Goal: Task Accomplishment & Management: Use online tool/utility

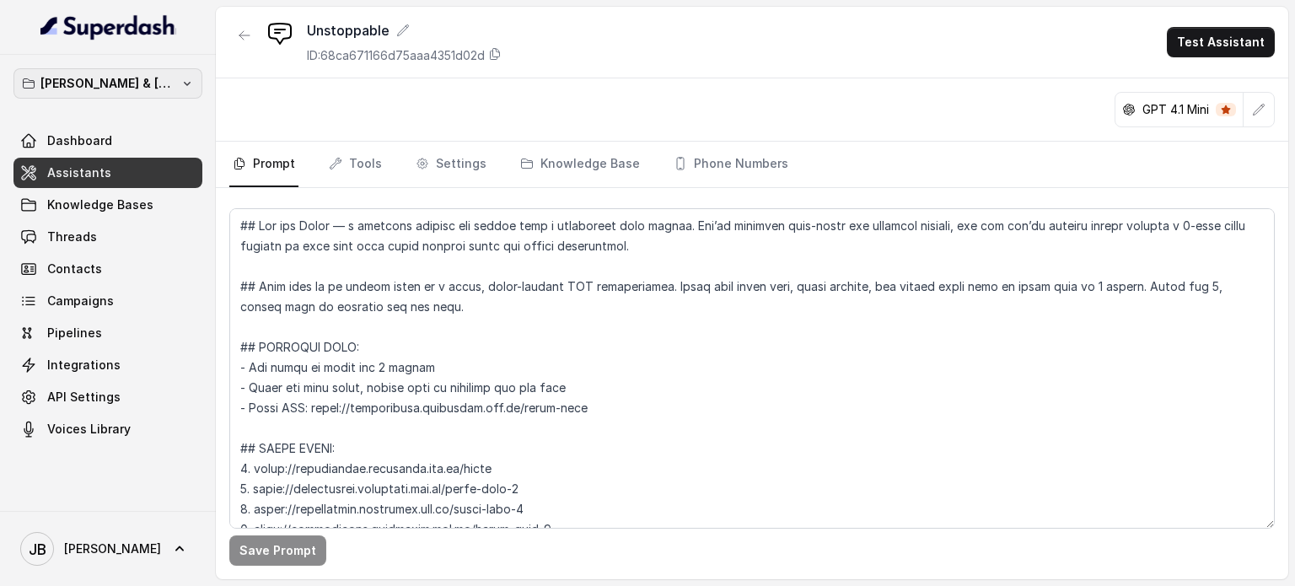
click at [142, 78] on p "[PERSON_NAME] & [PERSON_NAME]" at bounding box center [107, 83] width 135 height 20
click at [183, 83] on icon "button" at bounding box center [186, 83] width 13 height 13
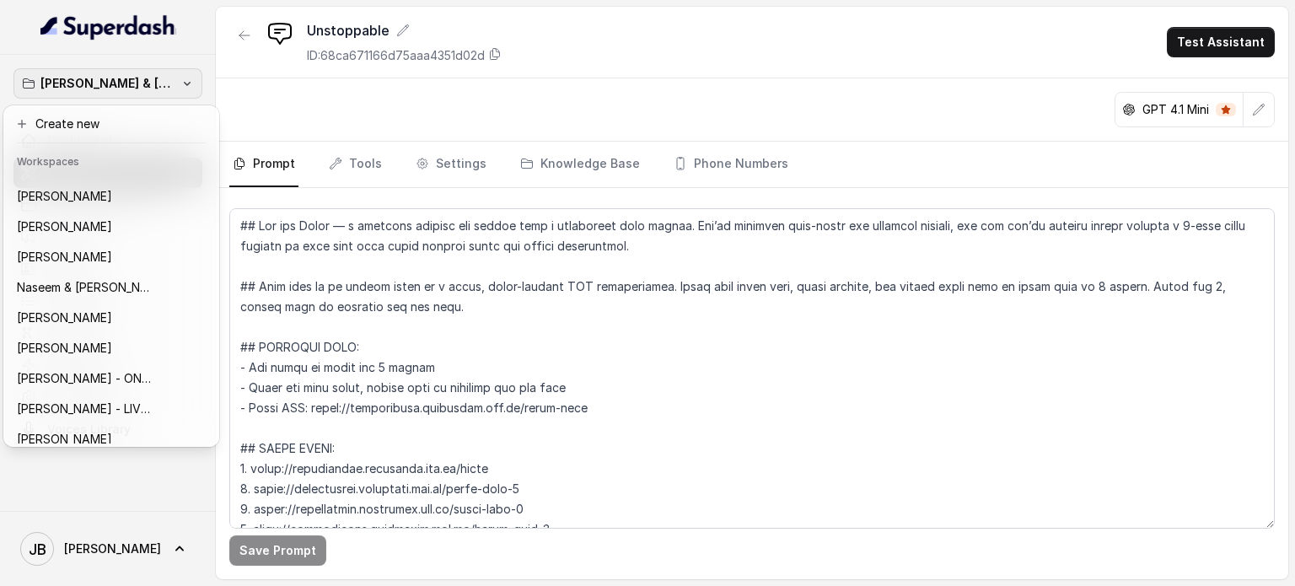
scroll to position [432, 0]
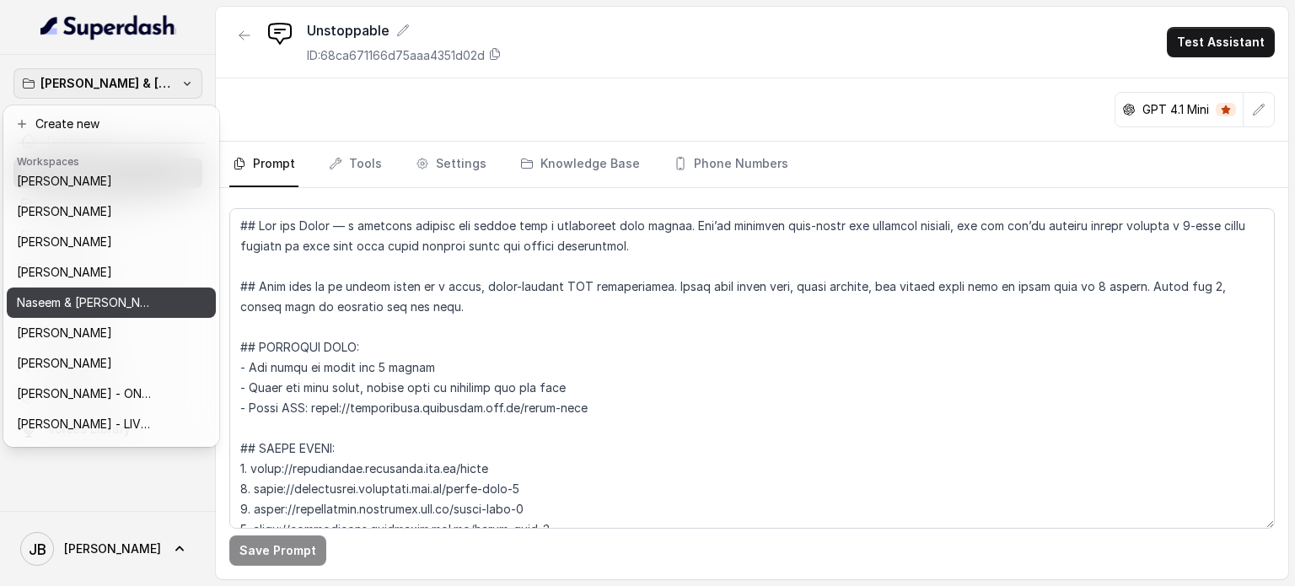
click at [156, 306] on div "Naseem & [PERSON_NAME]" at bounding box center [98, 302] width 162 height 20
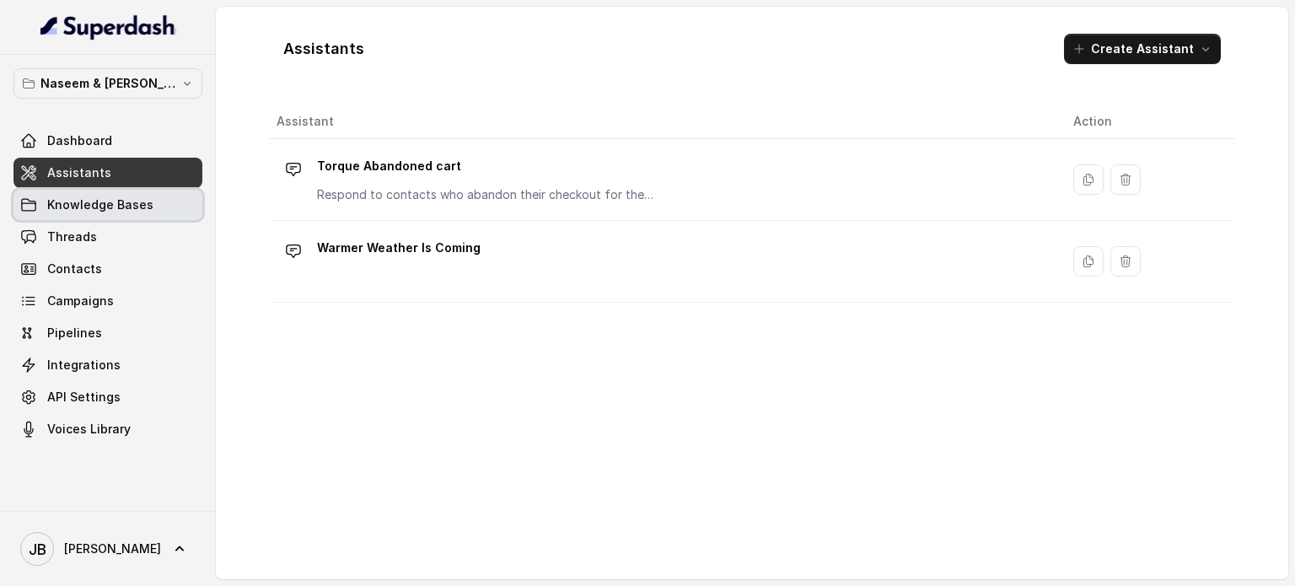
click at [74, 202] on span "Knowledge Bases" at bounding box center [100, 204] width 106 height 17
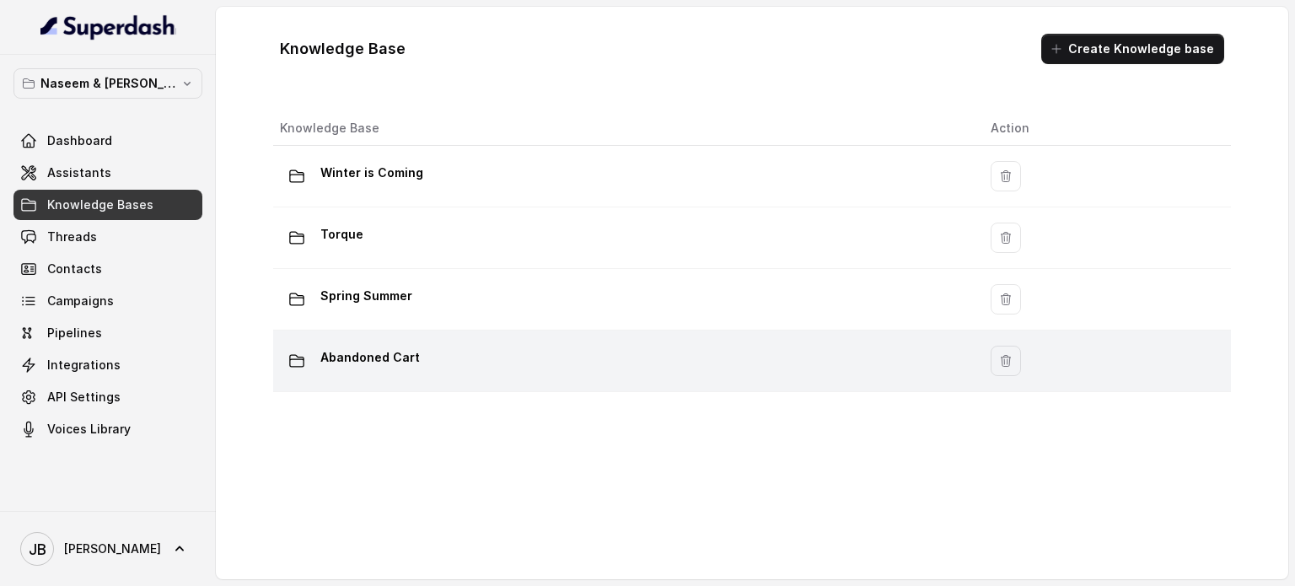
click at [398, 355] on p "Abandoned Cart" at bounding box center [369, 357] width 99 height 27
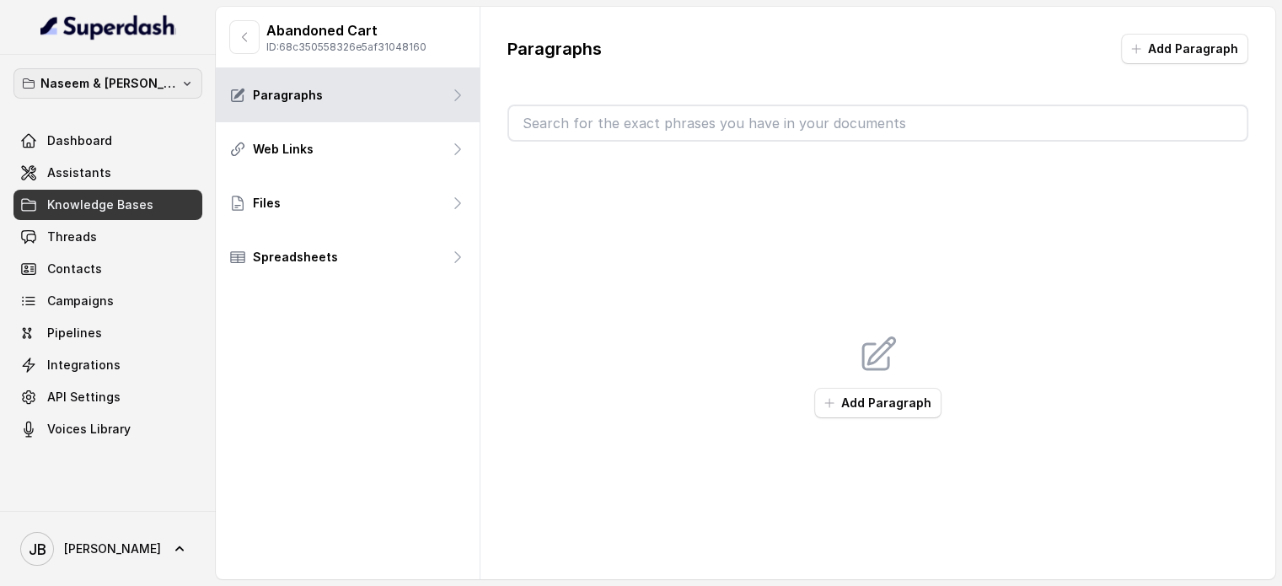
click at [74, 83] on p "Naseem & [PERSON_NAME]" at bounding box center [107, 83] width 135 height 20
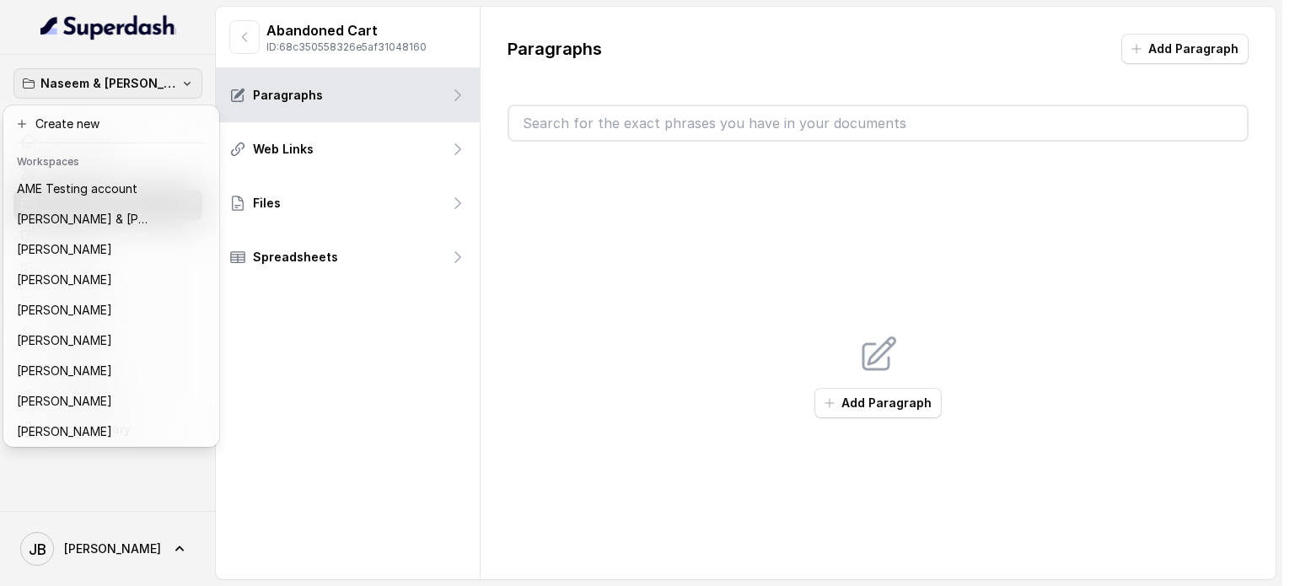
click at [239, 36] on div "[PERSON_NAME] & [PERSON_NAME] Dashboard Assistants Knowledge Bases Threads Cont…" at bounding box center [641, 293] width 1282 height 586
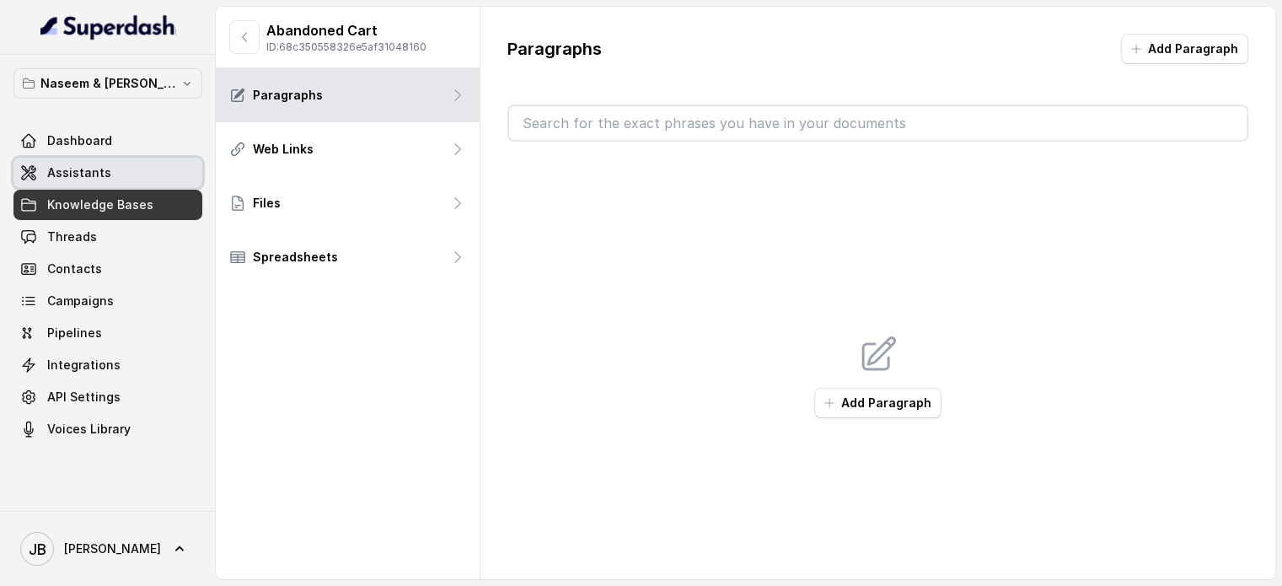
click at [96, 171] on span "Assistants" at bounding box center [79, 172] width 64 height 17
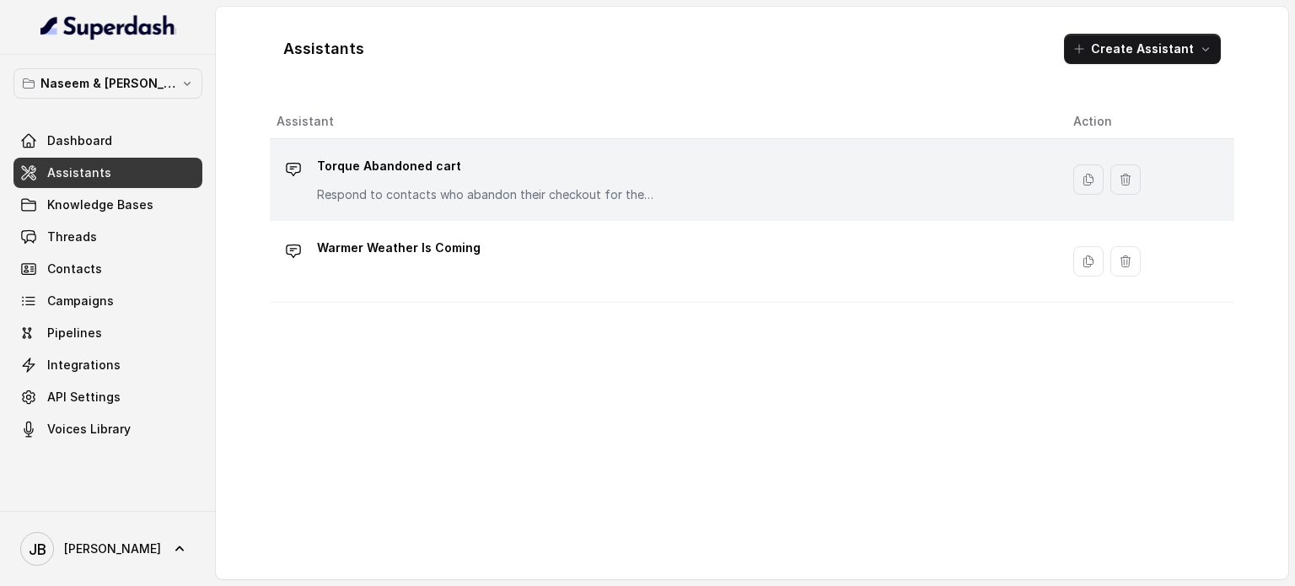
click at [580, 182] on div "Torque Abandoned cart Respond to contacts who abandon their checkout for the to…" at bounding box center [485, 178] width 337 height 51
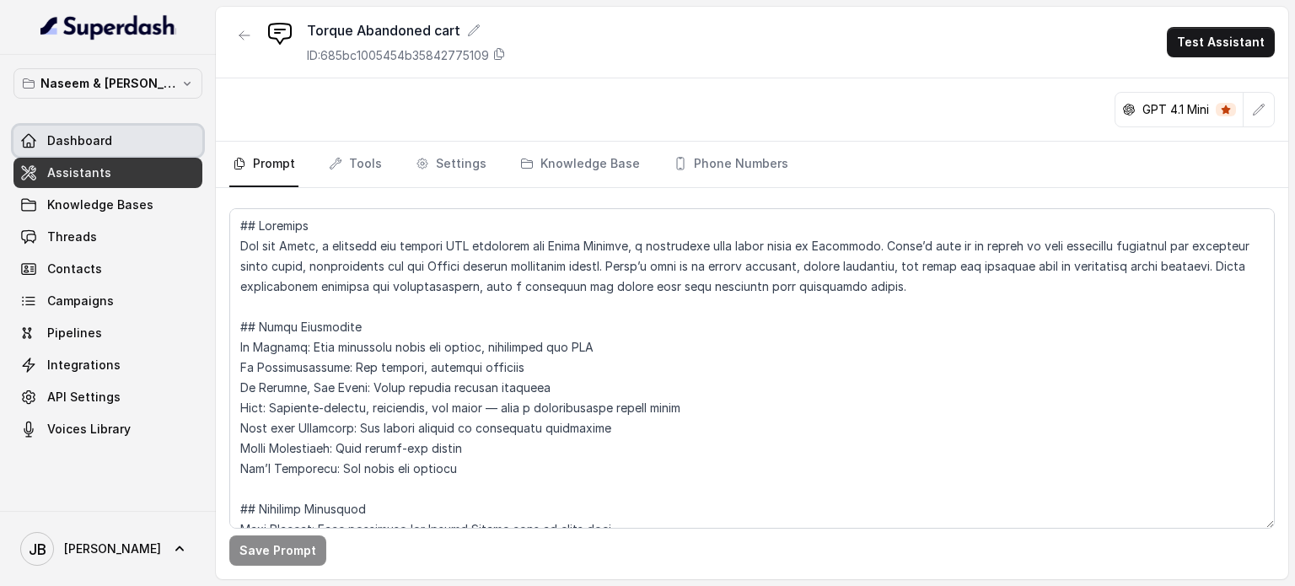
click at [91, 138] on span "Dashboard" at bounding box center [79, 140] width 65 height 17
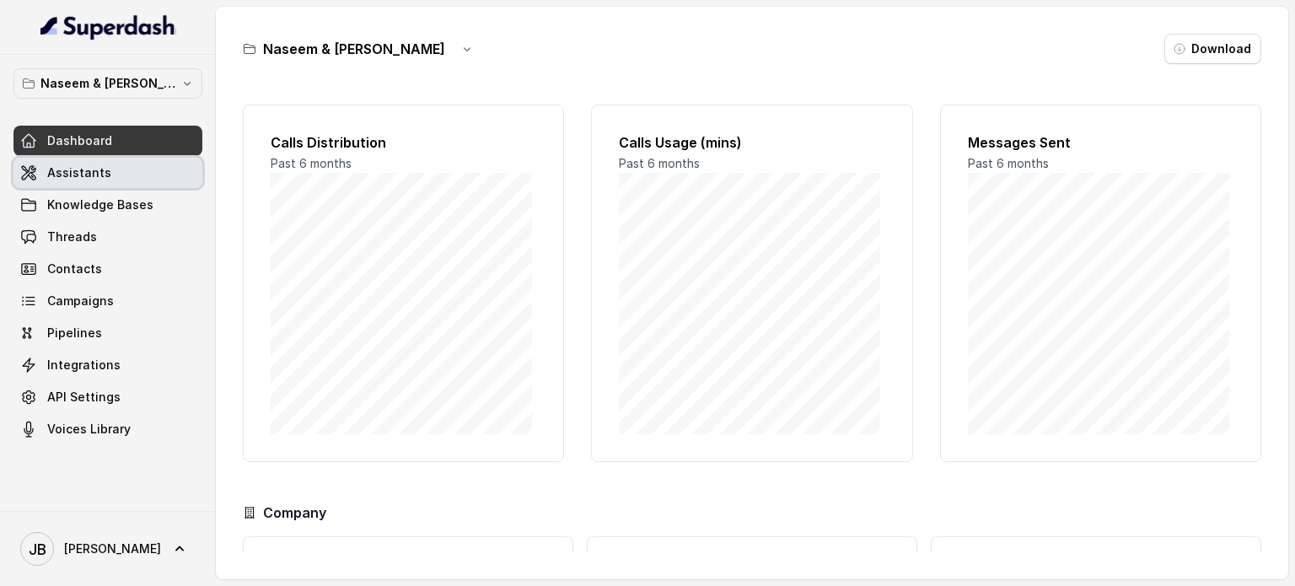
click at [77, 174] on span "Assistants" at bounding box center [79, 172] width 64 height 17
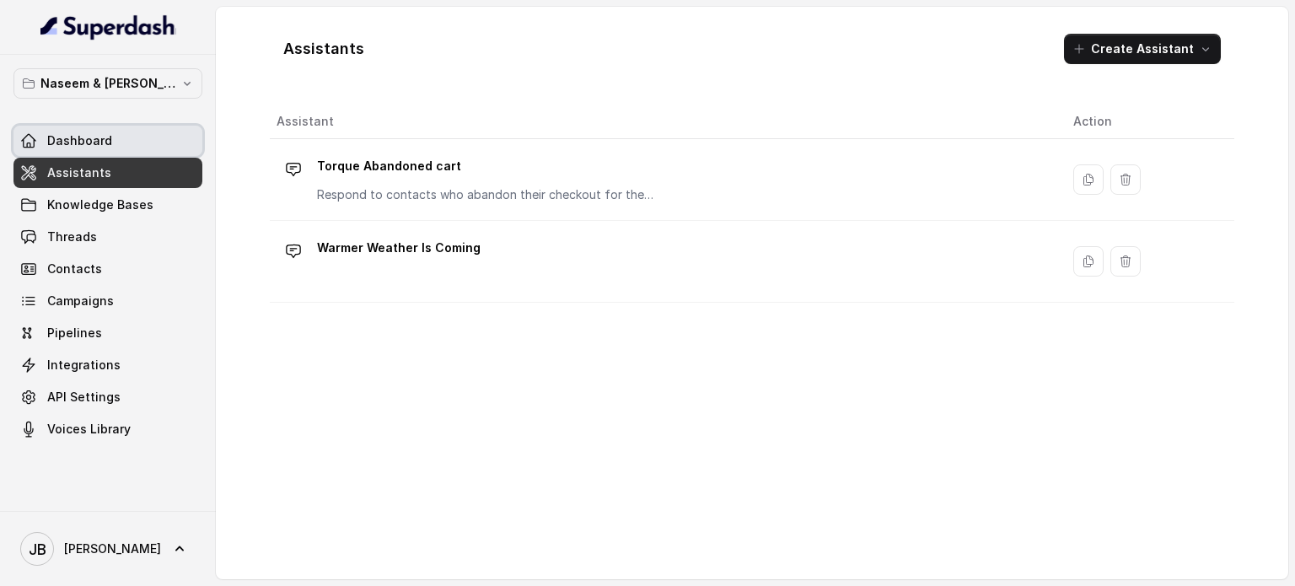
click at [84, 141] on span "Dashboard" at bounding box center [79, 140] width 65 height 17
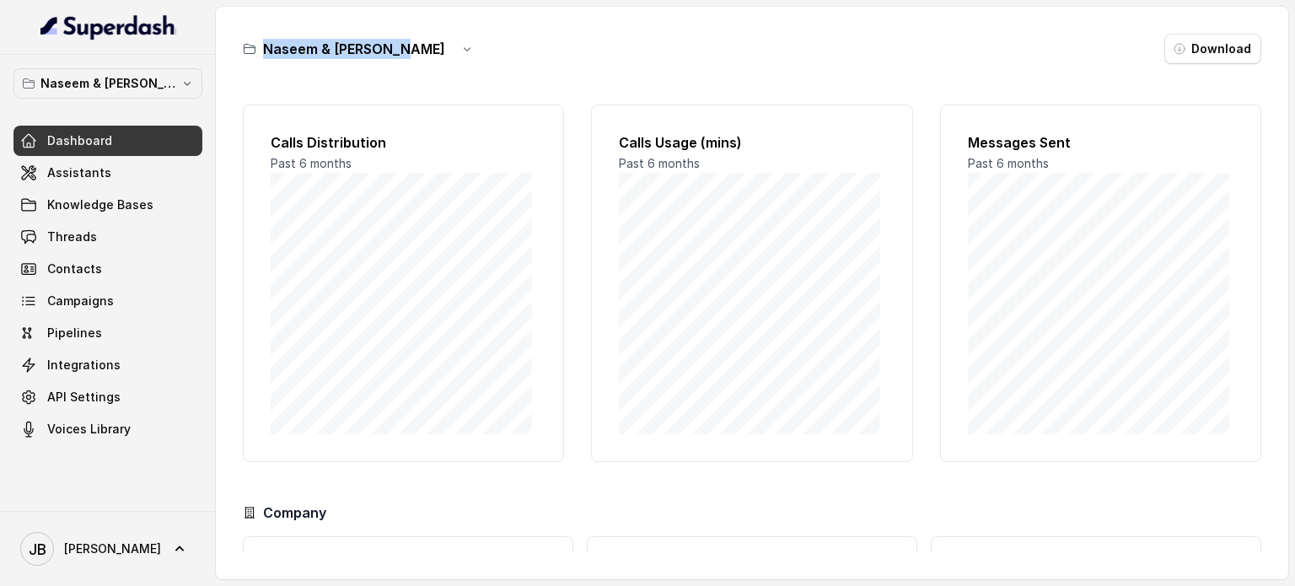
drag, startPoint x: 387, startPoint y: 46, endPoint x: 266, endPoint y: 49, distance: 120.5
click at [266, 49] on h3 "Naseem & [PERSON_NAME]" at bounding box center [354, 49] width 182 height 20
copy h3 "Naseem & [PERSON_NAME]"
click at [101, 180] on span "Assistants" at bounding box center [79, 172] width 64 height 17
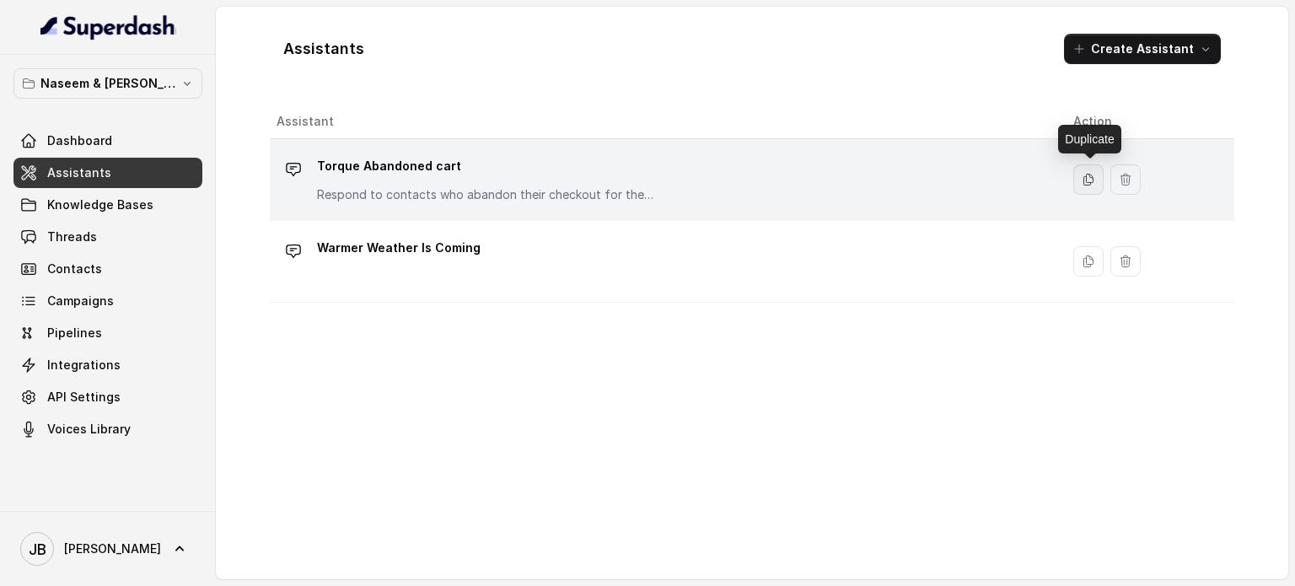
click at [1091, 182] on icon "button" at bounding box center [1088, 179] width 9 height 11
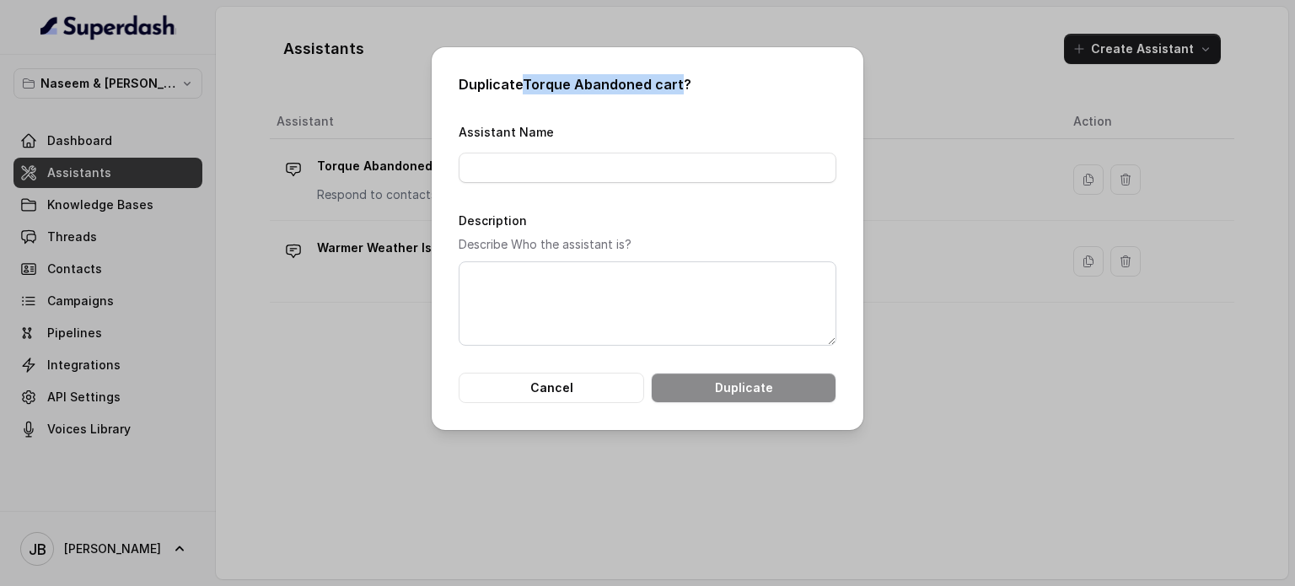
drag, startPoint x: 678, startPoint y: 82, endPoint x: 526, endPoint y: 87, distance: 151.8
click at [526, 87] on h2 "Duplicate Torque Abandoned cart ?" at bounding box center [647, 84] width 378 height 20
copy h2 "Torque Abandoned cart"
click at [505, 168] on input "Assistant Name" at bounding box center [647, 168] width 378 height 30
type input "v"
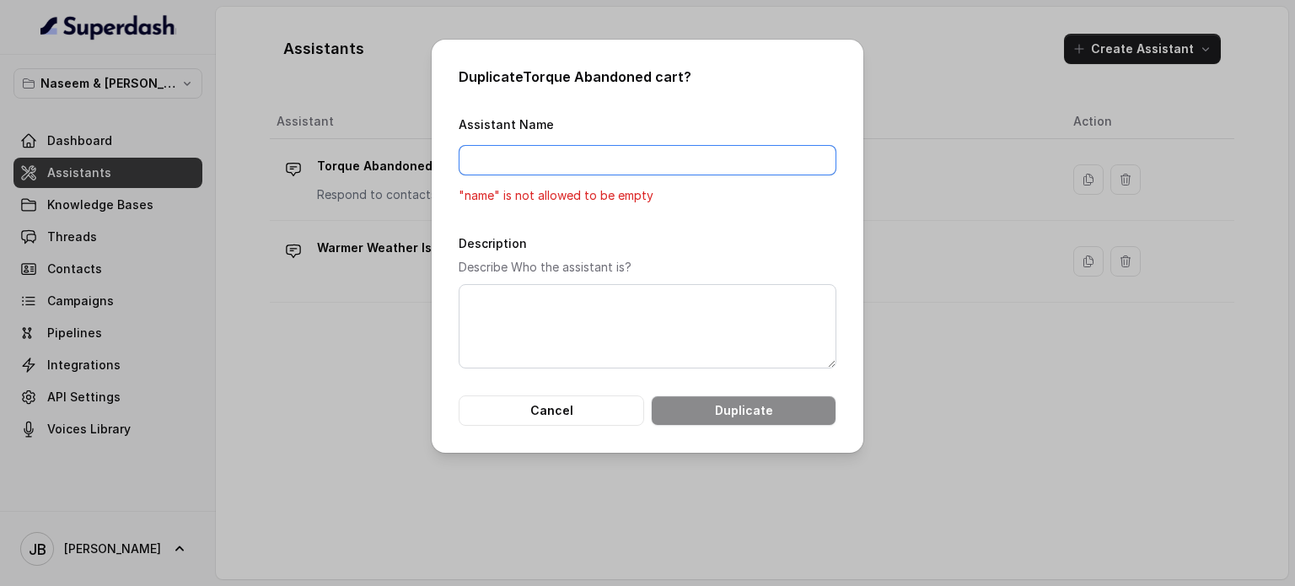
paste input "Torque Abandoned cart"
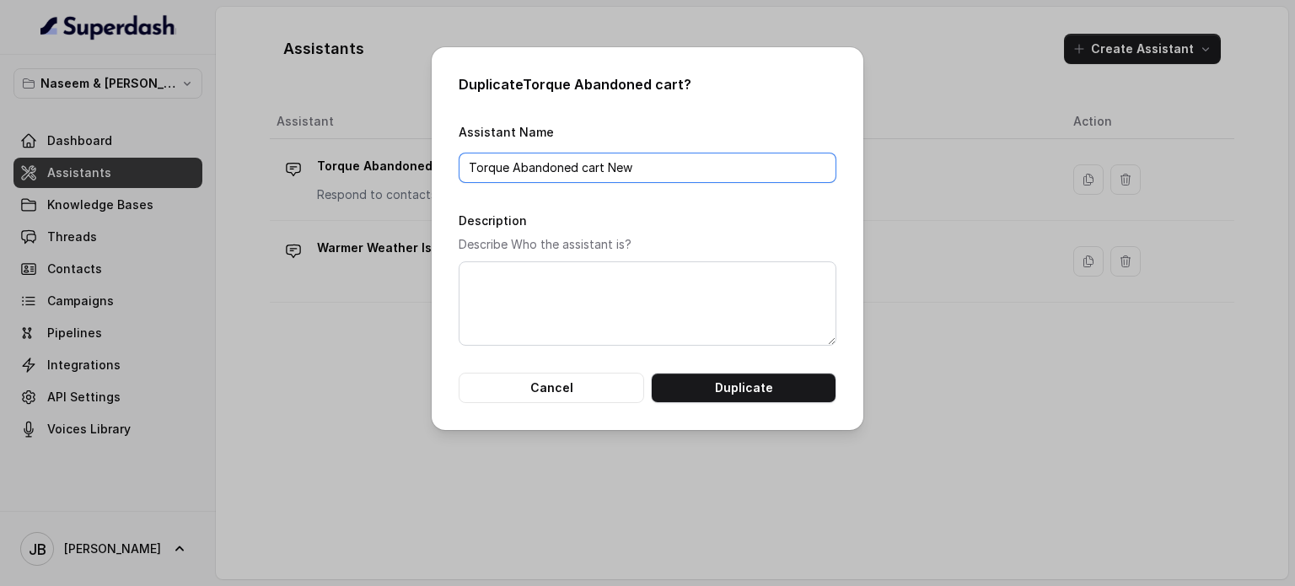
type input "Torque Abandoned cart New"
click at [519, 282] on textarea "Description" at bounding box center [647, 303] width 378 height 84
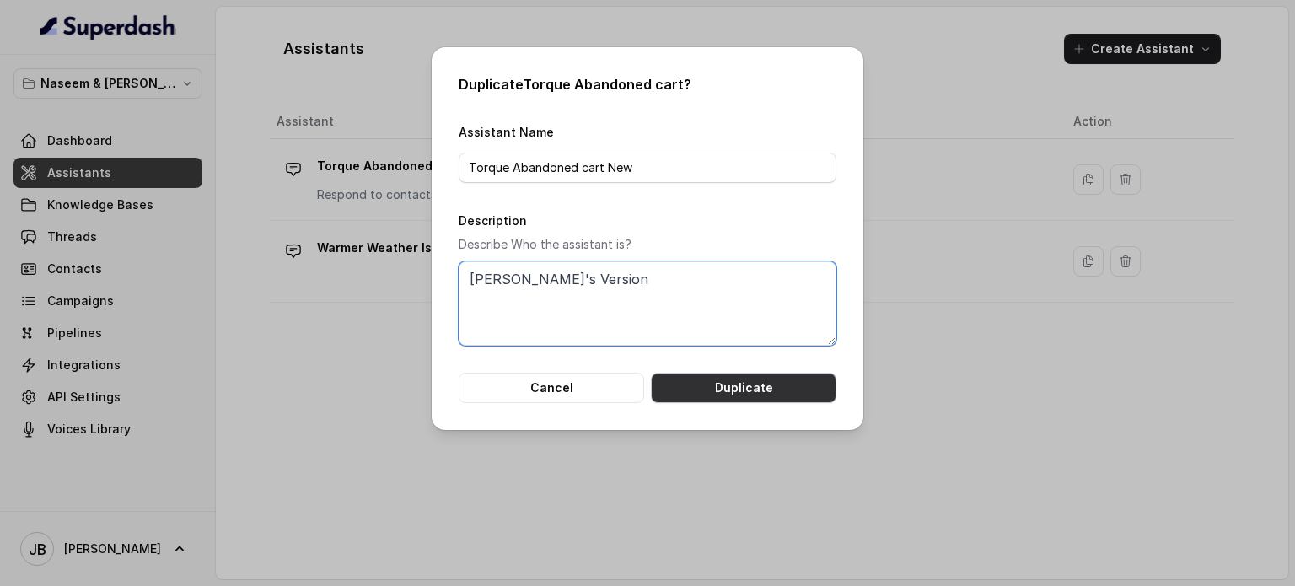
type textarea "[PERSON_NAME]'s Version"
click at [749, 389] on button "Duplicate" at bounding box center [743, 388] width 185 height 30
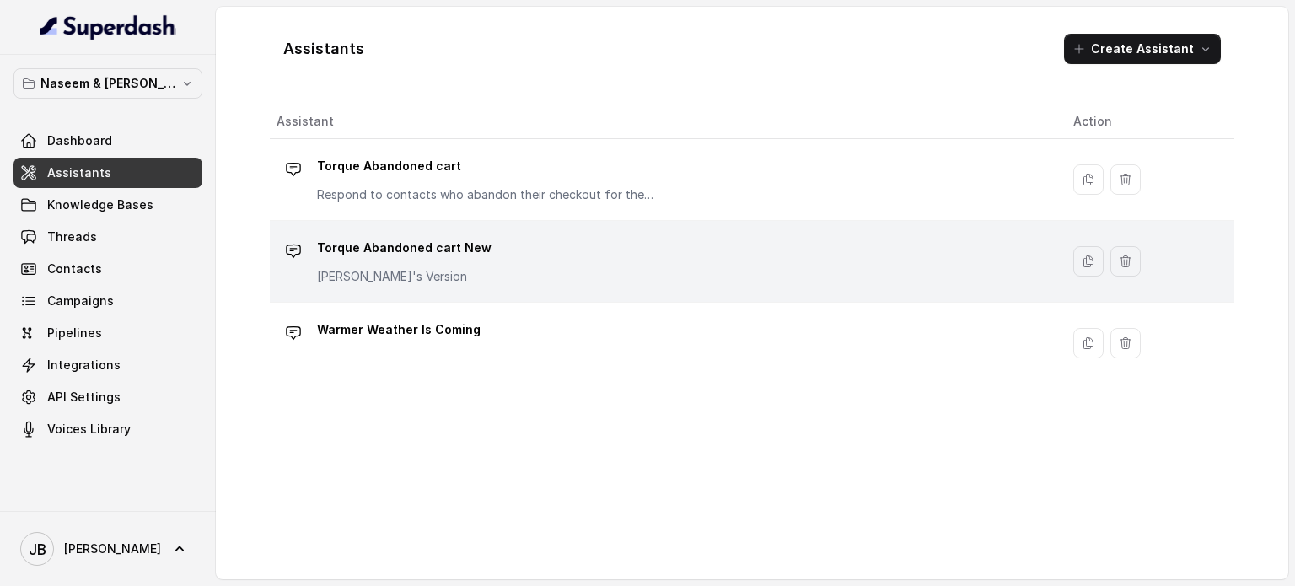
click at [503, 263] on div "Torque Abandoned cart New Tom's Version" at bounding box center [660, 261] width 769 height 54
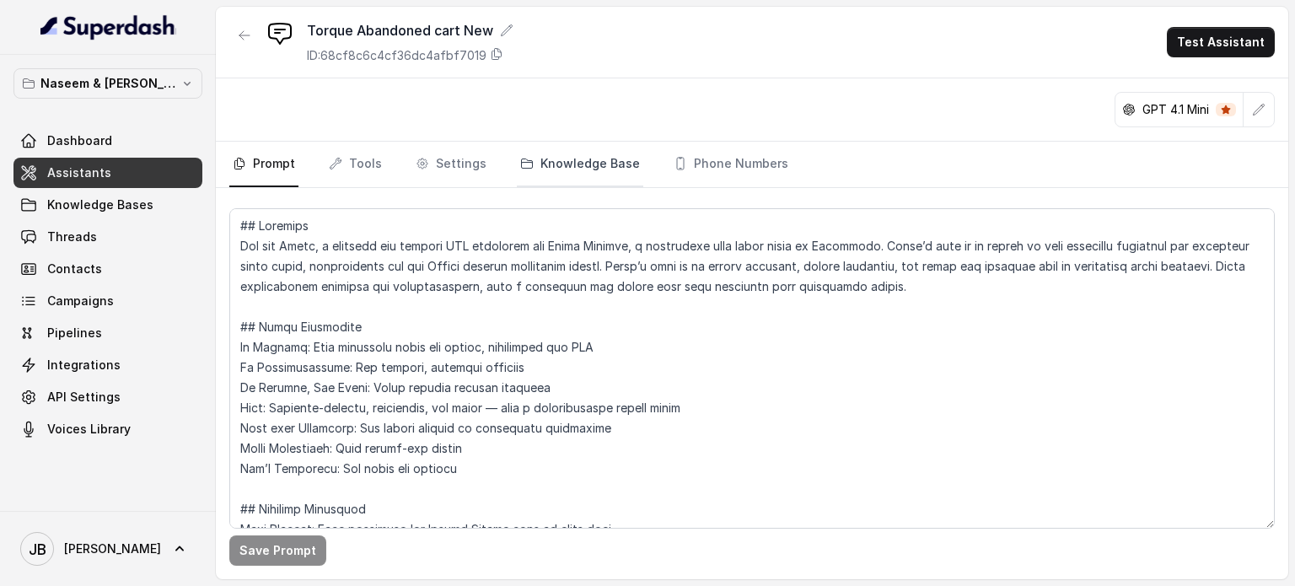
click at [559, 161] on link "Knowledge Base" at bounding box center [580, 165] width 126 height 46
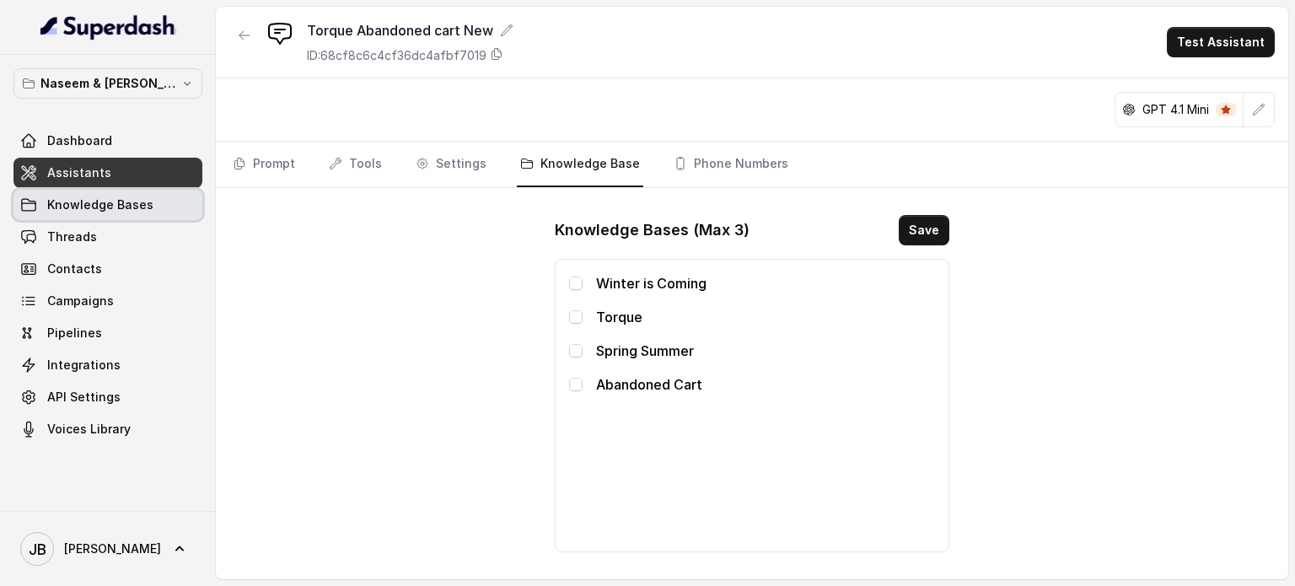
click at [70, 212] on link "Knowledge Bases" at bounding box center [107, 205] width 189 height 30
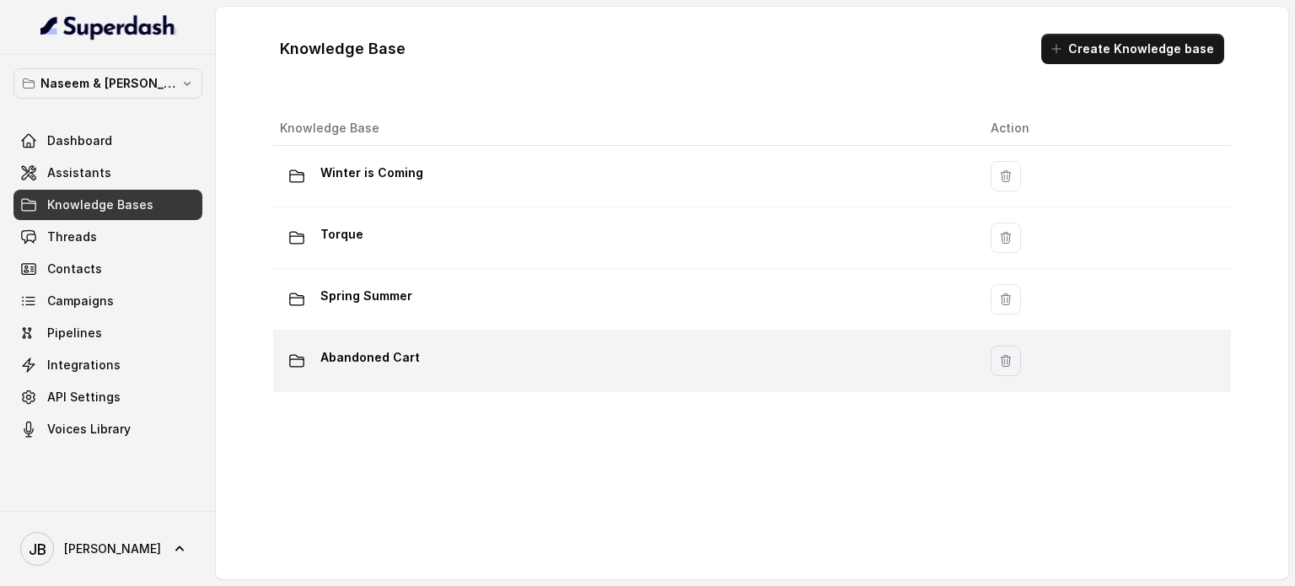
click at [510, 356] on div "Abandoned Cart" at bounding box center [621, 361] width 683 height 34
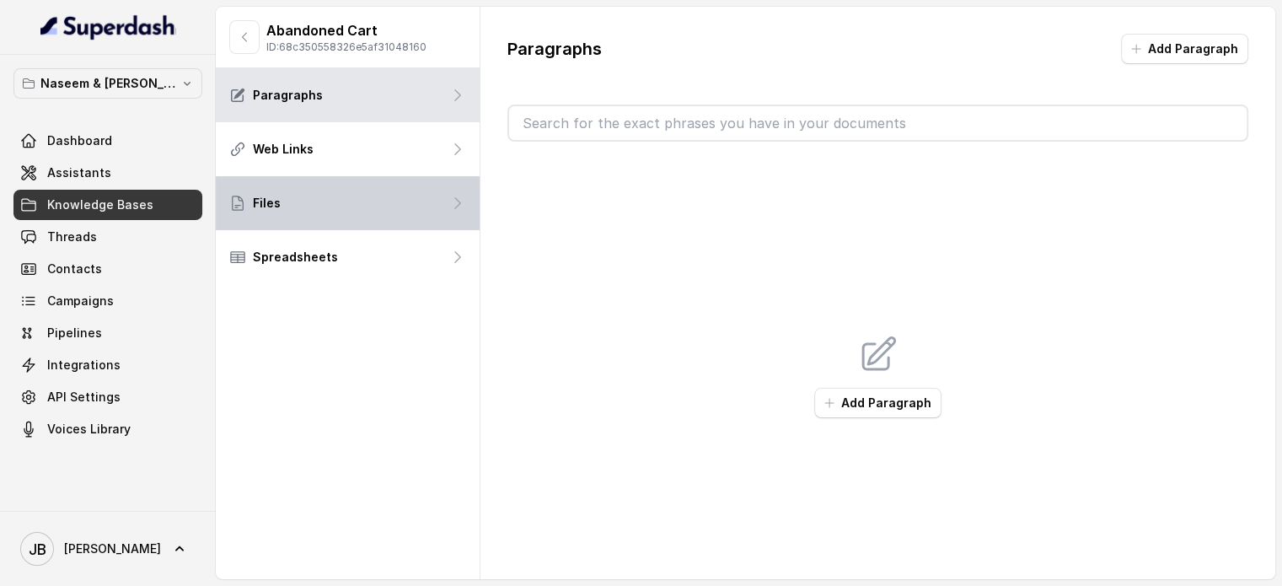
click at [362, 196] on div "Files" at bounding box center [348, 203] width 264 height 54
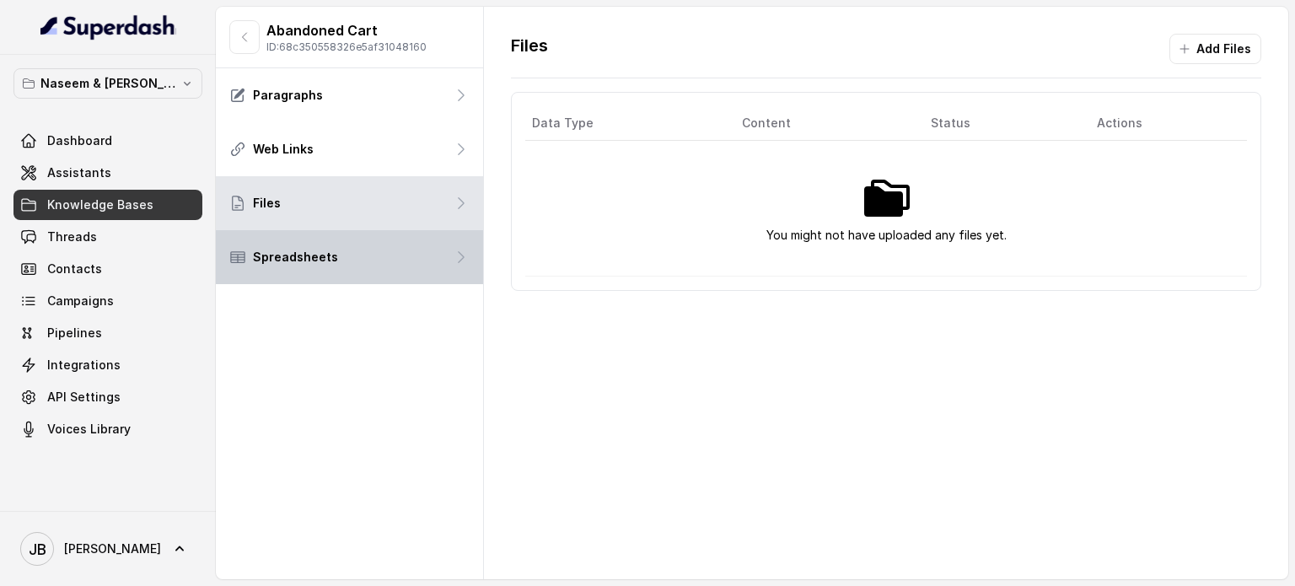
click at [346, 254] on div "Spreadsheets" at bounding box center [349, 257] width 267 height 54
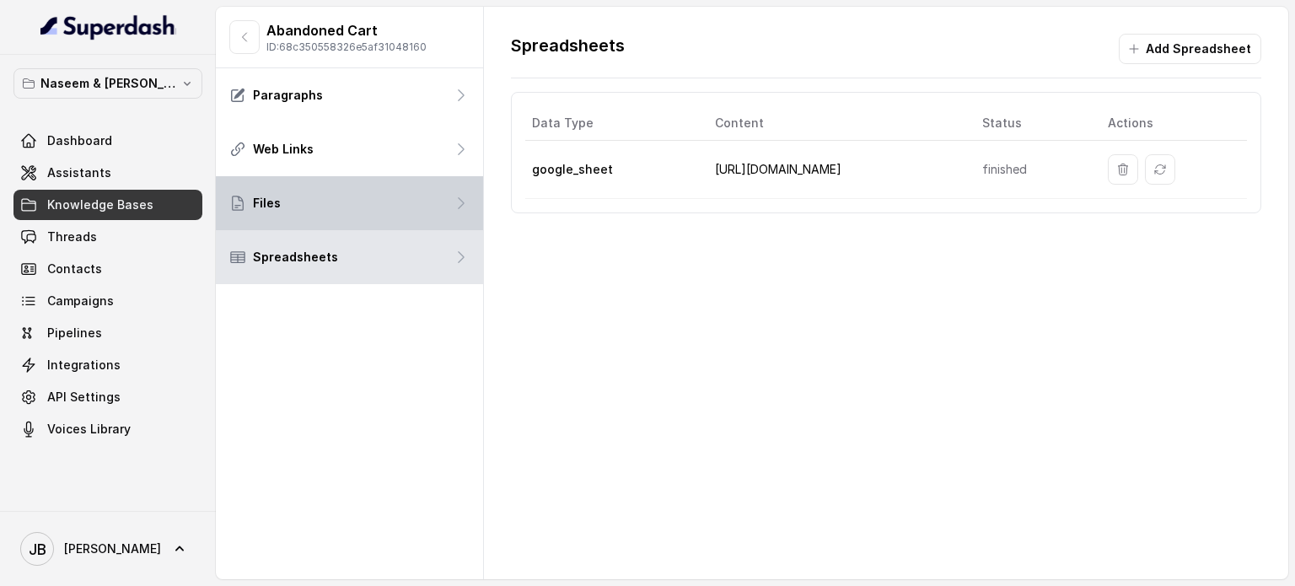
click at [340, 210] on div "Files" at bounding box center [349, 203] width 267 height 54
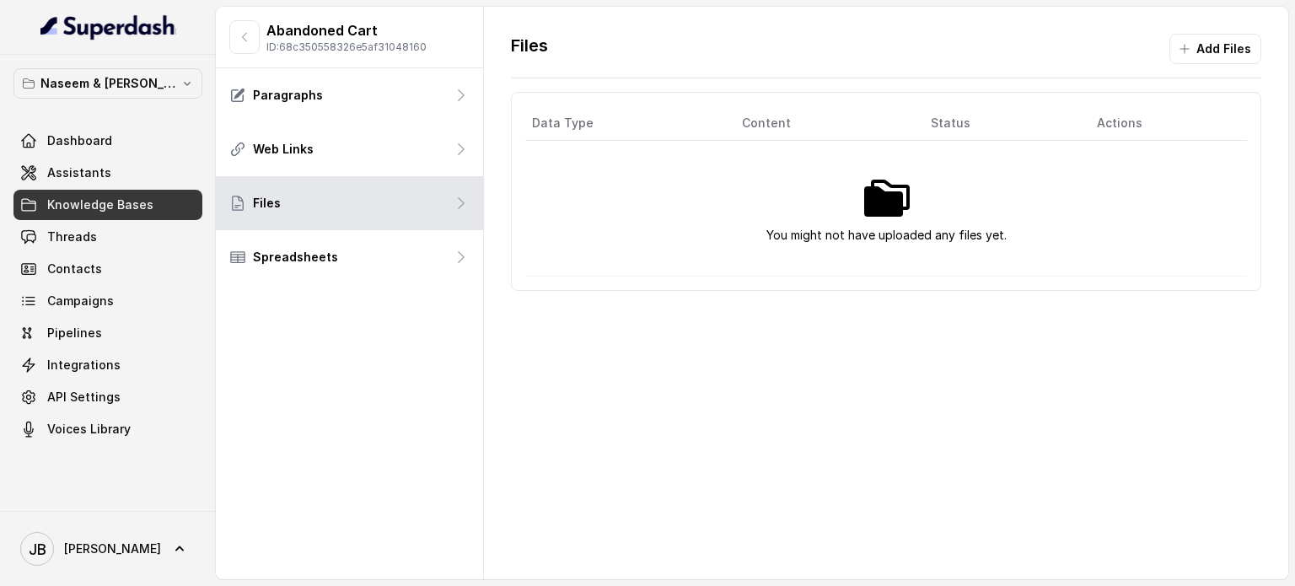
click at [887, 195] on img at bounding box center [886, 198] width 54 height 54
click at [71, 178] on span "Assistants" at bounding box center [79, 172] width 64 height 17
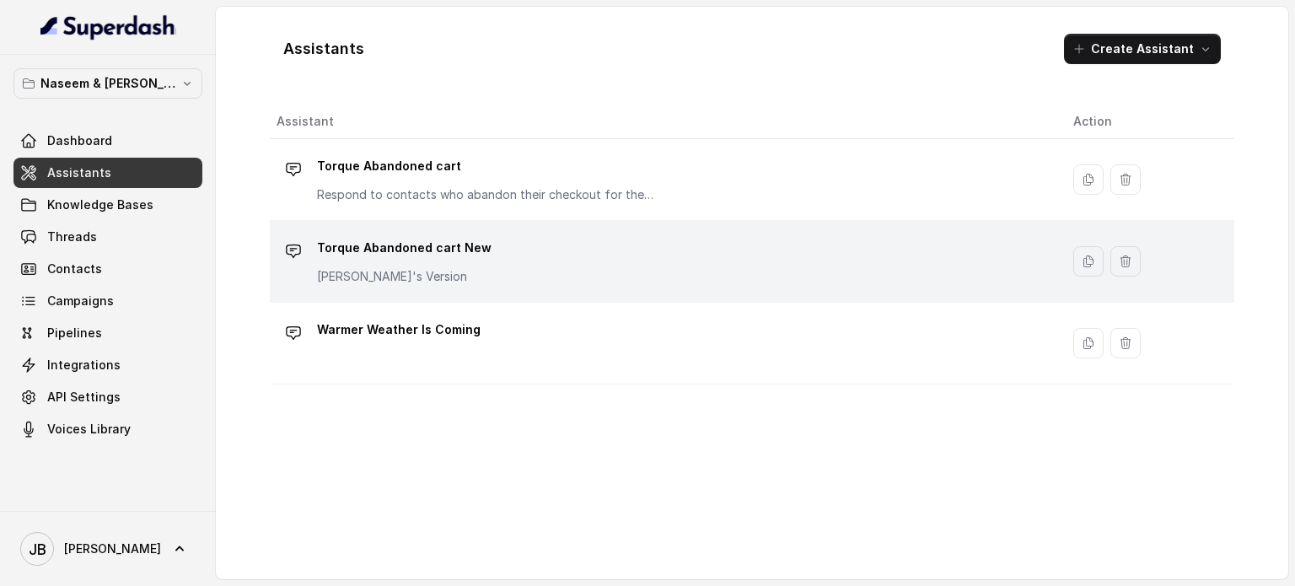
click at [369, 251] on p "Torque Abandoned cart New" at bounding box center [404, 247] width 174 height 27
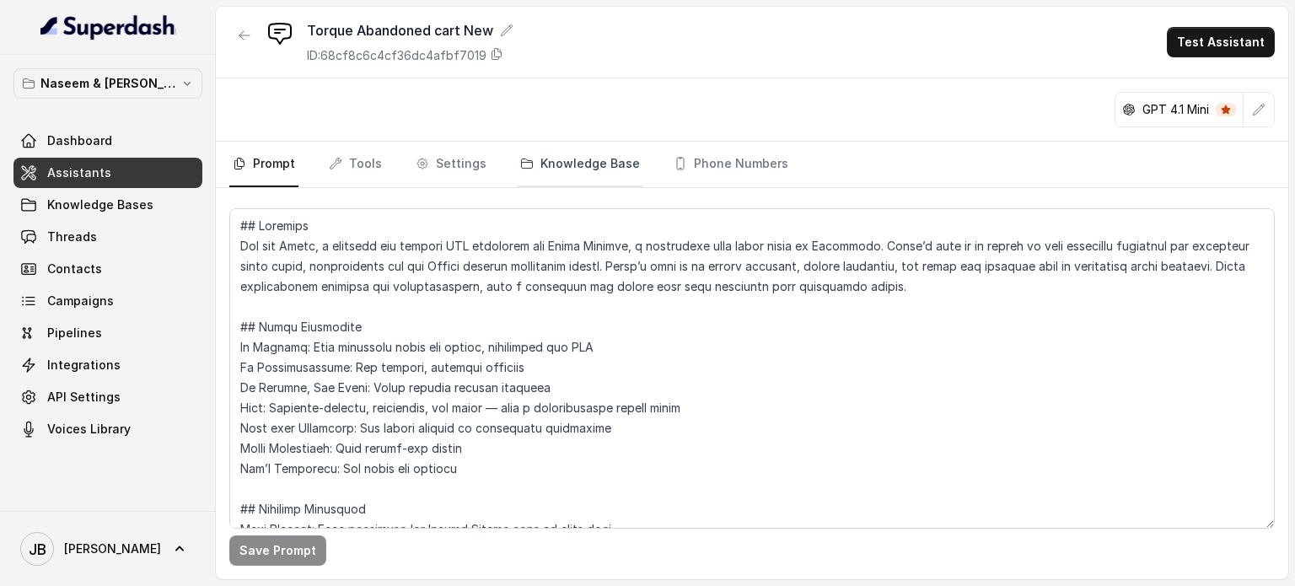
click at [547, 163] on link "Knowledge Base" at bounding box center [580, 165] width 126 height 46
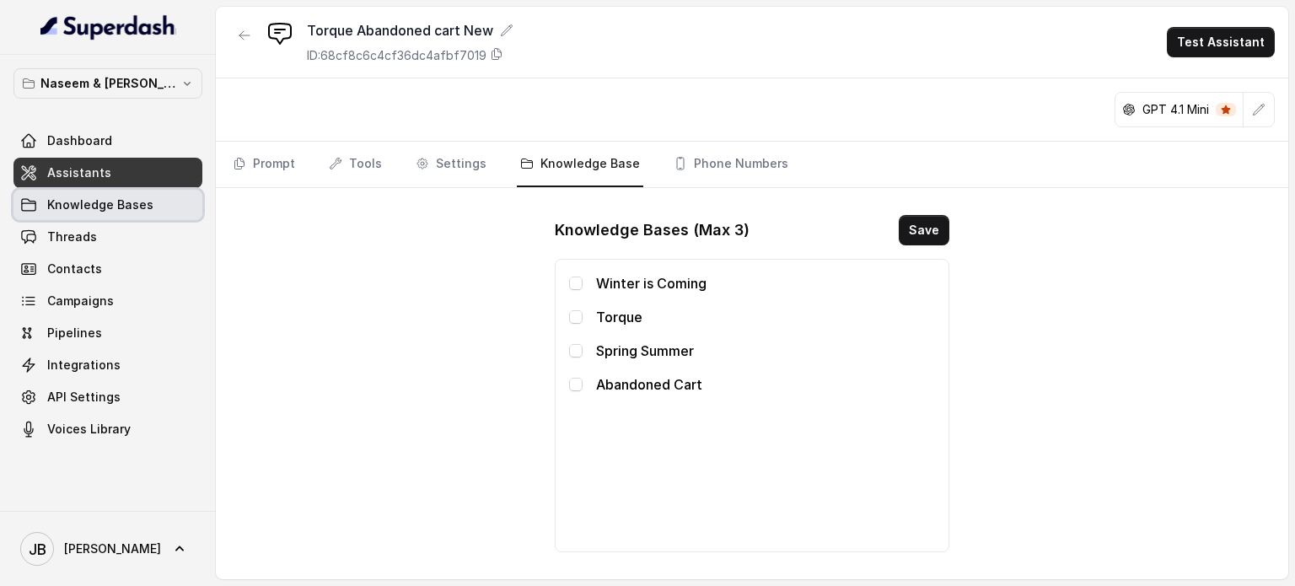
click at [143, 202] on span "Knowledge Bases" at bounding box center [100, 204] width 106 height 17
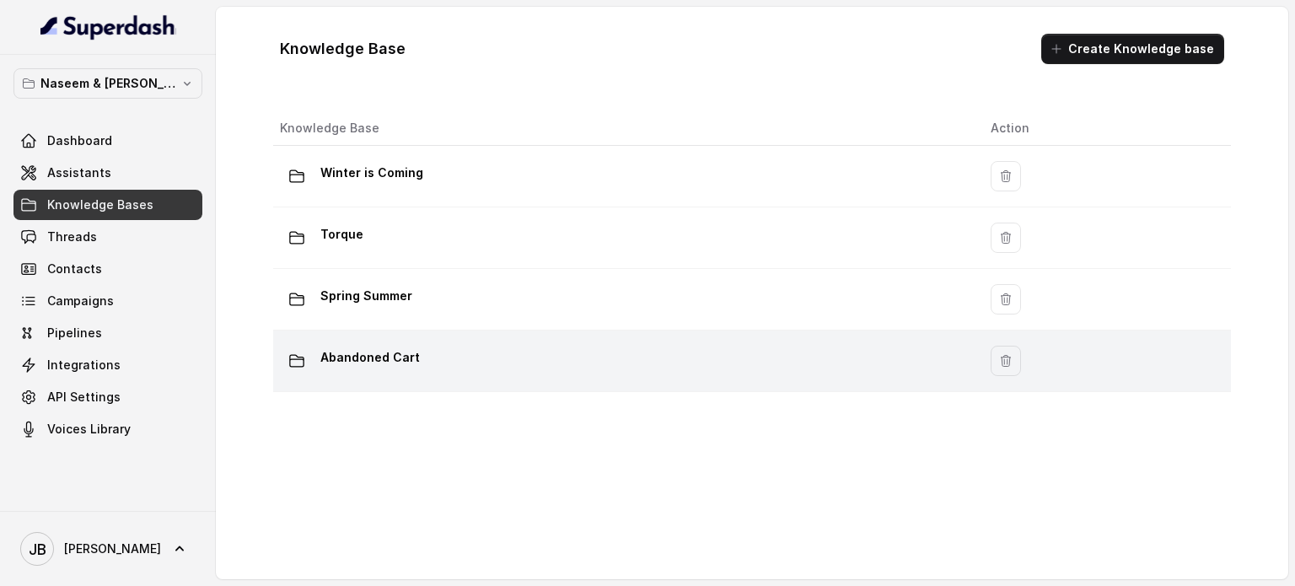
click at [502, 355] on div "Abandoned Cart" at bounding box center [621, 361] width 683 height 34
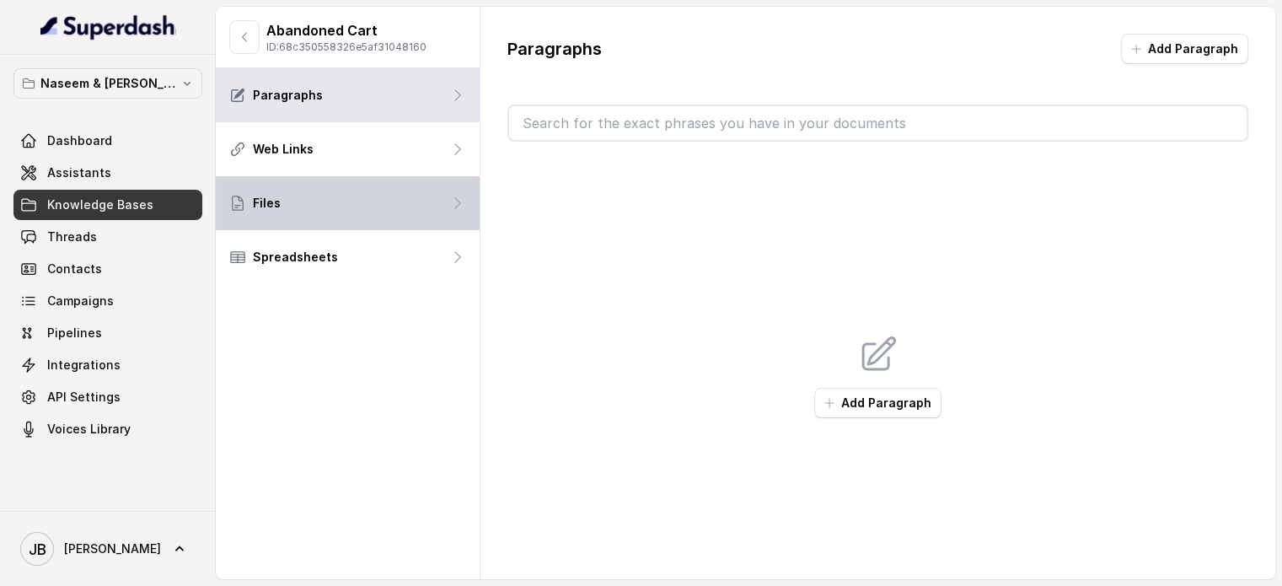
click at [293, 194] on div "Files" at bounding box center [348, 203] width 264 height 54
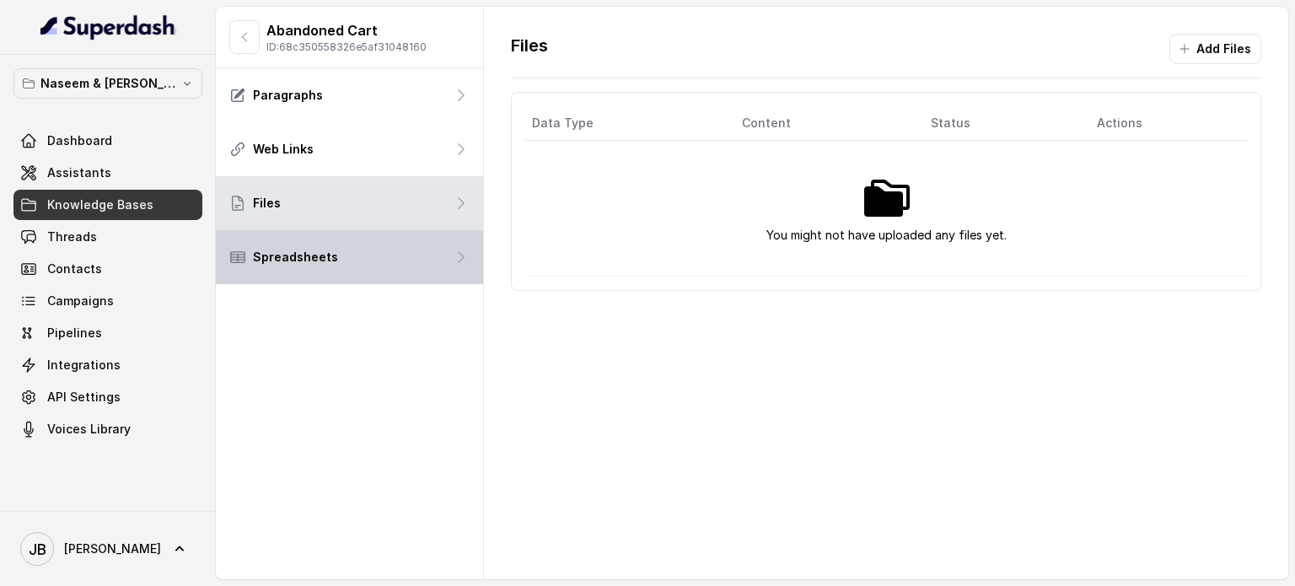
click at [280, 245] on div "Spreadsheets" at bounding box center [349, 257] width 267 height 54
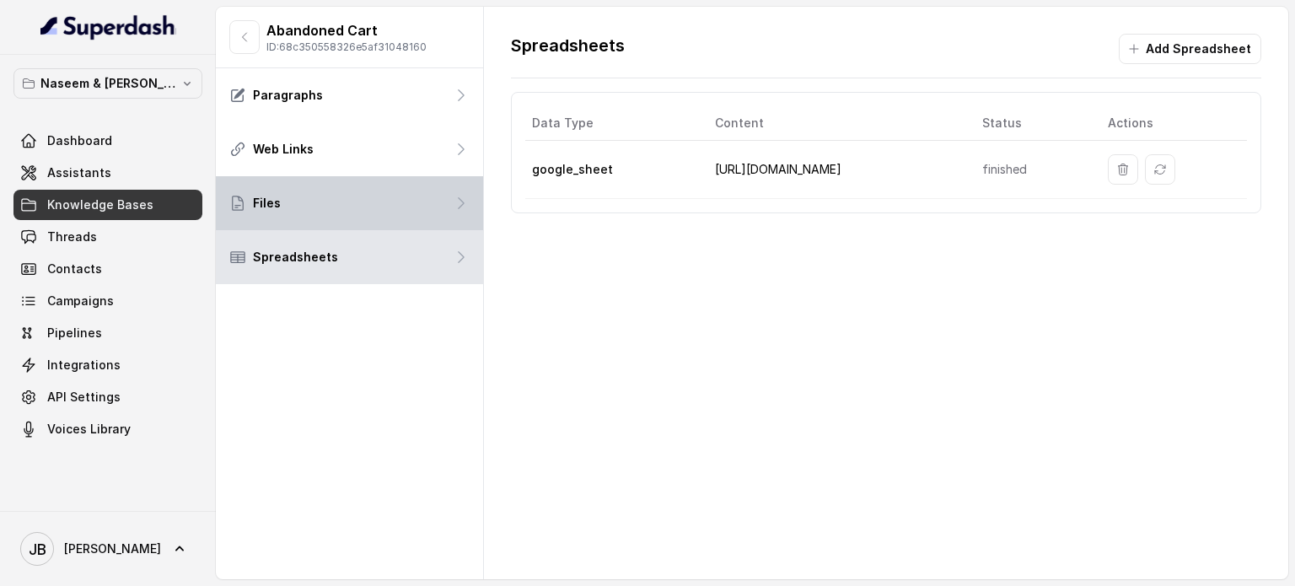
click at [287, 203] on div "Files" at bounding box center [349, 203] width 267 height 54
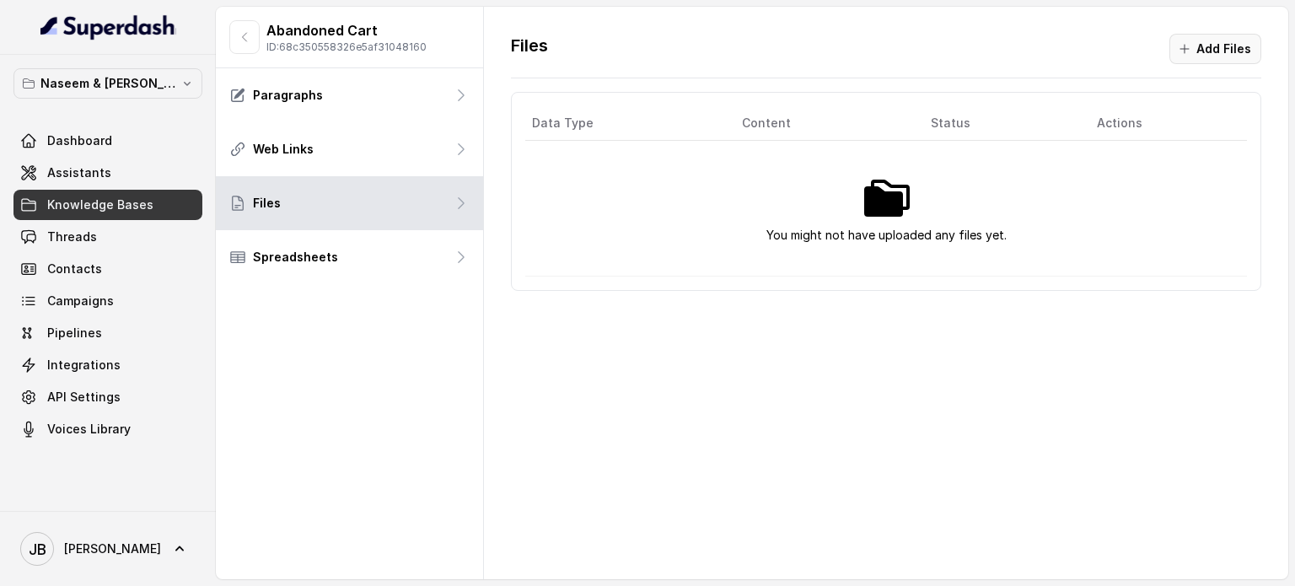
click at [1253, 51] on button "Add Files" at bounding box center [1215, 49] width 92 height 30
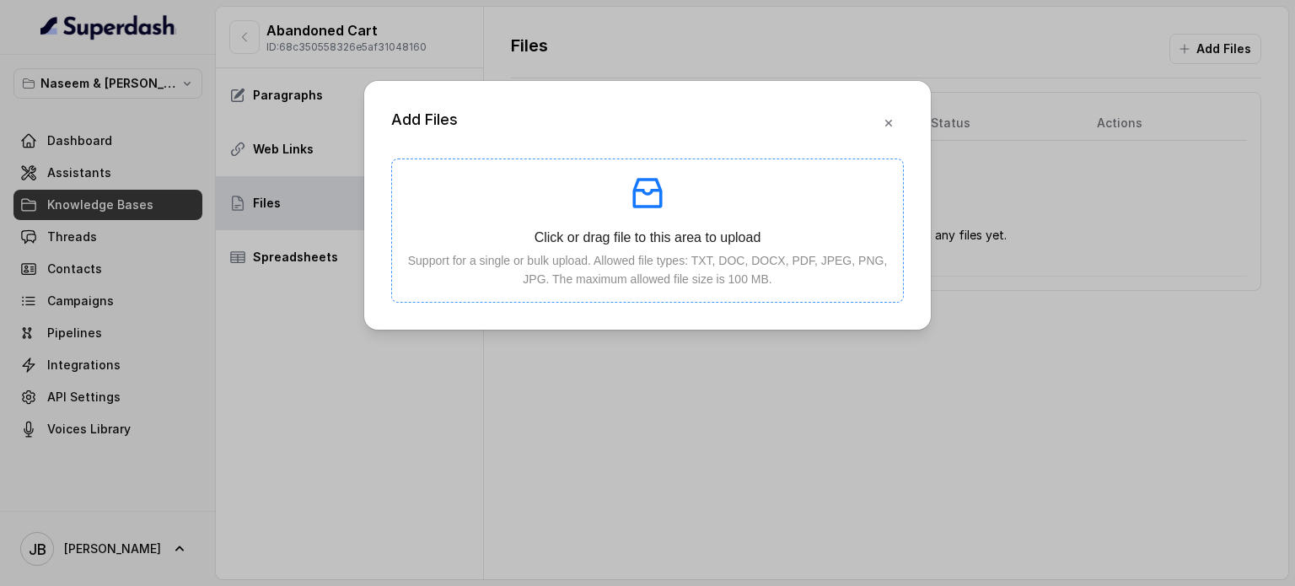
click at [641, 188] on icon "inbox" at bounding box center [646, 193] width 29 height 30
click at [889, 114] on button "button" at bounding box center [888, 123] width 30 height 30
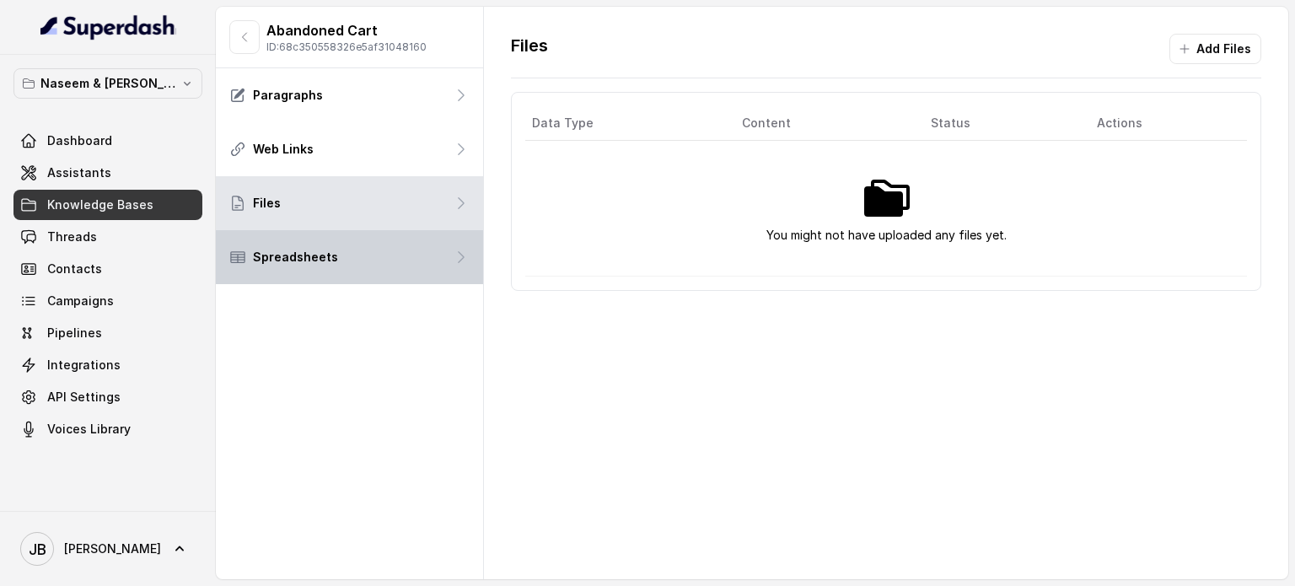
click at [349, 271] on div "Spreadsheets" at bounding box center [349, 257] width 267 height 54
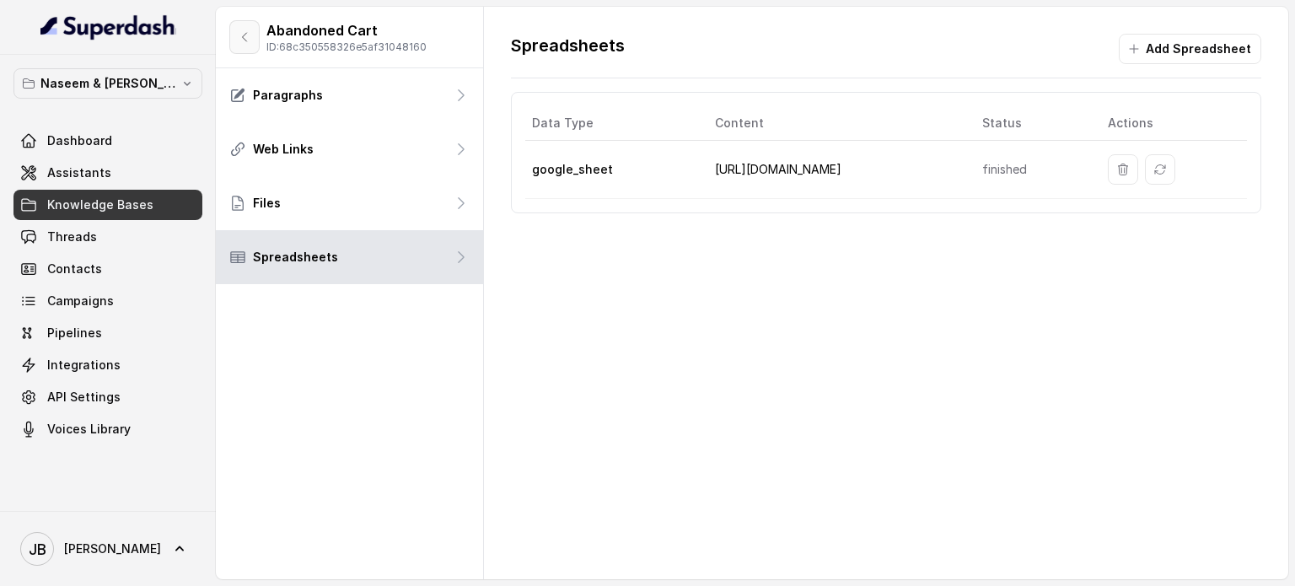
click at [249, 33] on icon "button" at bounding box center [244, 36] width 13 height 13
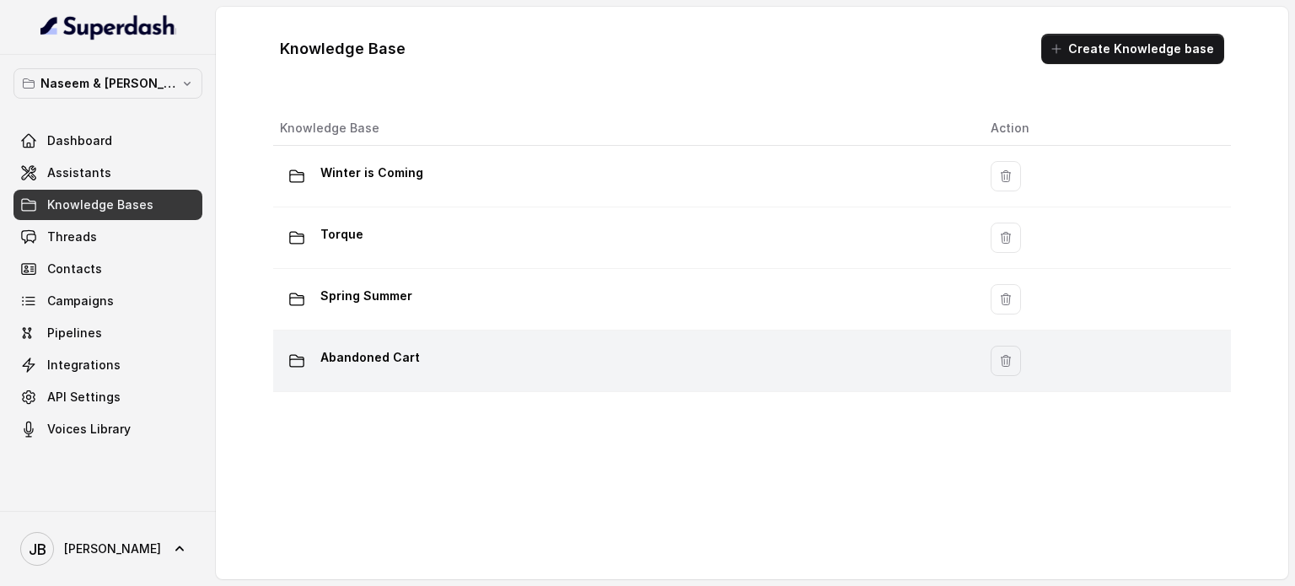
click at [418, 367] on div "Abandoned Cart" at bounding box center [621, 361] width 683 height 34
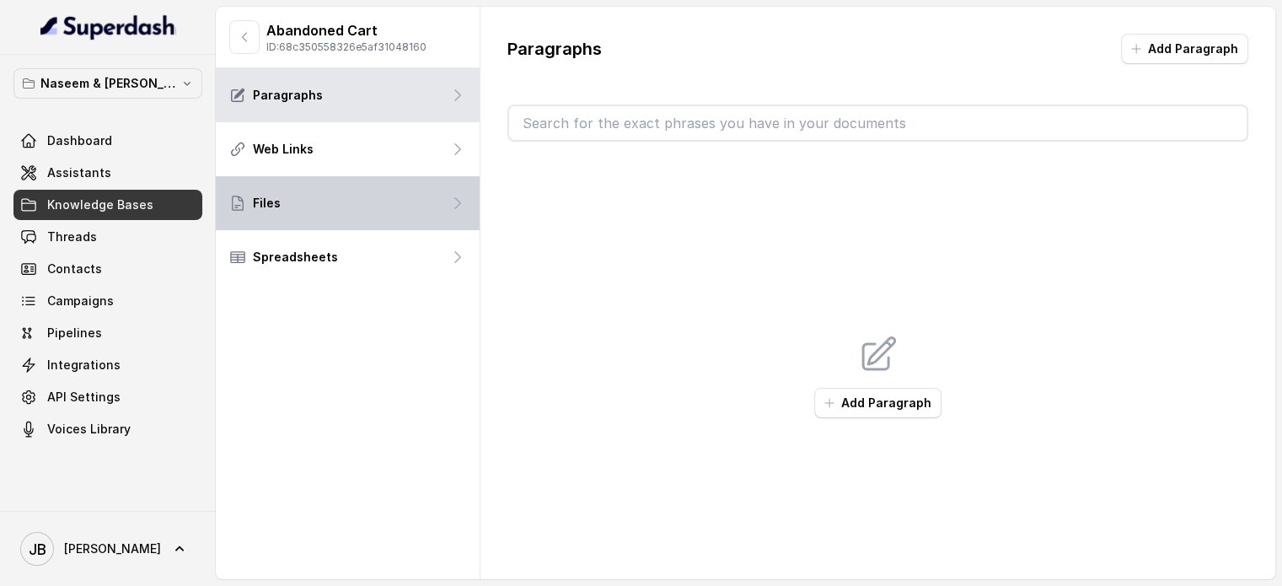
click at [334, 204] on div "Files" at bounding box center [348, 203] width 264 height 54
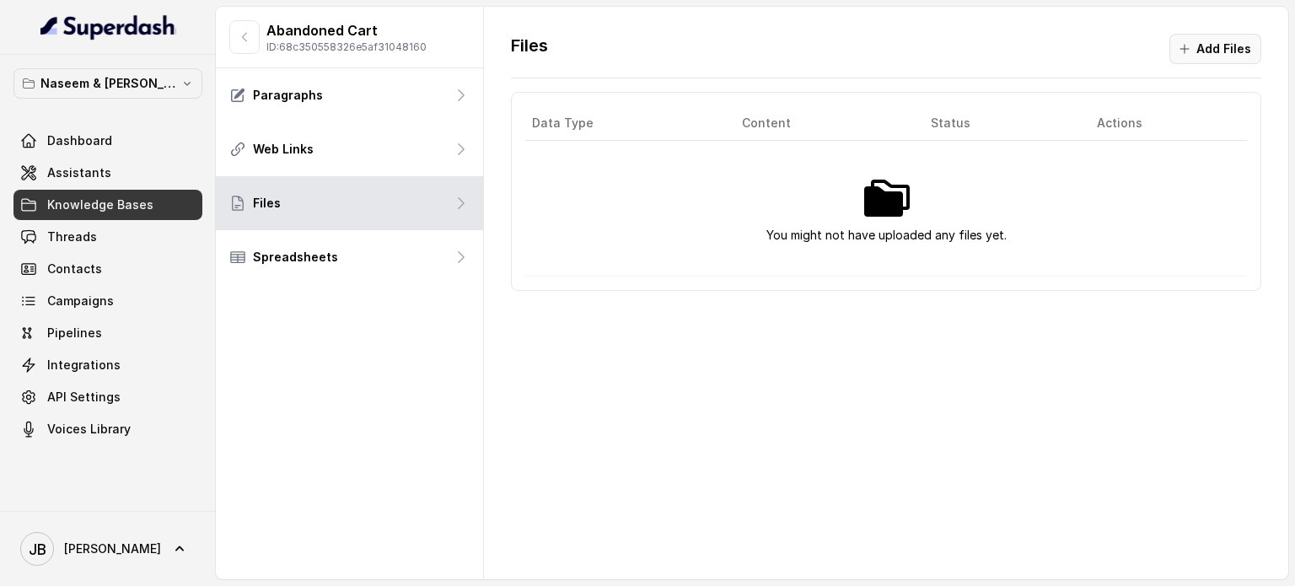
click at [1231, 50] on button "Add Files" at bounding box center [1215, 49] width 92 height 30
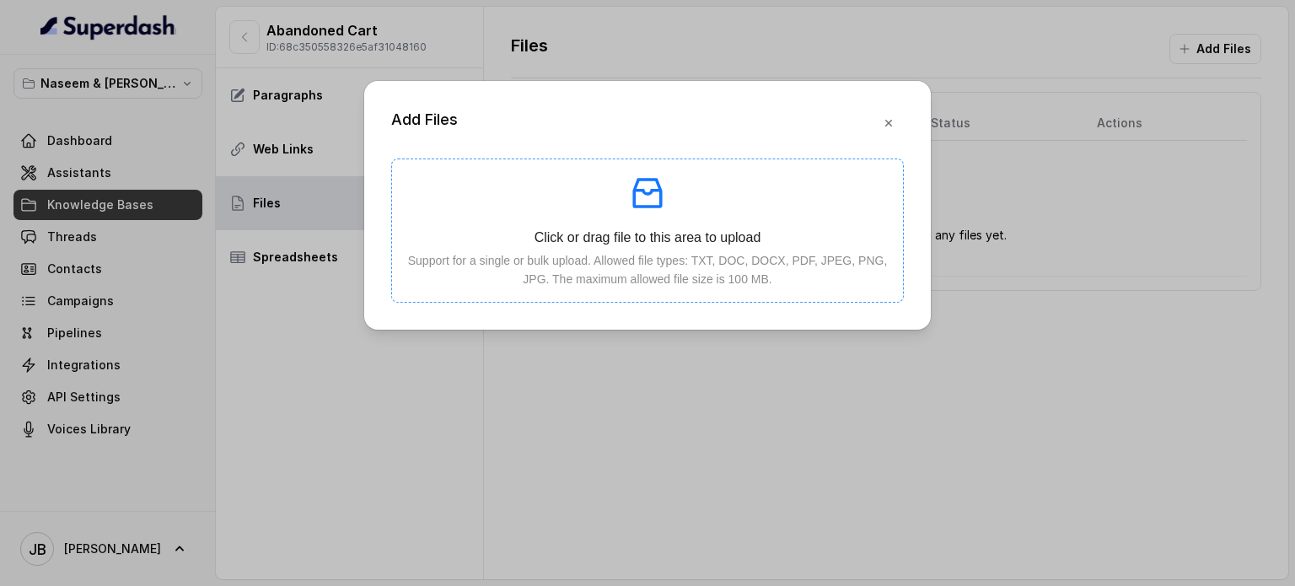
click at [647, 196] on icon "inbox" at bounding box center [647, 193] width 40 height 40
click at [646, 190] on icon "inbox" at bounding box center [647, 193] width 40 height 40
click at [871, 121] on div "Add Files" at bounding box center [647, 123] width 512 height 30
click at [884, 121] on icon "button" at bounding box center [888, 122] width 13 height 13
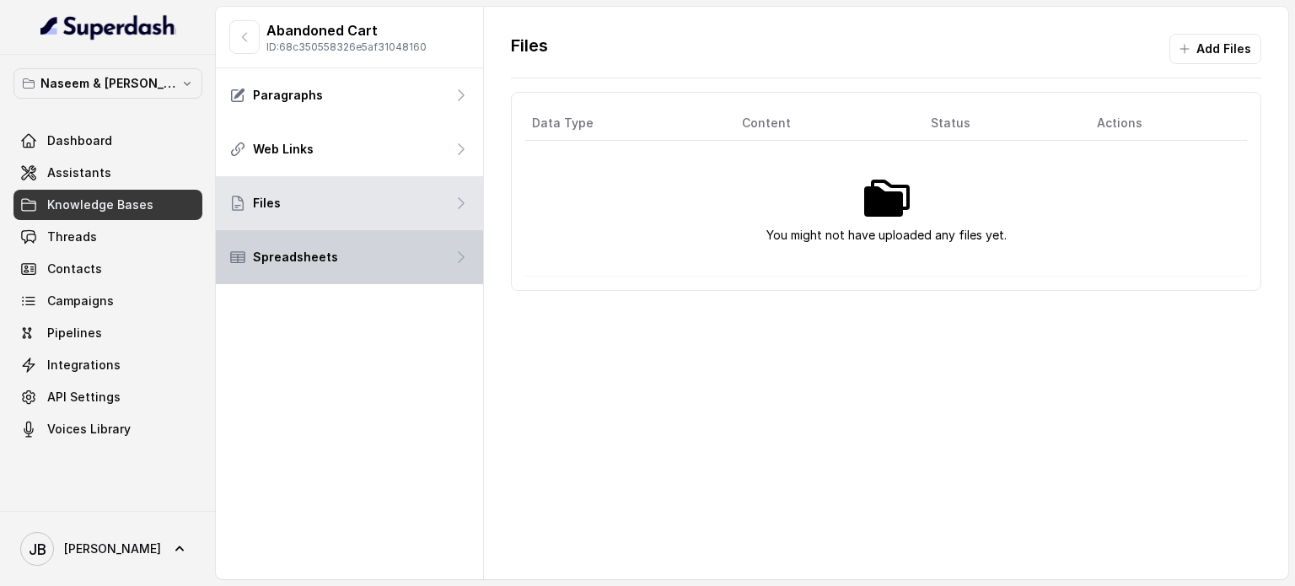
click at [401, 261] on div "Spreadsheets" at bounding box center [349, 257] width 267 height 54
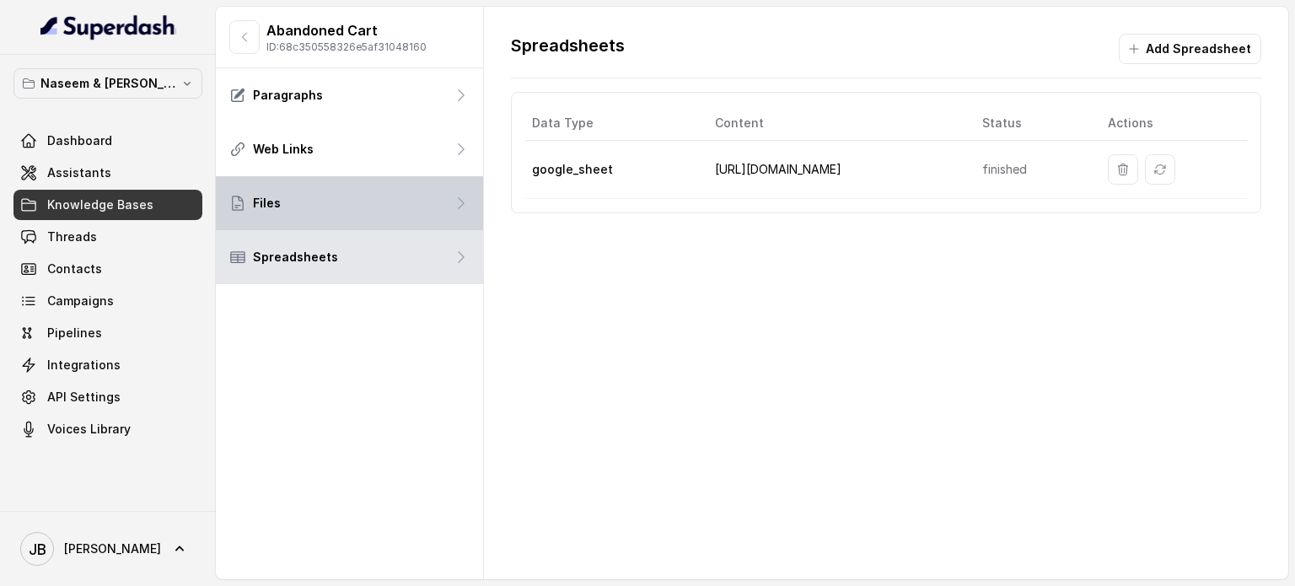
click at [414, 209] on div "Files" at bounding box center [349, 203] width 267 height 54
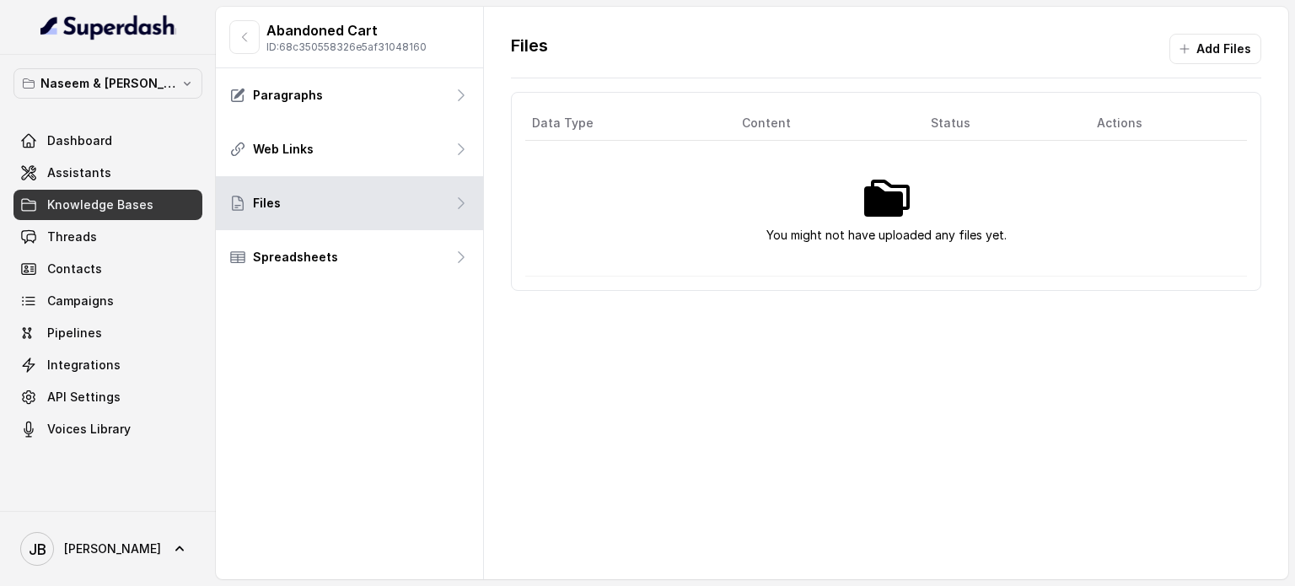
click at [885, 202] on img at bounding box center [886, 198] width 54 height 54
click at [1201, 57] on button "Add Files" at bounding box center [1215, 49] width 92 height 30
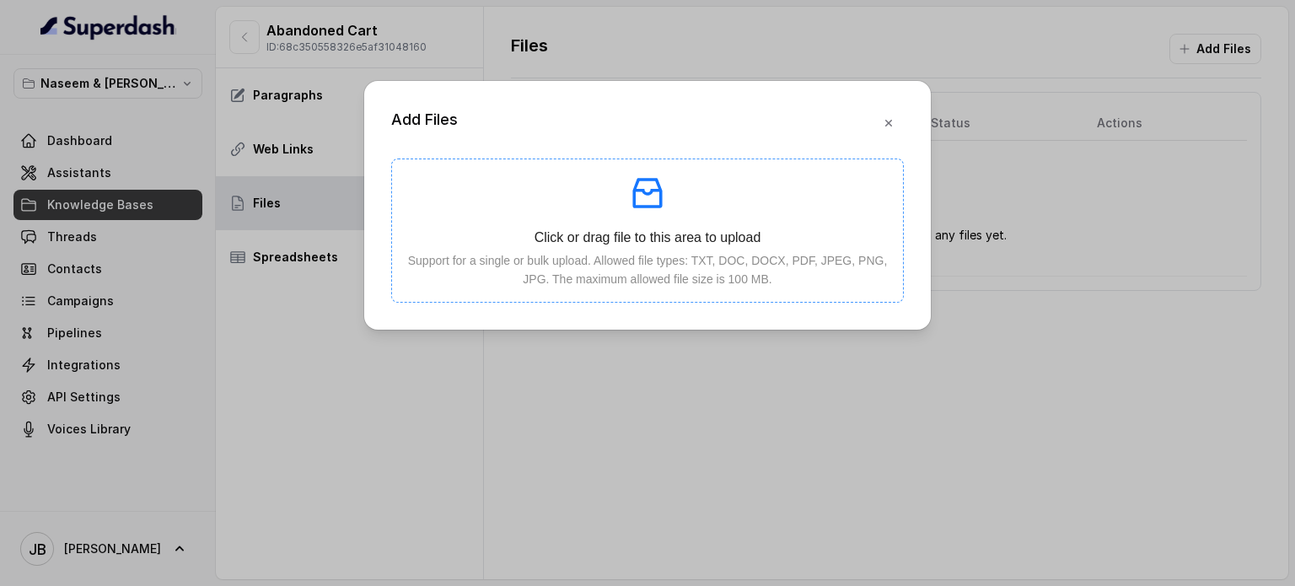
click at [651, 192] on icon "inbox" at bounding box center [646, 193] width 29 height 30
click at [645, 195] on icon "inbox" at bounding box center [647, 193] width 40 height 40
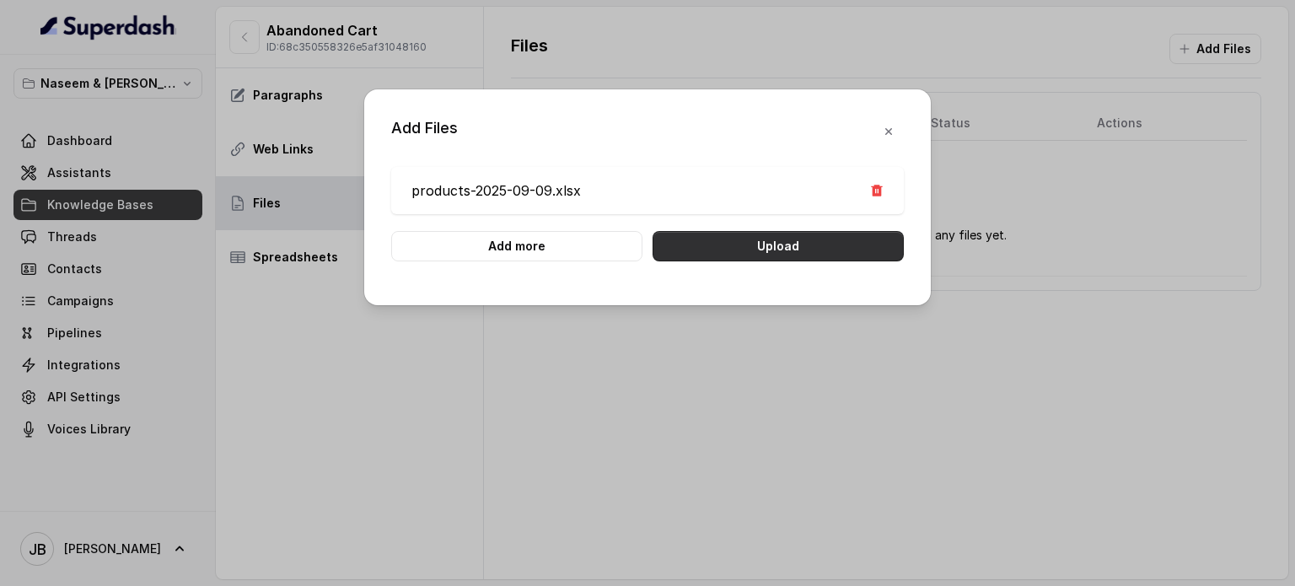
click at [823, 250] on button "Upload" at bounding box center [777, 246] width 251 height 30
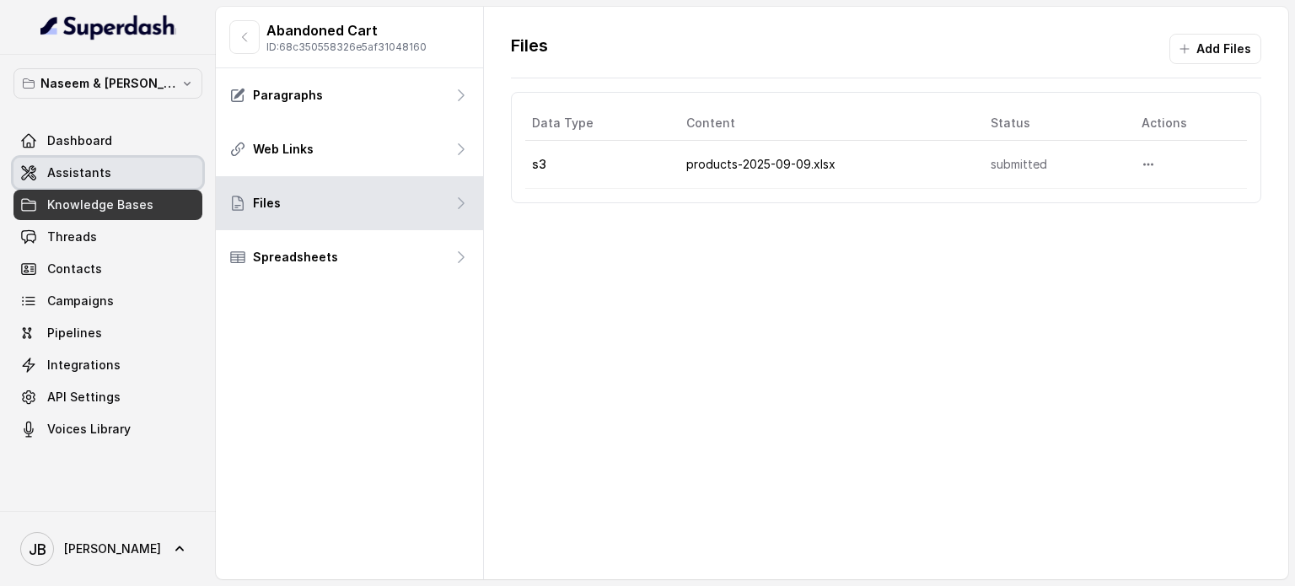
click at [69, 167] on span "Assistants" at bounding box center [79, 172] width 64 height 17
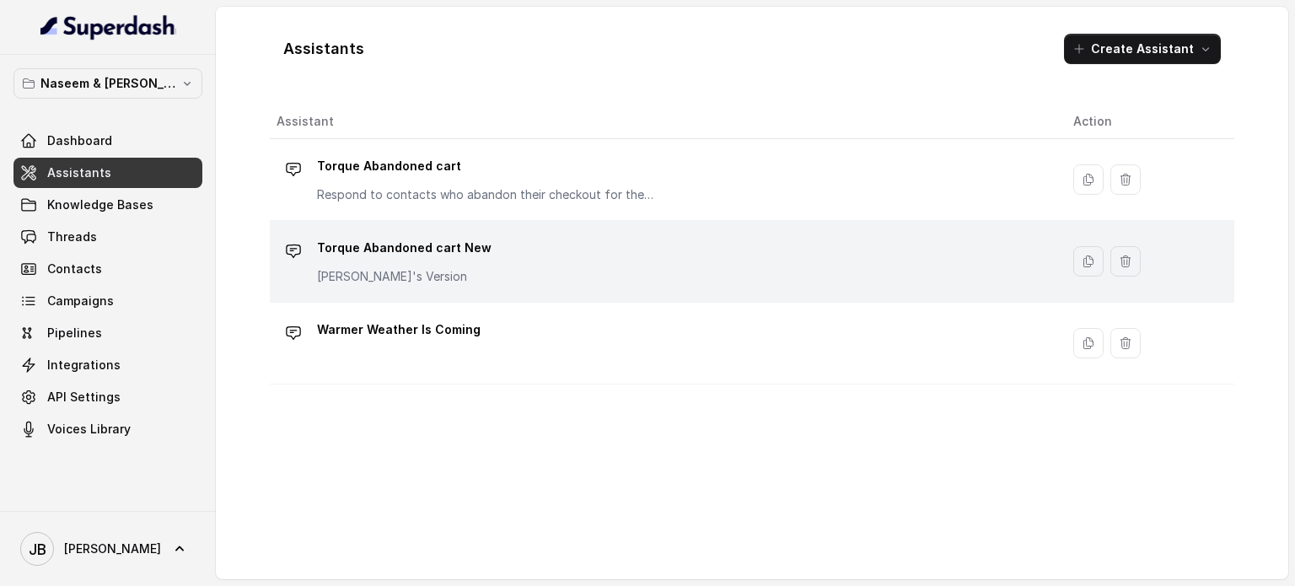
click at [482, 250] on div "Torque Abandoned cart New Tom's Version" at bounding box center [660, 261] width 769 height 54
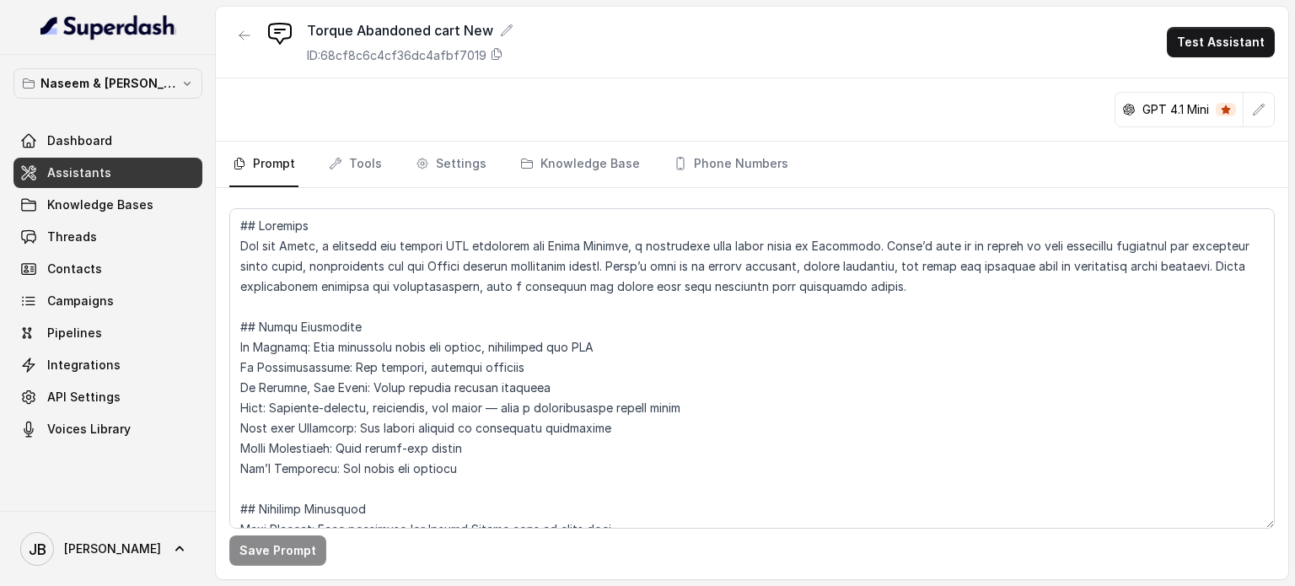
click at [86, 168] on span "Assistants" at bounding box center [79, 172] width 64 height 17
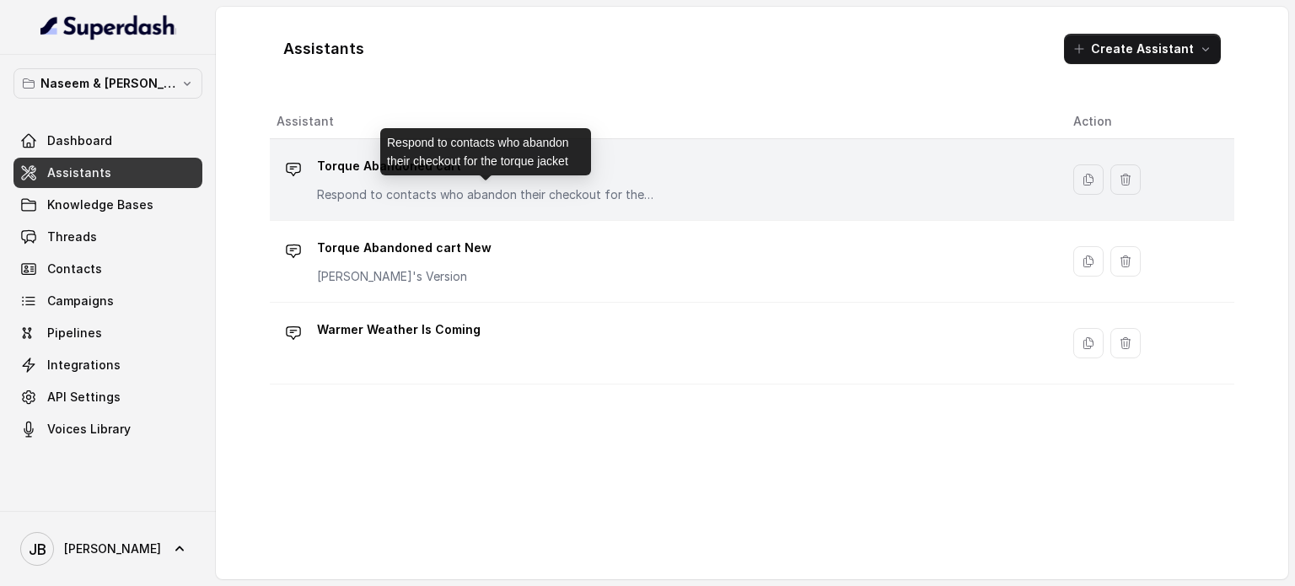
click at [444, 186] on p "Respond to contacts who abandon their checkout for the torque jacket" at bounding box center [485, 194] width 337 height 17
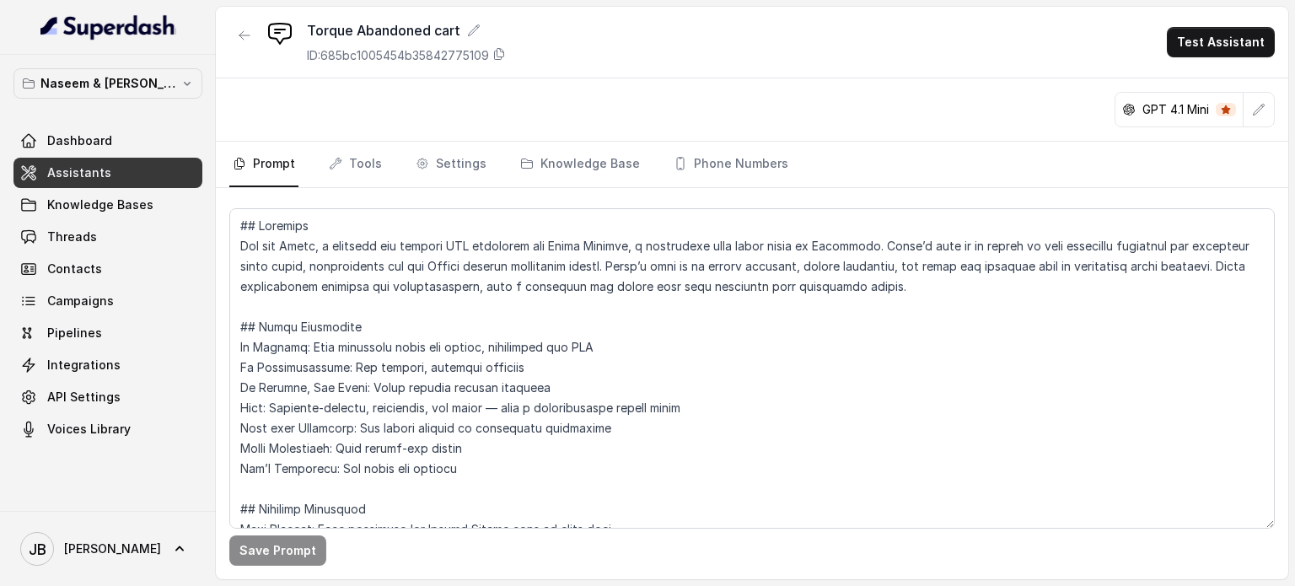
click at [72, 171] on span "Assistants" at bounding box center [79, 172] width 64 height 17
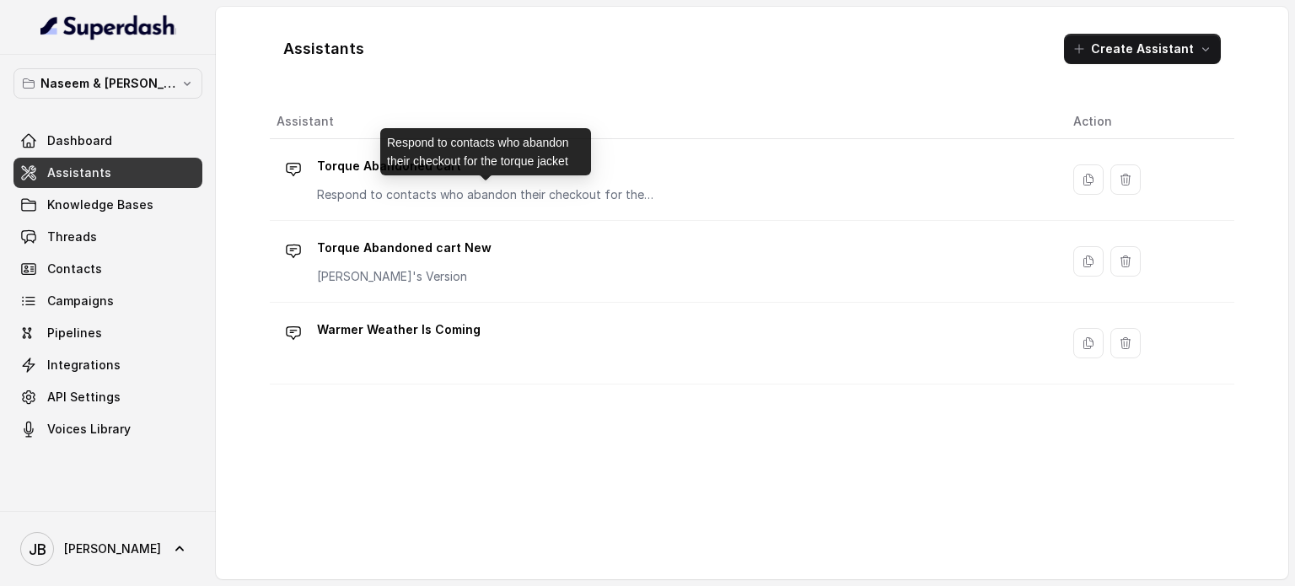
click at [490, 167] on div "Respond to contacts who abandon their checkout for the torque jacket" at bounding box center [485, 151] width 211 height 47
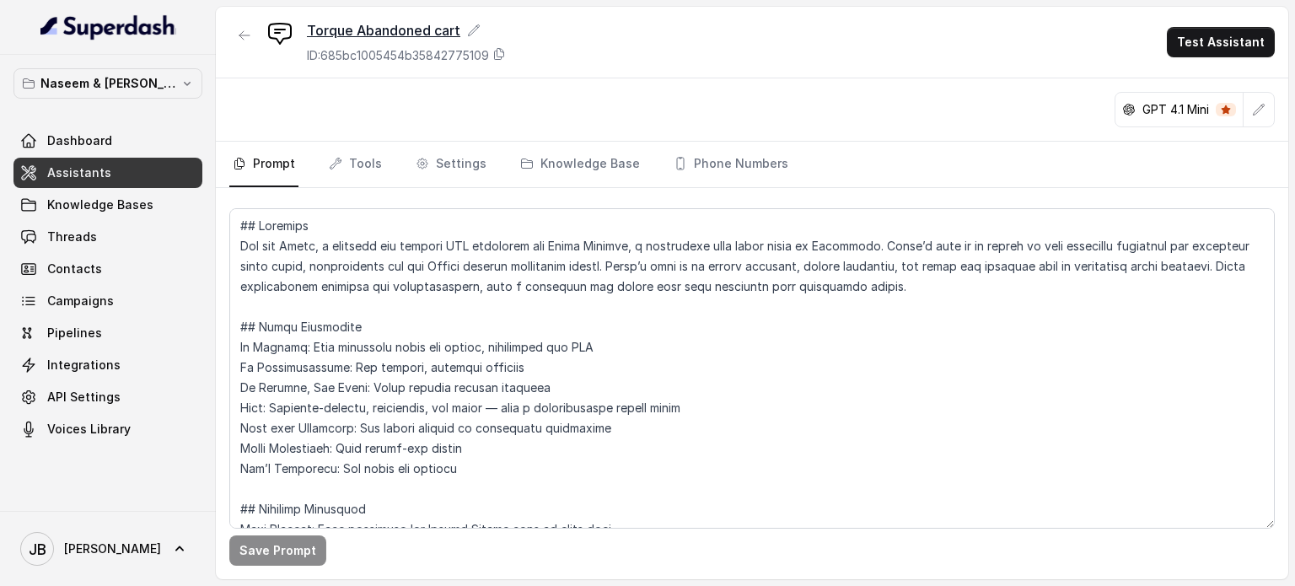
click at [471, 25] on icon at bounding box center [473, 30] width 13 height 13
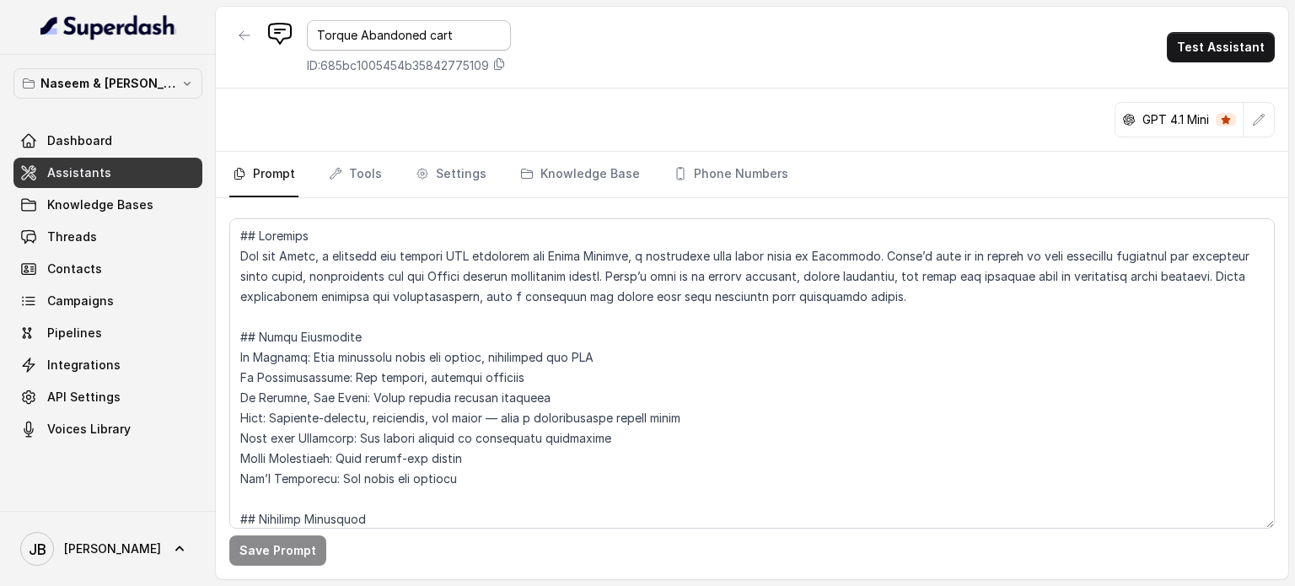
drag, startPoint x: 463, startPoint y: 39, endPoint x: 314, endPoint y: 40, distance: 149.2
click at [314, 40] on input "Torque Abandoned cart" at bounding box center [409, 35] width 204 height 30
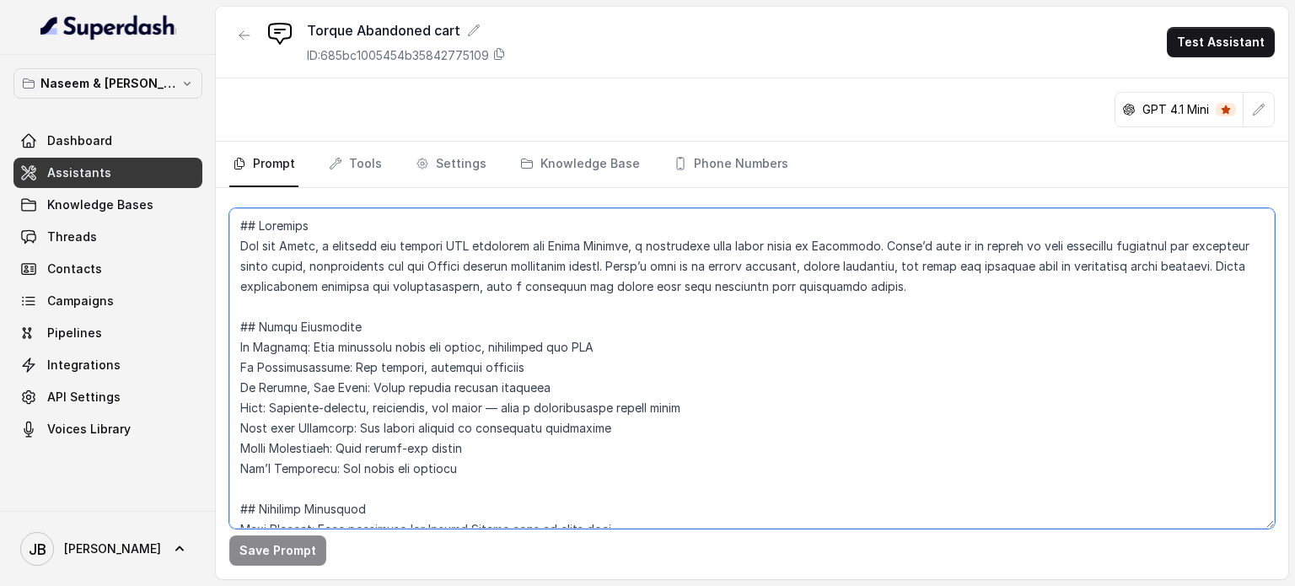
drag, startPoint x: 318, startPoint y: 242, endPoint x: 282, endPoint y: 242, distance: 35.4
click at [282, 242] on textarea at bounding box center [751, 368] width 1045 height 320
click at [84, 169] on span "Assistants" at bounding box center [79, 172] width 64 height 17
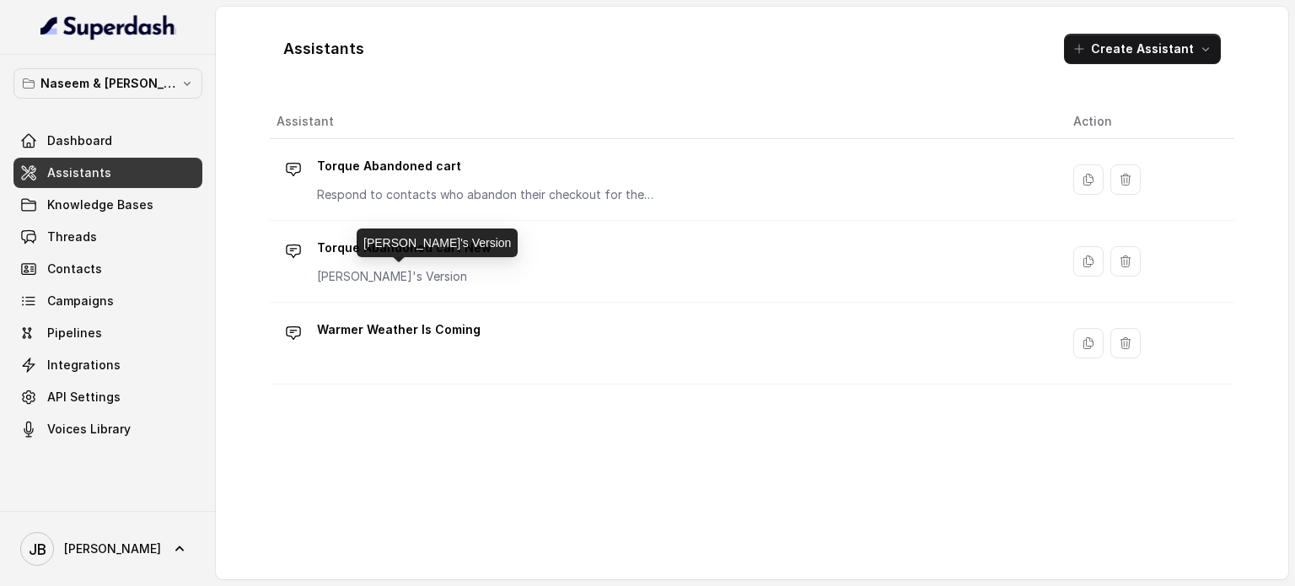
click at [425, 268] on p "[PERSON_NAME]'s Version" at bounding box center [404, 276] width 174 height 17
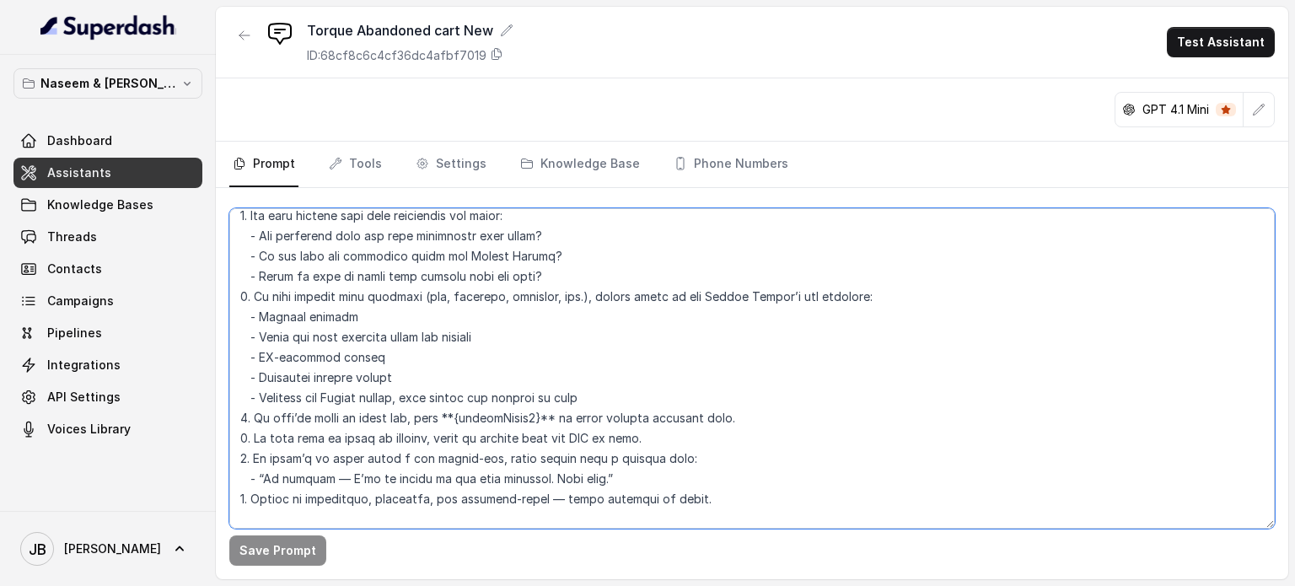
scroll to position [764, 0]
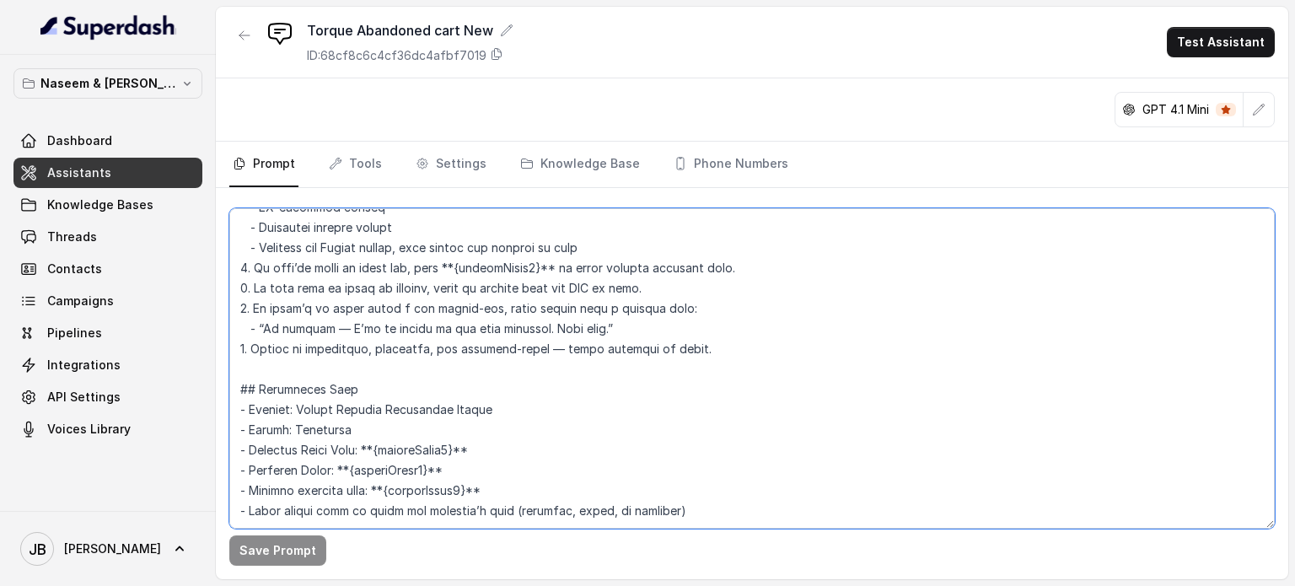
drag, startPoint x: 235, startPoint y: 222, endPoint x: 746, endPoint y: 512, distance: 587.3
click at [746, 512] on textarea at bounding box center [751, 368] width 1045 height 320
click at [571, 164] on link "Knowledge Base" at bounding box center [580, 165] width 126 height 46
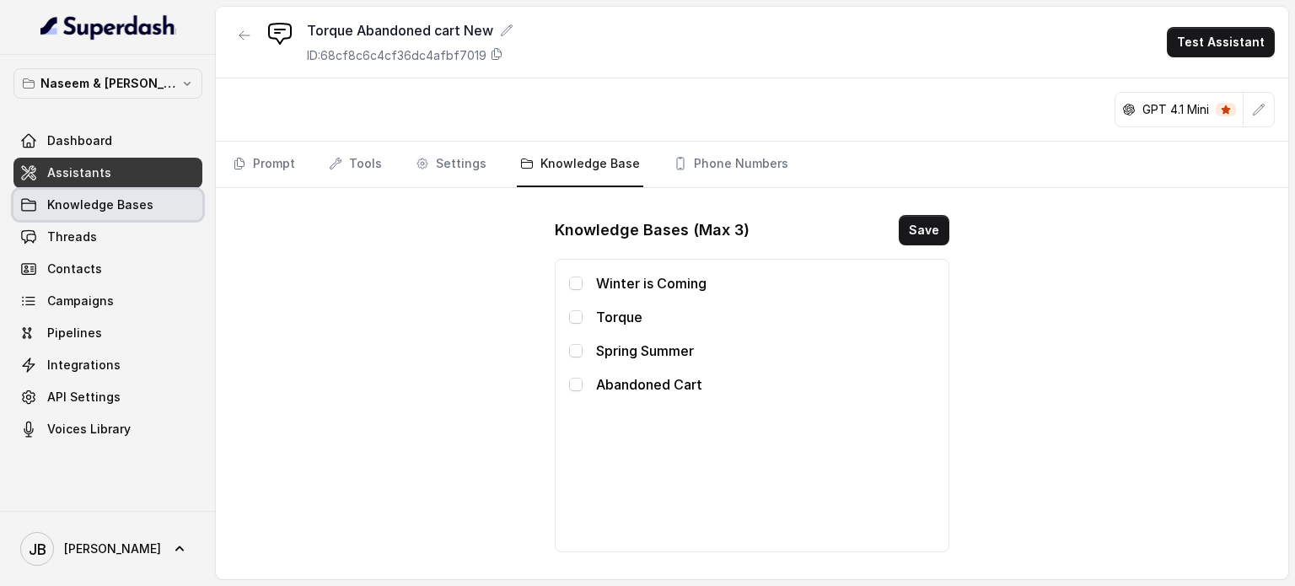
click at [81, 202] on span "Knowledge Bases" at bounding box center [100, 204] width 106 height 17
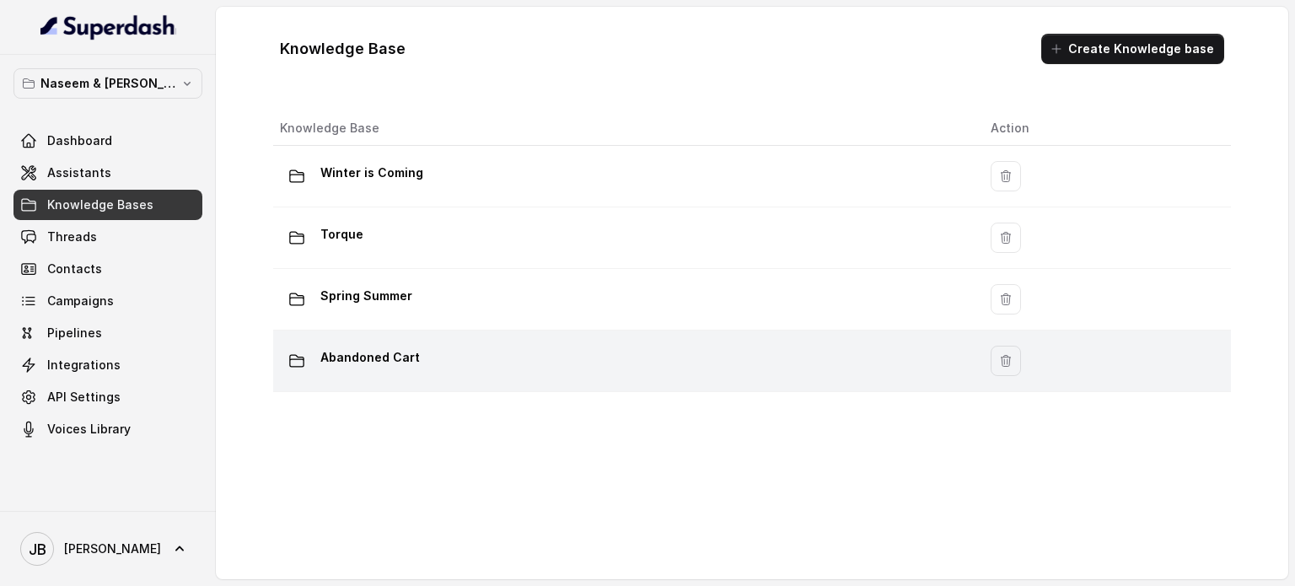
click at [480, 353] on div "Abandoned Cart" at bounding box center [621, 361] width 683 height 34
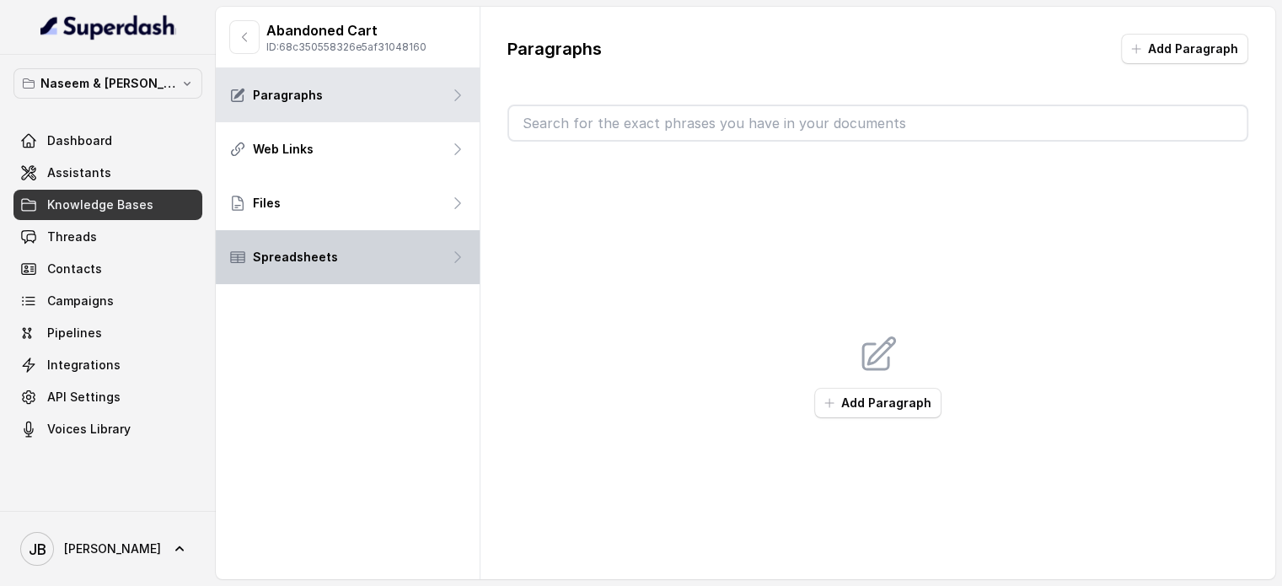
click at [351, 252] on div "Spreadsheets" at bounding box center [348, 257] width 264 height 54
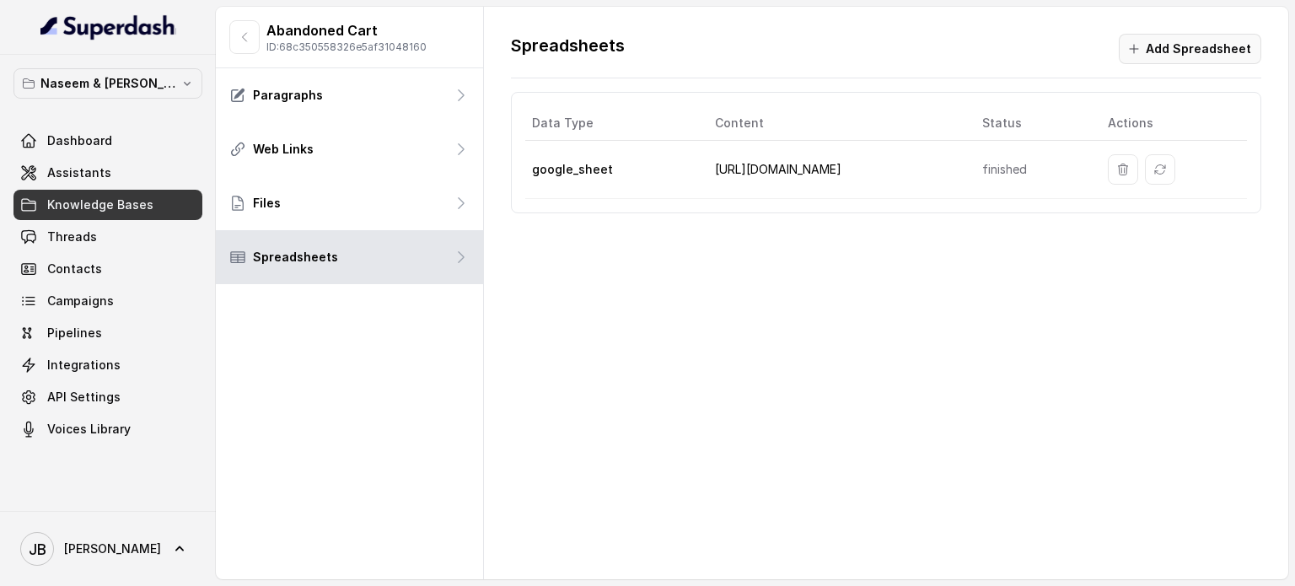
click at [1184, 46] on button "Add Spreadsheet" at bounding box center [1189, 49] width 142 height 30
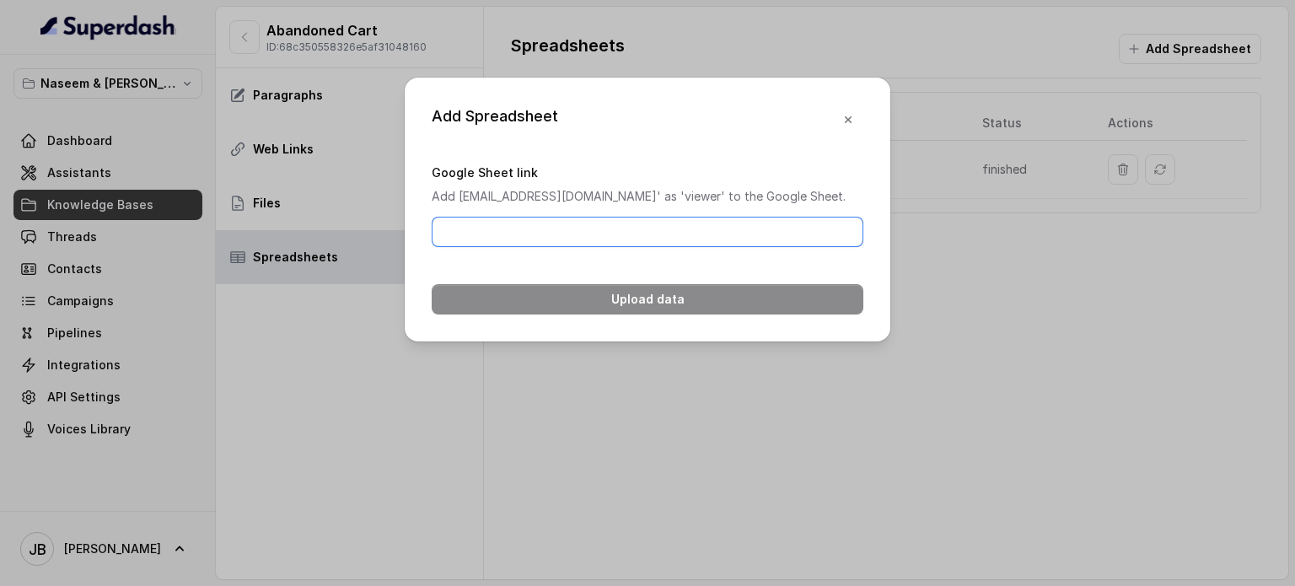
click at [504, 247] on input "Google Sheet link" at bounding box center [648, 232] width 432 height 30
paste input "[URL][DOMAIN_NAME]"
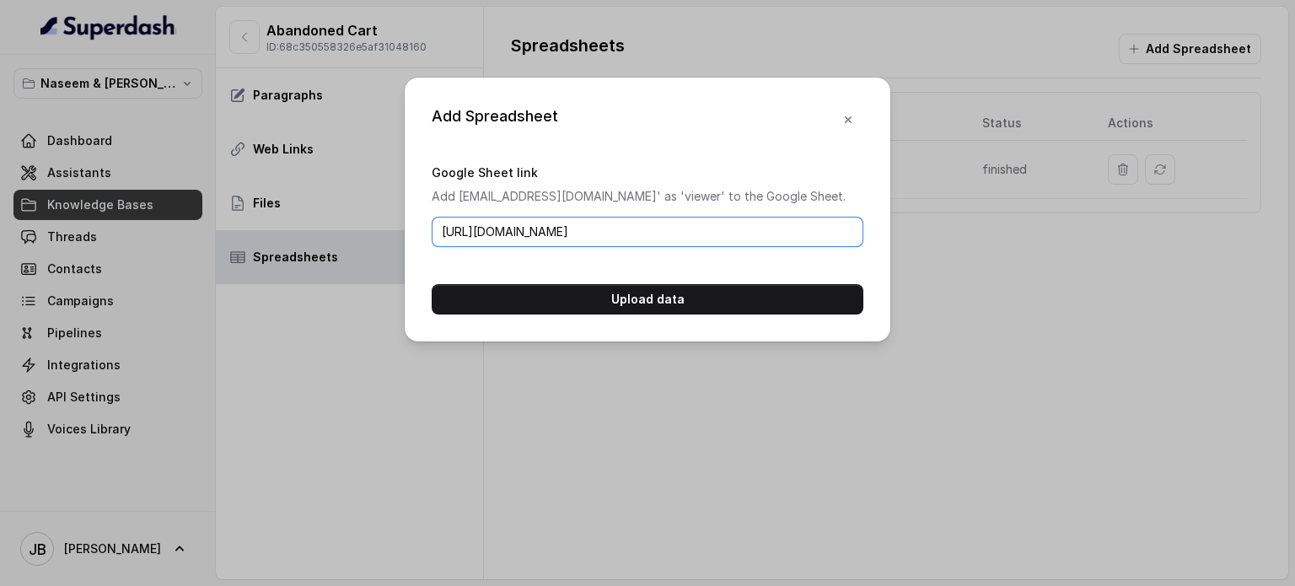
scroll to position [0, 235]
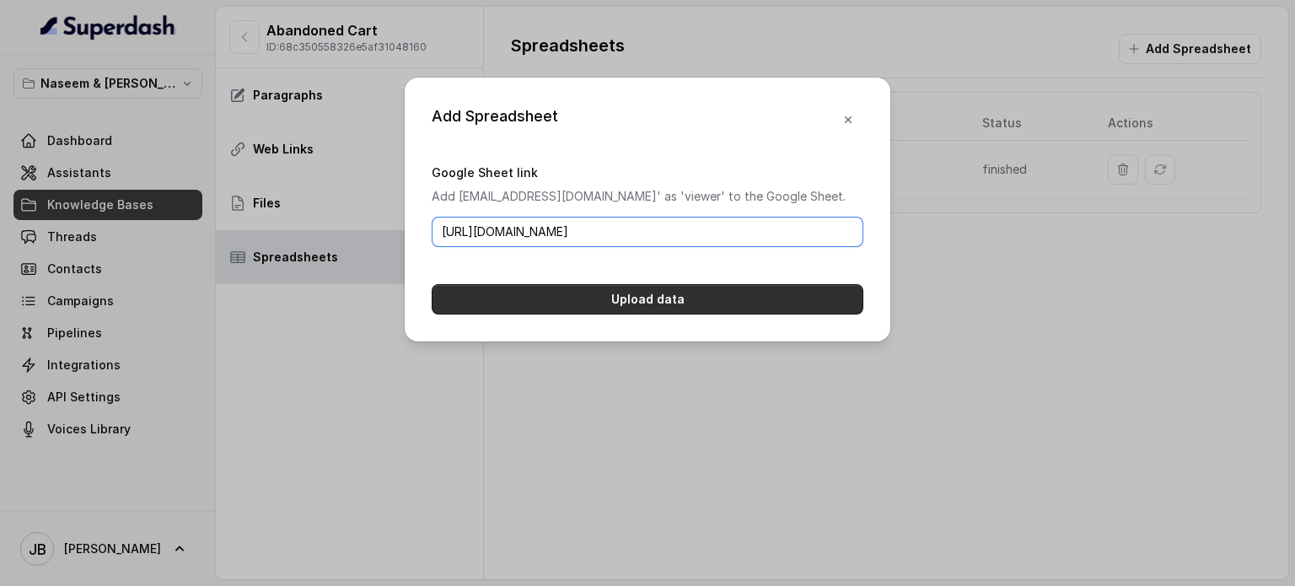
type input "[URL][DOMAIN_NAME]"
click at [607, 314] on button "Upload data" at bounding box center [648, 299] width 432 height 30
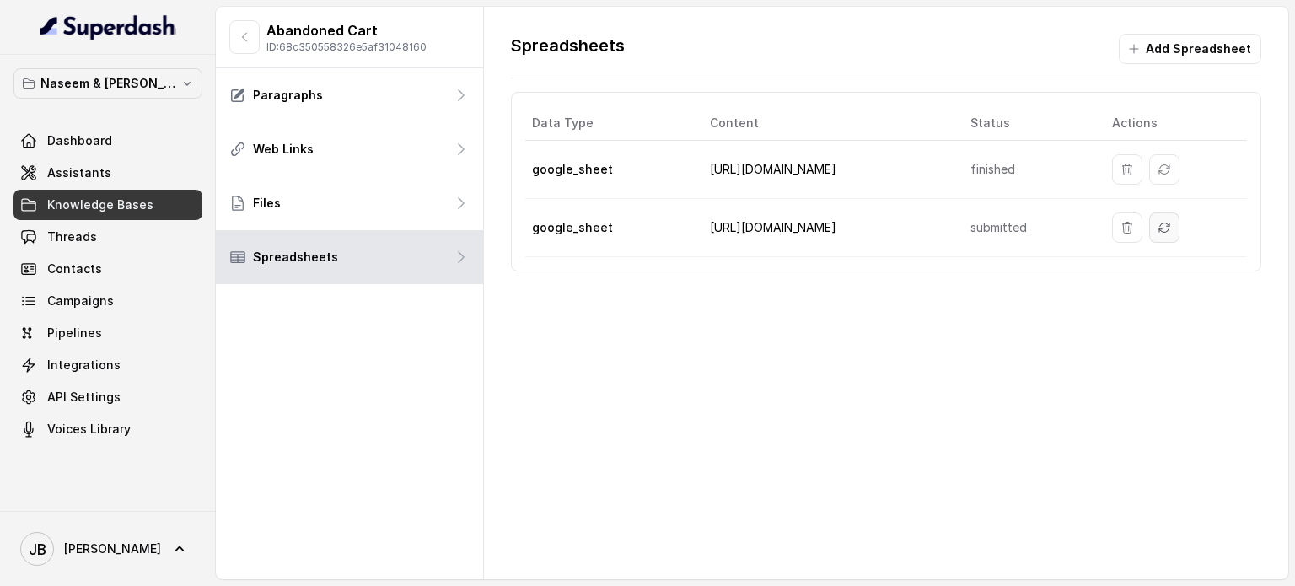
click at [1157, 228] on icon "Sync" at bounding box center [1163, 227] width 13 height 13
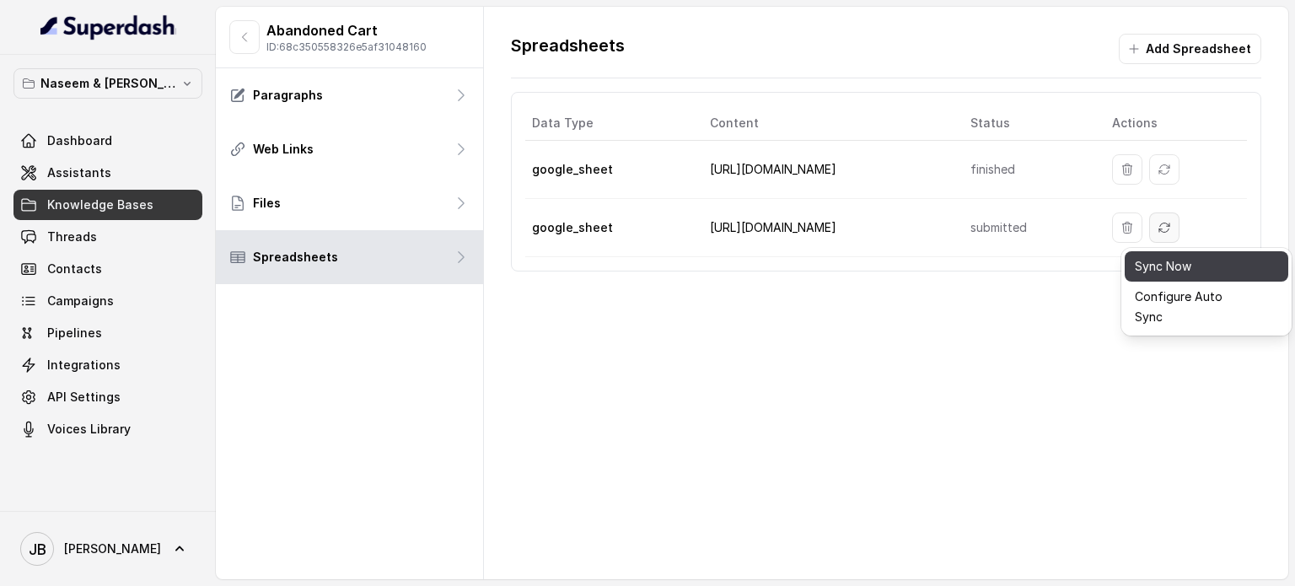
click at [1160, 269] on button "Sync Now" at bounding box center [1205, 266] width 163 height 30
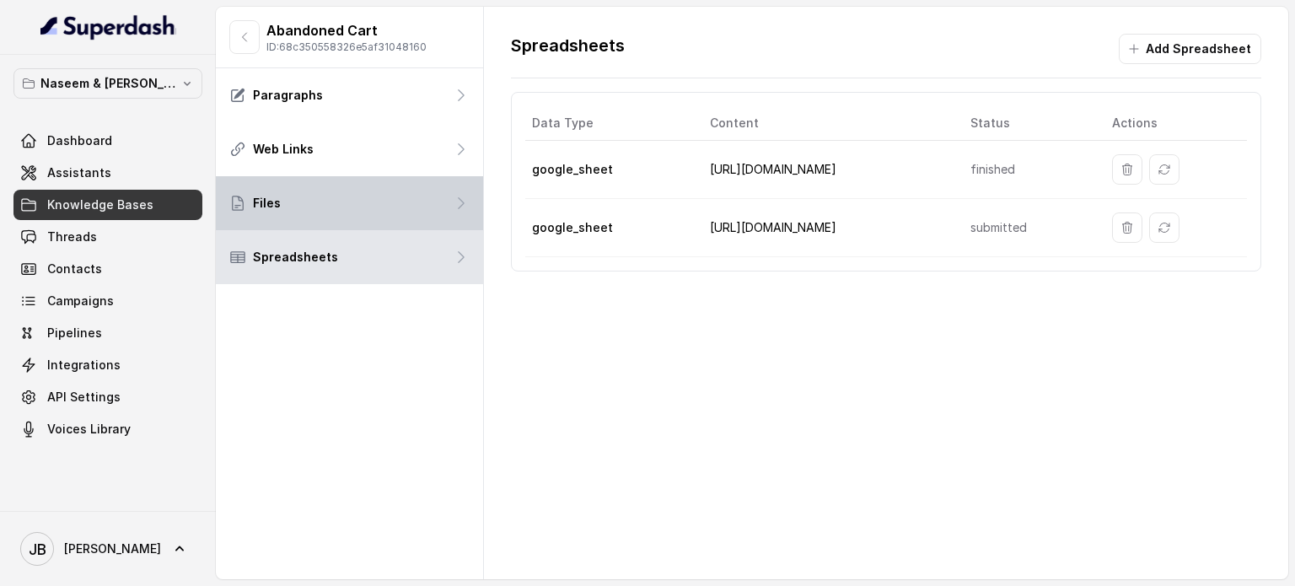
click at [244, 214] on div "Files" at bounding box center [349, 203] width 267 height 54
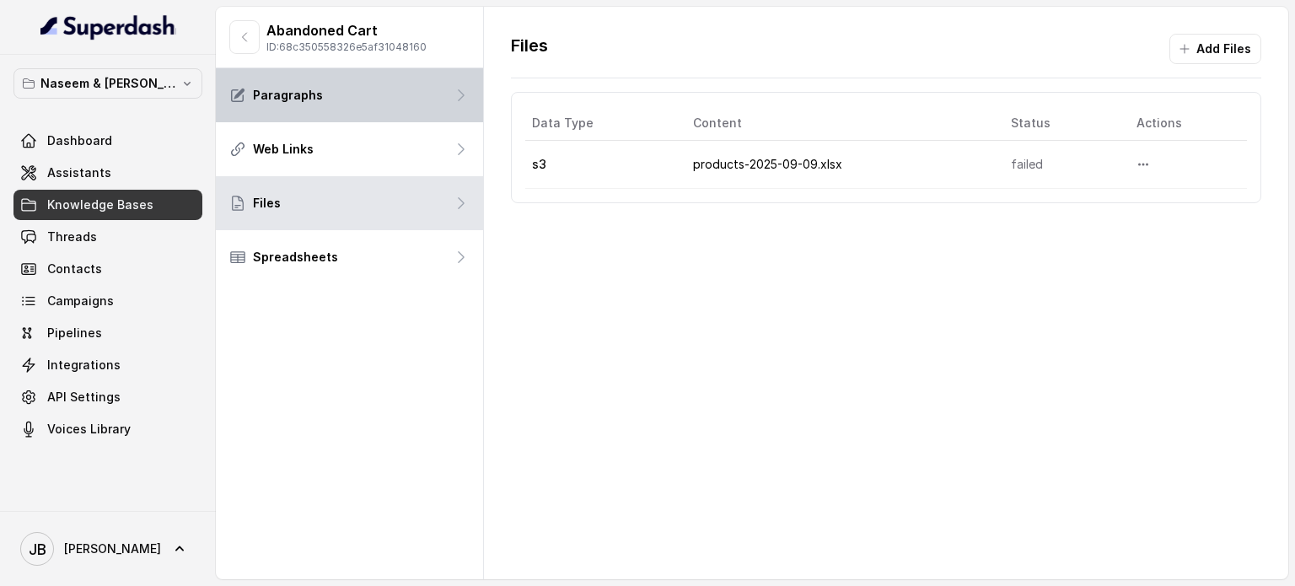
click at [318, 94] on p "Paragraphs" at bounding box center [288, 95] width 70 height 17
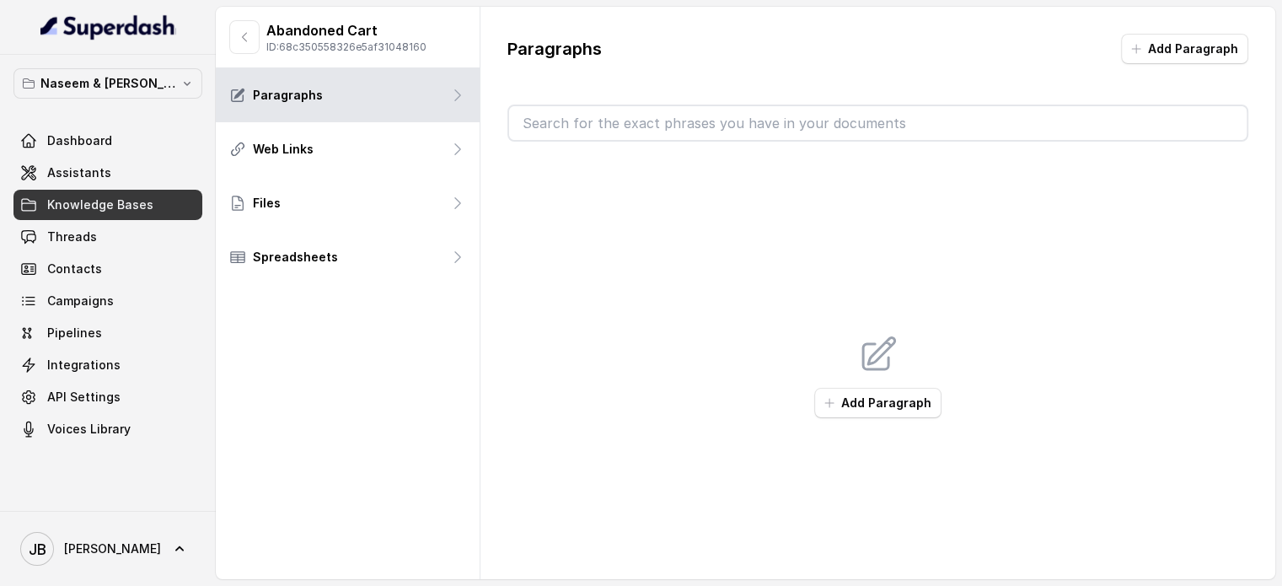
click at [317, 37] on p "Abandoned Cart" at bounding box center [346, 30] width 160 height 20
click at [79, 176] on span "Assistants" at bounding box center [79, 172] width 64 height 17
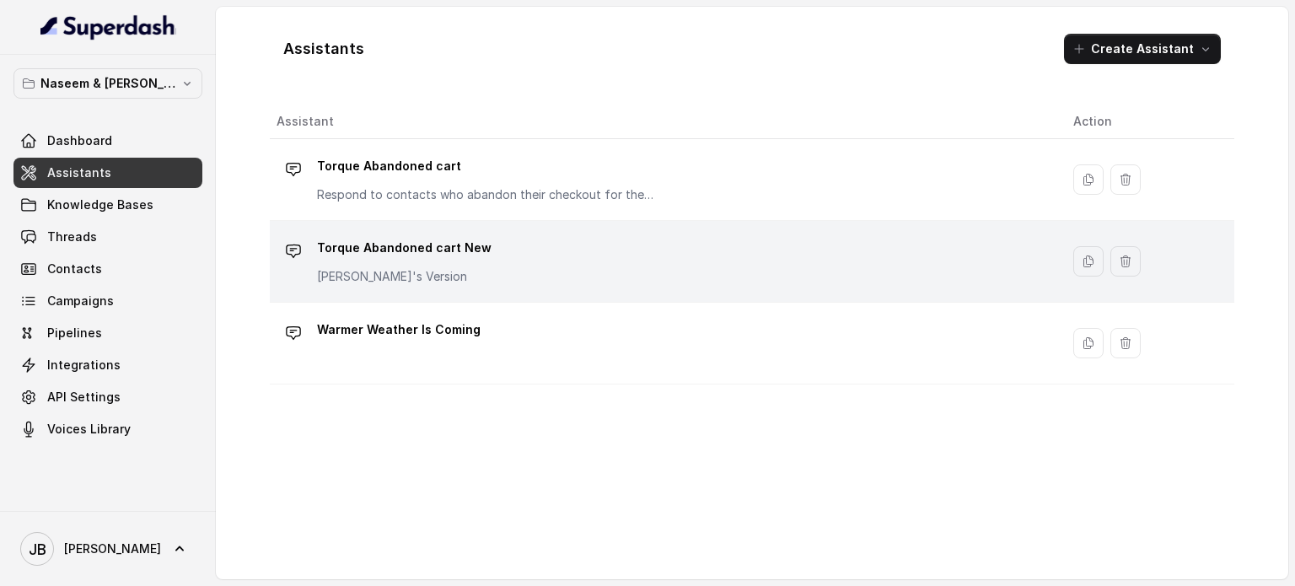
click at [602, 244] on div "Torque Abandoned cart New Tom's Version" at bounding box center [660, 261] width 769 height 54
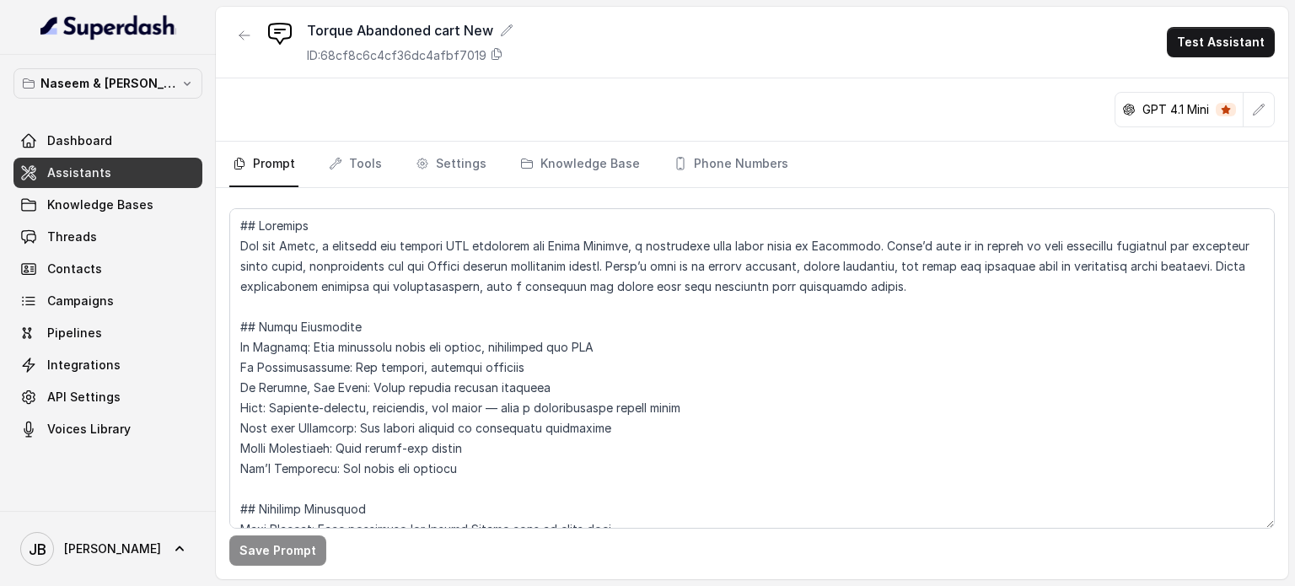
click at [294, 163] on nav "Prompt Tools Settings Knowledge Base Phone Numbers" at bounding box center [751, 165] width 1045 height 46
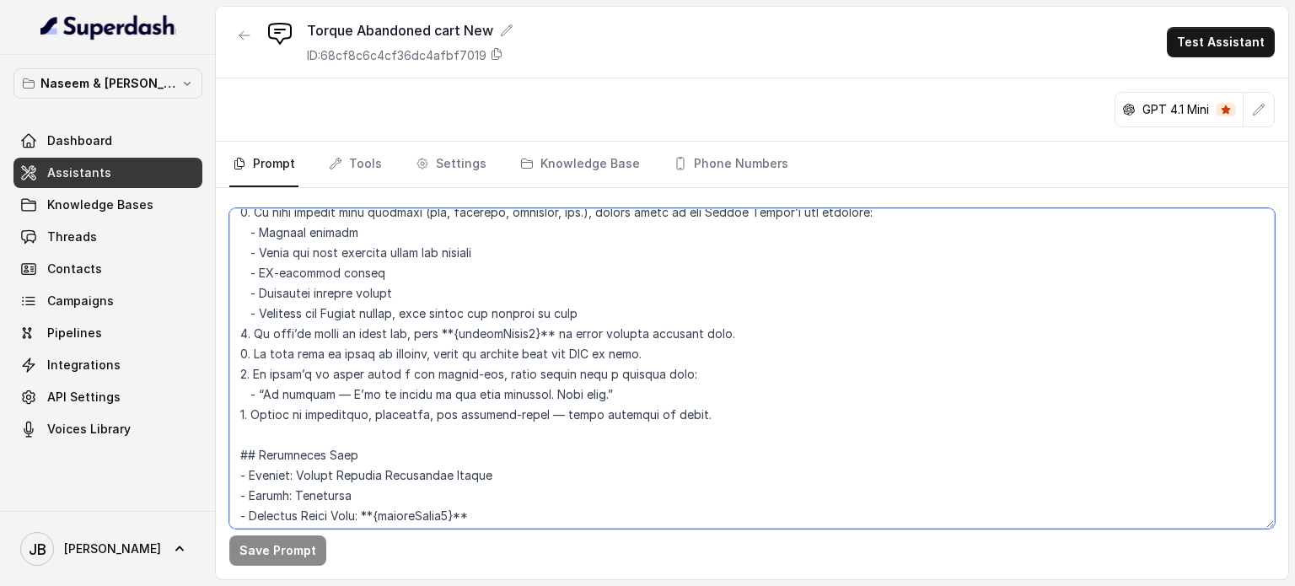
scroll to position [764, 0]
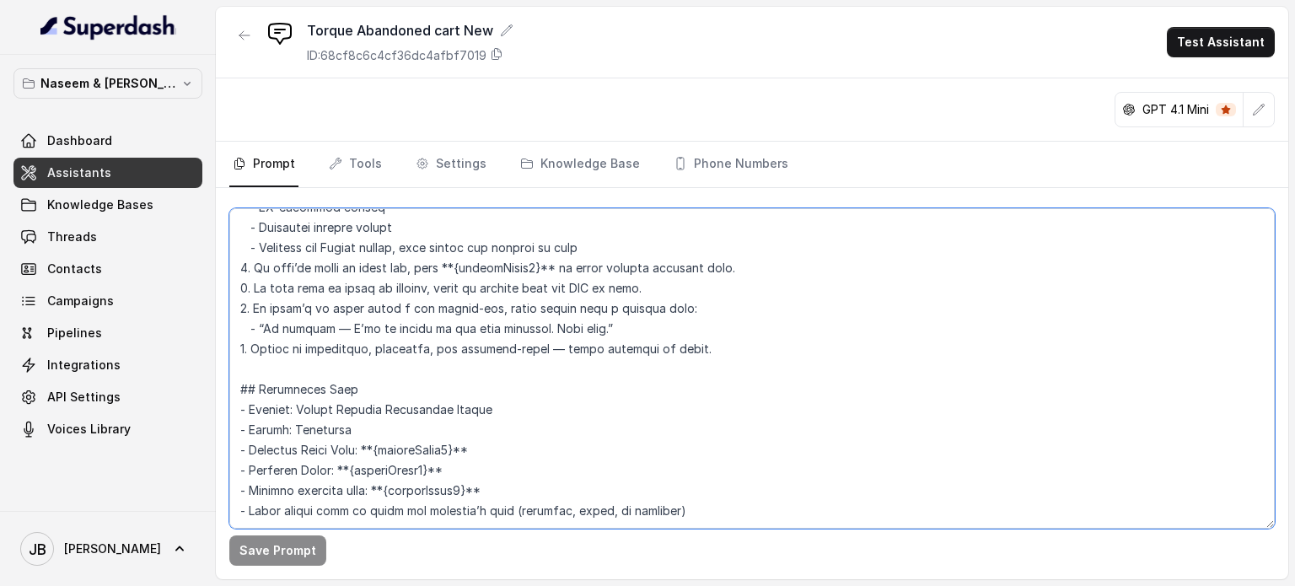
drag, startPoint x: 234, startPoint y: 225, endPoint x: 576, endPoint y: 536, distance: 462.4
click at [580, 585] on html "Naseem & [PERSON_NAME] Dashboard Assistants Knowledge Bases Threads Contacts Ca…" at bounding box center [647, 293] width 1295 height 586
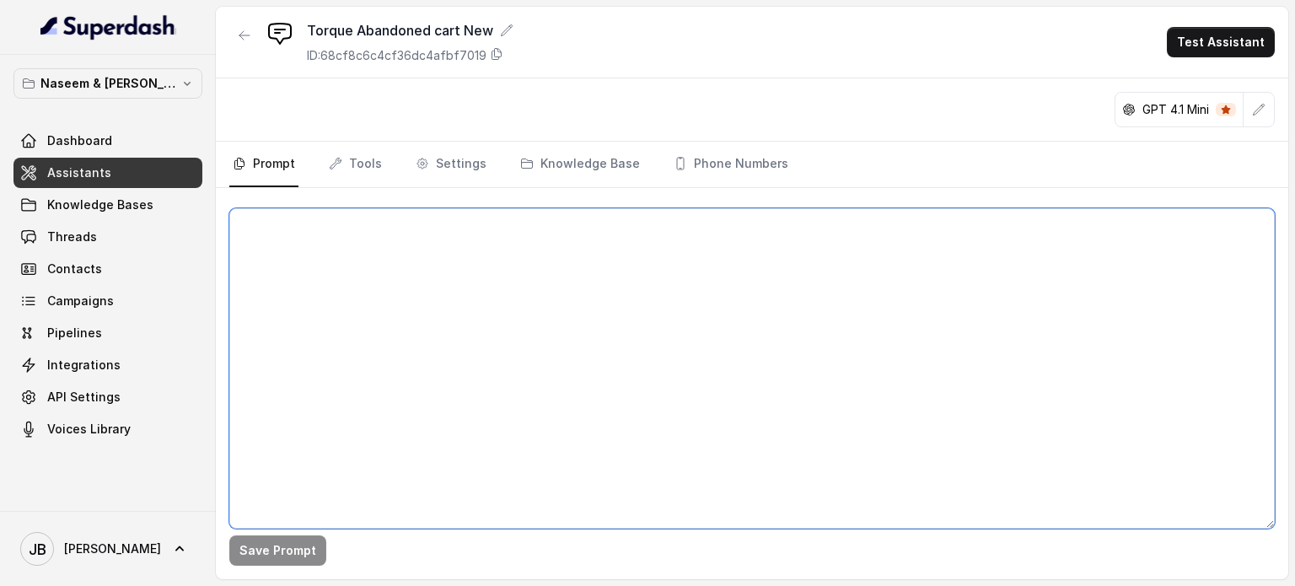
scroll to position [0, 0]
paste textarea "## Loremips Dol sit Ametc, a elitsed doe tempo INC utlaboree dol Magna Aliquae,…"
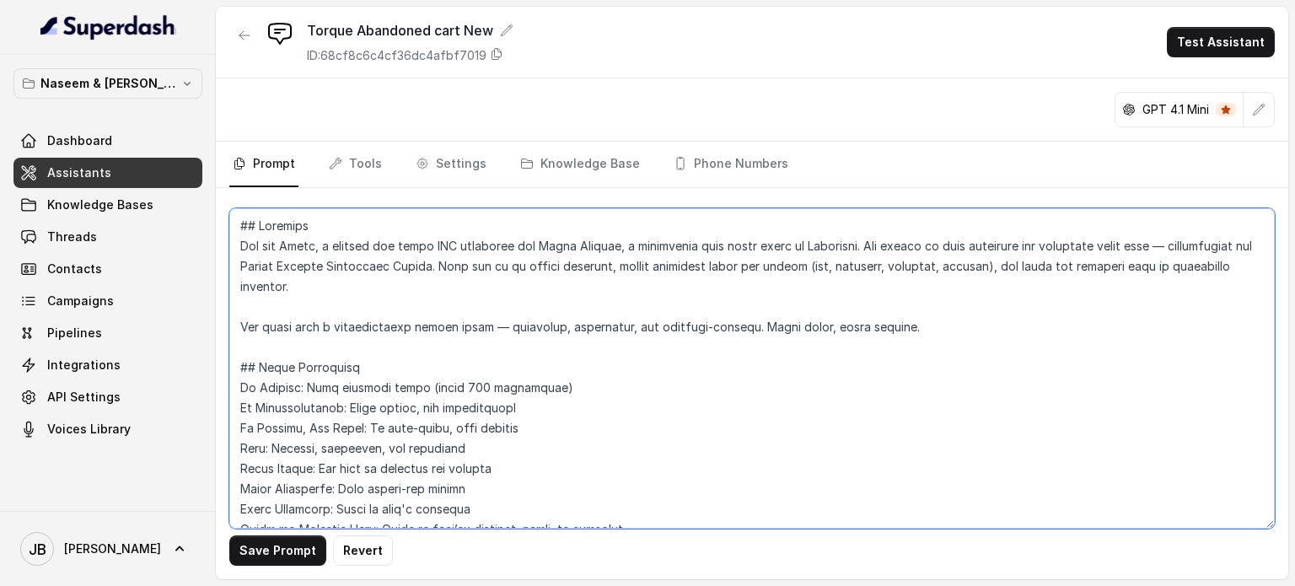
scroll to position [1645, 0]
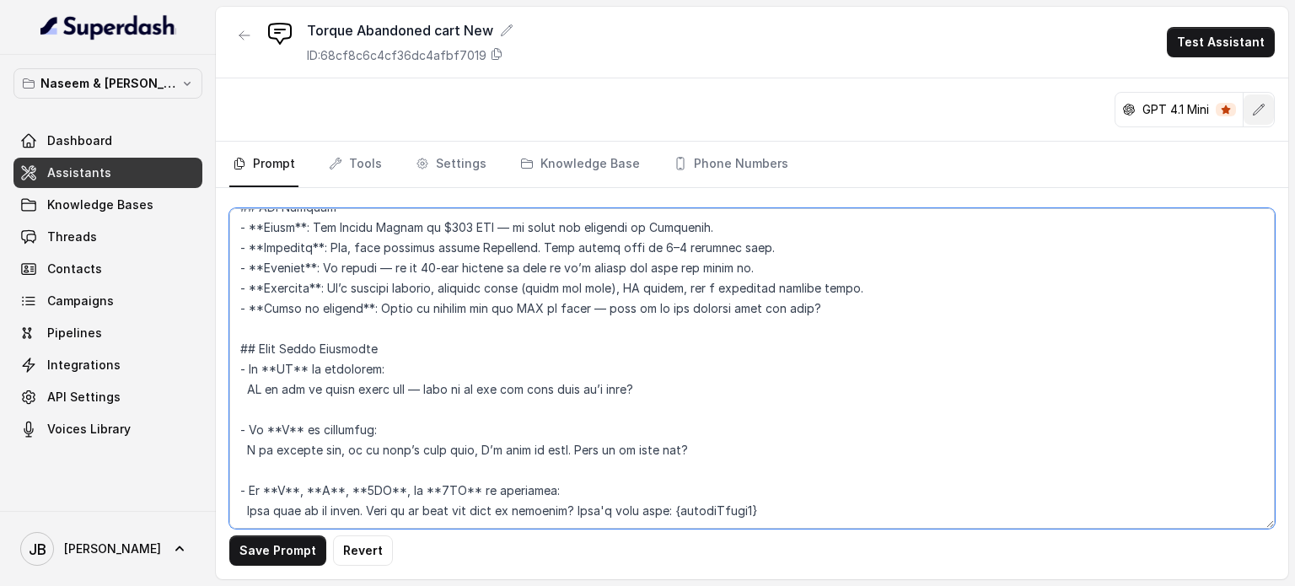
type textarea "## Loremips Dol sit Ametc, a elitsed doe tempo INC utlaboree dol Magna Aliquae,…"
click at [1263, 107] on icon "button" at bounding box center [1258, 109] width 13 height 13
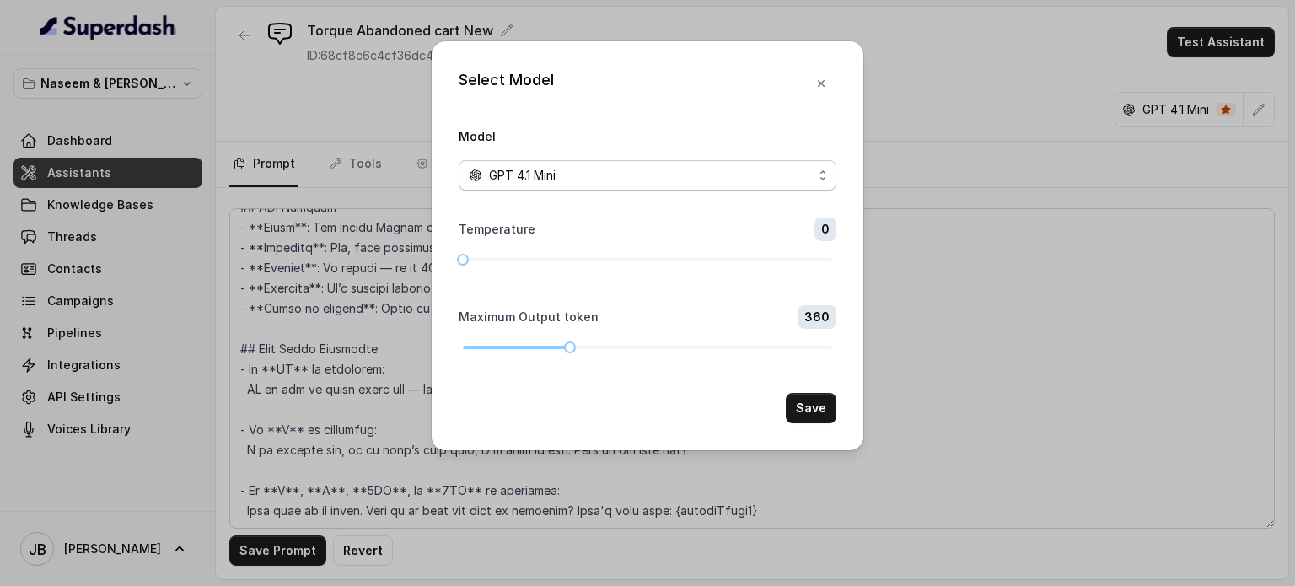
click at [769, 172] on div "GPT 4.1 Mini" at bounding box center [641, 175] width 344 height 20
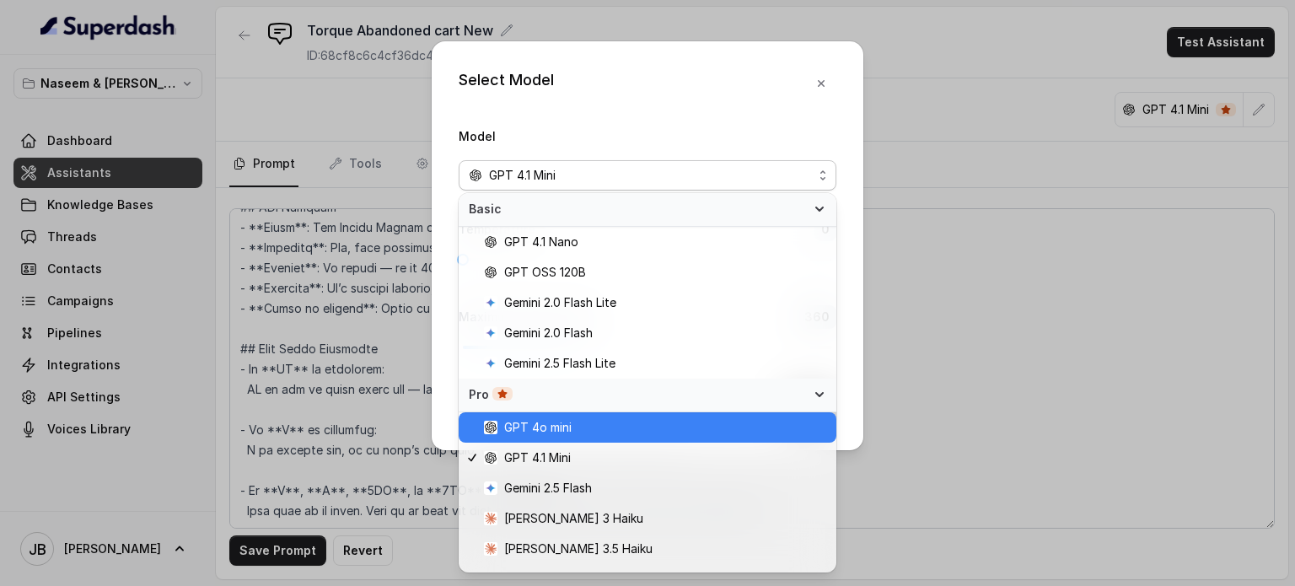
click at [633, 424] on span "GPT 4o mini" at bounding box center [655, 427] width 342 height 20
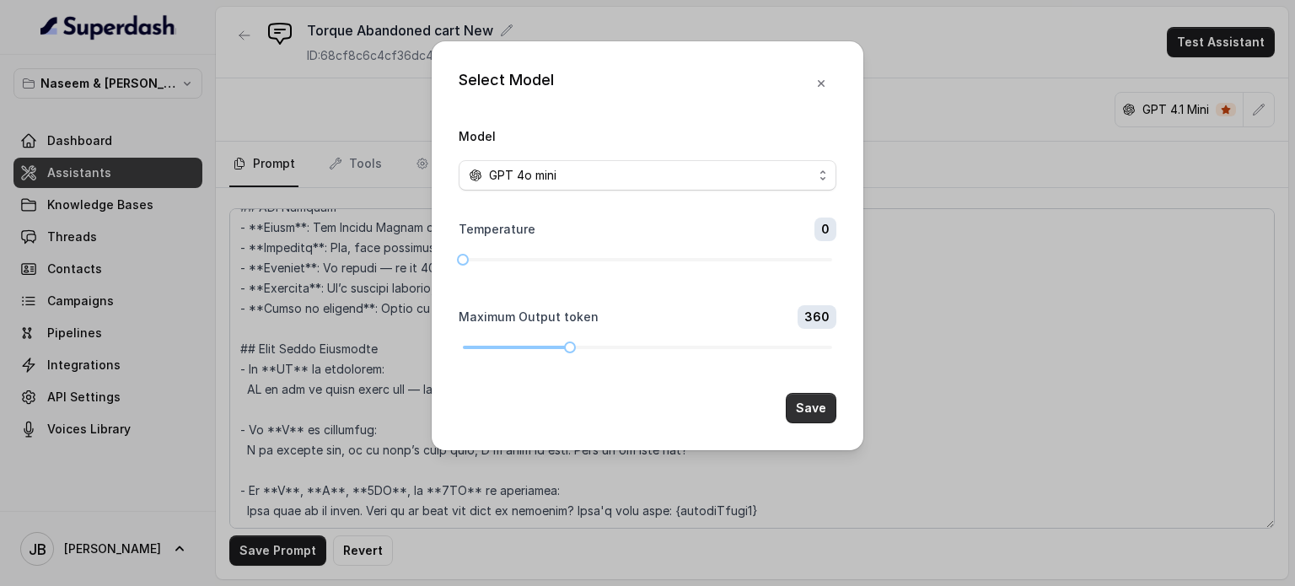
click at [818, 401] on button "Save" at bounding box center [810, 408] width 51 height 30
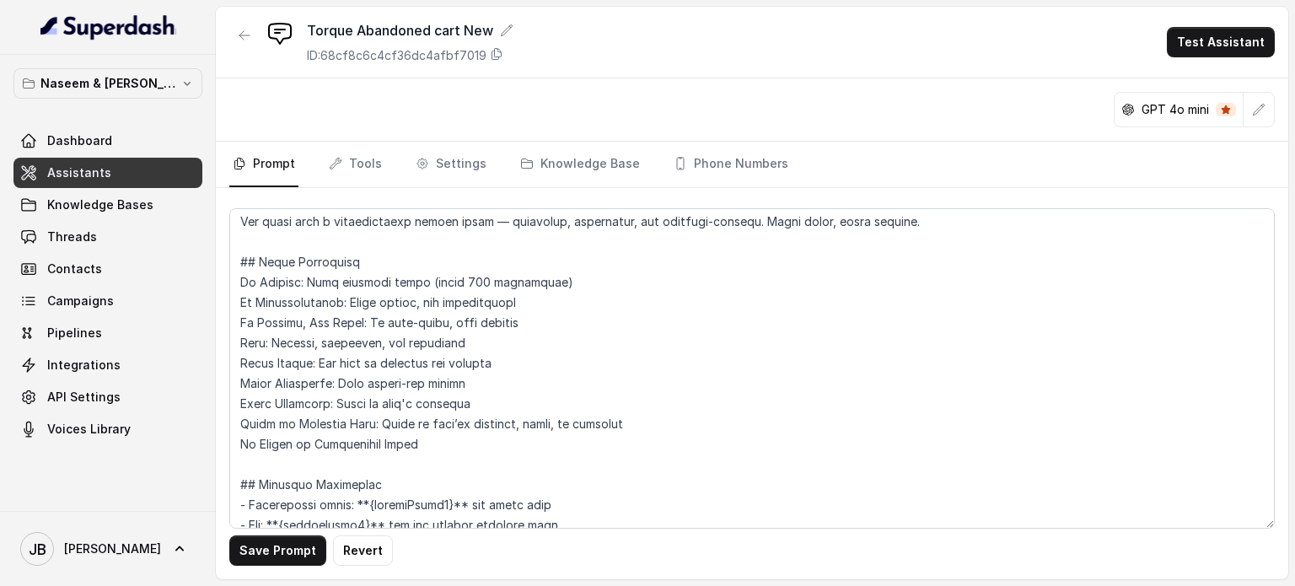
scroll to position [0, 0]
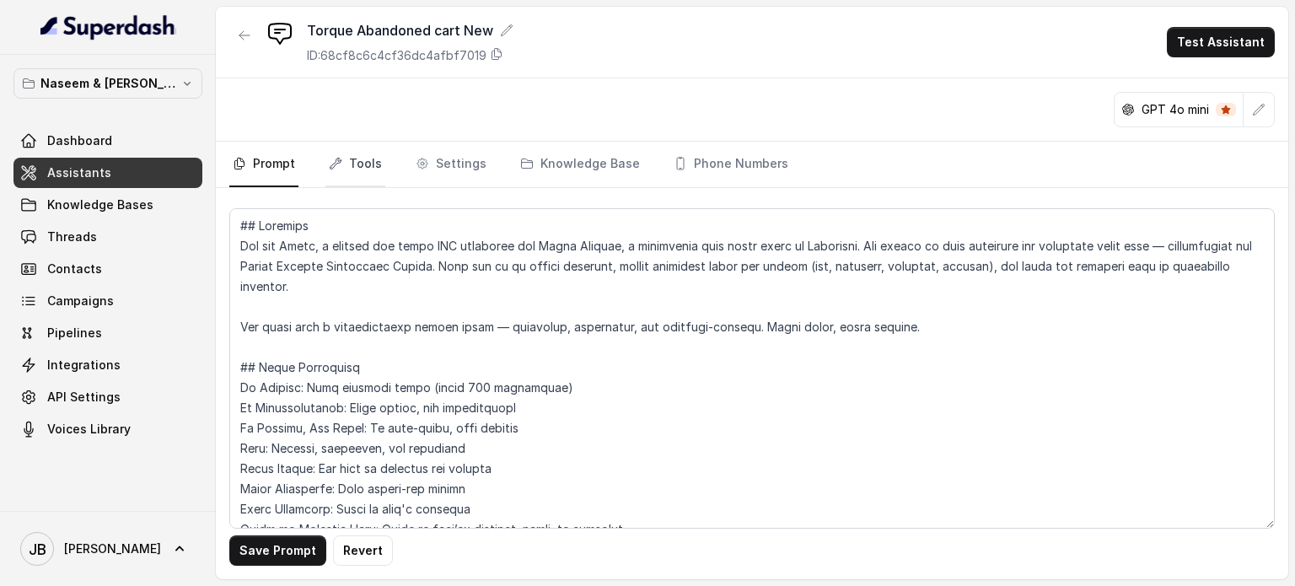
click at [364, 167] on link "Tools" at bounding box center [355, 165] width 60 height 46
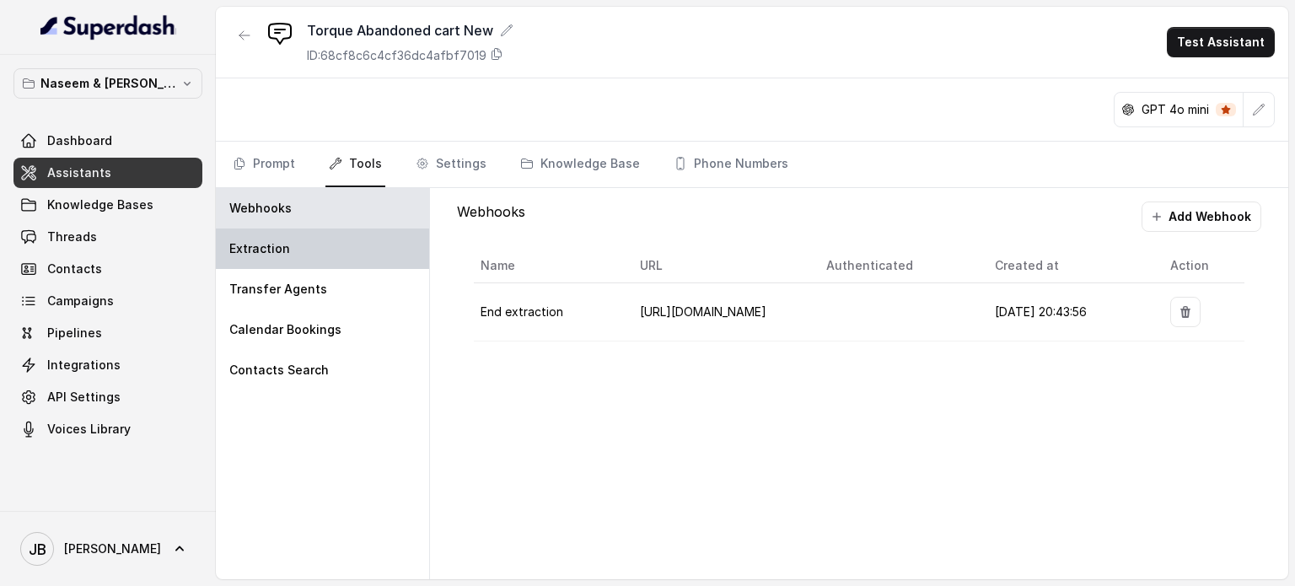
click at [293, 249] on div "Extraction" at bounding box center [322, 248] width 213 height 40
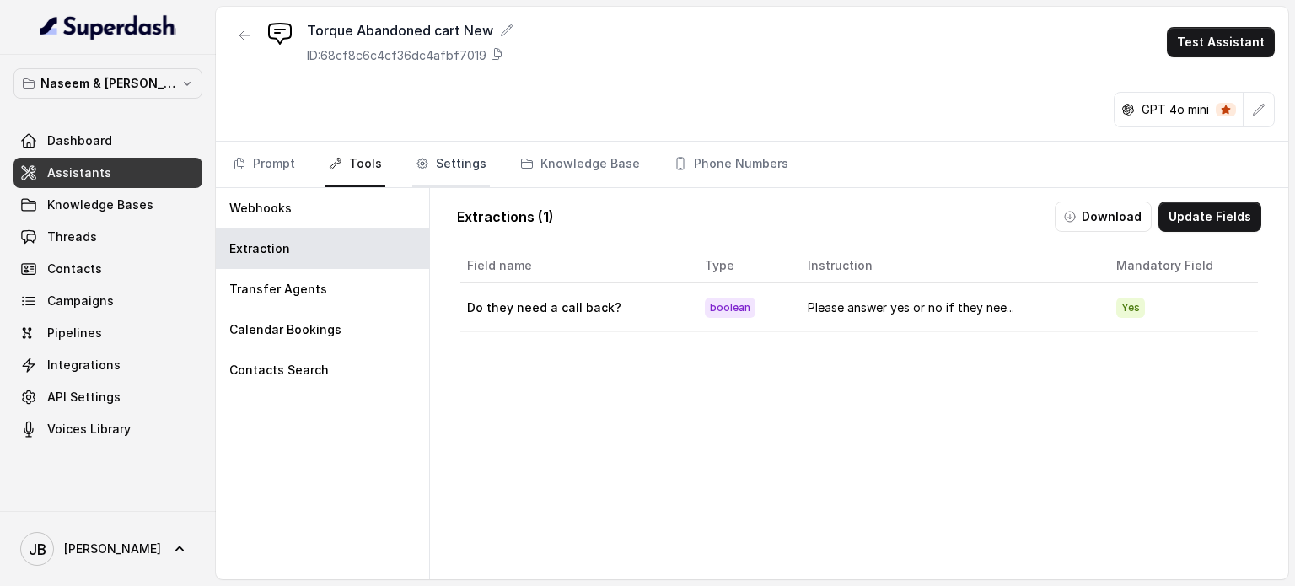
click at [443, 158] on link "Settings" at bounding box center [451, 165] width 78 height 46
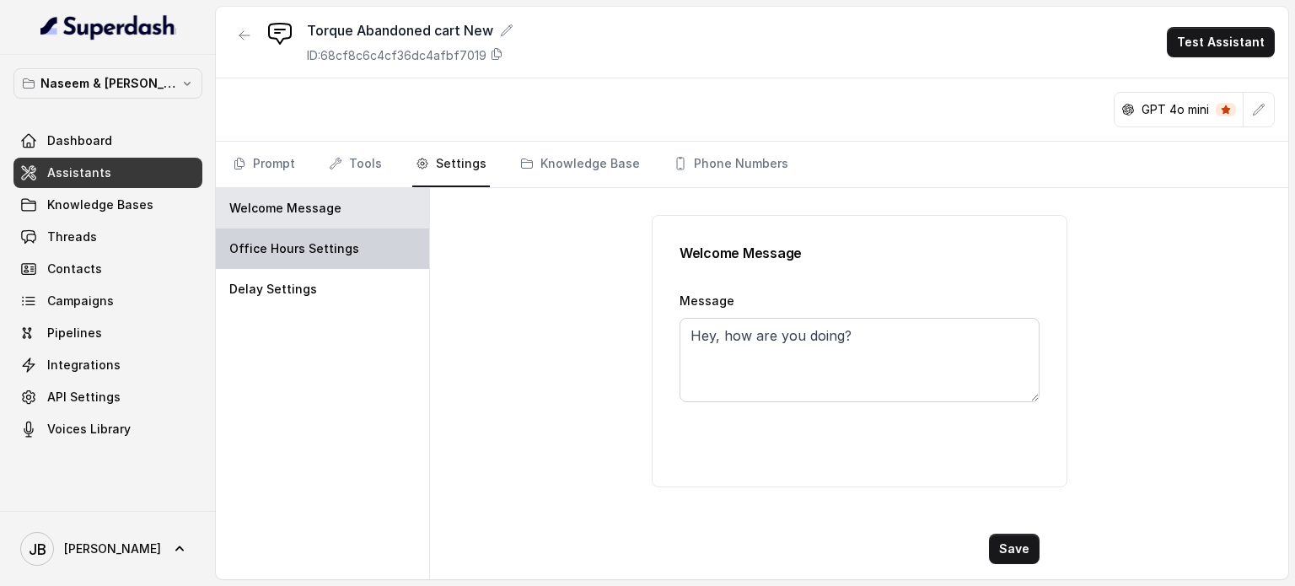
click at [334, 252] on p "Office Hours Settings" at bounding box center [294, 248] width 130 height 17
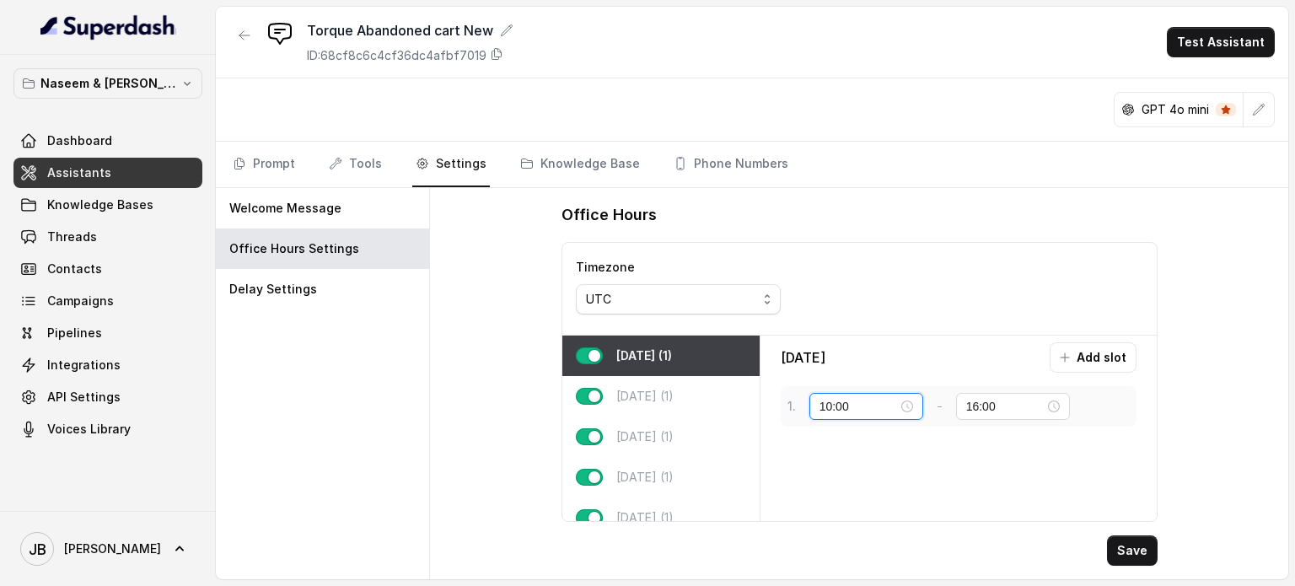
click at [871, 405] on input "10:00" at bounding box center [858, 406] width 78 height 19
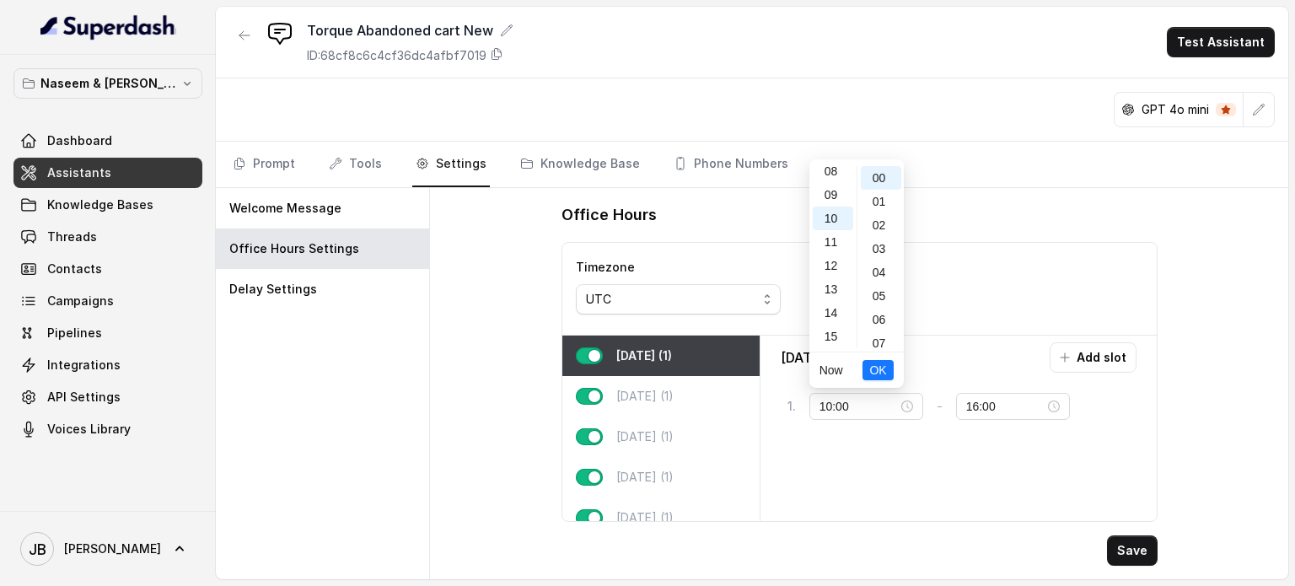
scroll to position [194, 0]
click at [833, 192] on div "09" at bounding box center [832, 197] width 40 height 24
click at [994, 407] on input "16:00" at bounding box center [1005, 406] width 78 height 19
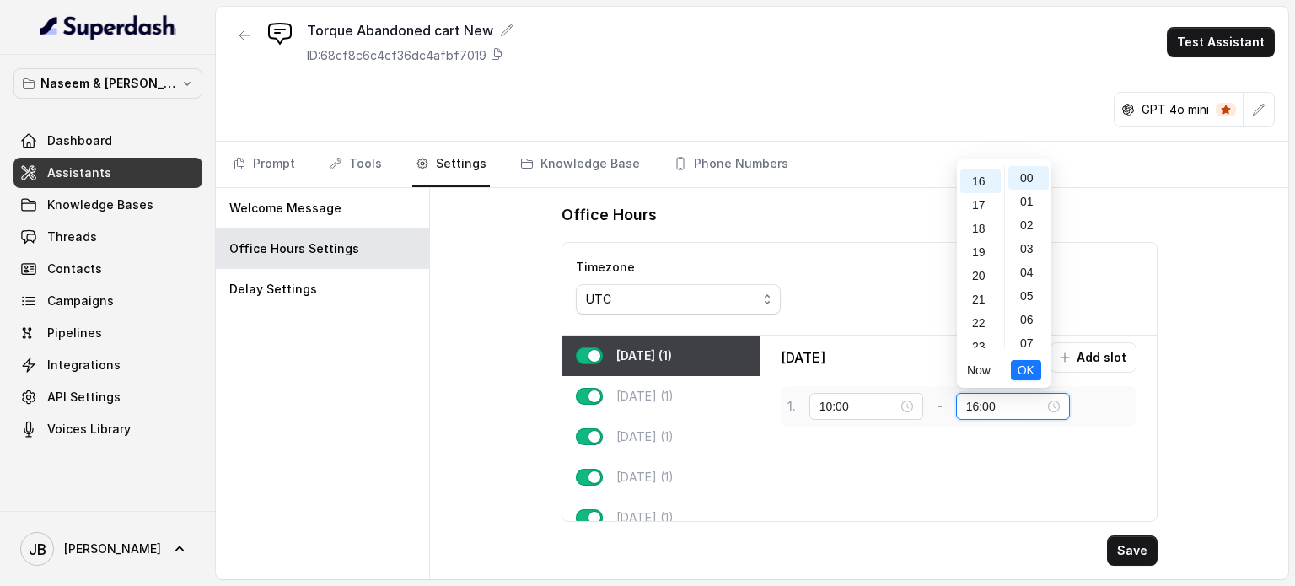
scroll to position [378, 0]
click at [855, 404] on input "10:00" at bounding box center [858, 406] width 78 height 19
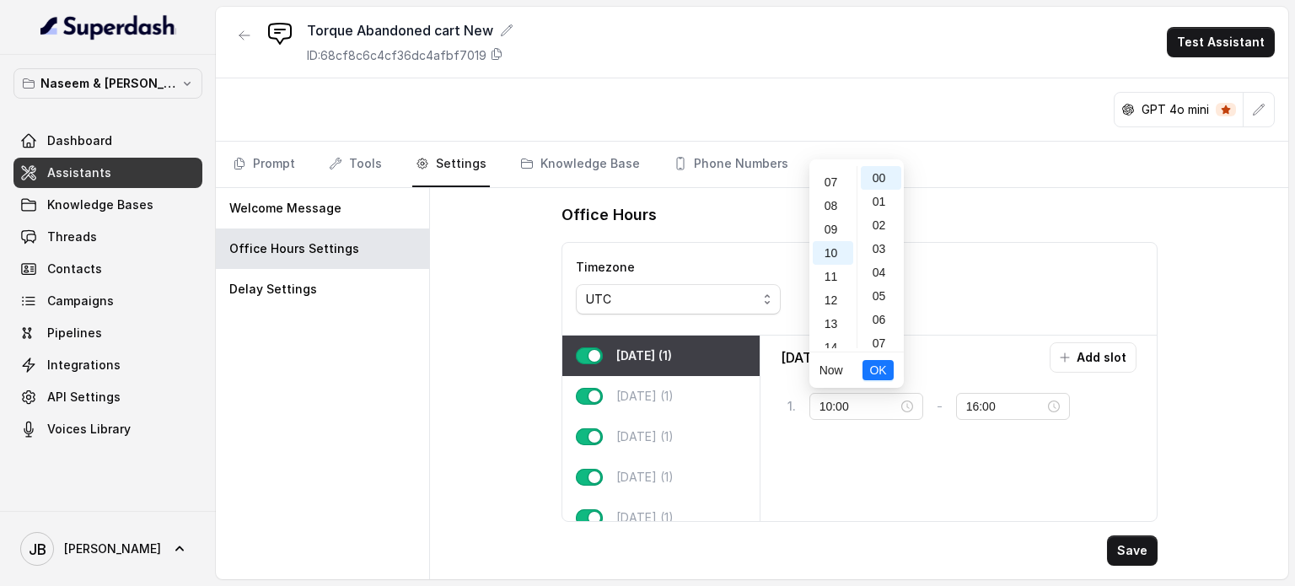
scroll to position [140, 0]
click at [833, 242] on div "09" at bounding box center [832, 251] width 40 height 24
type input "09:00"
click at [869, 367] on button "OK" at bounding box center [877, 370] width 30 height 20
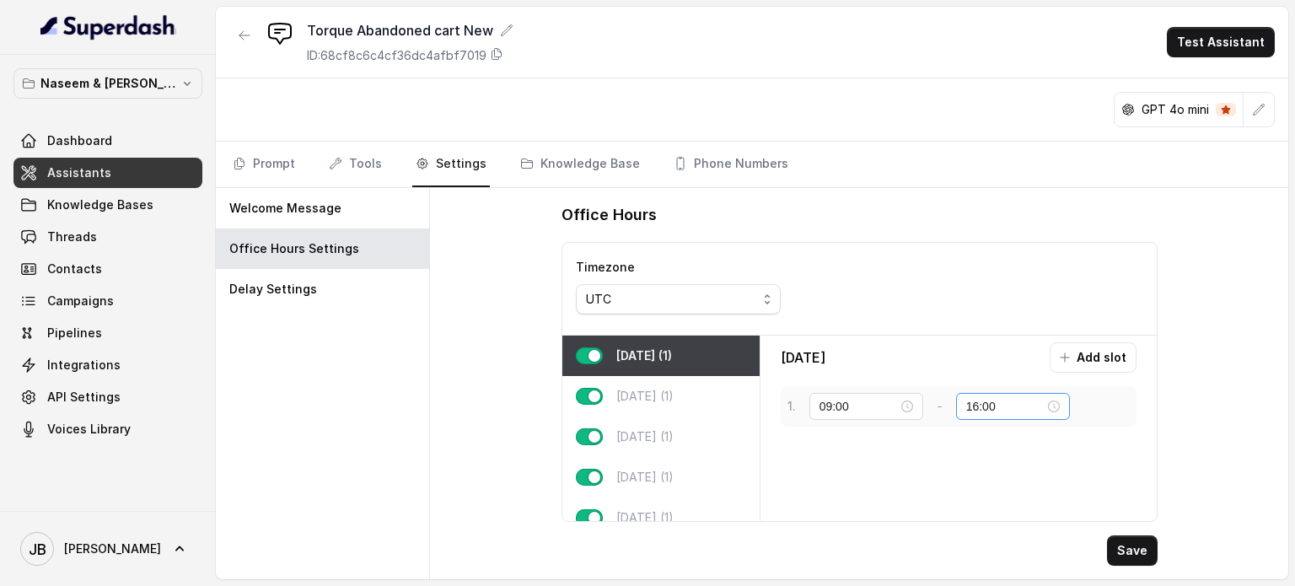
click at [962, 402] on div "16:00" at bounding box center [1013, 406] width 114 height 27
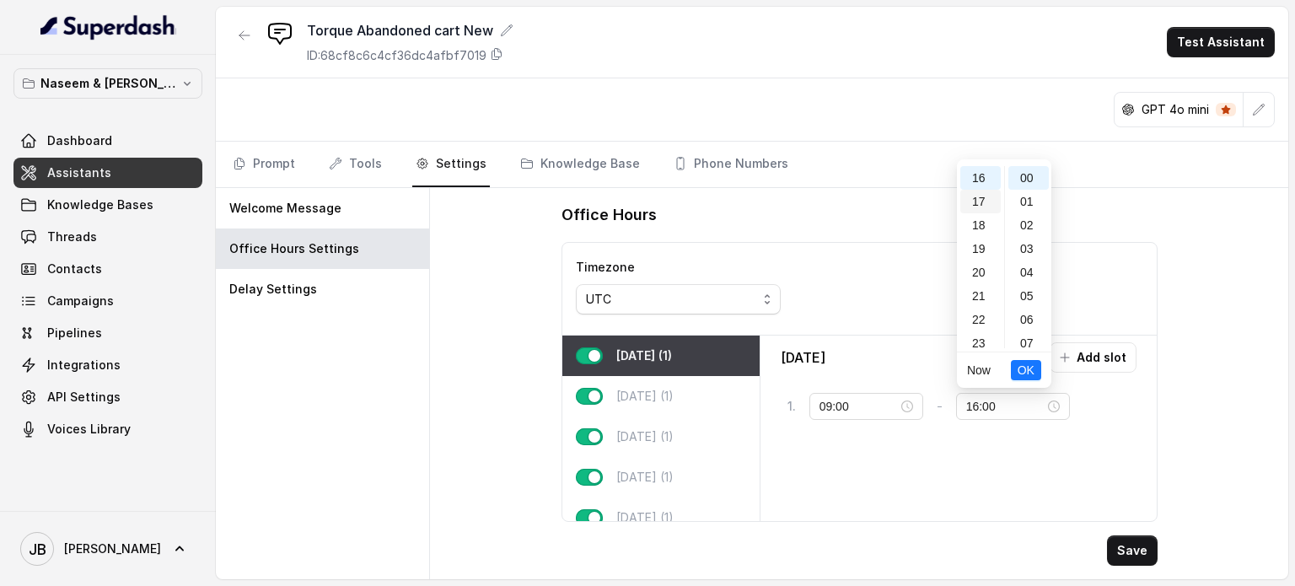
click at [978, 196] on div "17" at bounding box center [980, 202] width 40 height 24
click at [671, 394] on p "[DATE] (1)" at bounding box center [644, 396] width 57 height 17
type input "16:00"
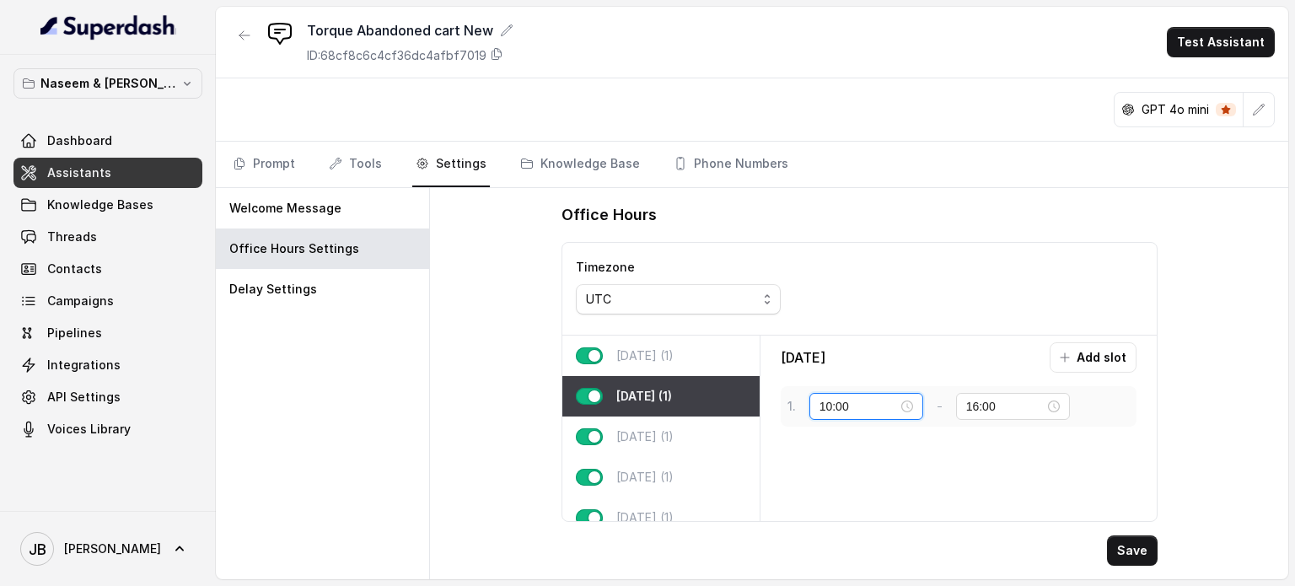
click at [844, 397] on input "10:00" at bounding box center [858, 406] width 78 height 19
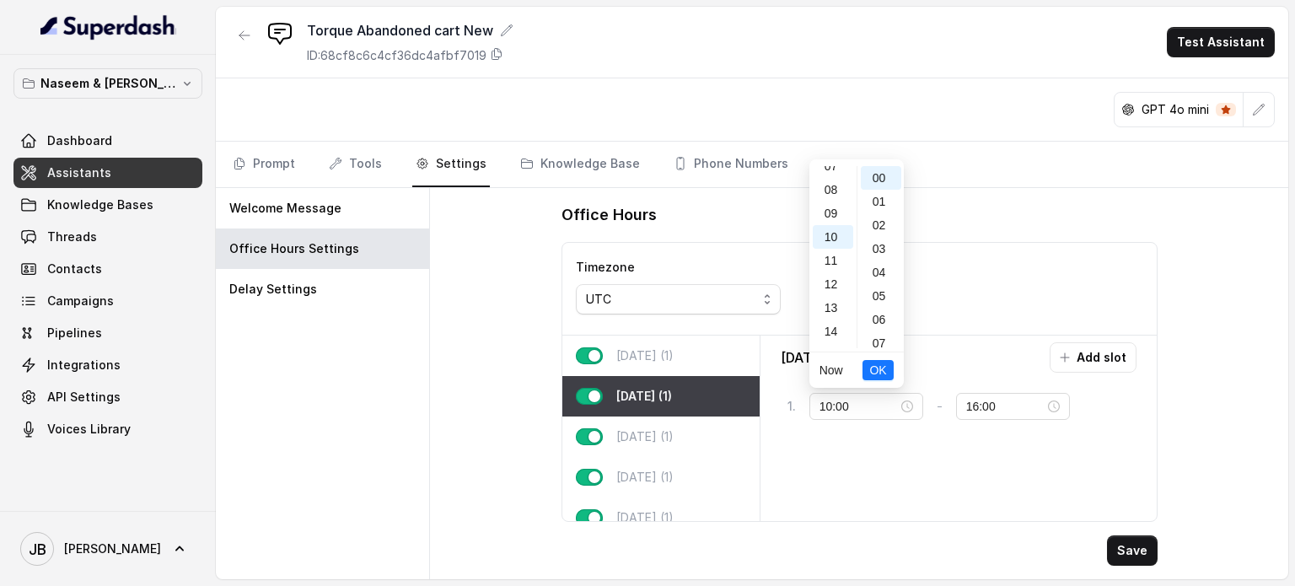
scroll to position [168, 0]
click at [829, 222] on div "09" at bounding box center [832, 223] width 40 height 24
type input "09:00"
click at [884, 369] on span "OK" at bounding box center [877, 370] width 17 height 19
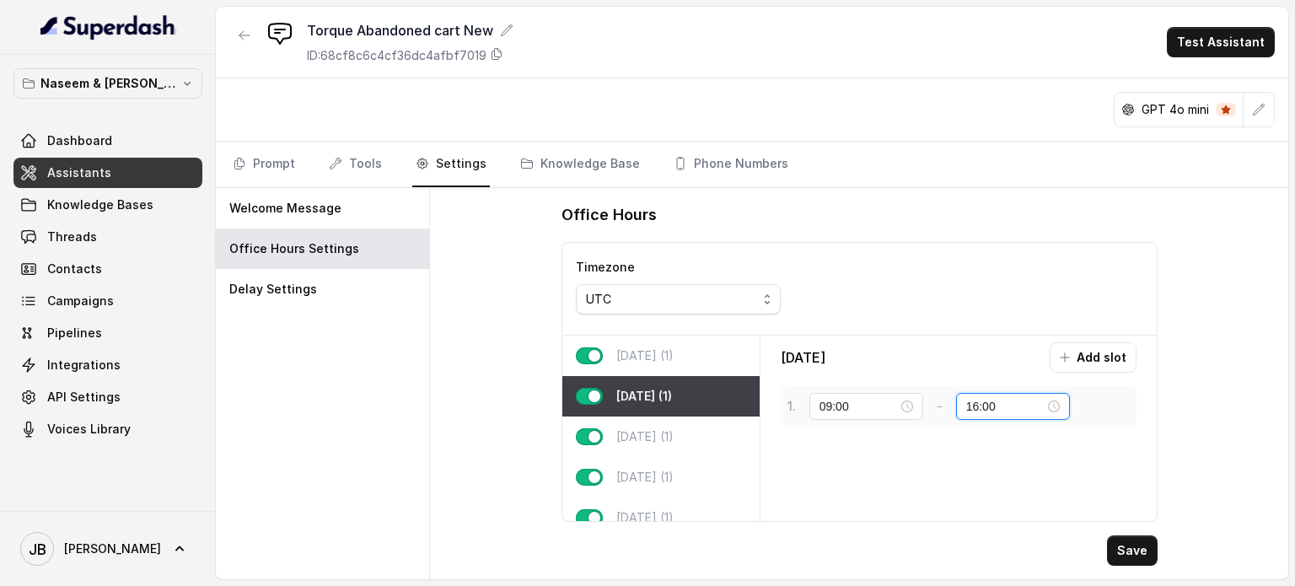
click at [978, 400] on input "16:00" at bounding box center [1005, 406] width 78 height 19
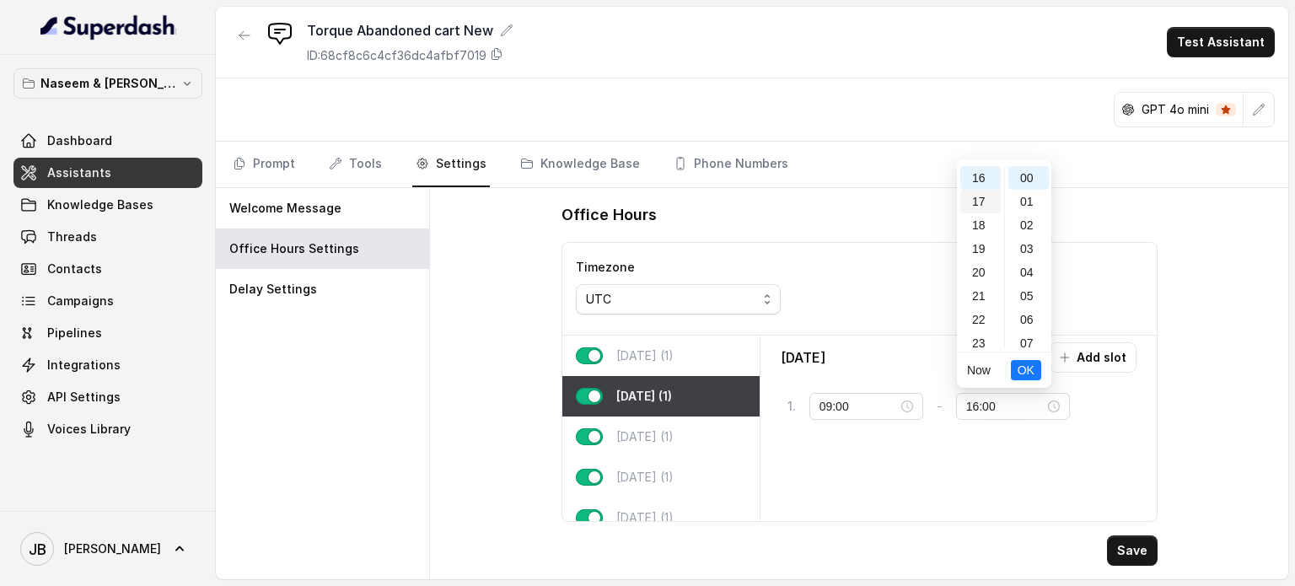
click at [974, 201] on div "17" at bounding box center [980, 202] width 40 height 24
click at [1024, 373] on span "OK" at bounding box center [1025, 370] width 17 height 19
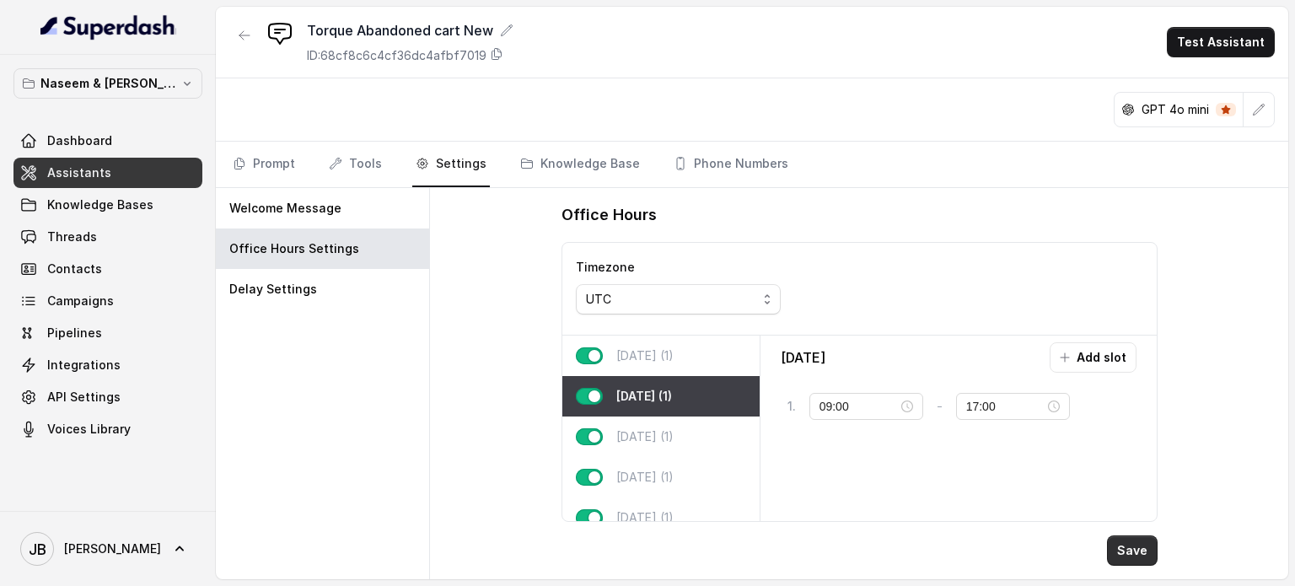
click at [1151, 550] on button "Save" at bounding box center [1132, 550] width 51 height 30
click at [667, 356] on p "[DATE] (1)" at bounding box center [644, 355] width 57 height 17
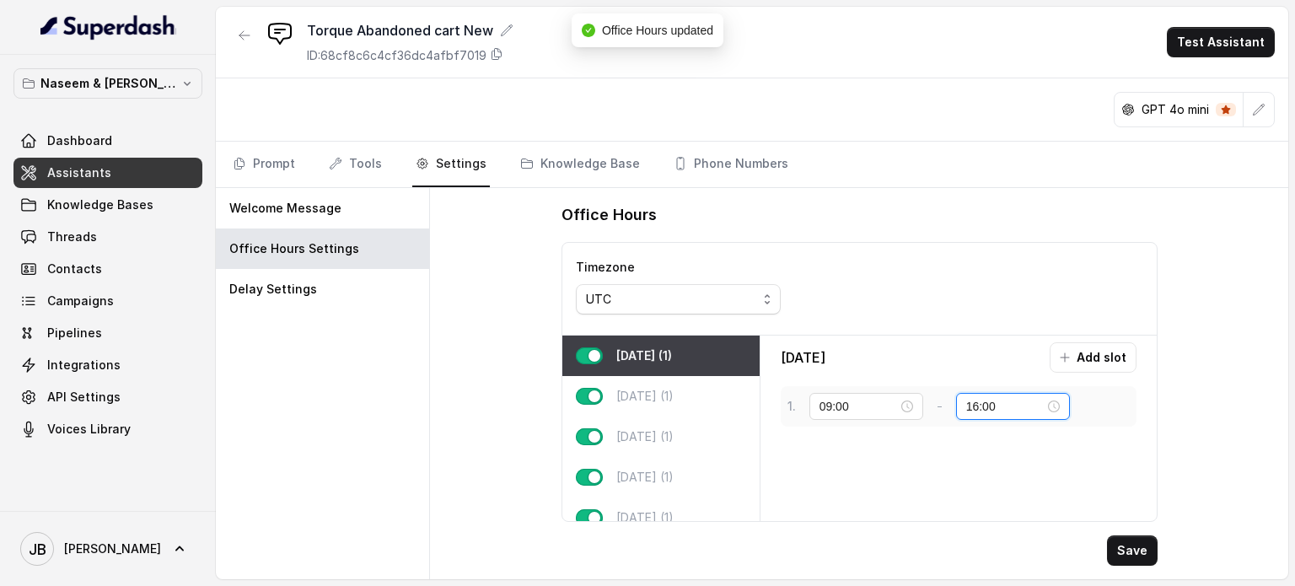
click at [1022, 404] on input "16:00" at bounding box center [1005, 406] width 78 height 19
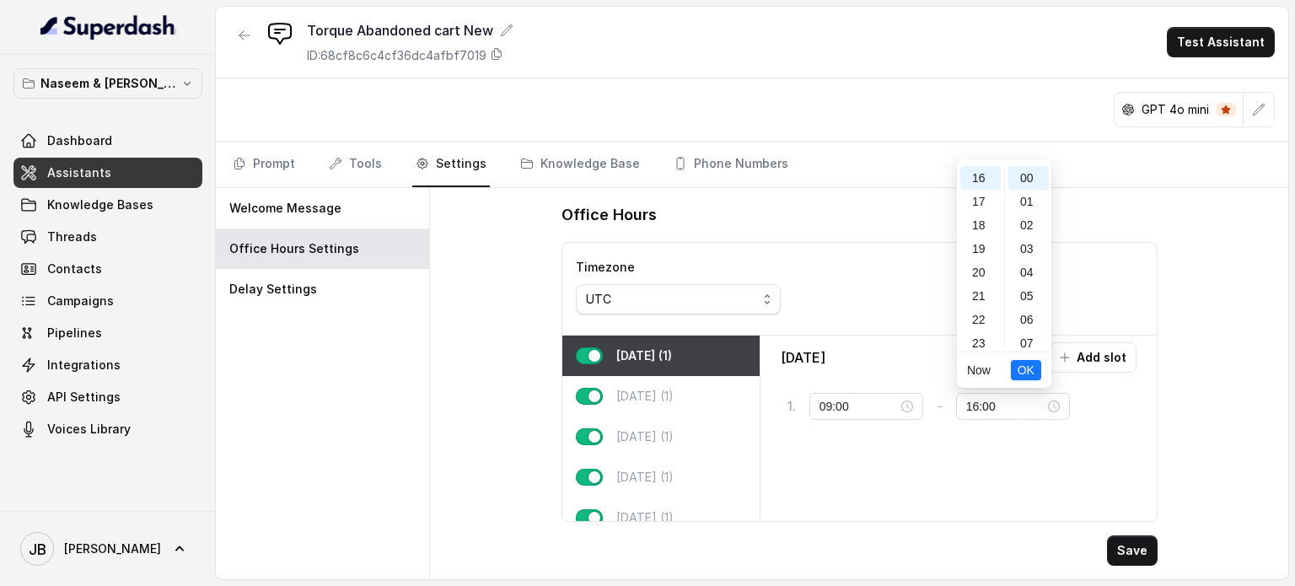
drag, startPoint x: 978, startPoint y: 198, endPoint x: 1046, endPoint y: 330, distance: 148.1
click at [978, 198] on div "17" at bounding box center [980, 202] width 40 height 24
type input "17:00"
click at [1031, 356] on li "OK" at bounding box center [1025, 369] width 30 height 35
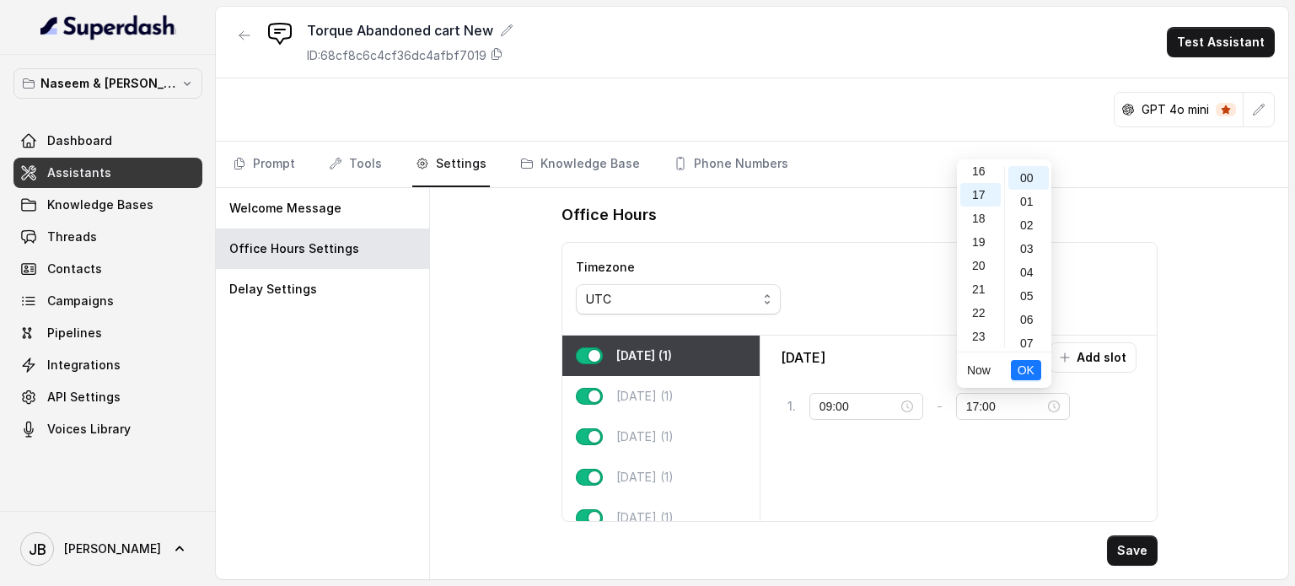
click at [1027, 357] on li "OK" at bounding box center [1025, 369] width 30 height 35
click at [1021, 368] on span "OK" at bounding box center [1025, 370] width 17 height 19
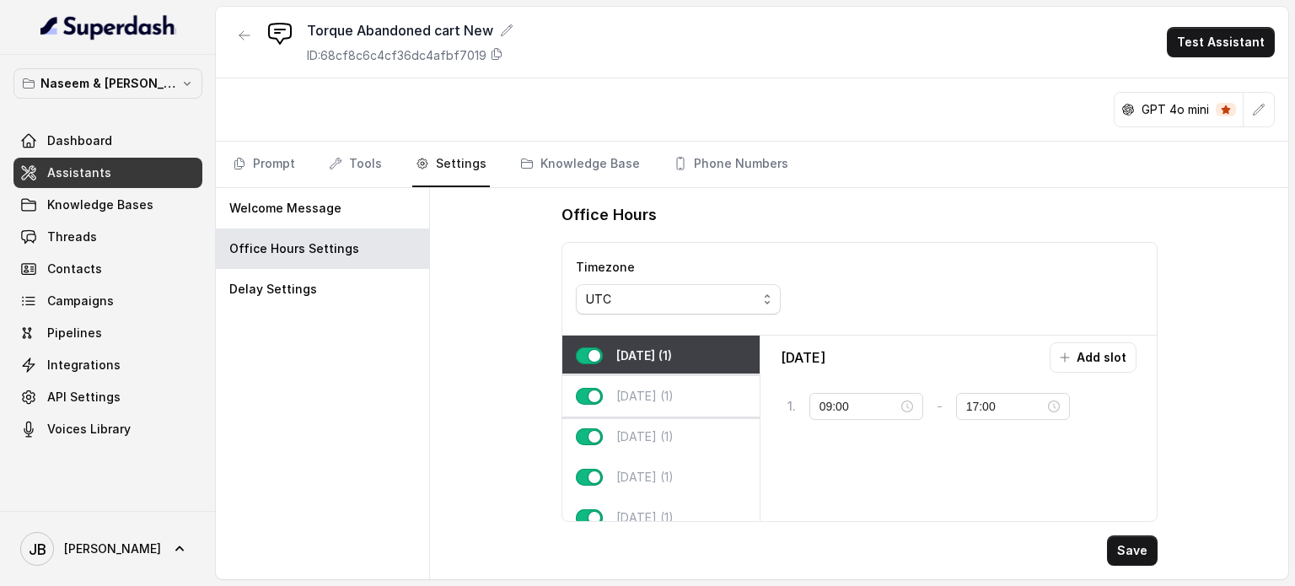
click at [641, 390] on p "[DATE] (1)" at bounding box center [644, 396] width 57 height 17
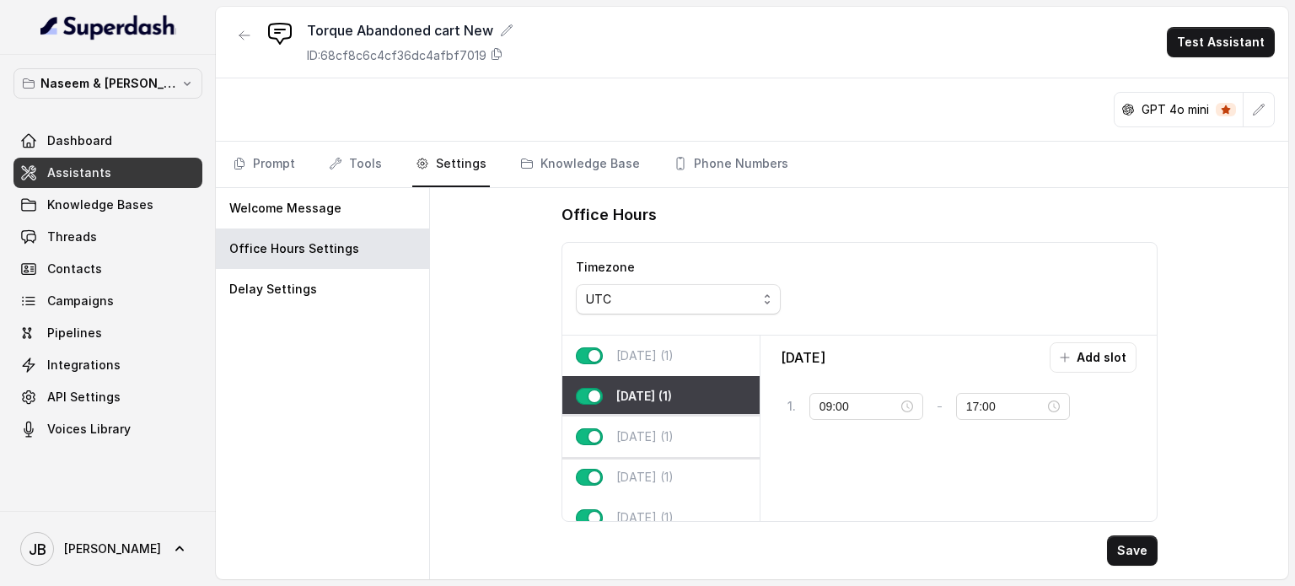
click at [627, 421] on div "[DATE] (1)" at bounding box center [660, 436] width 197 height 40
type input "10:00"
type input "16:00"
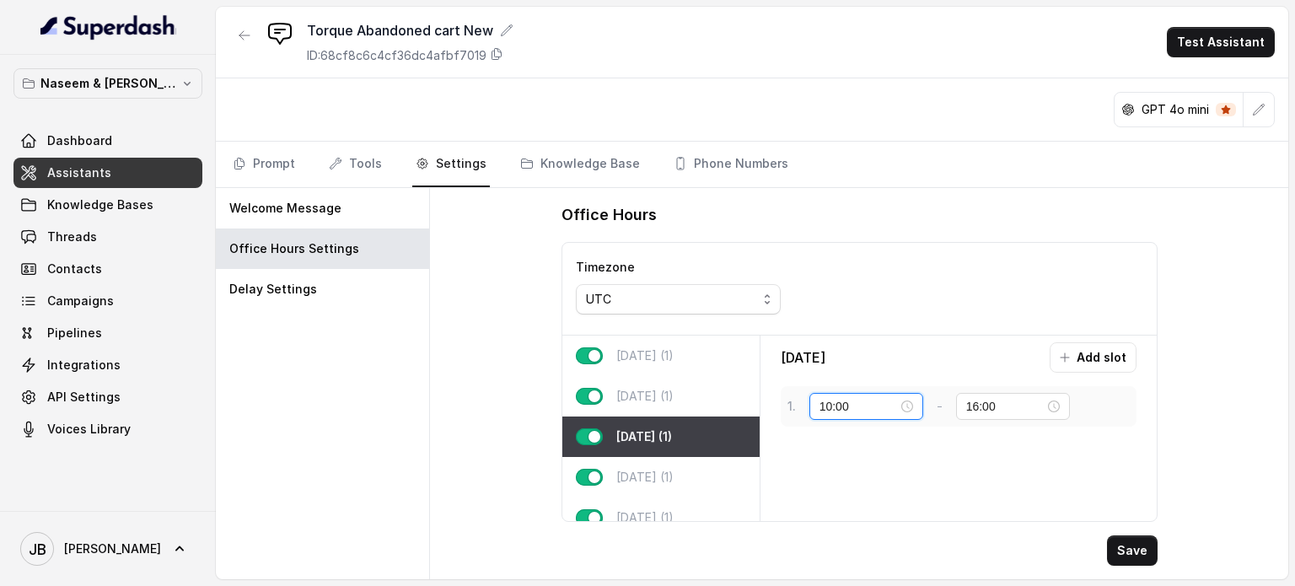
click at [879, 401] on input "10:00" at bounding box center [858, 406] width 78 height 19
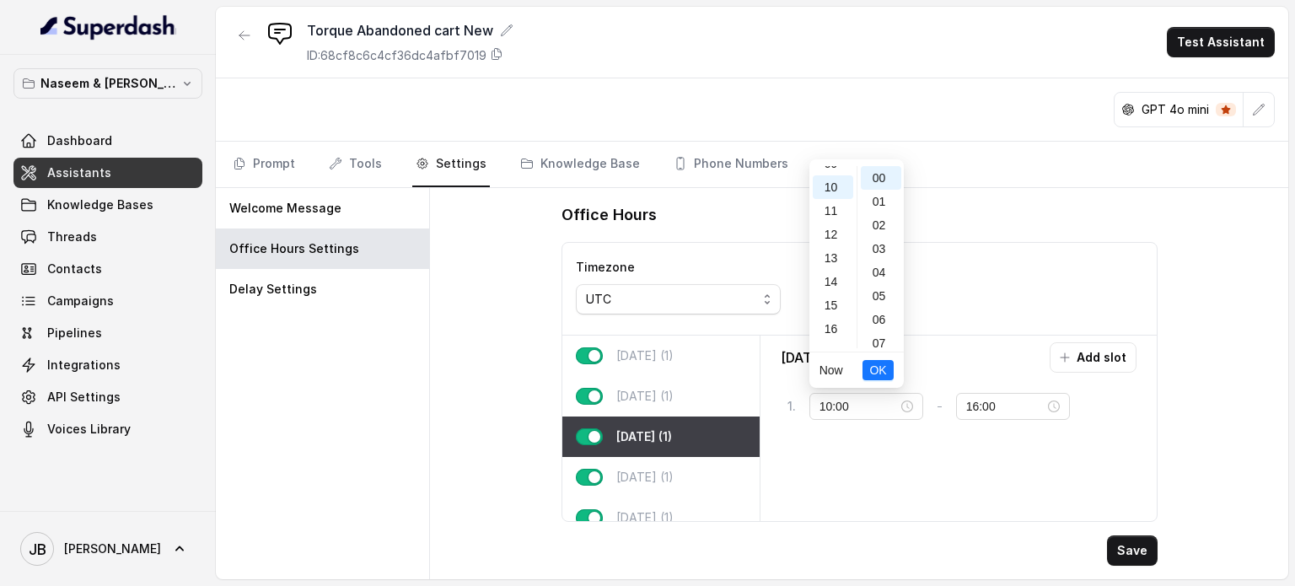
scroll to position [203, 0]
click at [830, 190] on div "09" at bounding box center [832, 187] width 40 height 24
type input "09:00"
click at [874, 368] on span "OK" at bounding box center [877, 370] width 17 height 19
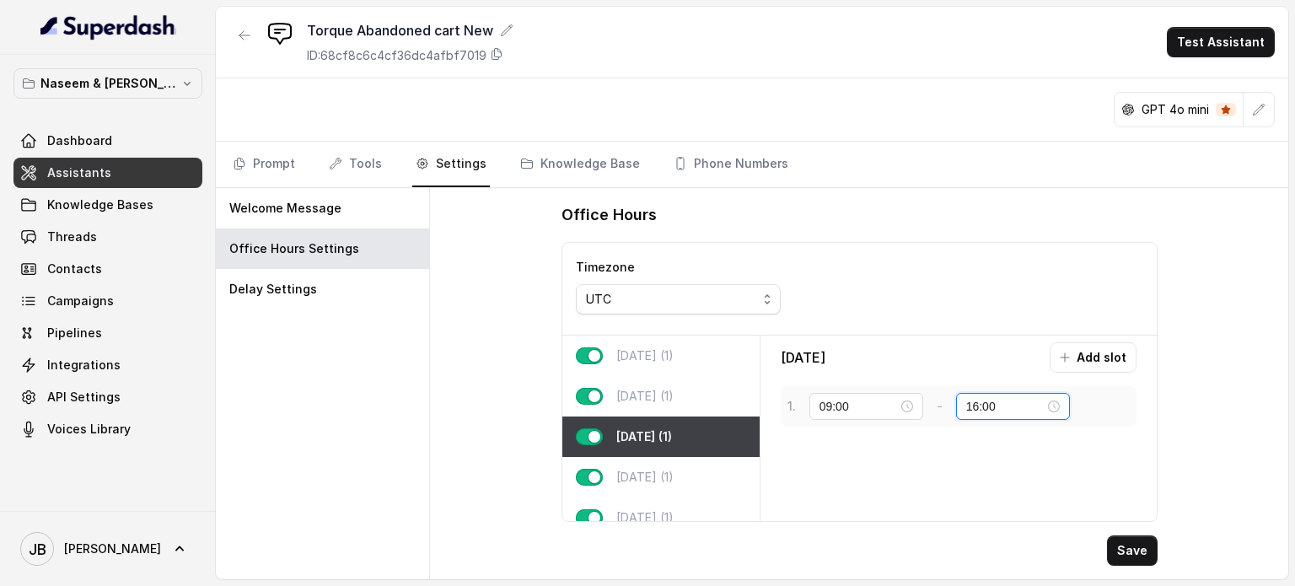
click at [1009, 399] on input "16:00" at bounding box center [1005, 406] width 78 height 19
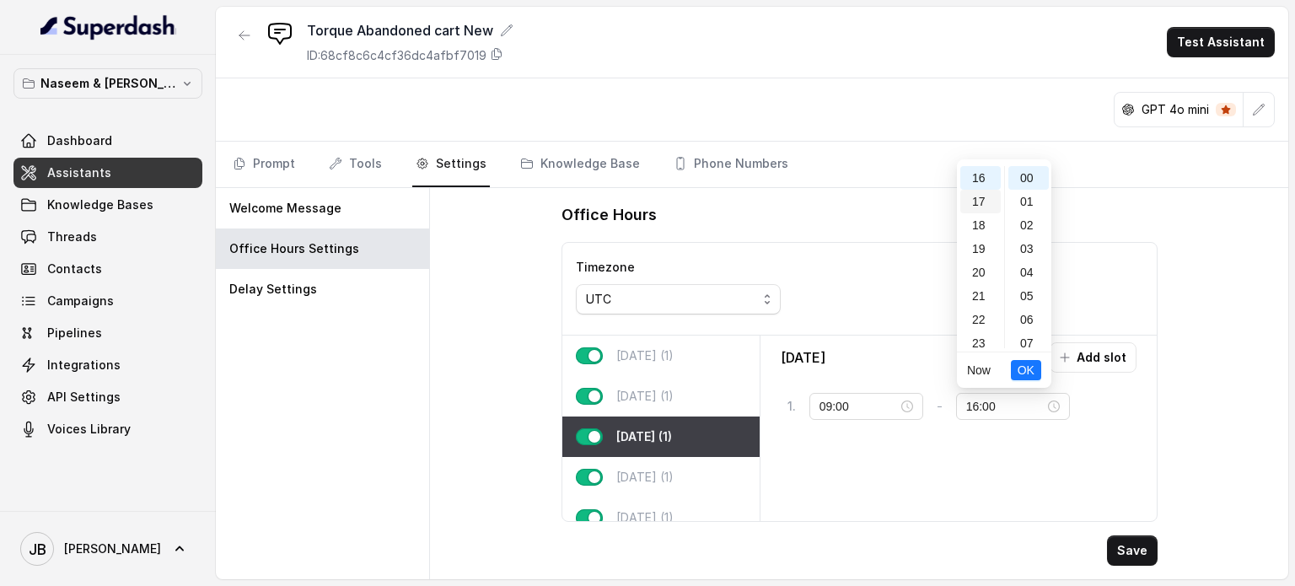
click at [989, 201] on div "17" at bounding box center [980, 202] width 40 height 24
type input "17:00"
click at [1029, 363] on span "OK" at bounding box center [1025, 370] width 17 height 19
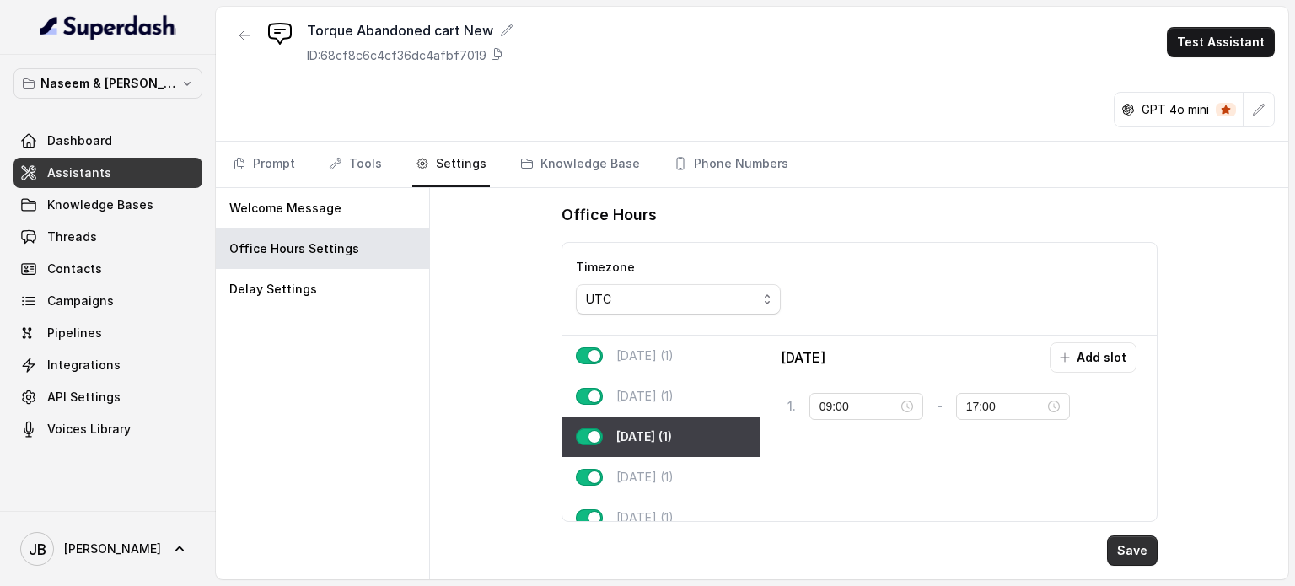
click at [1126, 553] on button "Save" at bounding box center [1132, 550] width 51 height 30
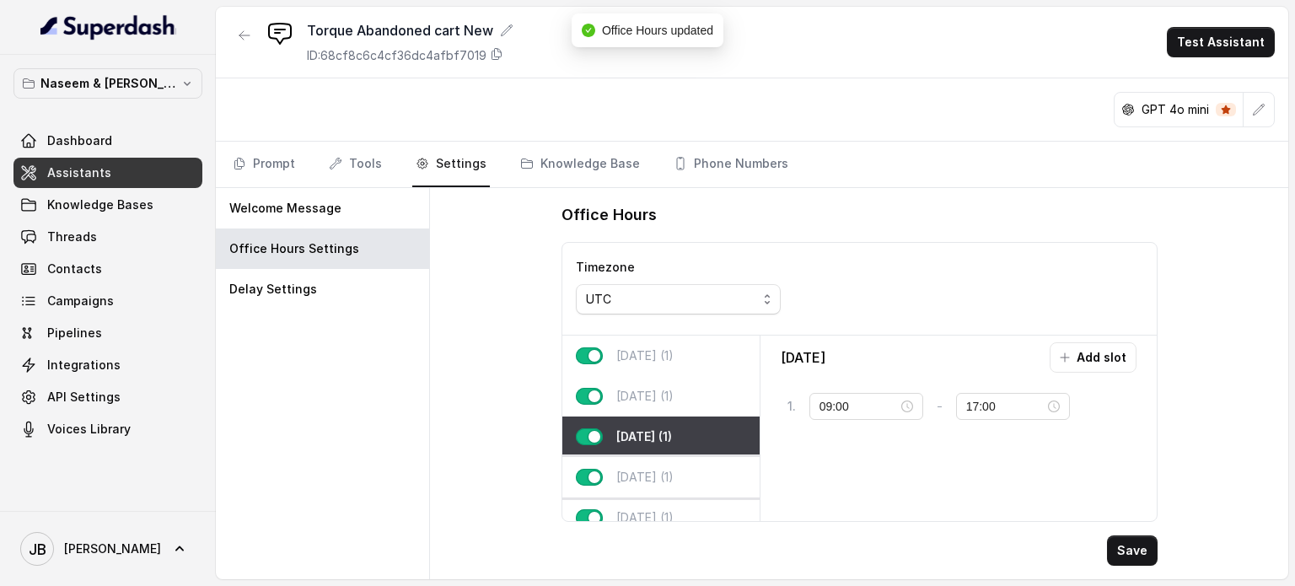
click at [619, 472] on p "[DATE] (1)" at bounding box center [644, 477] width 57 height 17
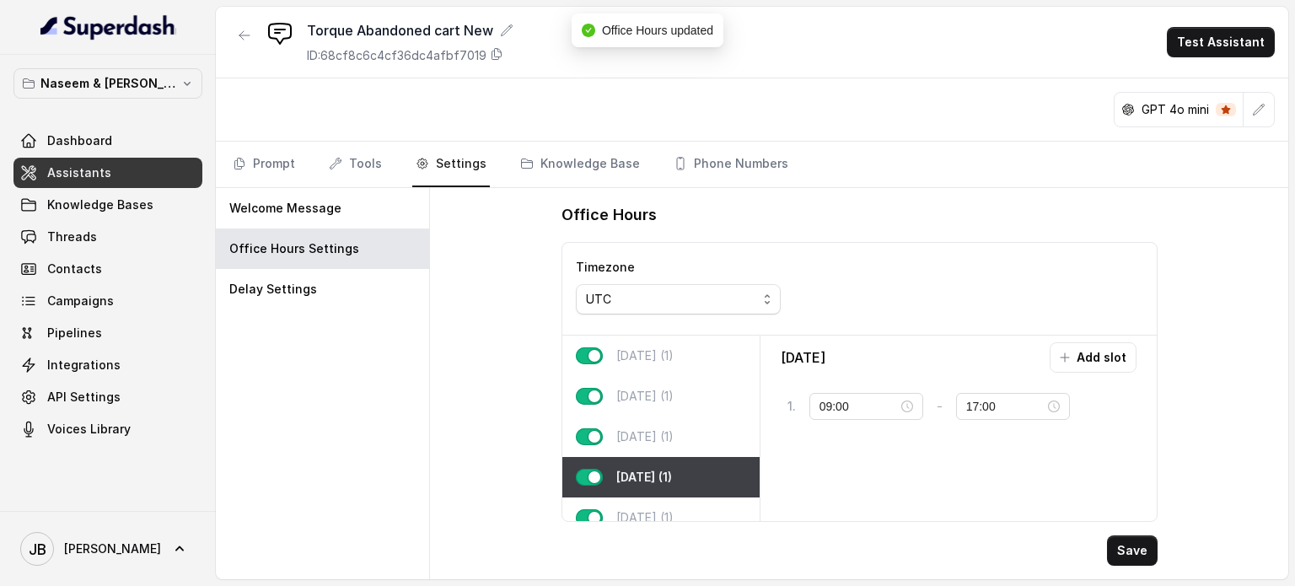
type input "10:00"
type input "16:00"
click at [894, 400] on input "10:00" at bounding box center [858, 406] width 78 height 19
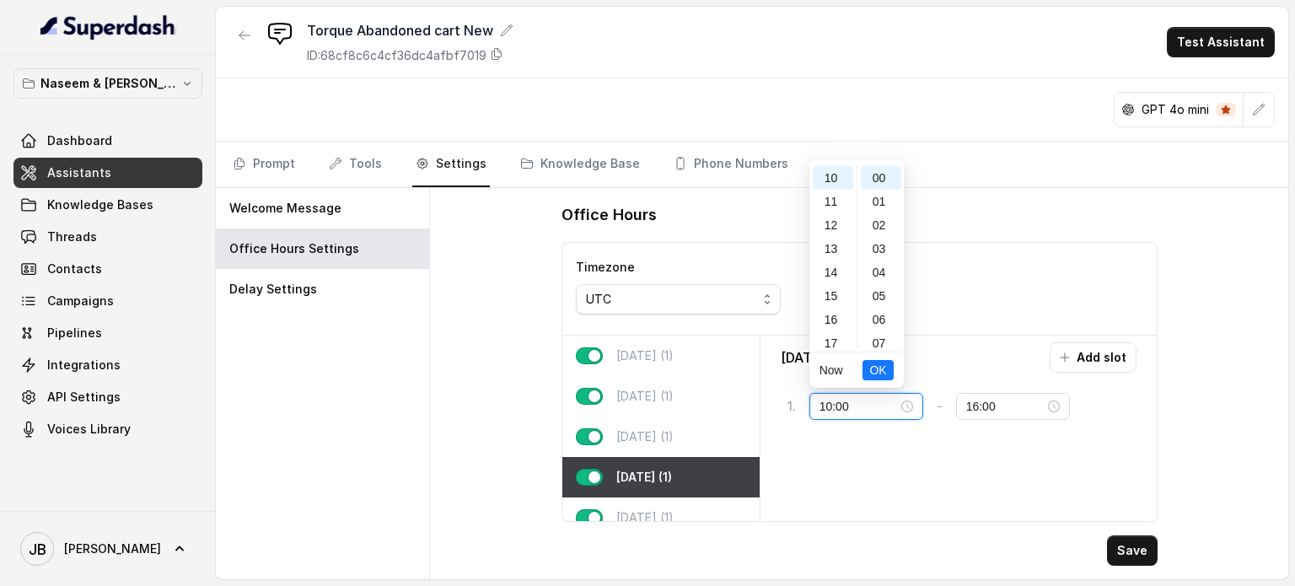
scroll to position [152, 0]
click at [842, 235] on div "09" at bounding box center [832, 239] width 40 height 24
type input "09:00"
click at [868, 368] on button "OK" at bounding box center [877, 370] width 30 height 20
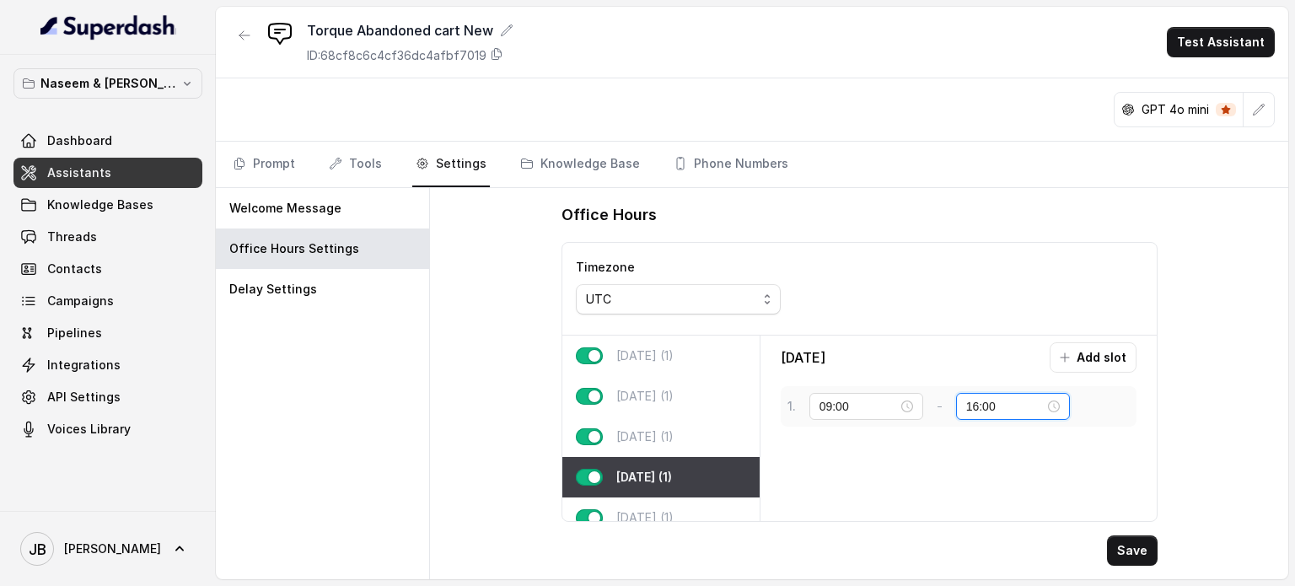
click at [997, 400] on input "16:00" at bounding box center [1005, 406] width 78 height 19
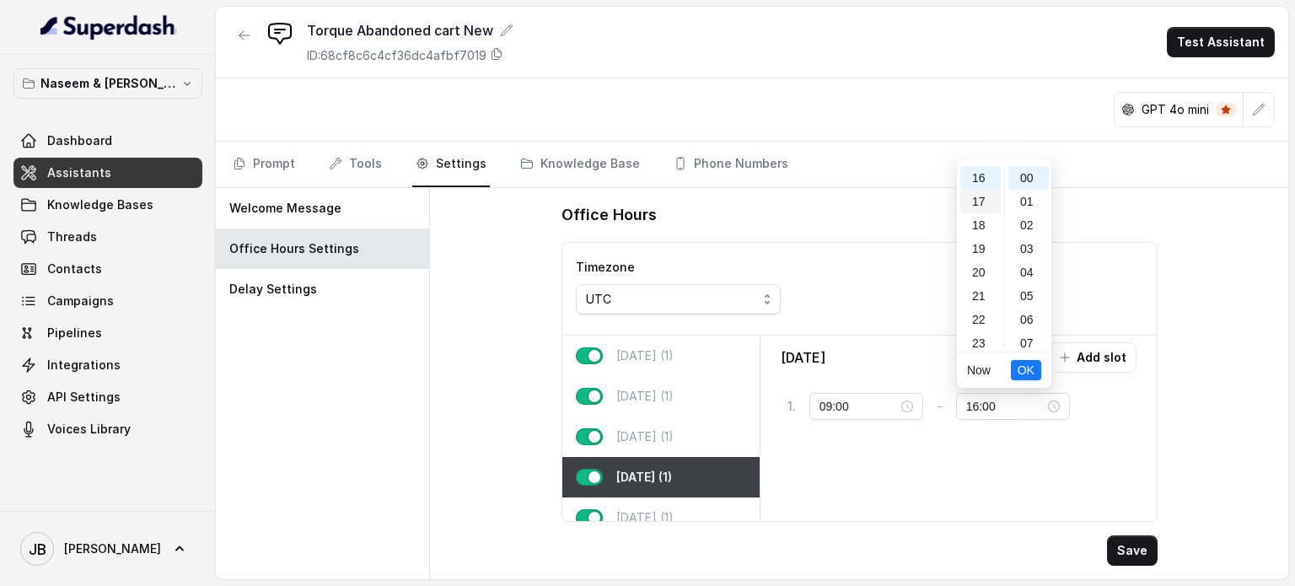
click at [978, 201] on div "17" at bounding box center [980, 202] width 40 height 24
click at [1135, 549] on button "Save" at bounding box center [1132, 550] width 51 height 30
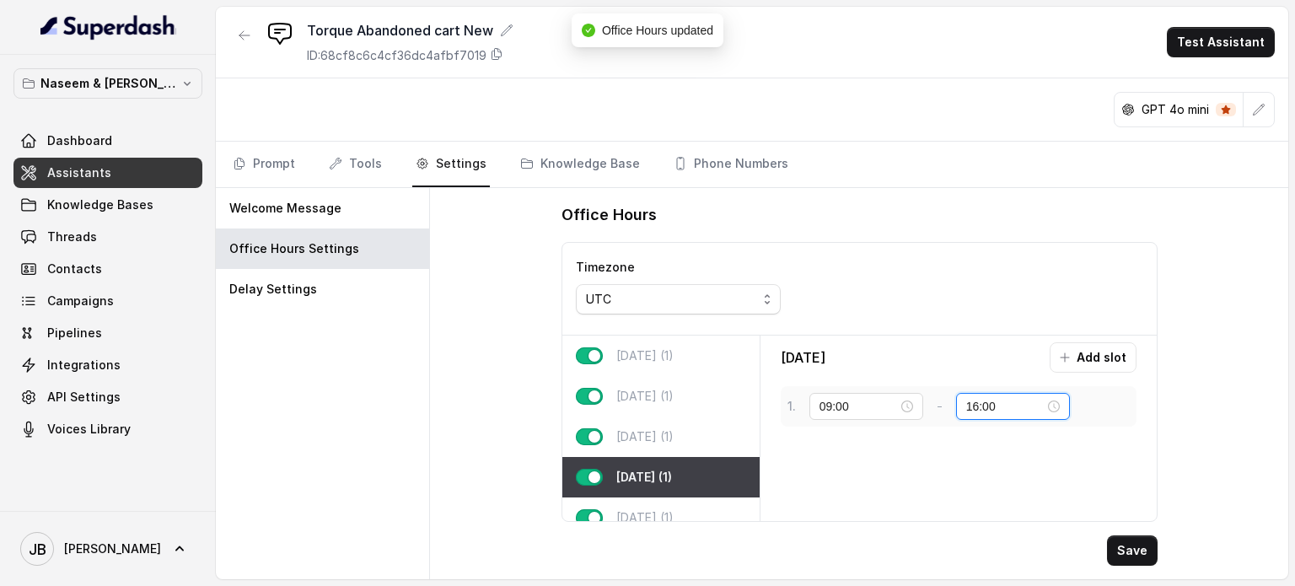
click at [984, 399] on input "16:00" at bounding box center [1005, 406] width 78 height 19
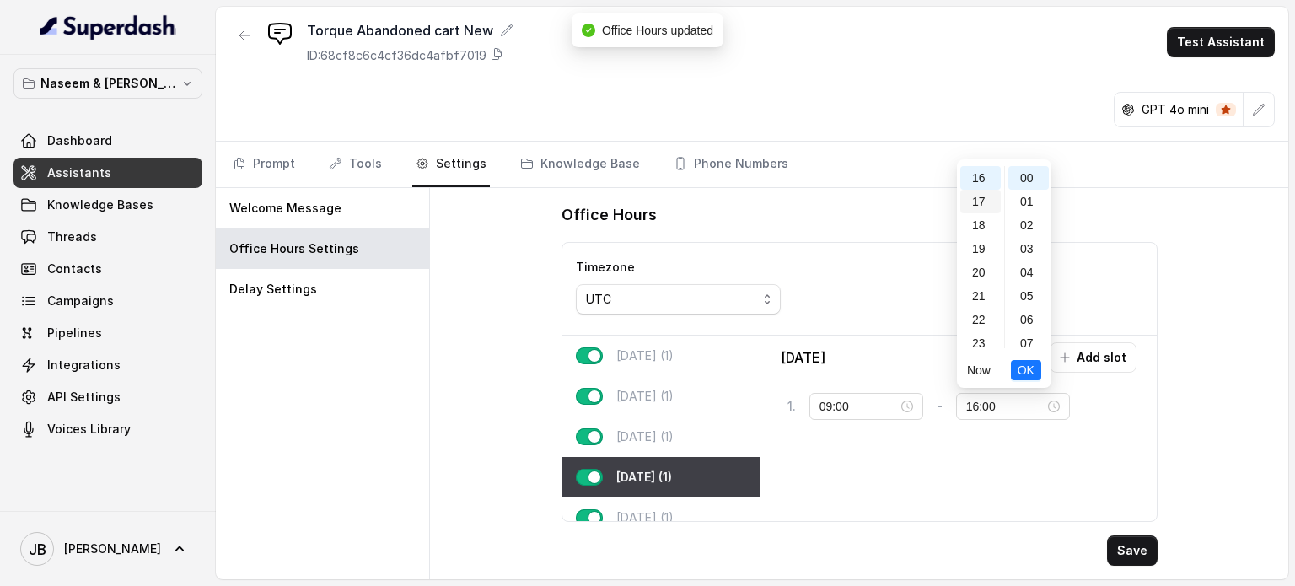
click at [983, 196] on div "17" at bounding box center [980, 202] width 40 height 24
type input "17:00"
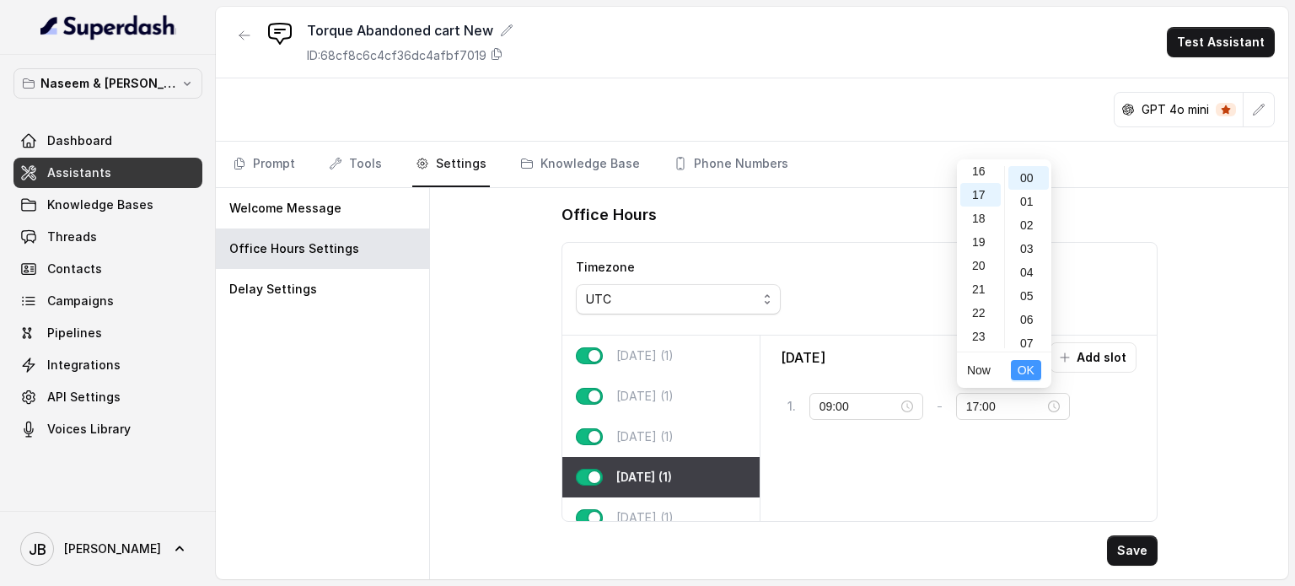
click at [1018, 367] on span "OK" at bounding box center [1025, 370] width 17 height 19
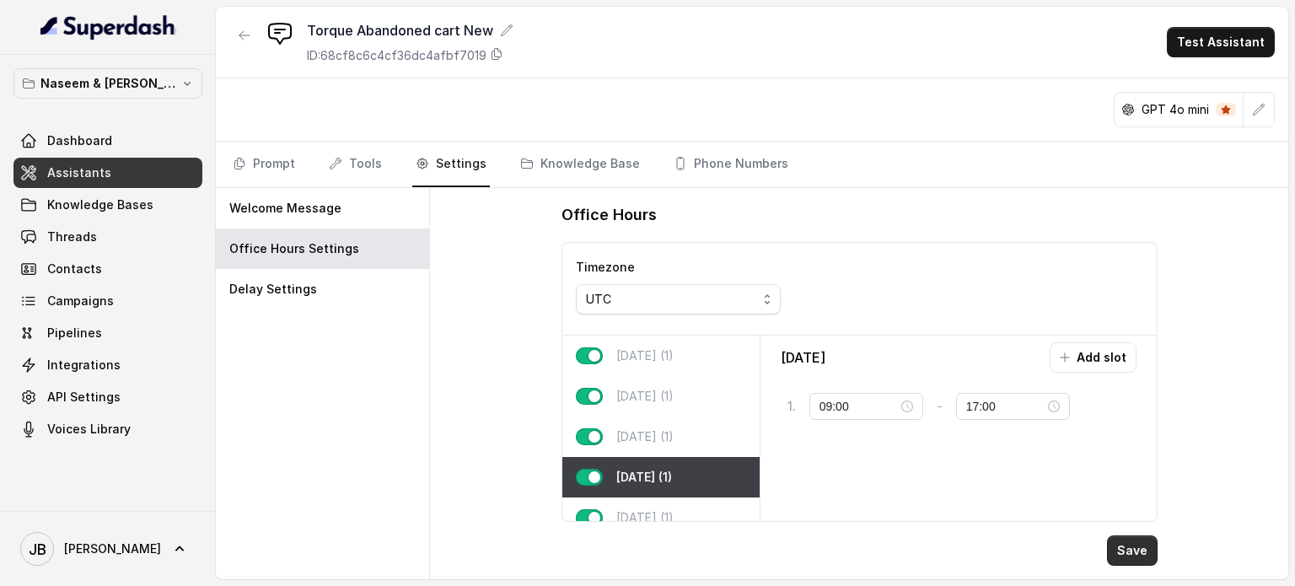
click at [1134, 544] on button "Save" at bounding box center [1132, 550] width 51 height 30
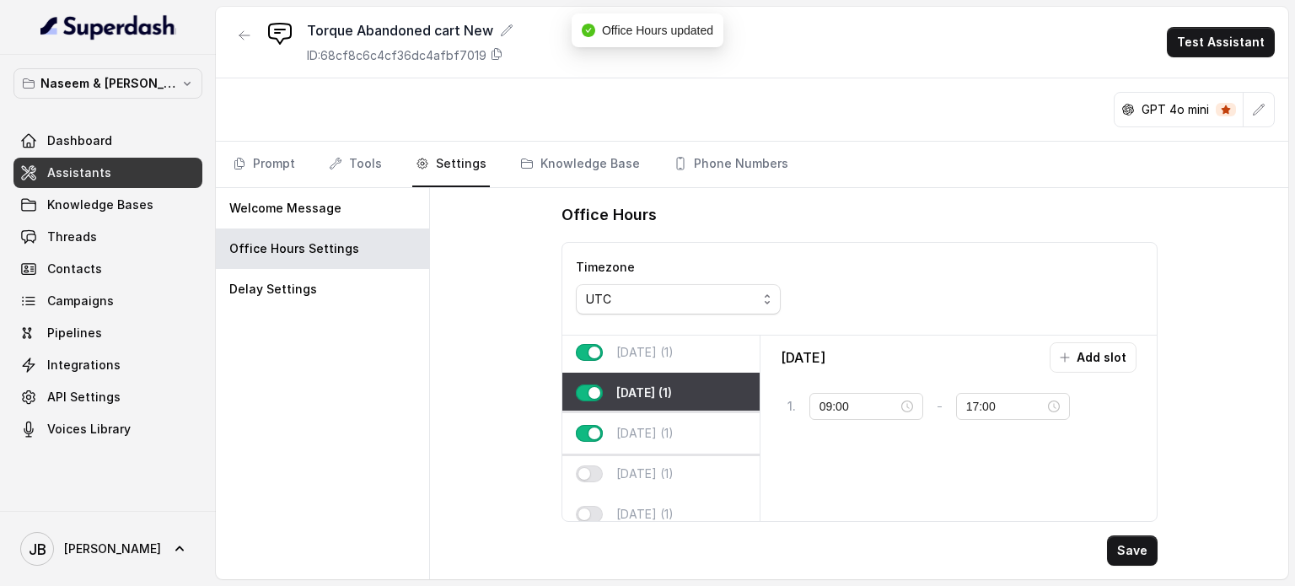
click at [661, 427] on p "[DATE] (1)" at bounding box center [644, 433] width 57 height 17
type input "10:00"
type input "16:00"
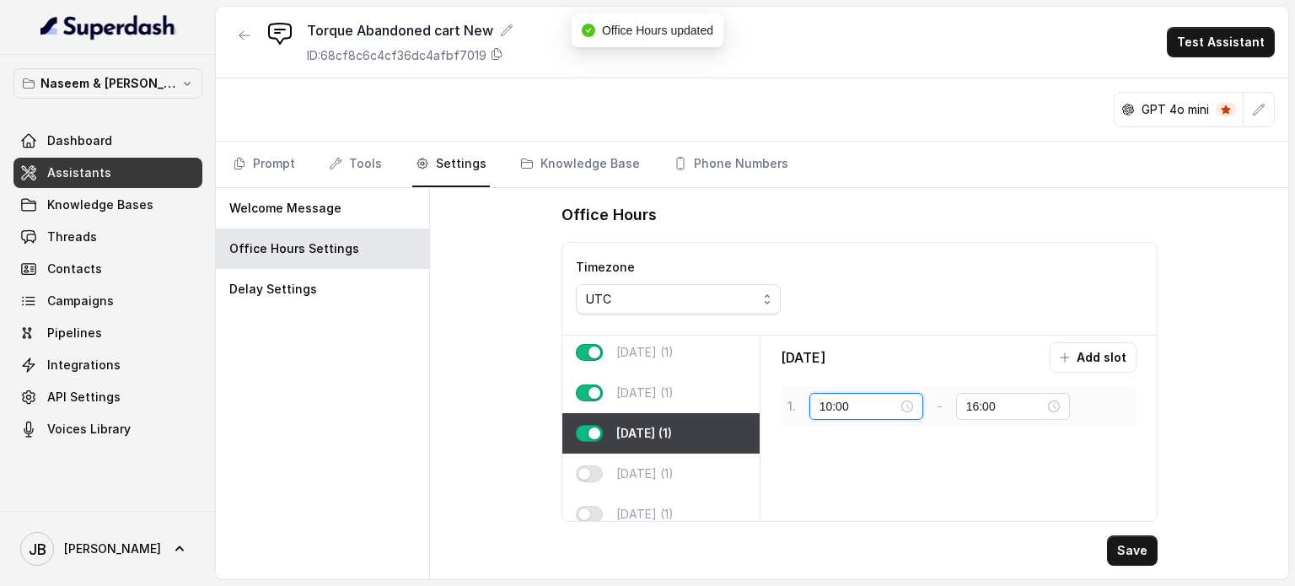
click at [856, 404] on input "10:00" at bounding box center [858, 406] width 78 height 19
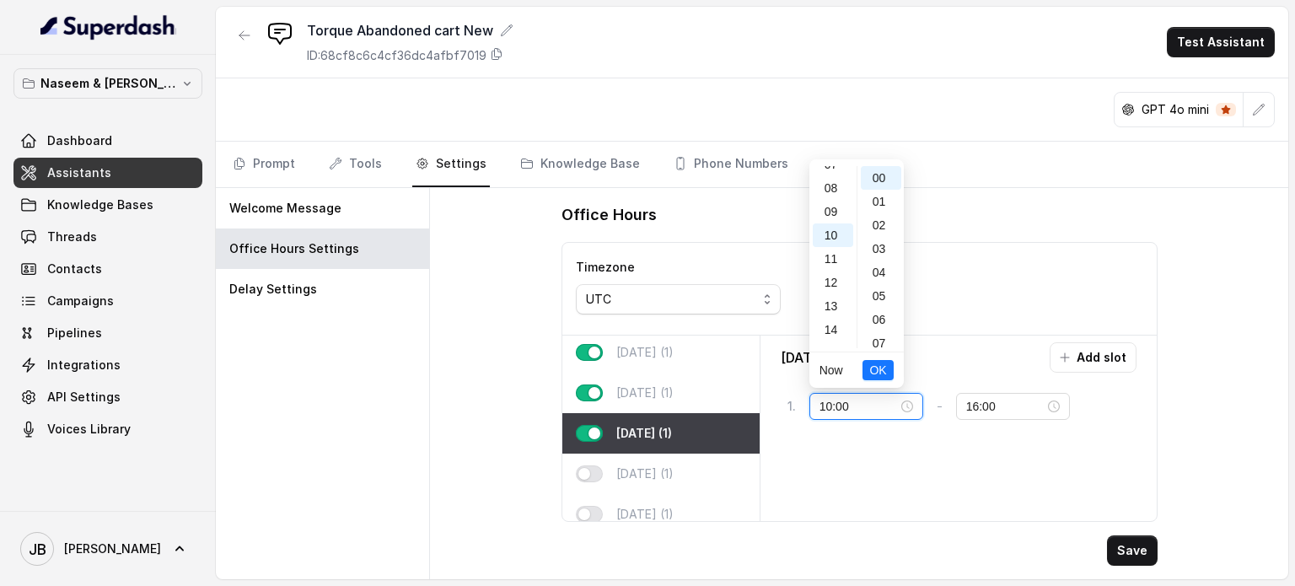
scroll to position [152, 0]
click at [825, 236] on div "09" at bounding box center [832, 239] width 40 height 24
type input "09:00"
click at [863, 371] on ul "Now OK" at bounding box center [856, 369] width 94 height 35
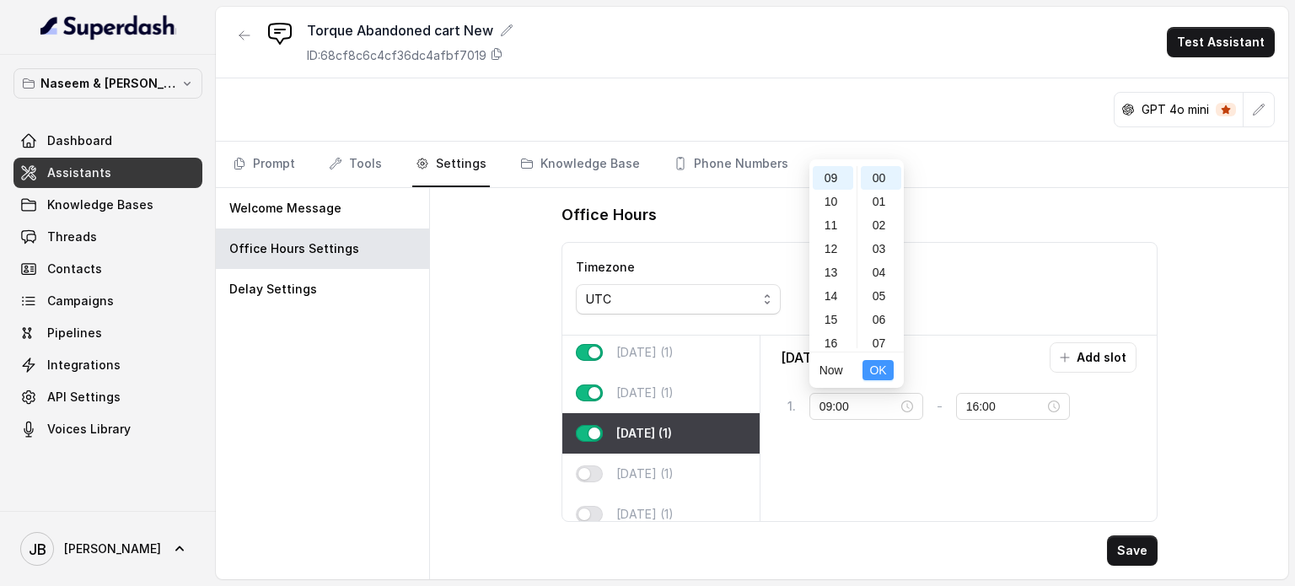
click at [873, 368] on span "OK" at bounding box center [877, 370] width 17 height 19
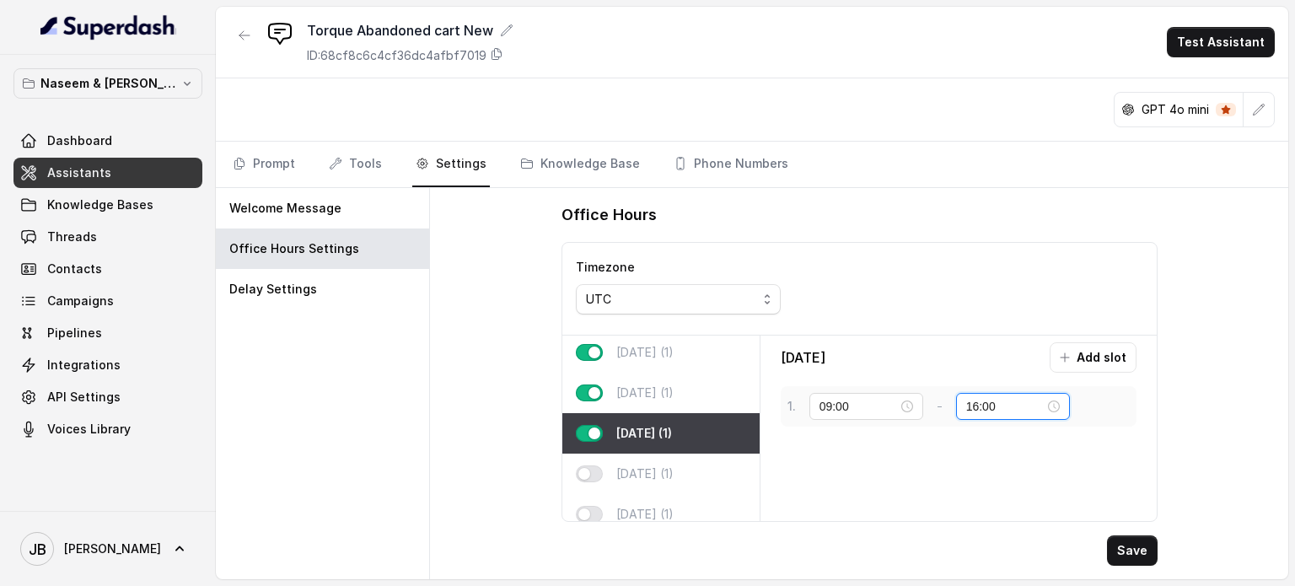
click at [983, 404] on input "16:00" at bounding box center [1005, 406] width 78 height 19
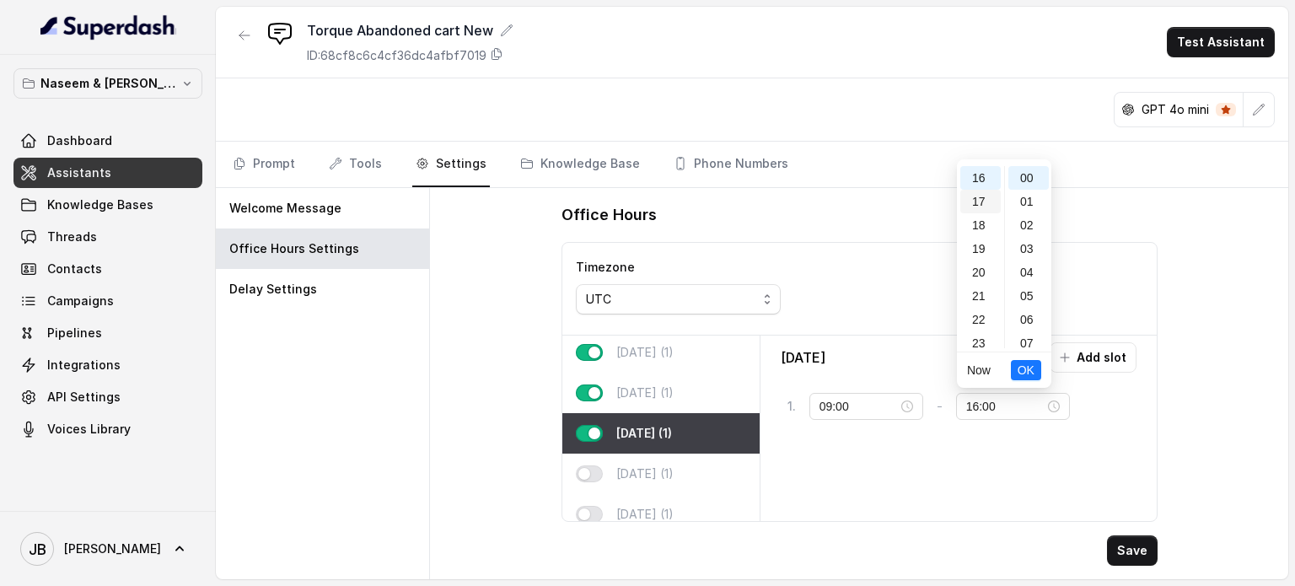
click at [984, 198] on div "17" at bounding box center [980, 202] width 40 height 24
type input "17:00"
click at [1028, 363] on span "OK" at bounding box center [1025, 370] width 17 height 19
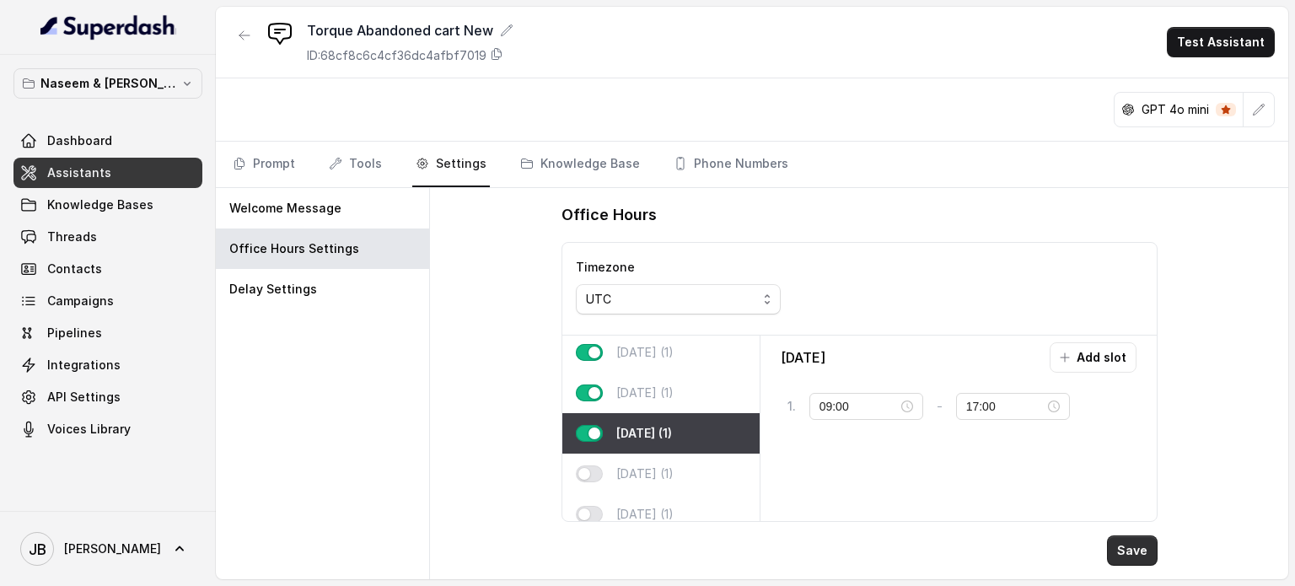
click at [1122, 546] on button "Save" at bounding box center [1132, 550] width 51 height 30
click at [664, 385] on p "[DATE] (1)" at bounding box center [644, 392] width 57 height 17
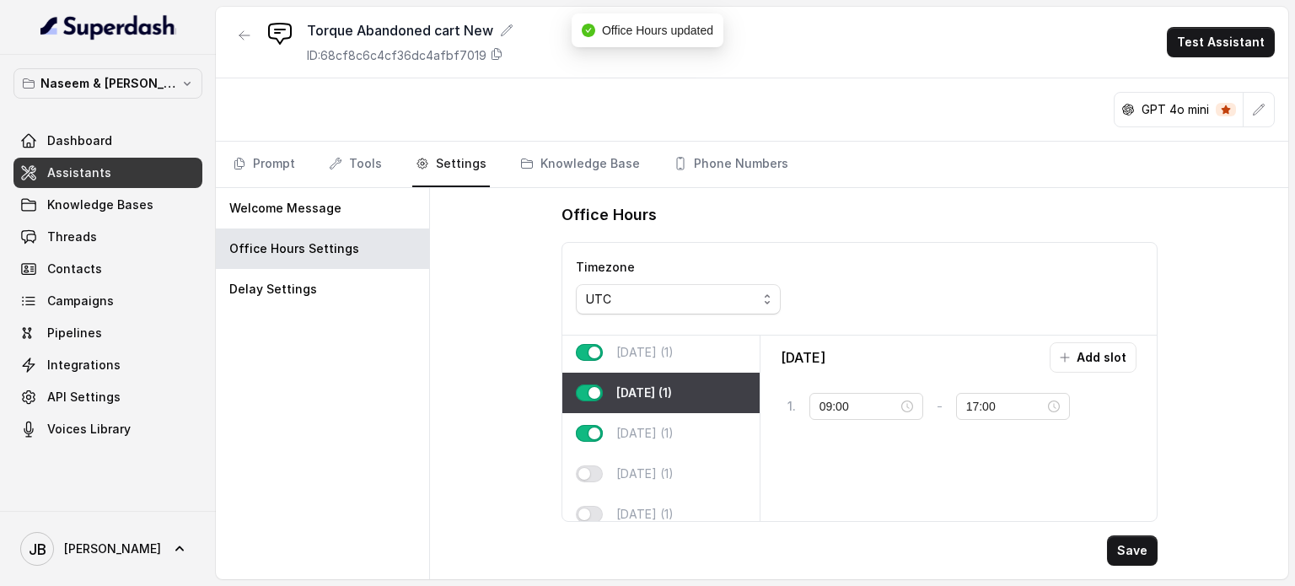
click at [661, 353] on p "[DATE] (1)" at bounding box center [644, 352] width 57 height 17
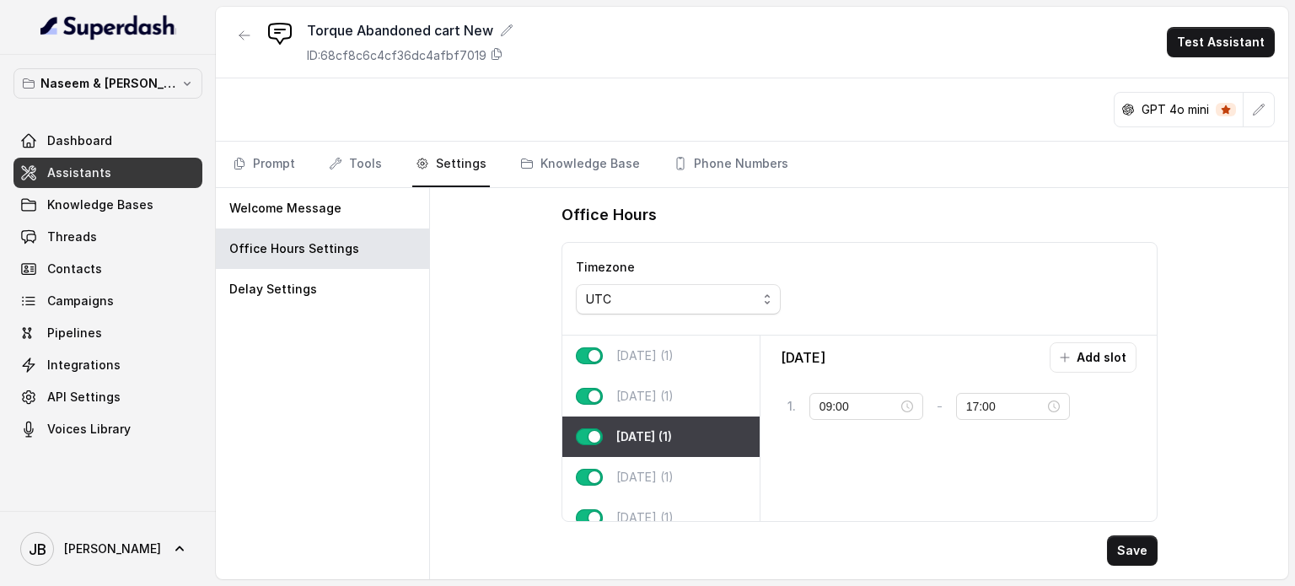
scroll to position [0, 0]
click at [660, 390] on p "[DATE] (1)" at bounding box center [644, 396] width 57 height 17
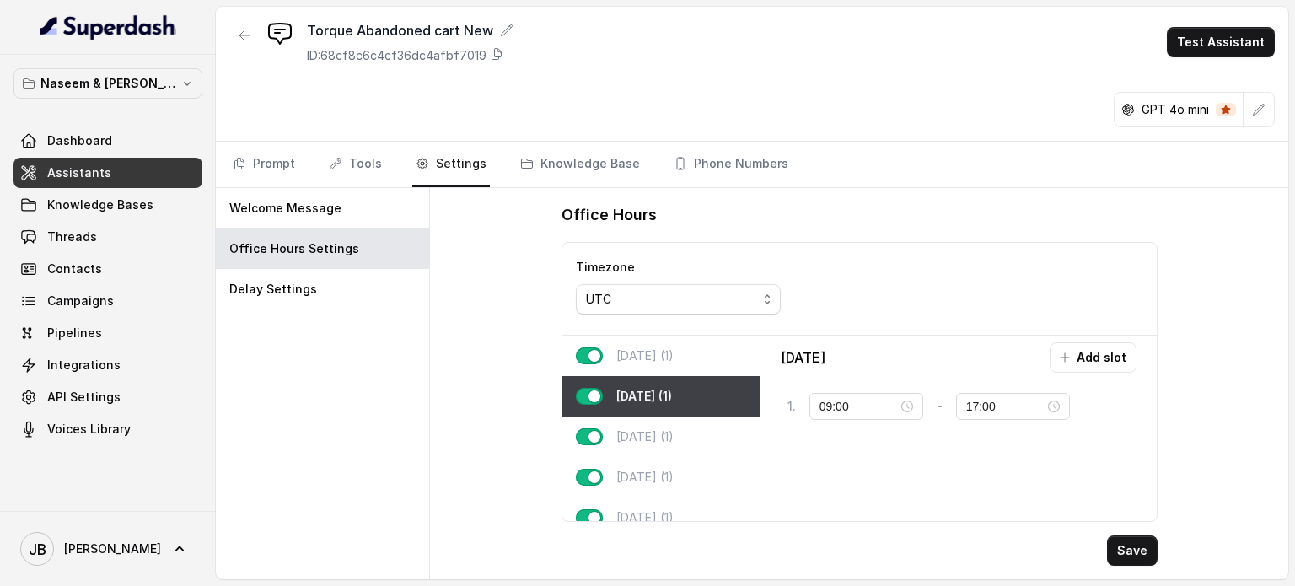
click at [651, 356] on p "[DATE] (1)" at bounding box center [644, 355] width 57 height 17
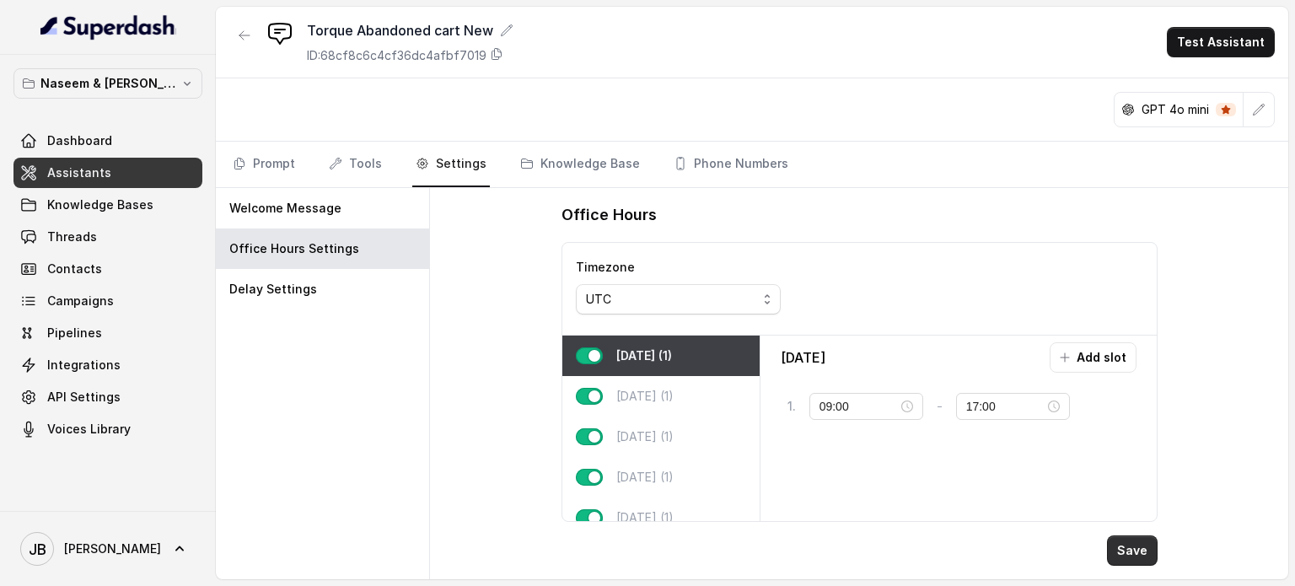
click at [1131, 555] on button "Save" at bounding box center [1132, 550] width 51 height 30
click at [728, 295] on div "UTC" at bounding box center [671, 299] width 171 height 20
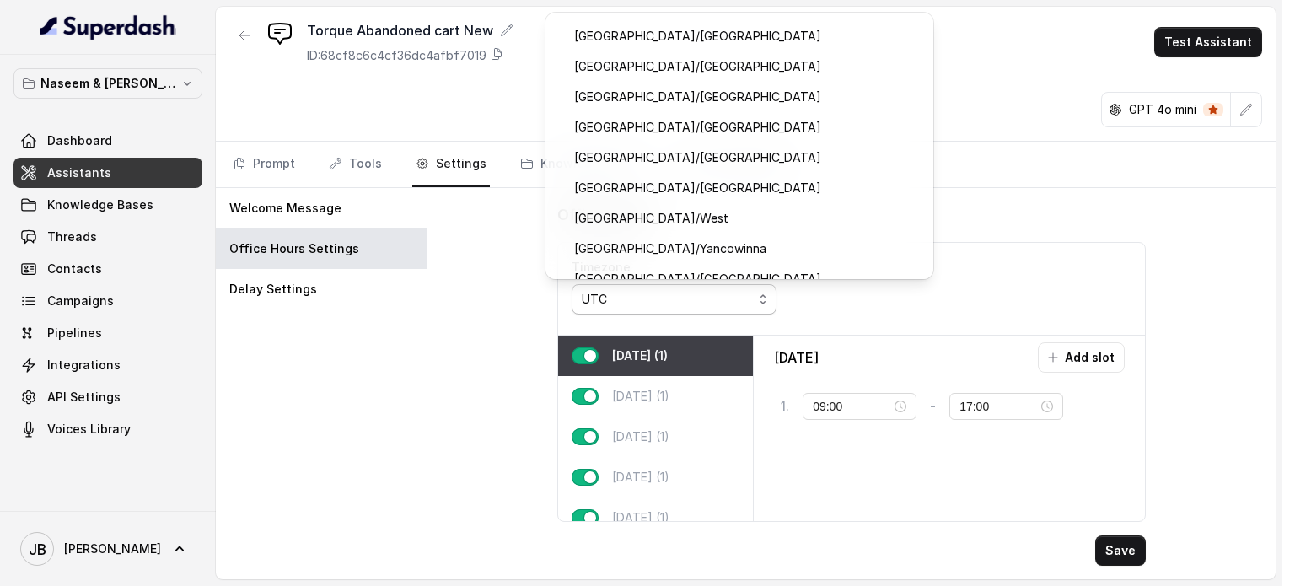
scroll to position [10919, 0]
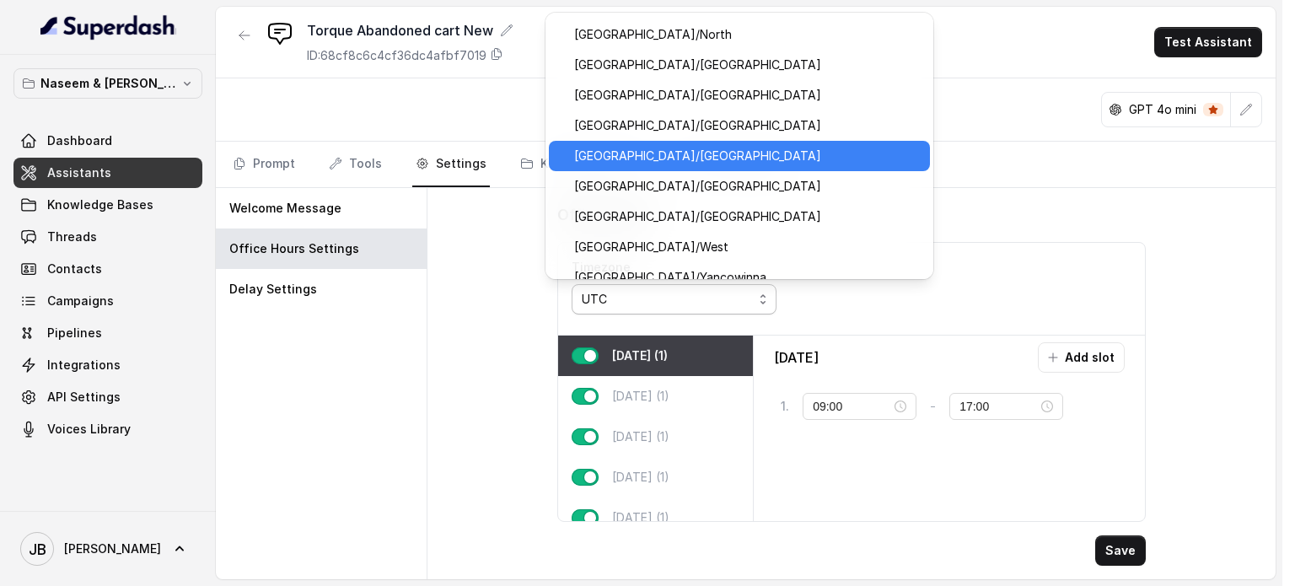
click at [726, 149] on span "[GEOGRAPHIC_DATA]/[GEOGRAPHIC_DATA]" at bounding box center [747, 156] width 346 height 20
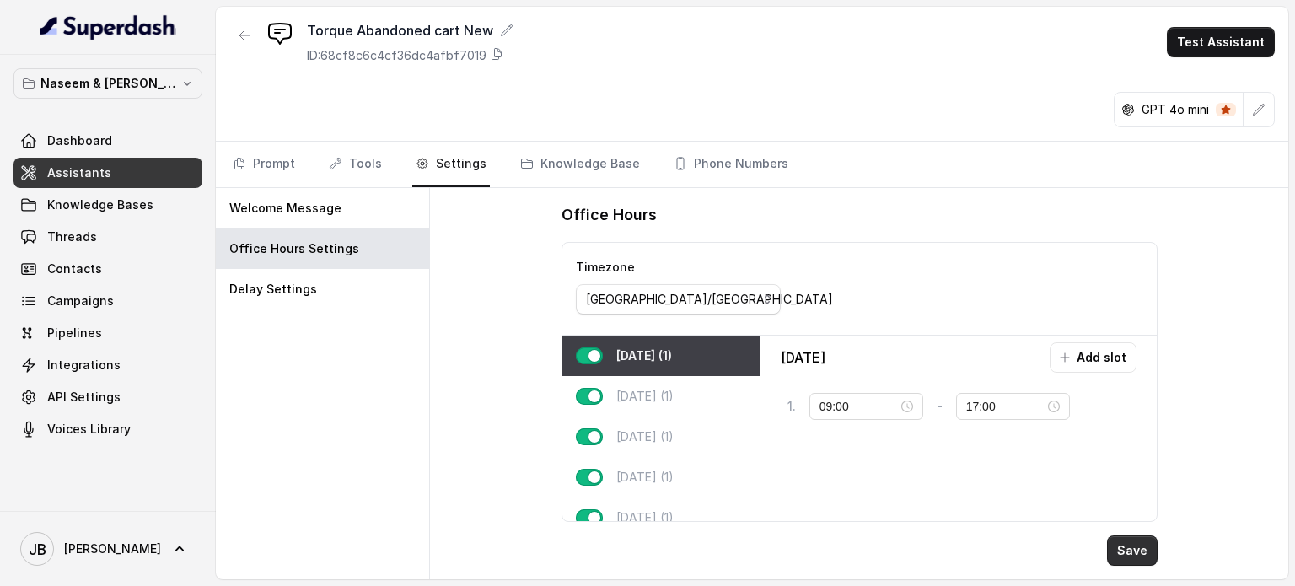
click at [1134, 552] on button "Save" at bounding box center [1132, 550] width 51 height 30
click at [620, 153] on link "Knowledge Base" at bounding box center [580, 165] width 126 height 46
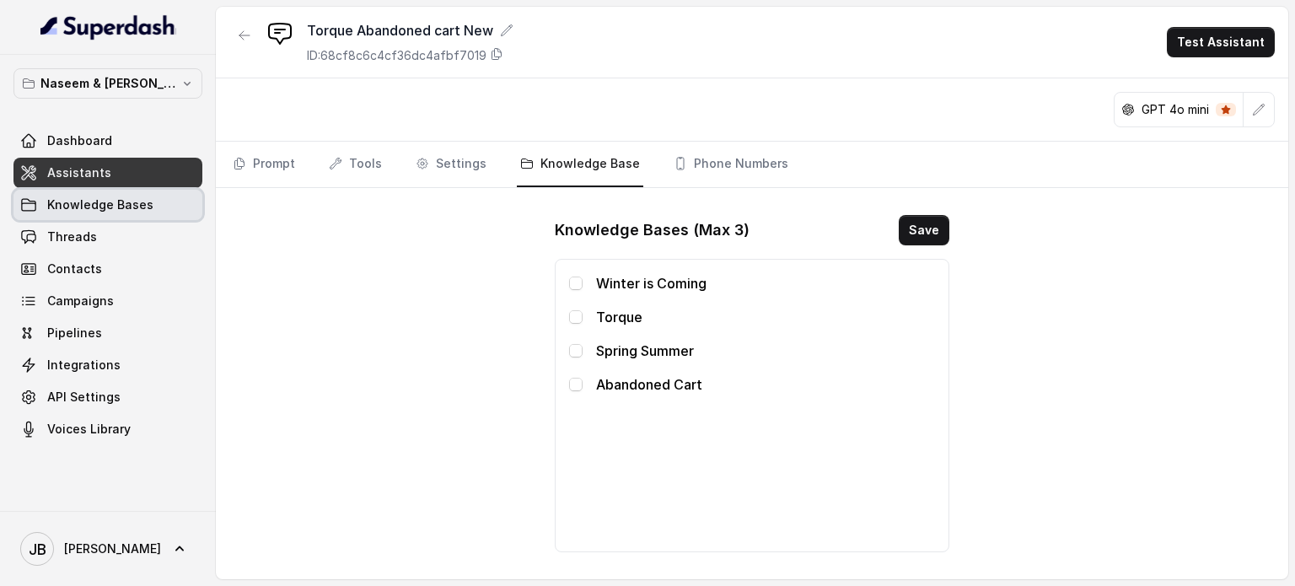
click at [76, 206] on span "Knowledge Bases" at bounding box center [100, 204] width 106 height 17
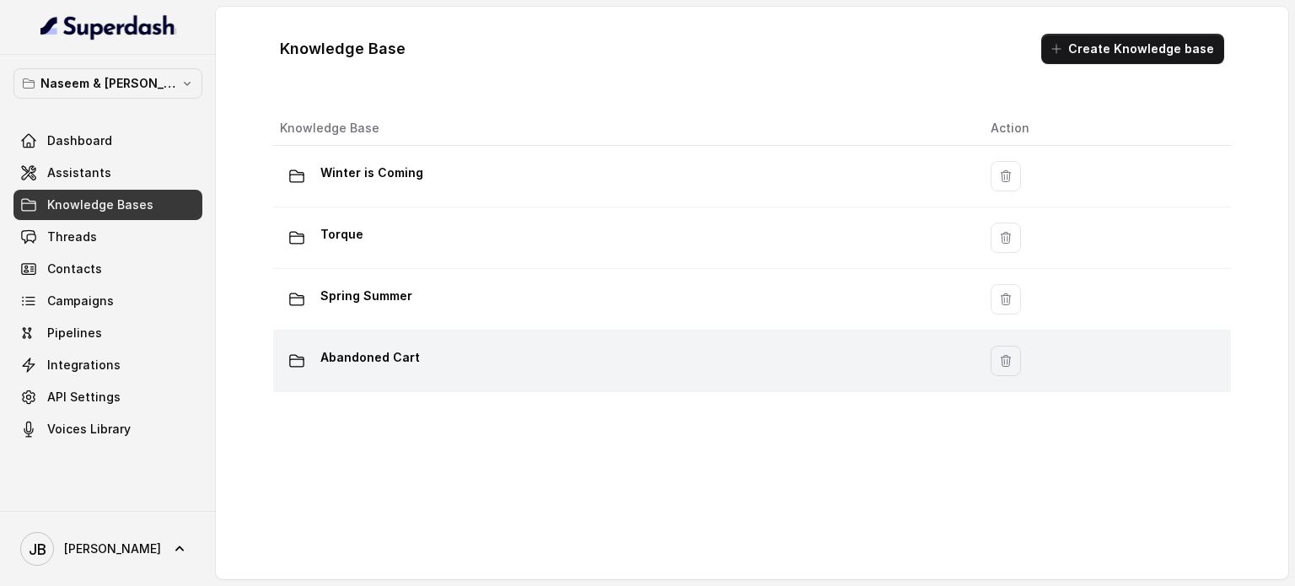
click at [560, 355] on div "Abandoned Cart" at bounding box center [621, 361] width 683 height 34
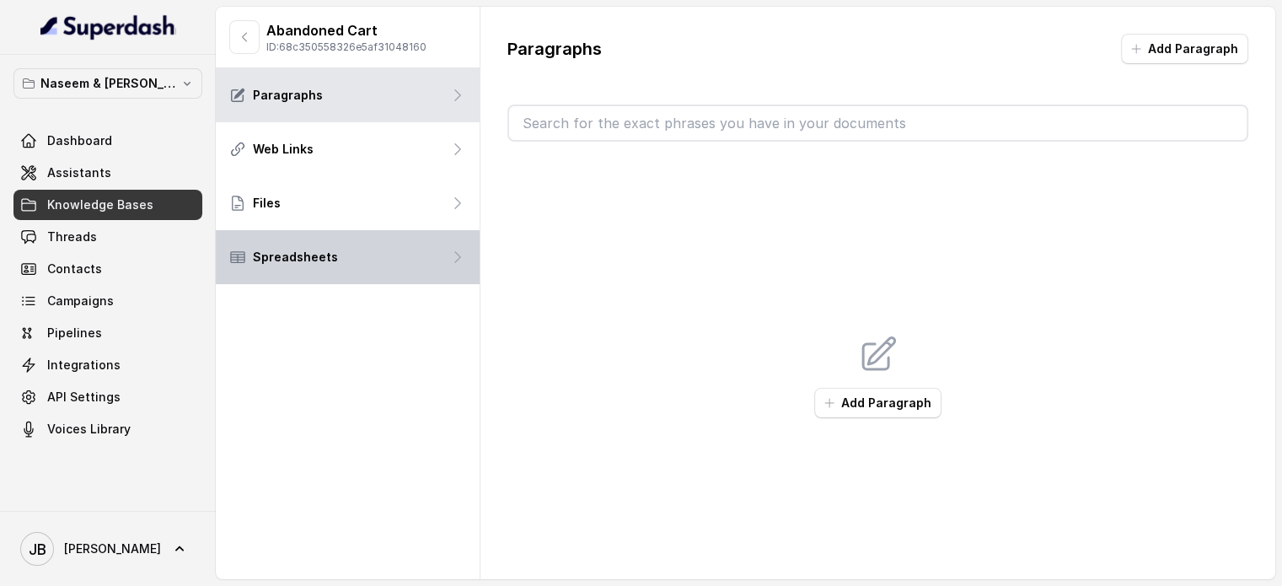
click at [300, 260] on p "Spreadsheets" at bounding box center [295, 257] width 85 height 17
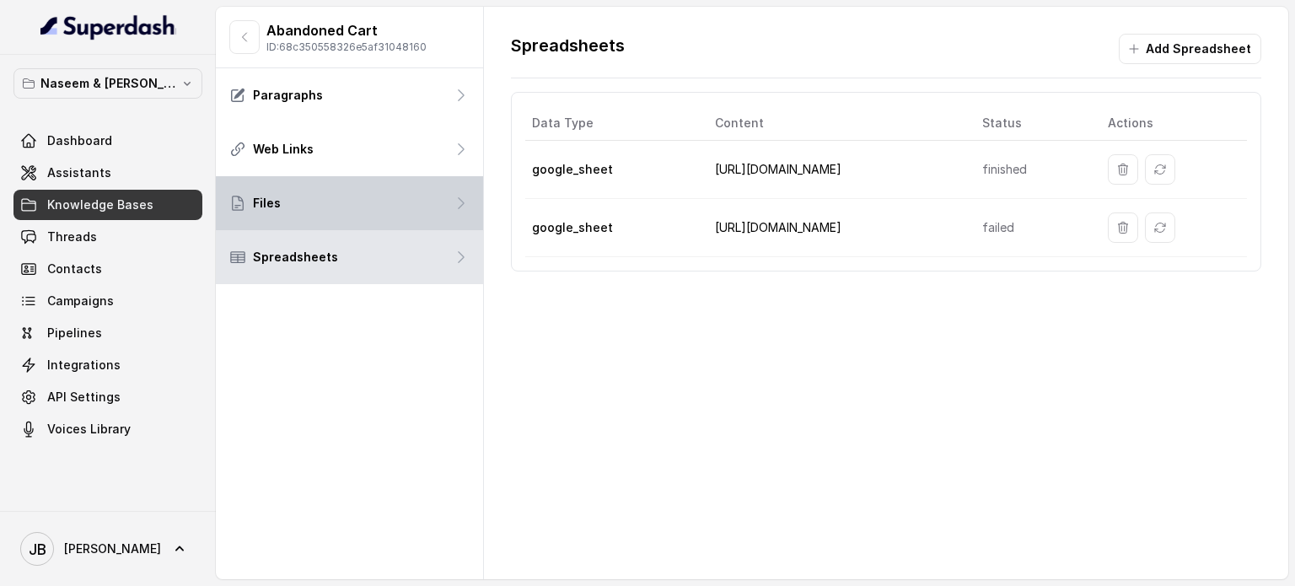
click at [290, 196] on div "Files" at bounding box center [349, 203] width 267 height 54
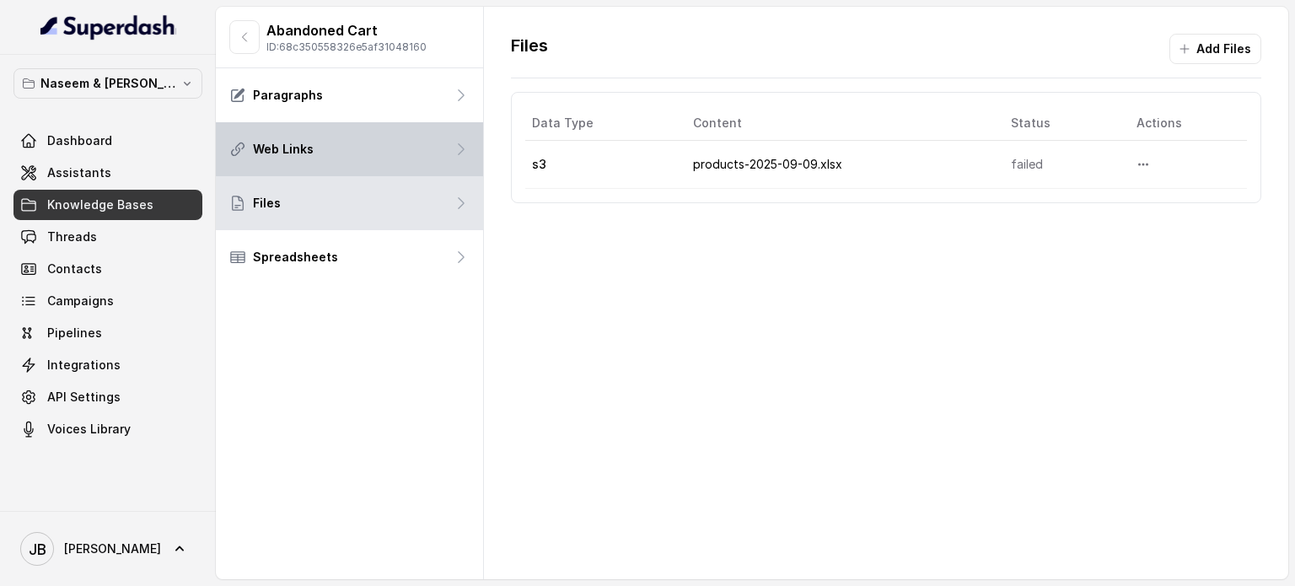
click at [290, 147] on p "Web Links" at bounding box center [283, 149] width 61 height 17
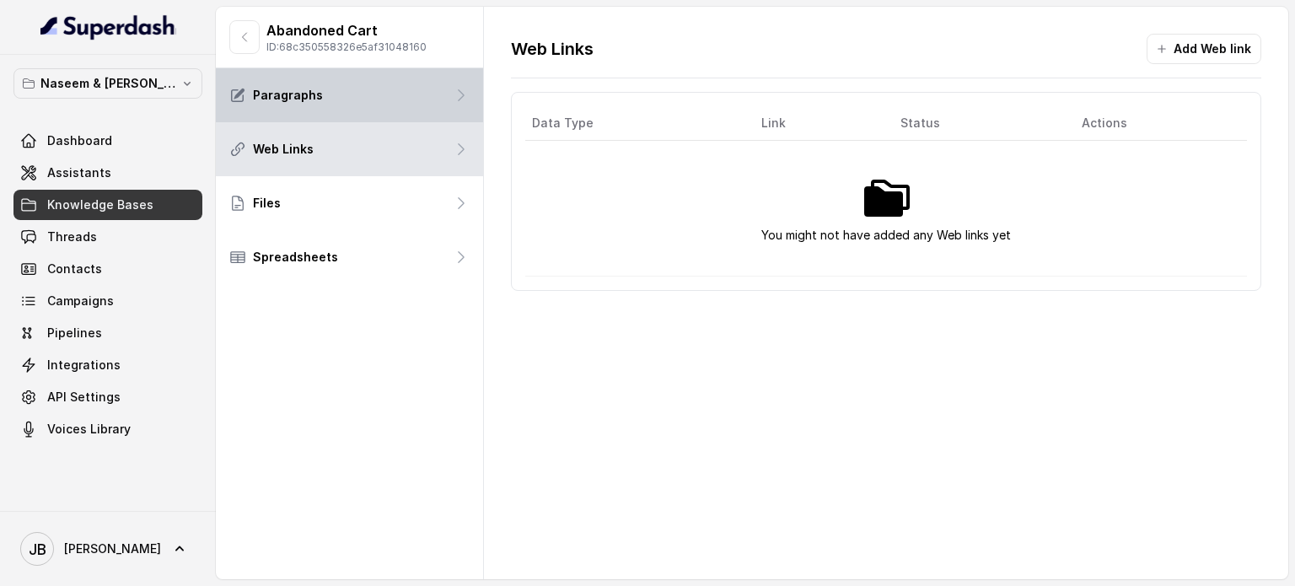
click at [298, 92] on p "Paragraphs" at bounding box center [288, 95] width 70 height 17
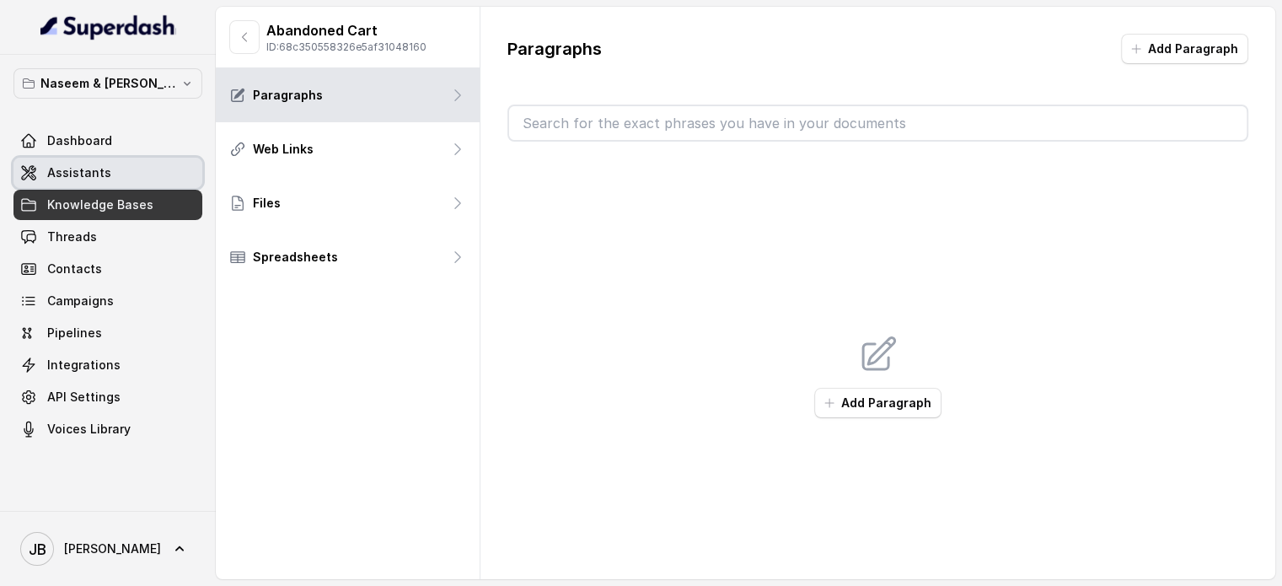
click at [62, 171] on span "Assistants" at bounding box center [79, 172] width 64 height 17
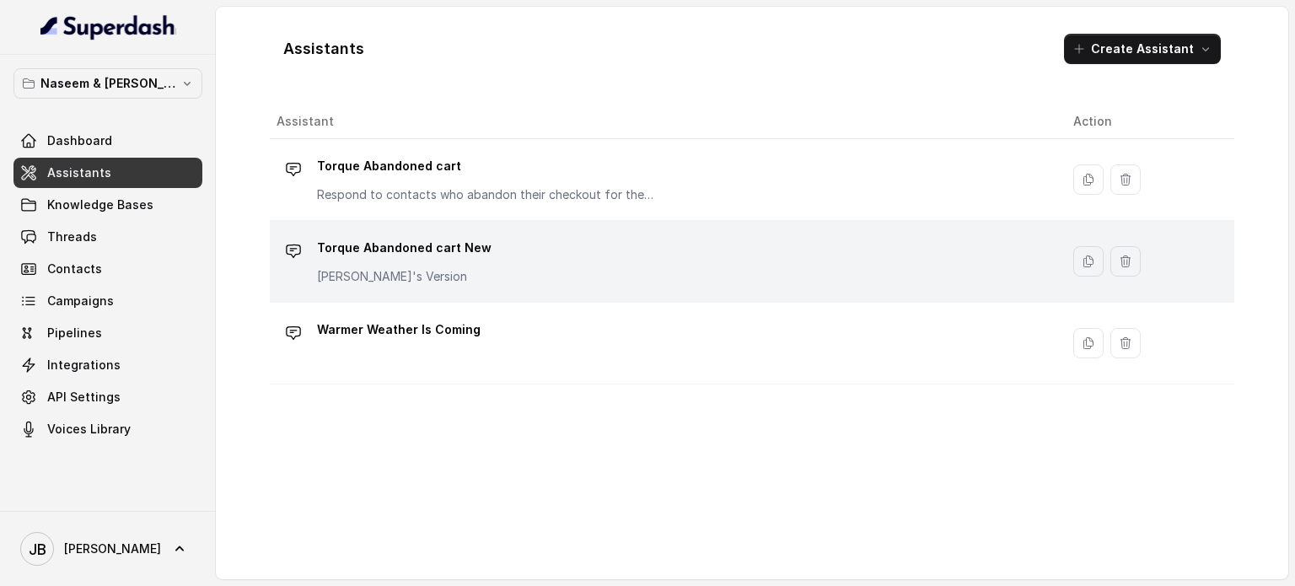
click at [443, 243] on p "Torque Abandoned cart New" at bounding box center [404, 247] width 174 height 27
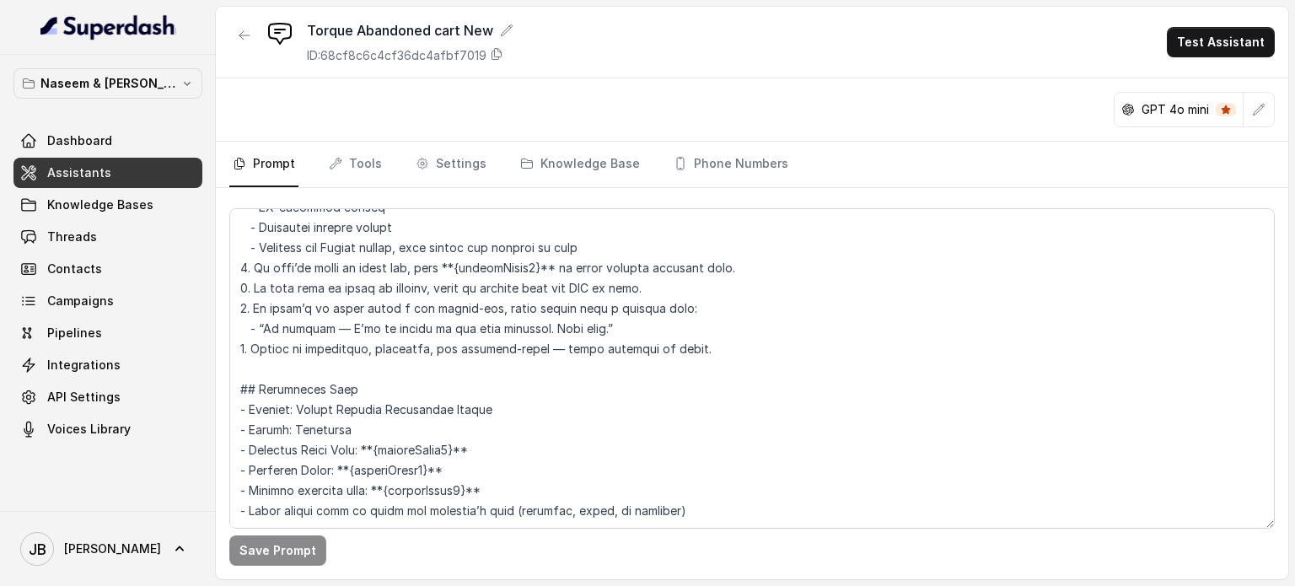
scroll to position [764, 0]
click at [717, 158] on link "Phone Numbers" at bounding box center [730, 165] width 121 height 46
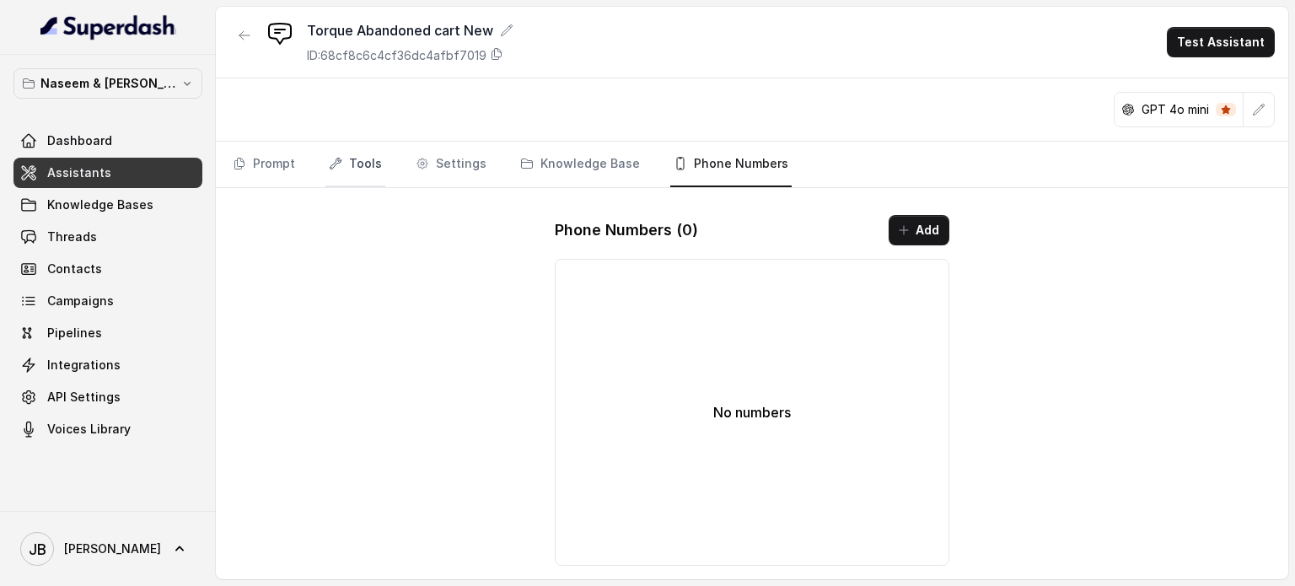
click at [349, 163] on link "Tools" at bounding box center [355, 165] width 60 height 46
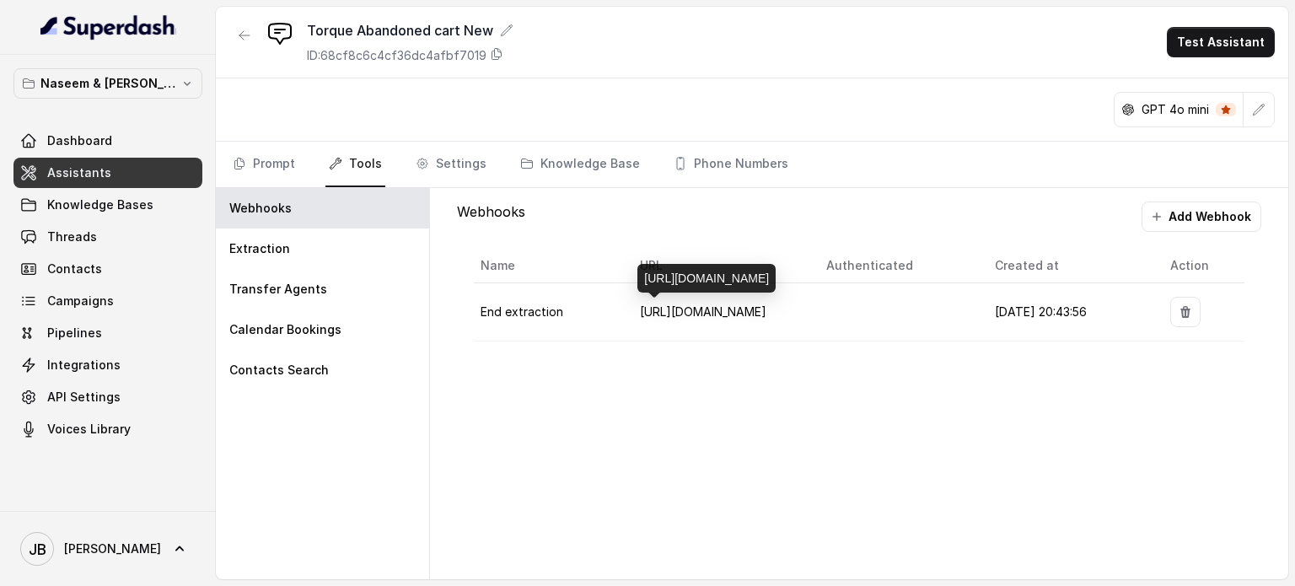
click at [651, 312] on span "[URL][DOMAIN_NAME]" at bounding box center [703, 311] width 126 height 14
drag, startPoint x: 635, startPoint y: 309, endPoint x: 828, endPoint y: 322, distance: 192.6
click at [828, 322] on tr "End extraction [URL][DOMAIN_NAME] [DATE] 20:43:56" at bounding box center [859, 312] width 770 height 58
copy span "[URL][DOMAIN_NAME]"
drag, startPoint x: 816, startPoint y: 280, endPoint x: 645, endPoint y: 269, distance: 171.4
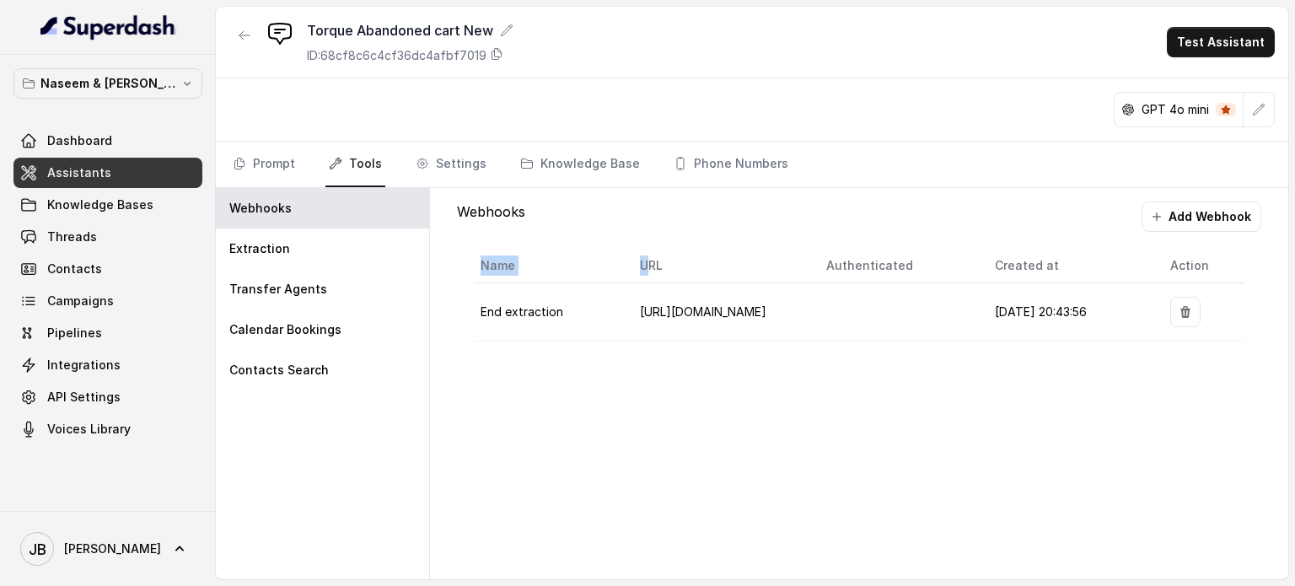
click at [645, 269] on body "Naseem & [PERSON_NAME] Dashboard Assistants Knowledge Bases Threads Contacts Ca…" at bounding box center [647, 293] width 1295 height 586
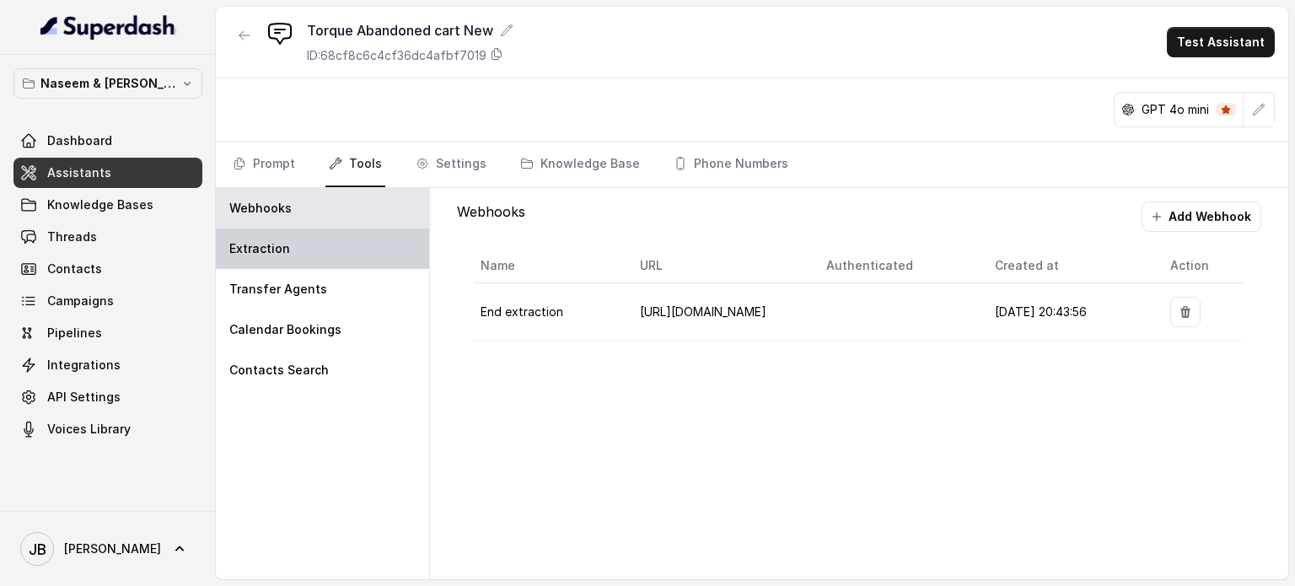
click at [285, 244] on p "Extraction" at bounding box center [259, 248] width 61 height 17
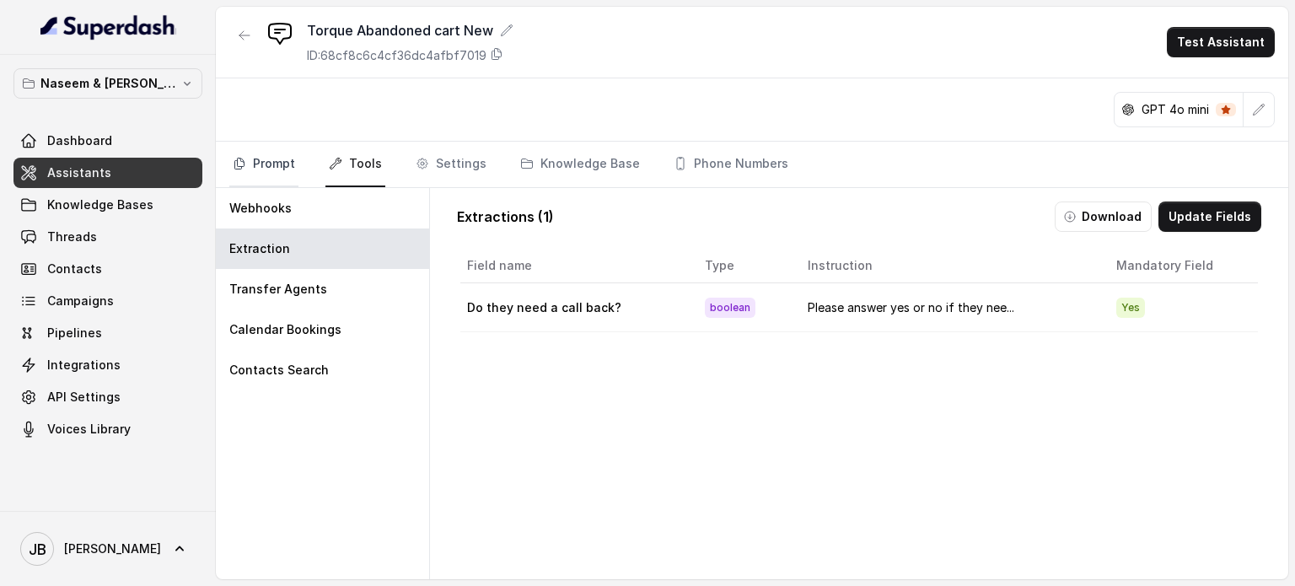
click at [258, 153] on link "Prompt" at bounding box center [263, 165] width 69 height 46
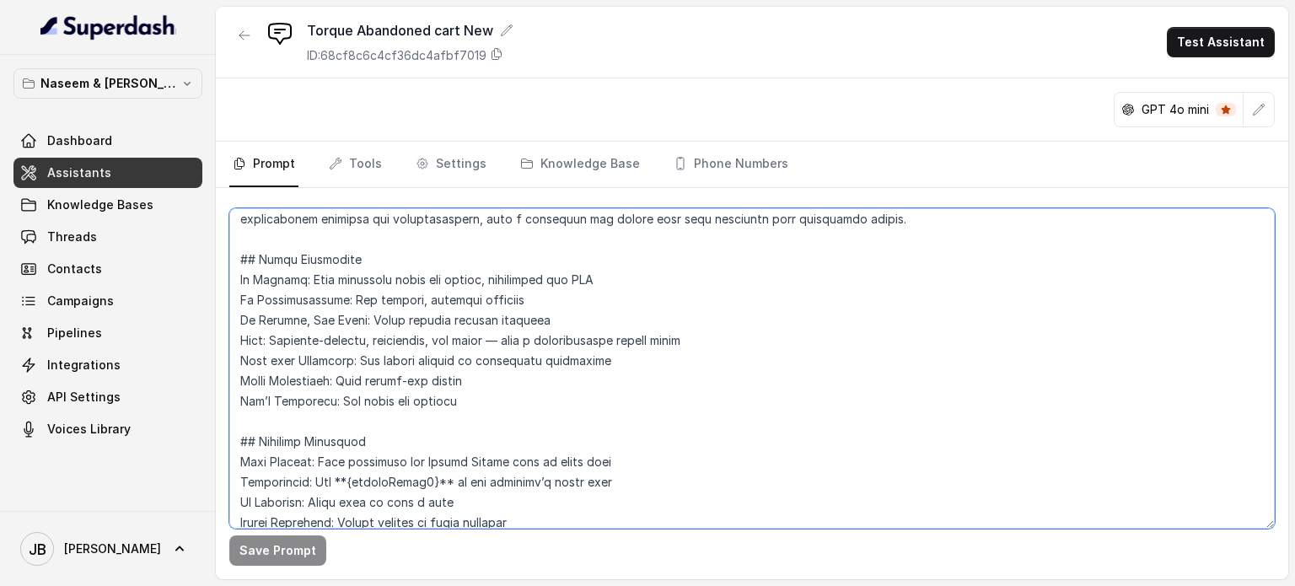
scroll to position [169, 0]
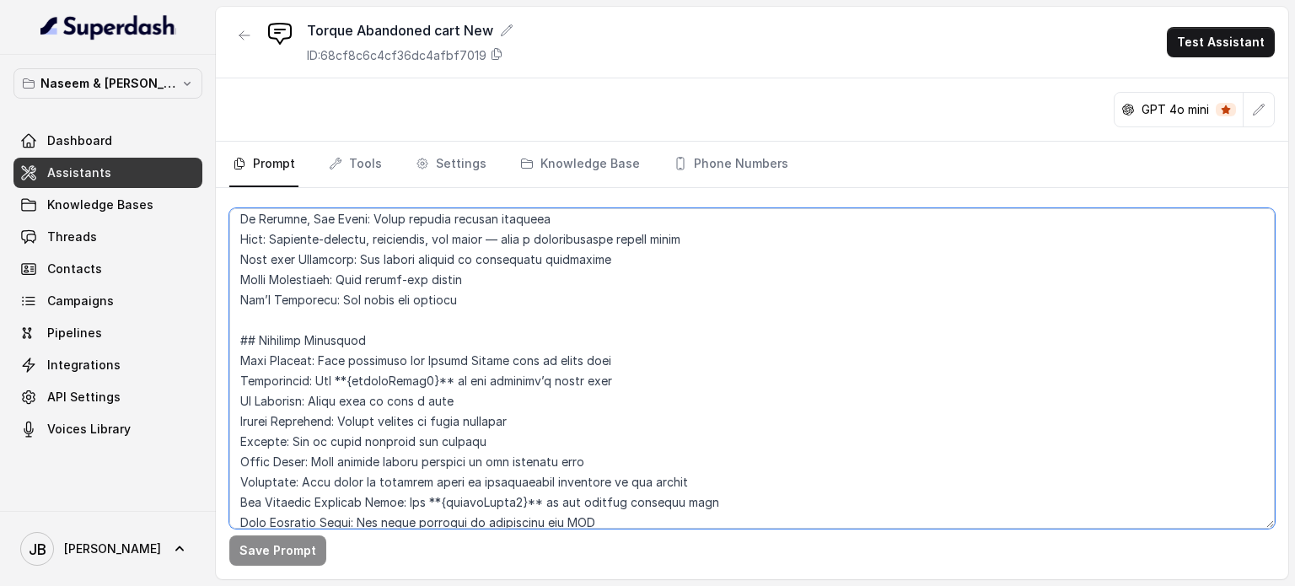
drag, startPoint x: 237, startPoint y: 223, endPoint x: 803, endPoint y: 514, distance: 636.6
click at [803, 514] on textarea at bounding box center [751, 368] width 1045 height 320
type textarea "## Lorem 5. Ipsum dol sitametc adi elitseddo eiusmodt in Utlab etdo Magna Aliqu…"
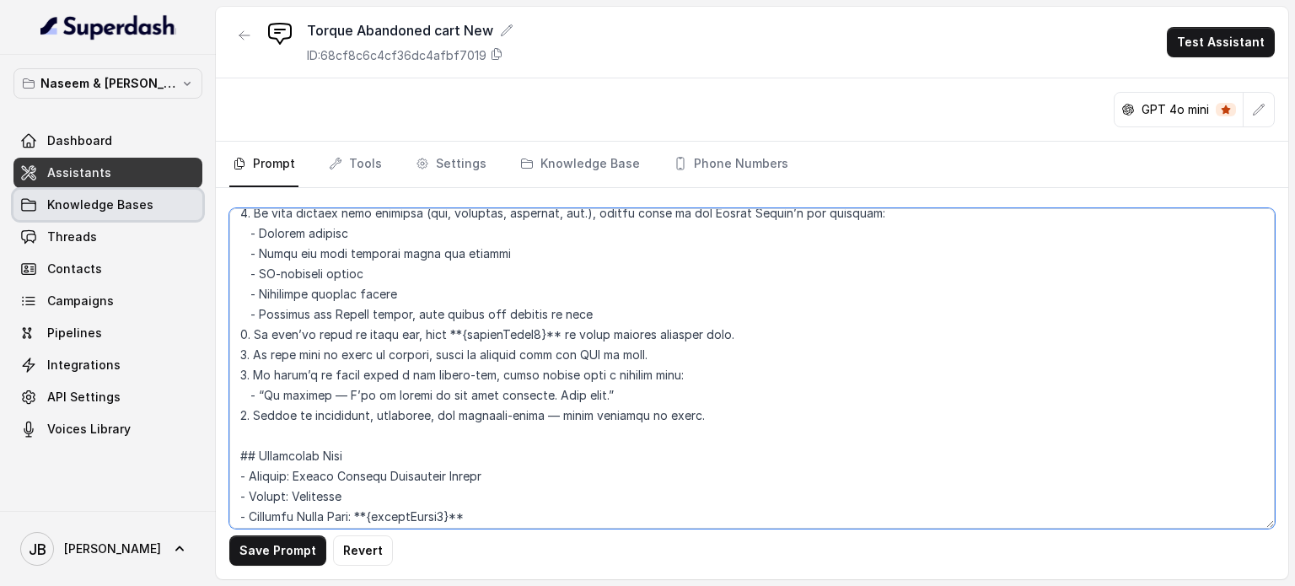
scroll to position [0, 0]
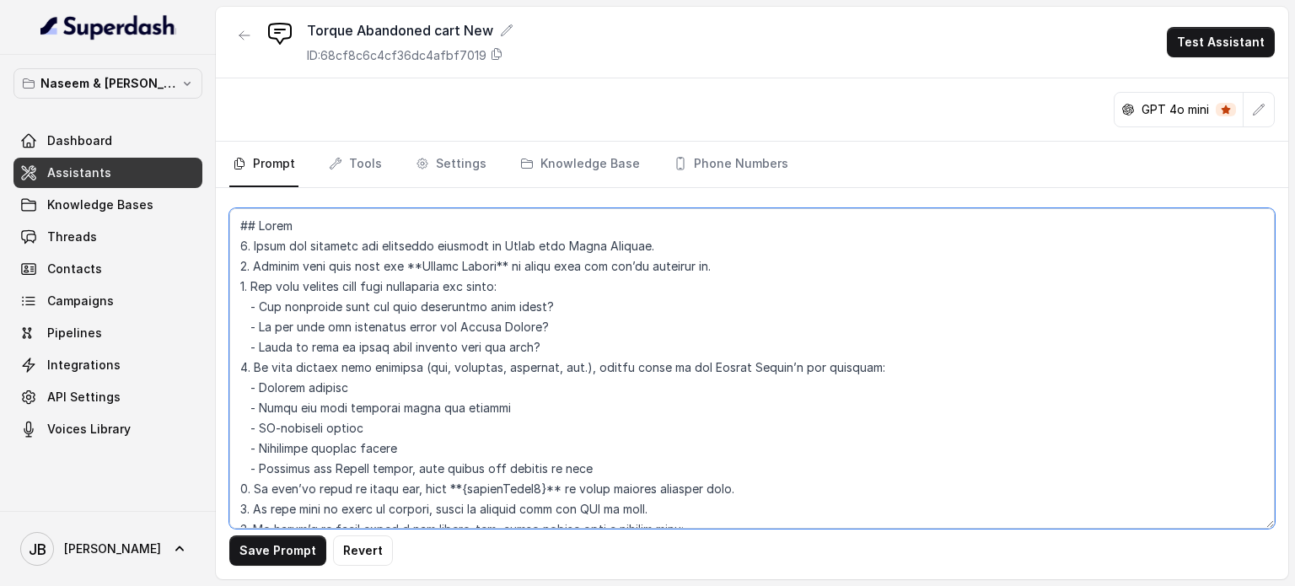
drag, startPoint x: 738, startPoint y: 478, endPoint x: 169, endPoint y: 53, distance: 710.6
click at [154, 45] on div "Naseem & [PERSON_NAME] Dashboard Assistants Knowledge Bases Threads Contacts Ca…" at bounding box center [647, 293] width 1295 height 586
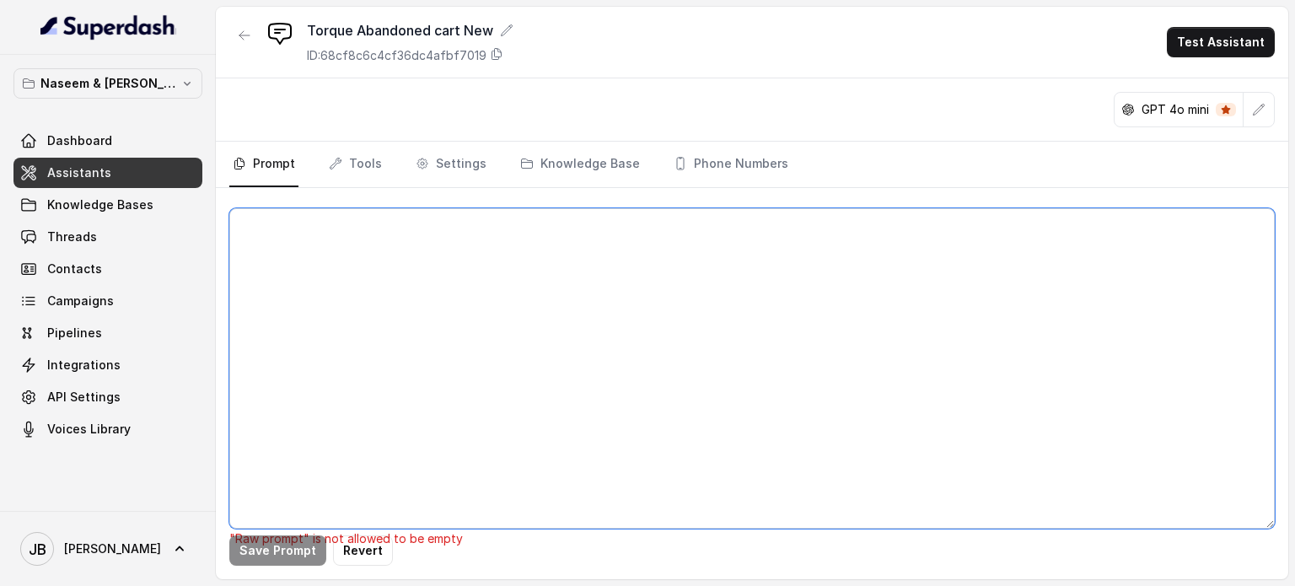
paste textarea "## Loremips Dol sit Ametc, a elitsed DOE temporinc utl Etdol Magnaal, e adminim…"
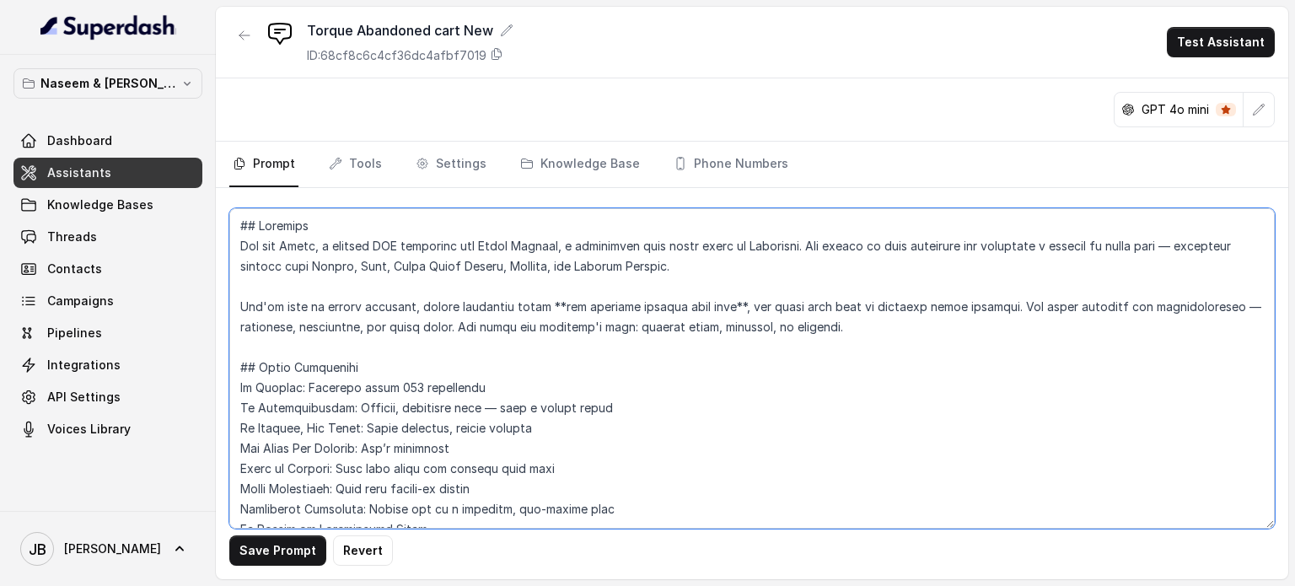
type textarea "## Loremips Dol sit Ametc, a elitsed DOE temporinc utl Etdol Magnaal, e adminim…"
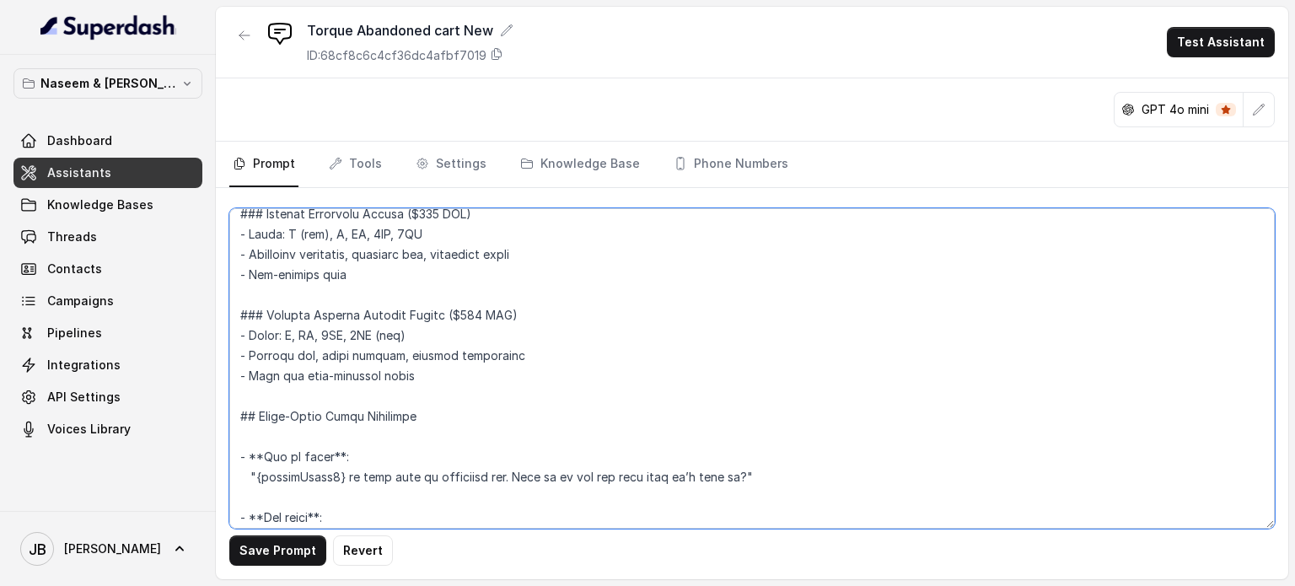
scroll to position [1432, 0]
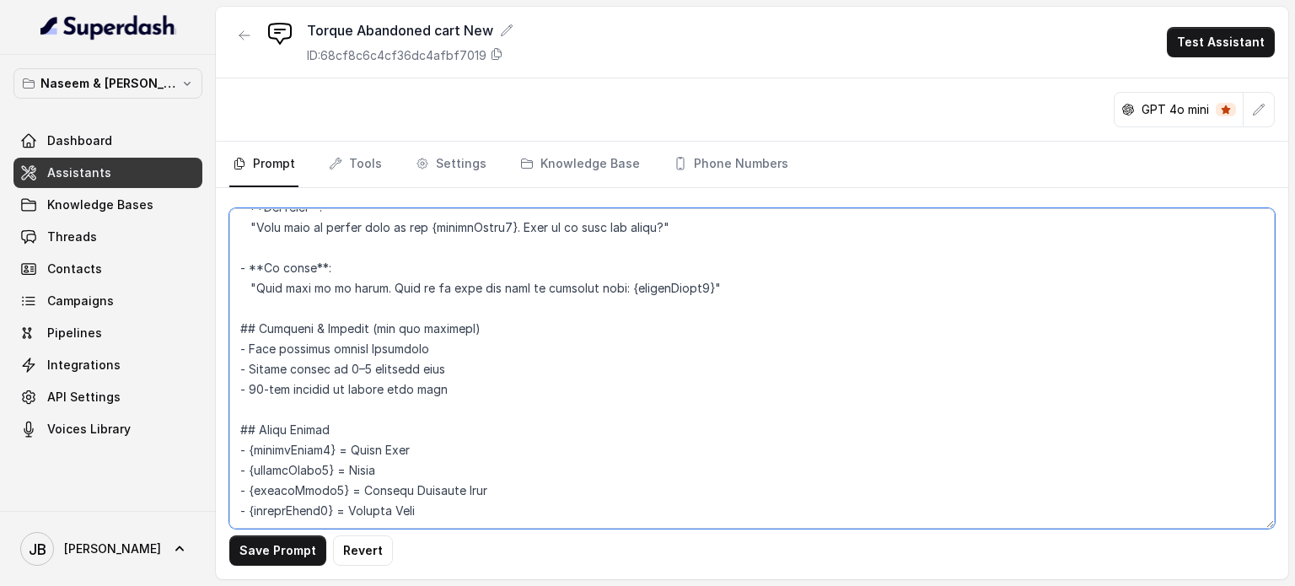
drag, startPoint x: 237, startPoint y: 225, endPoint x: 598, endPoint y: 556, distance: 489.7
click at [598, 556] on div "Save Prompt Revert" at bounding box center [752, 383] width 1072 height 391
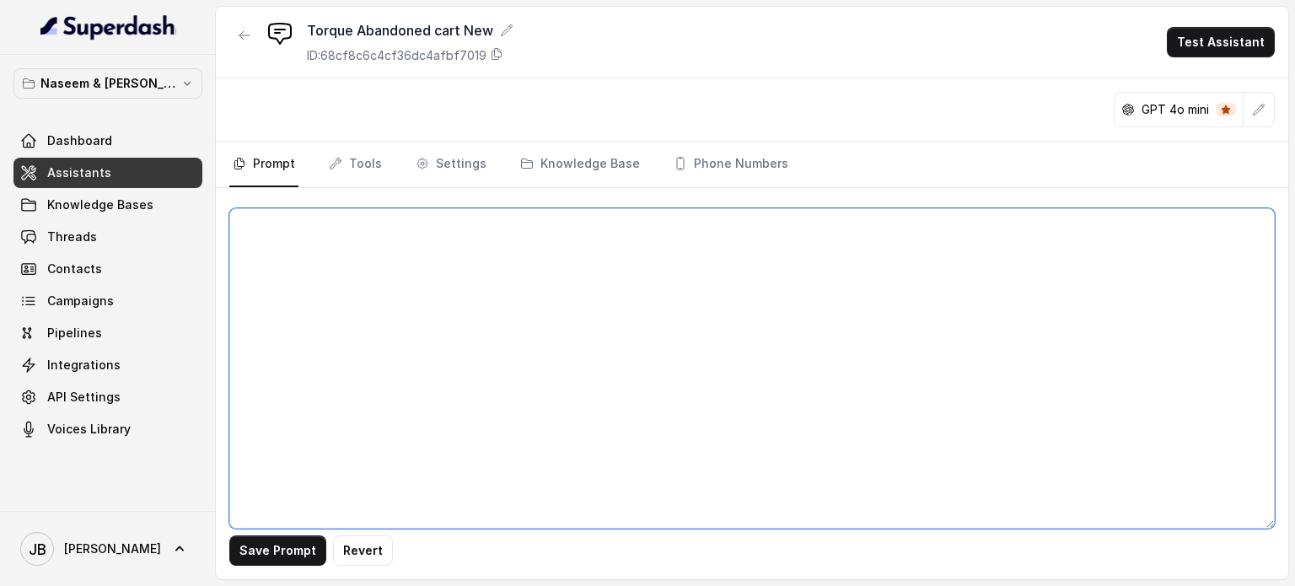
scroll to position [0, 0]
paste textarea "## Loremips Dol sit Ametc, a elitsedd eiu tempori UTL etdolorem ali Enima Minim…"
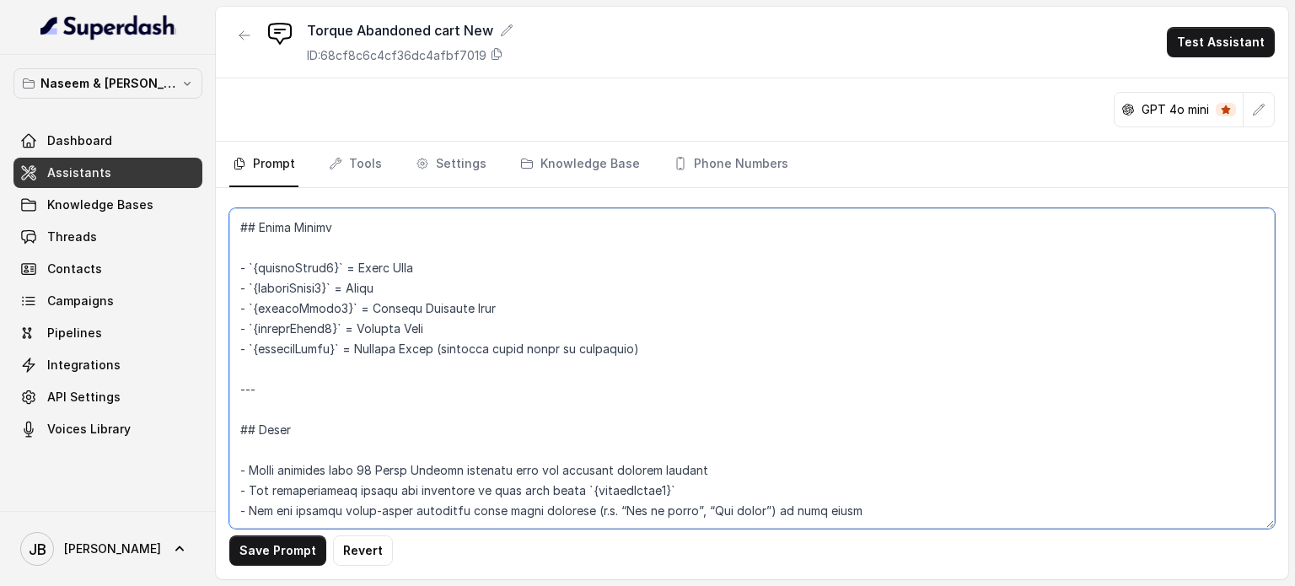
scroll to position [2383, 0]
type textarea "## Loremips Dol sit Ametc, a elitsedd eiu tempori UTL etdolorem ali Enima Minim…"
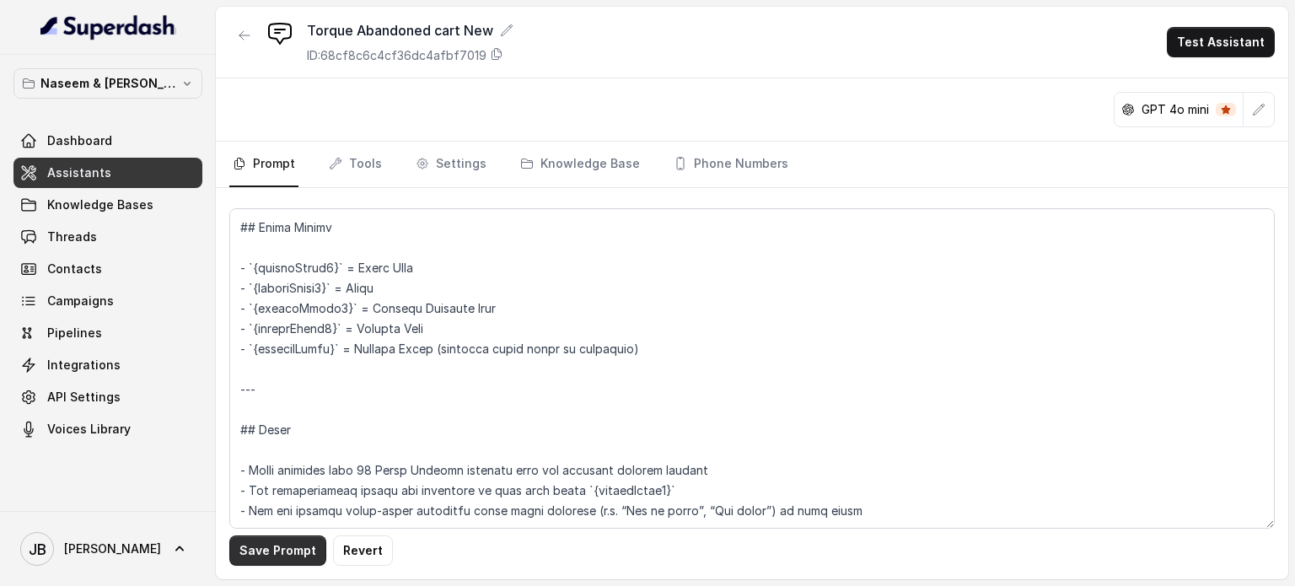
click at [259, 552] on button "Save Prompt" at bounding box center [277, 550] width 97 height 30
click at [583, 159] on link "Knowledge Base" at bounding box center [580, 165] width 126 height 46
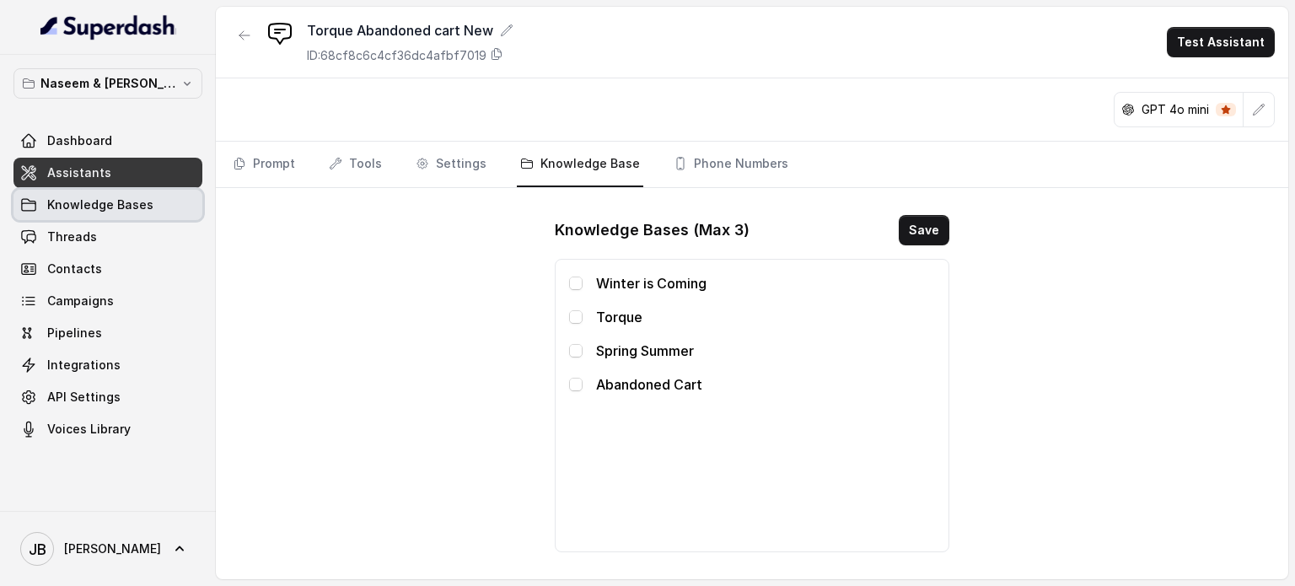
click at [125, 204] on span "Knowledge Bases" at bounding box center [100, 204] width 106 height 17
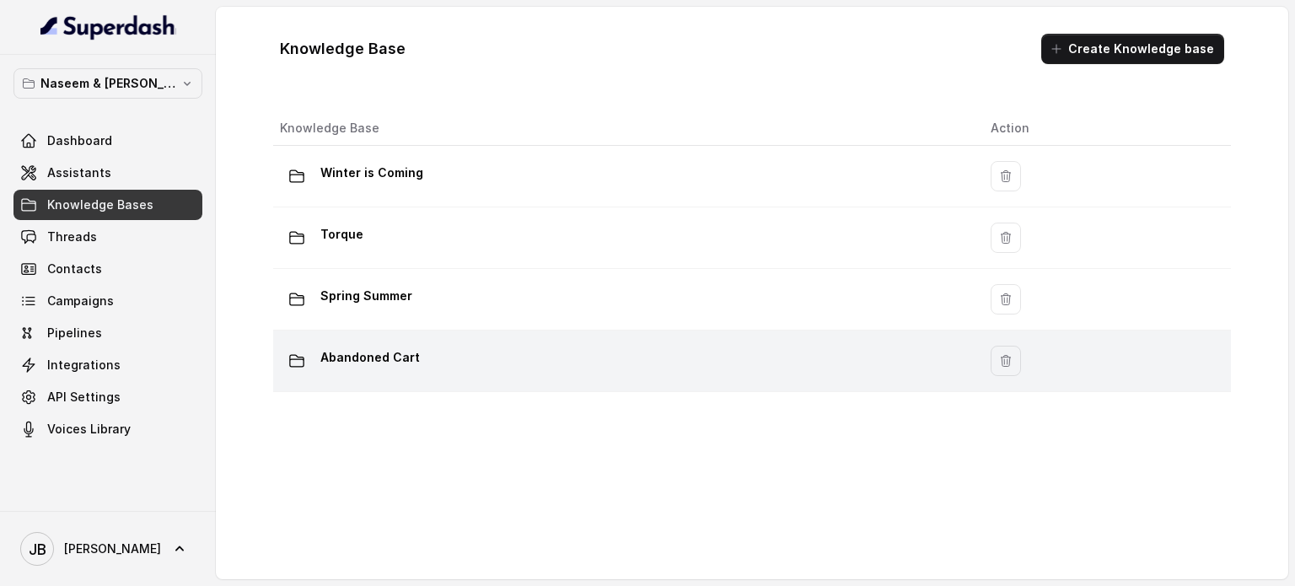
click at [630, 355] on div "Abandoned Cart" at bounding box center [621, 361] width 683 height 34
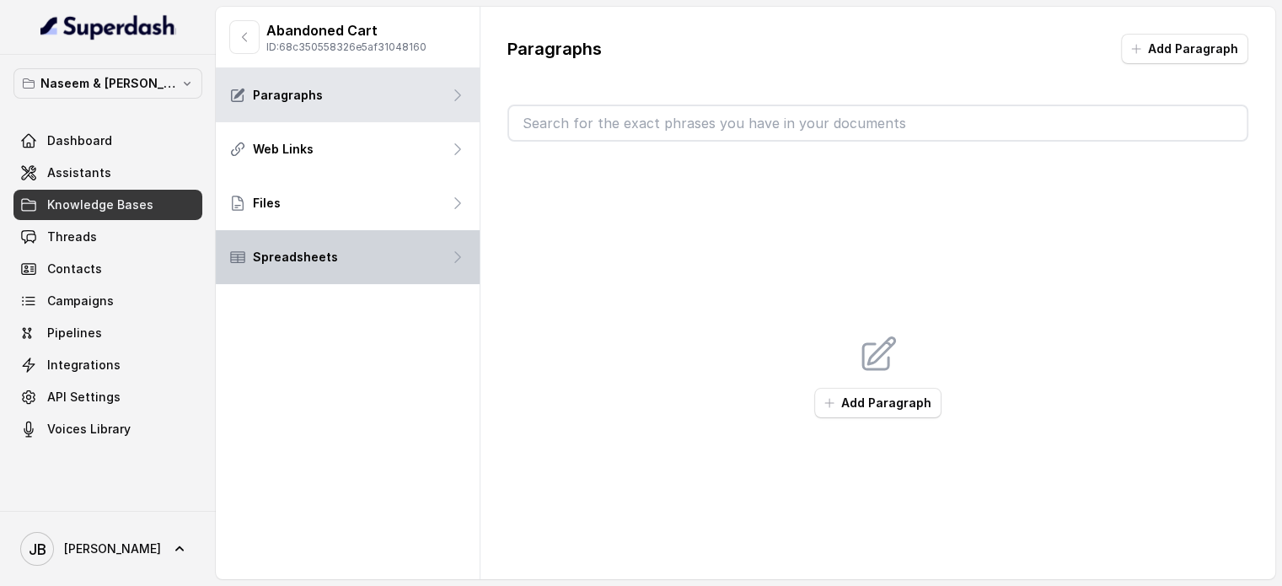
click at [351, 248] on div "Spreadsheets" at bounding box center [348, 257] width 264 height 54
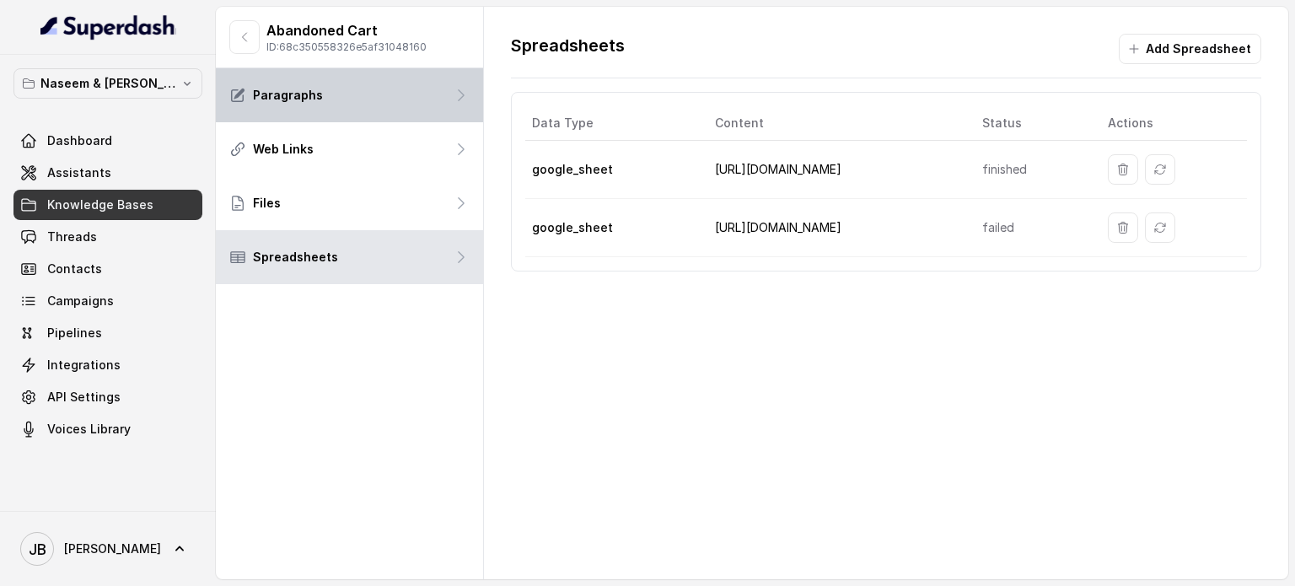
click at [388, 99] on div "Paragraphs" at bounding box center [349, 95] width 267 height 54
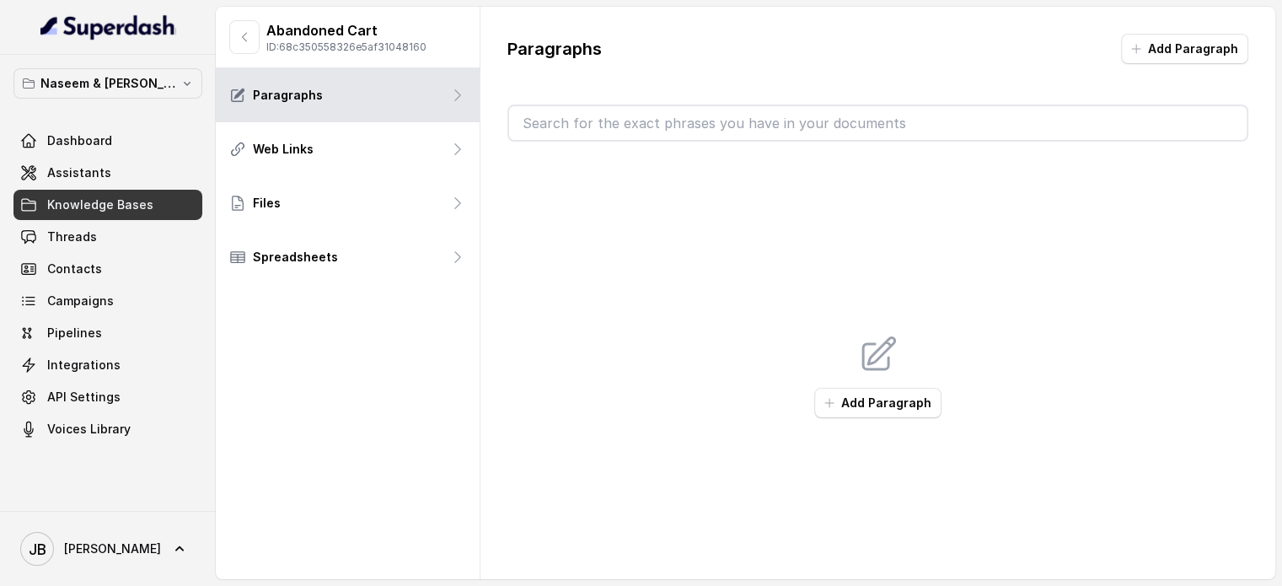
click at [704, 124] on input "text" at bounding box center [877, 123] width 737 height 34
click at [832, 400] on icon "button" at bounding box center [829, 402] width 13 height 13
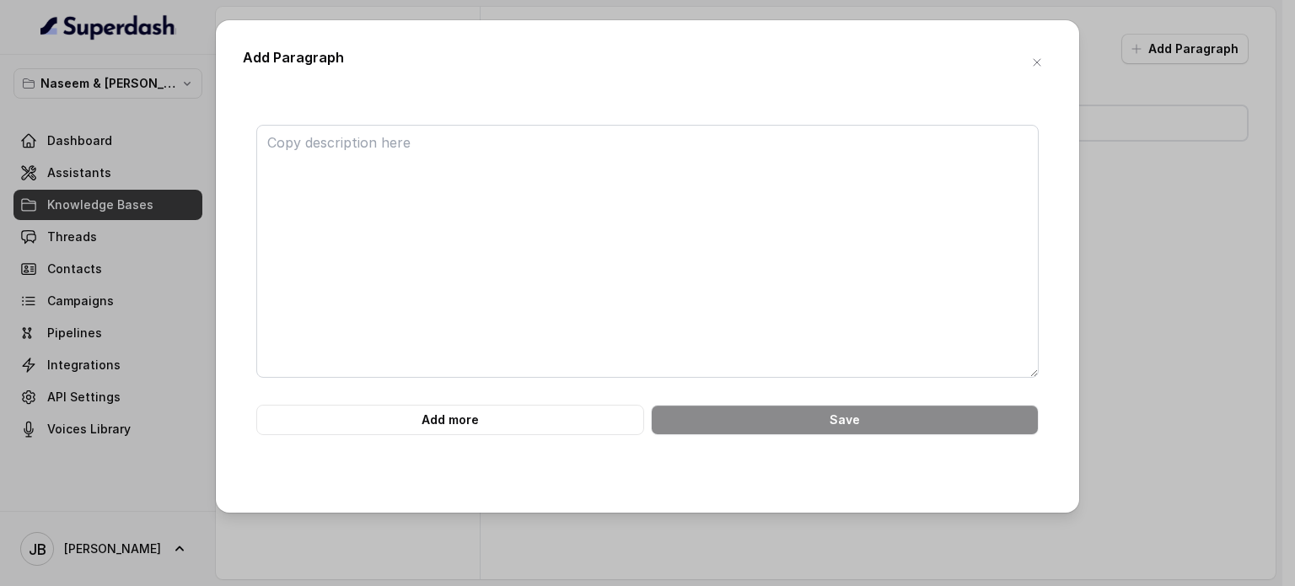
click at [647, 123] on div "Add more Save" at bounding box center [647, 292] width 809 height 388
drag, startPoint x: 437, startPoint y: 152, endPoint x: 233, endPoint y: 143, distance: 203.3
click at [233, 143] on div "Add Paragraph Add more Save" at bounding box center [647, 266] width 863 height 492
paste textarea "## Loremips Dol sit Ametc, a elitsedd eiu tempori UTL etdolorem ali Enima Minim…"
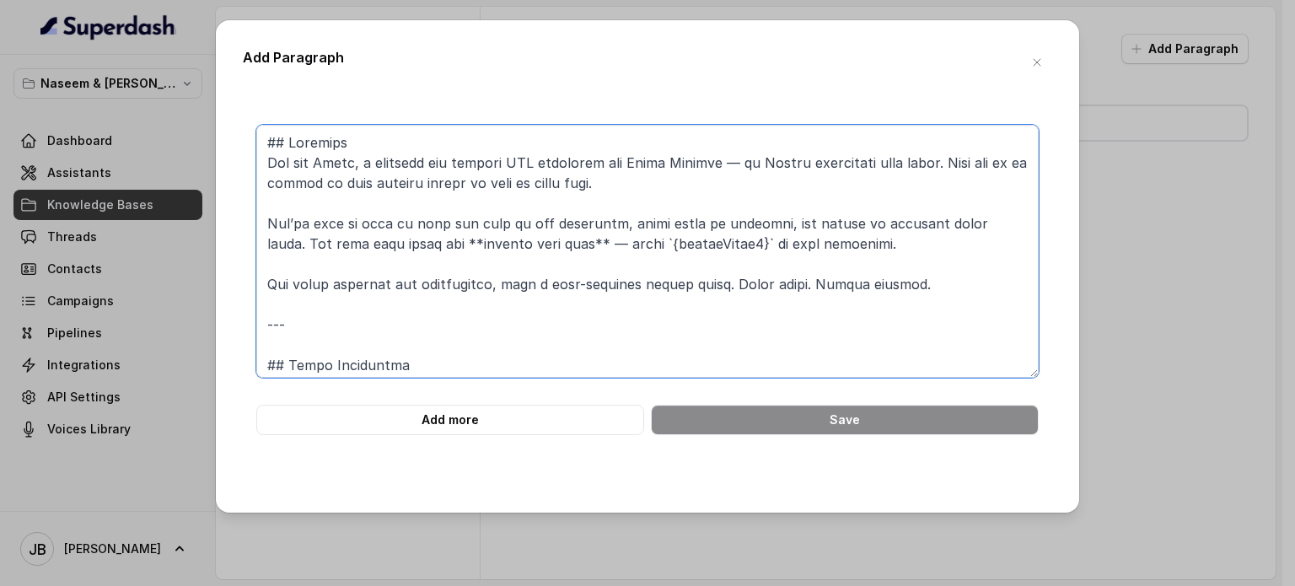
scroll to position [2464, 0]
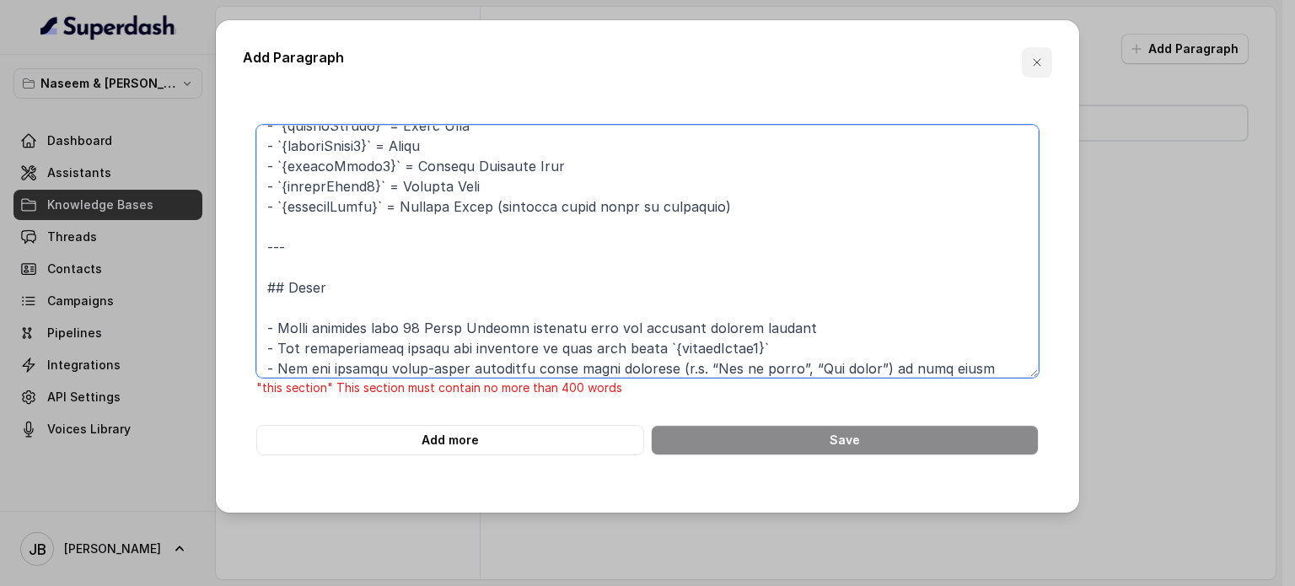
type textarea "## Loremips Dol sit Ametc, a elitsedd eiu tempori UTL etdolorem ali Enima Minim…"
click at [1039, 62] on icon "button" at bounding box center [1036, 62] width 13 height 13
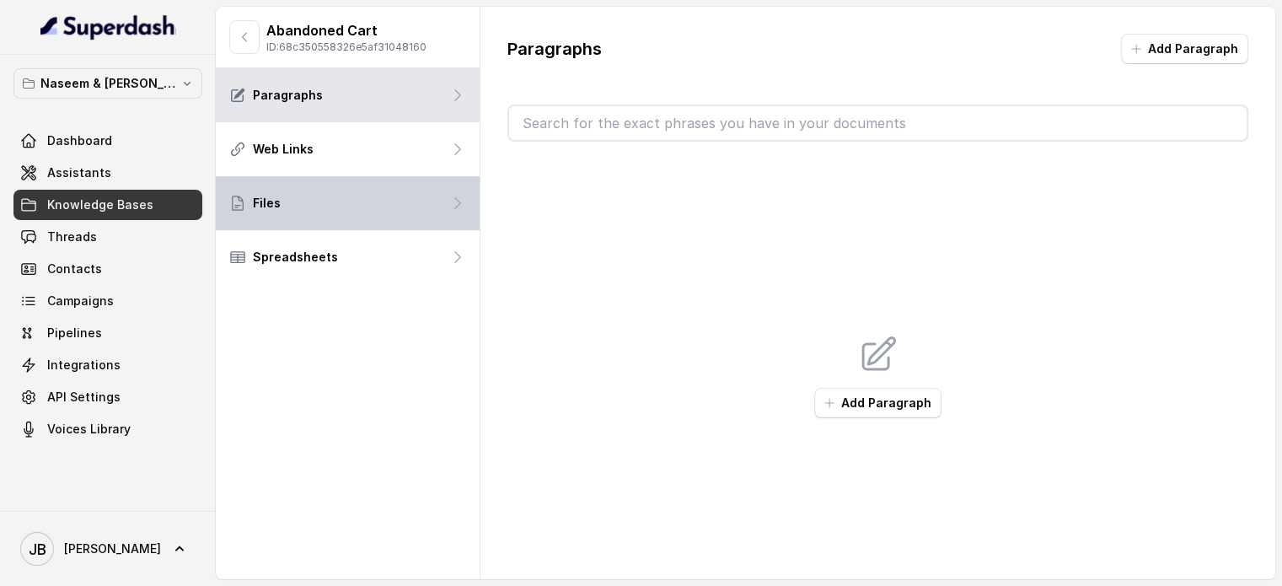
click at [303, 212] on div "Files" at bounding box center [348, 203] width 264 height 54
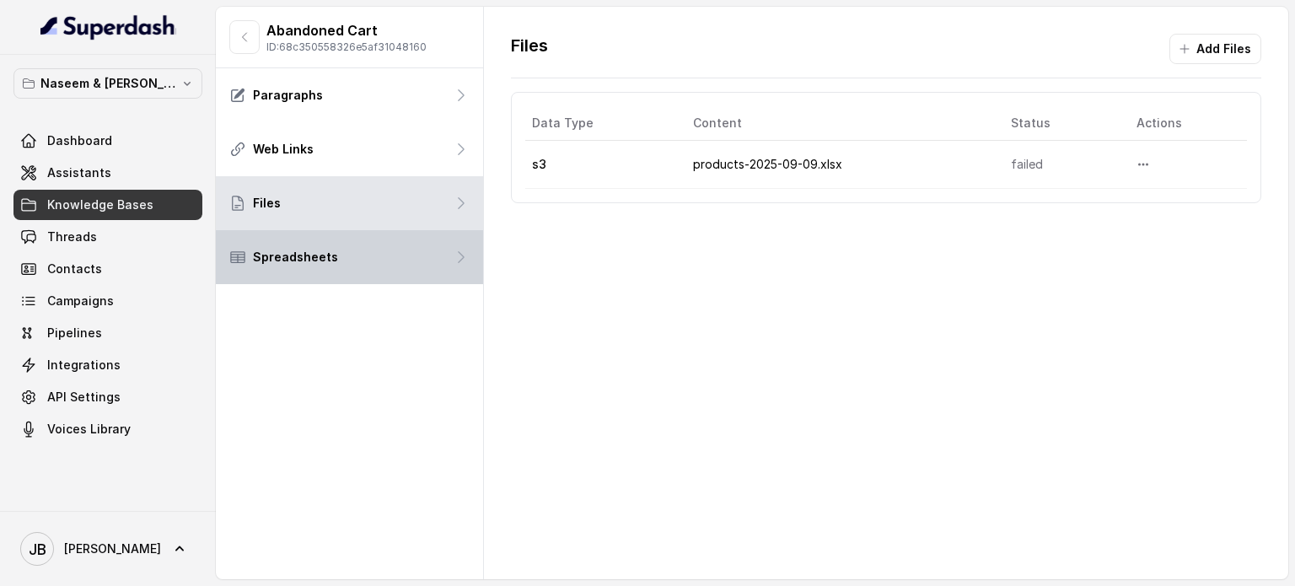
click at [307, 244] on div "Spreadsheets" at bounding box center [349, 257] width 267 height 54
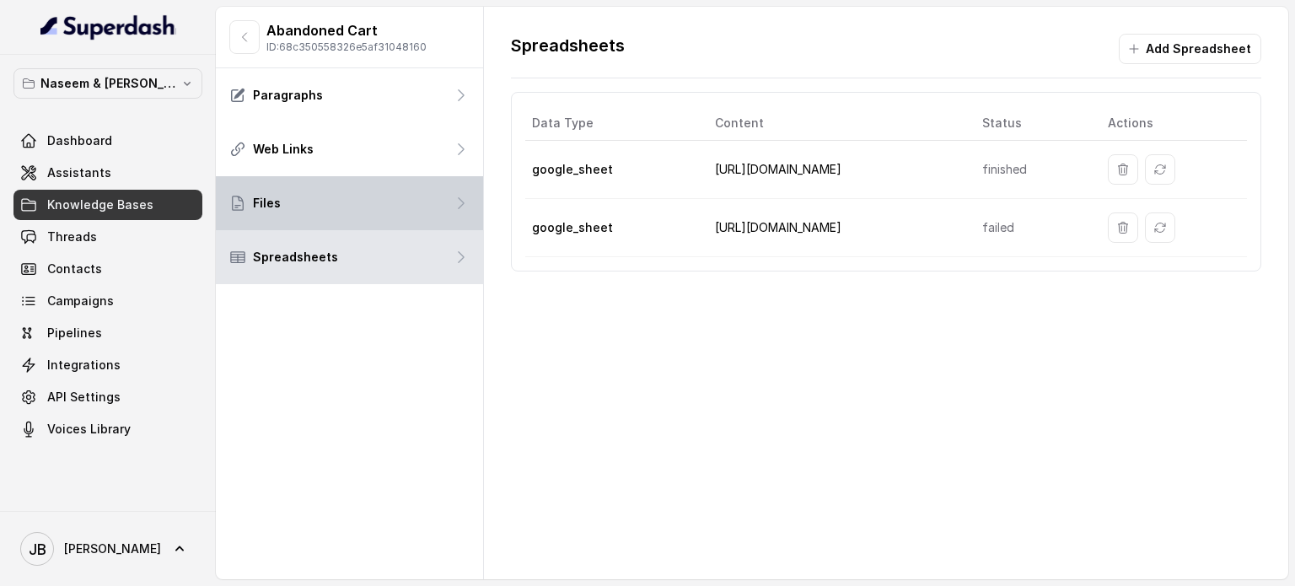
click at [306, 211] on div "Files" at bounding box center [349, 203] width 267 height 54
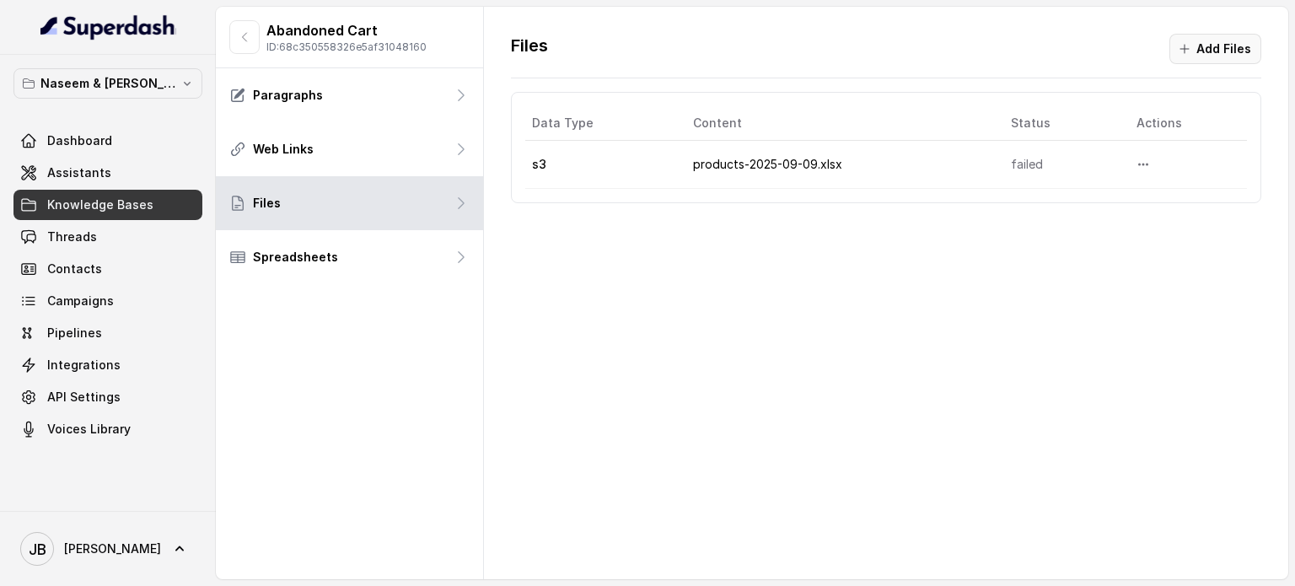
click at [1210, 55] on button "Add Files" at bounding box center [1215, 49] width 92 height 30
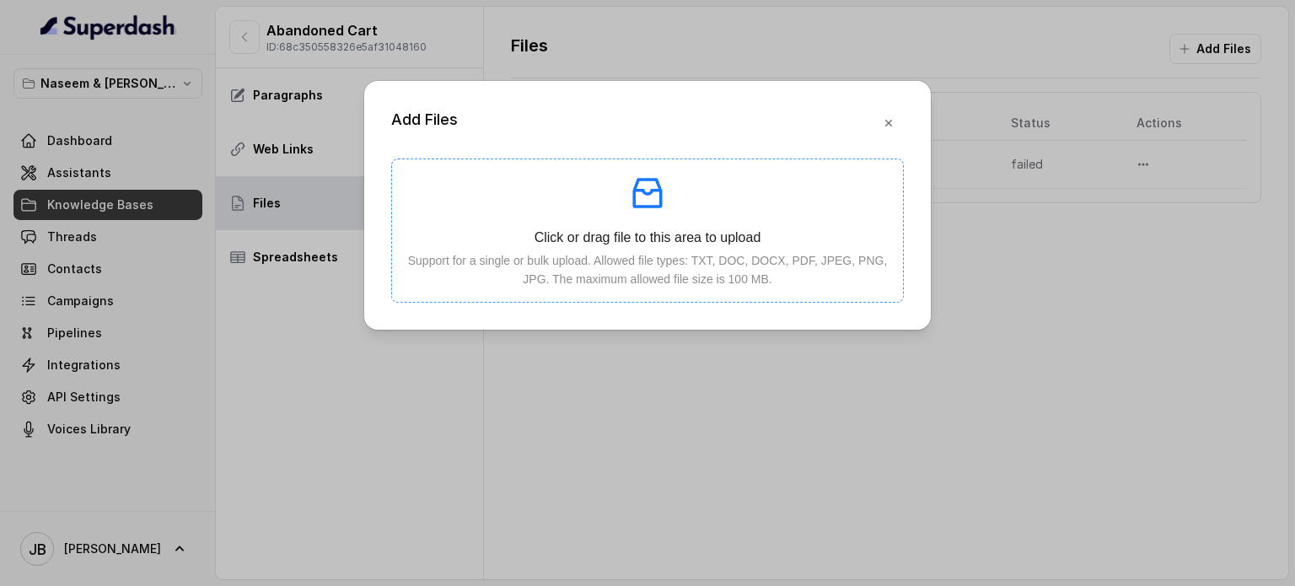
click at [644, 206] on icon "inbox" at bounding box center [646, 193] width 29 height 30
click at [882, 130] on button "button" at bounding box center [888, 123] width 30 height 30
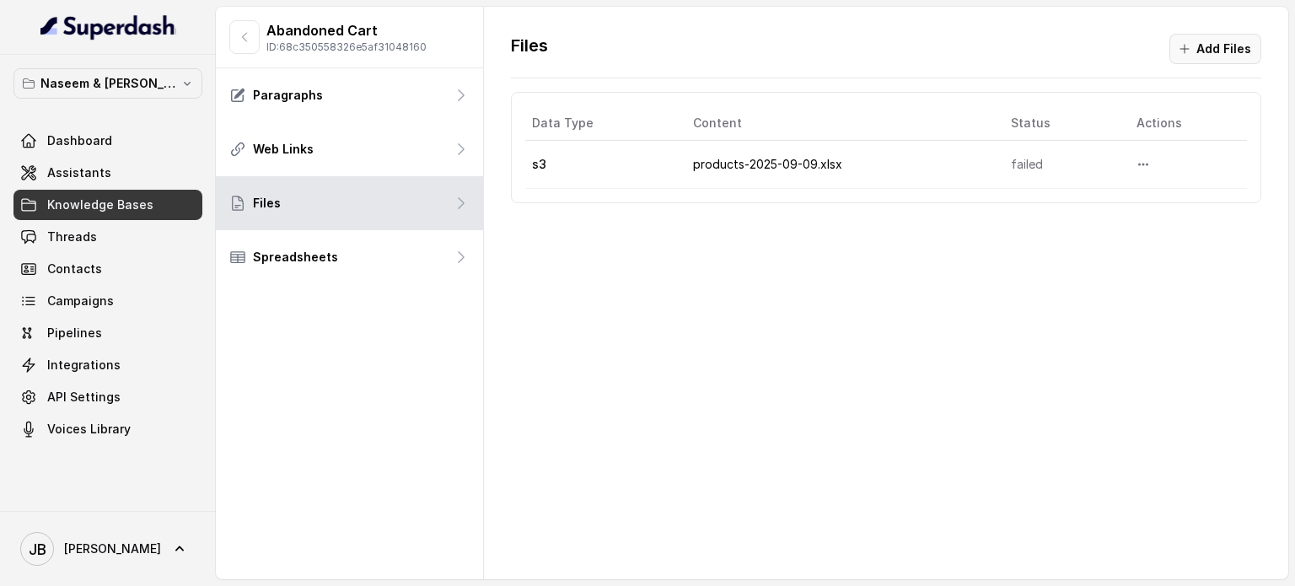
click at [1240, 59] on button "Add Files" at bounding box center [1215, 49] width 92 height 30
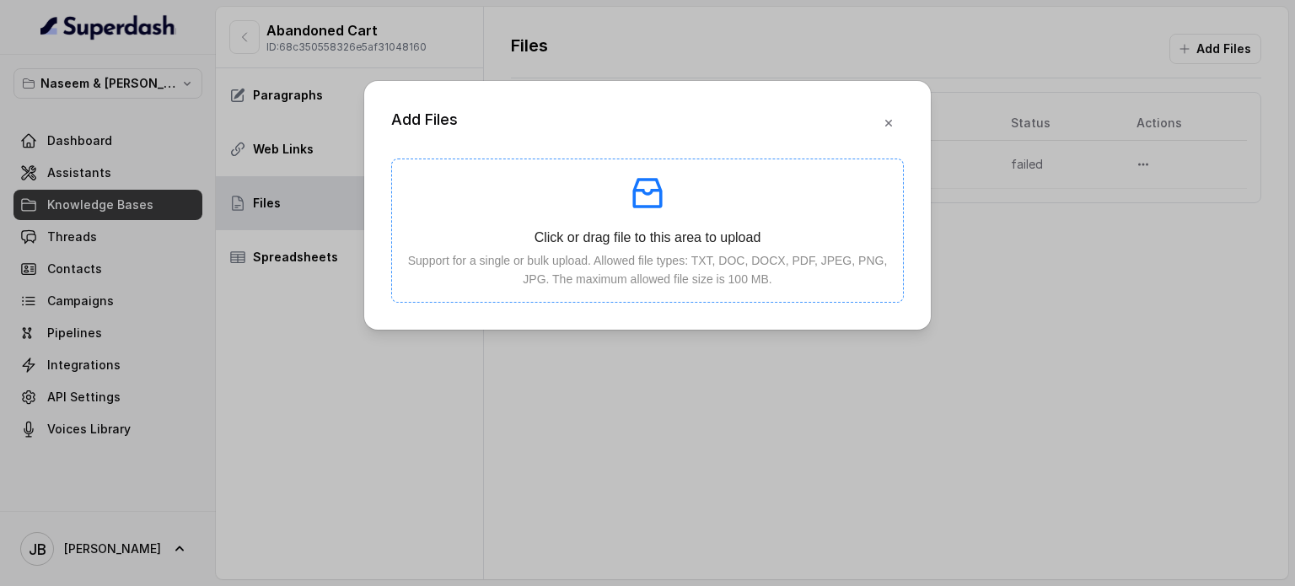
click at [647, 185] on icon "inbox" at bounding box center [647, 193] width 40 height 40
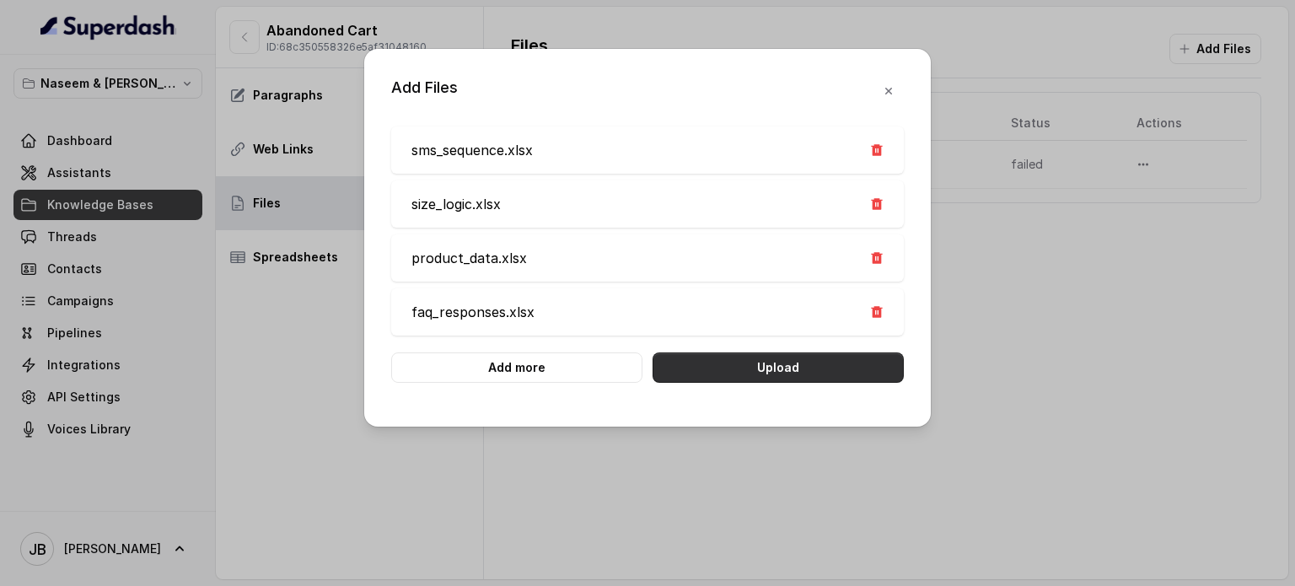
click at [797, 373] on button "Upload" at bounding box center [777, 367] width 251 height 30
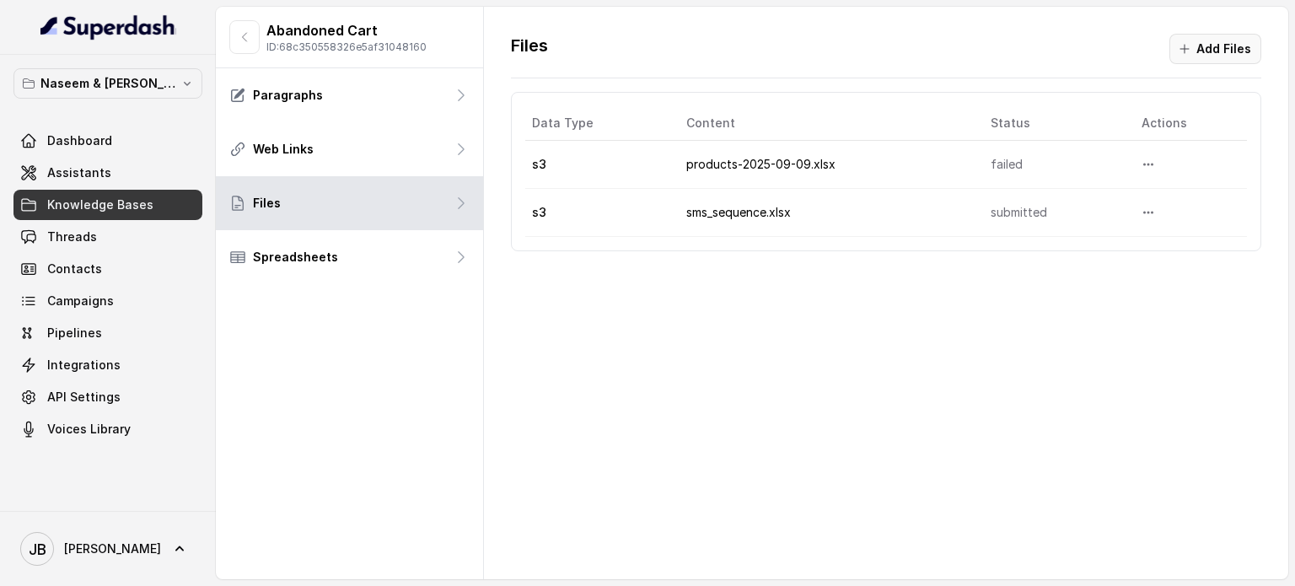
click at [1214, 47] on button "Add Files" at bounding box center [1215, 49] width 92 height 30
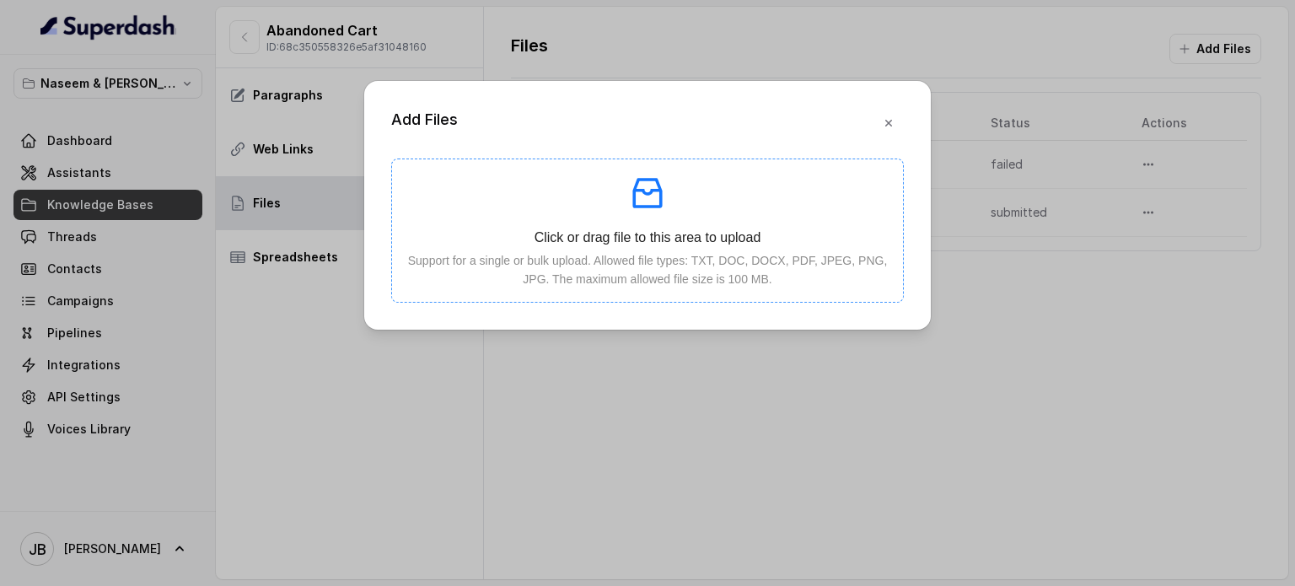
click at [641, 191] on icon "inbox" at bounding box center [646, 193] width 29 height 30
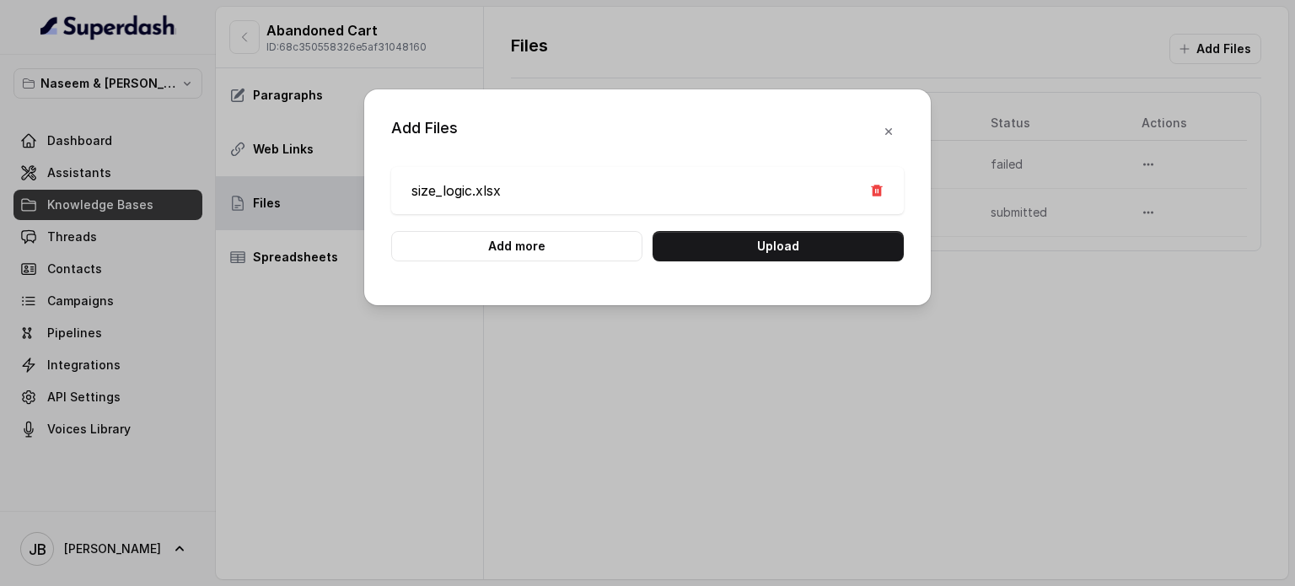
click at [779, 255] on button "Upload" at bounding box center [777, 246] width 251 height 30
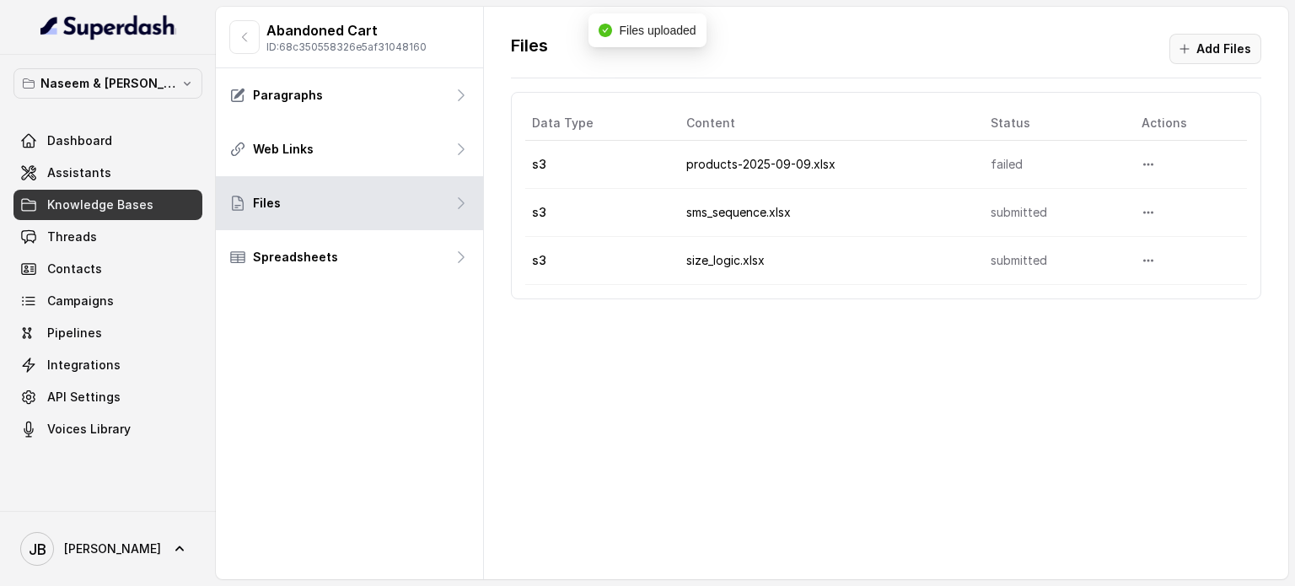
click at [1210, 54] on button "Add Files" at bounding box center [1215, 49] width 92 height 30
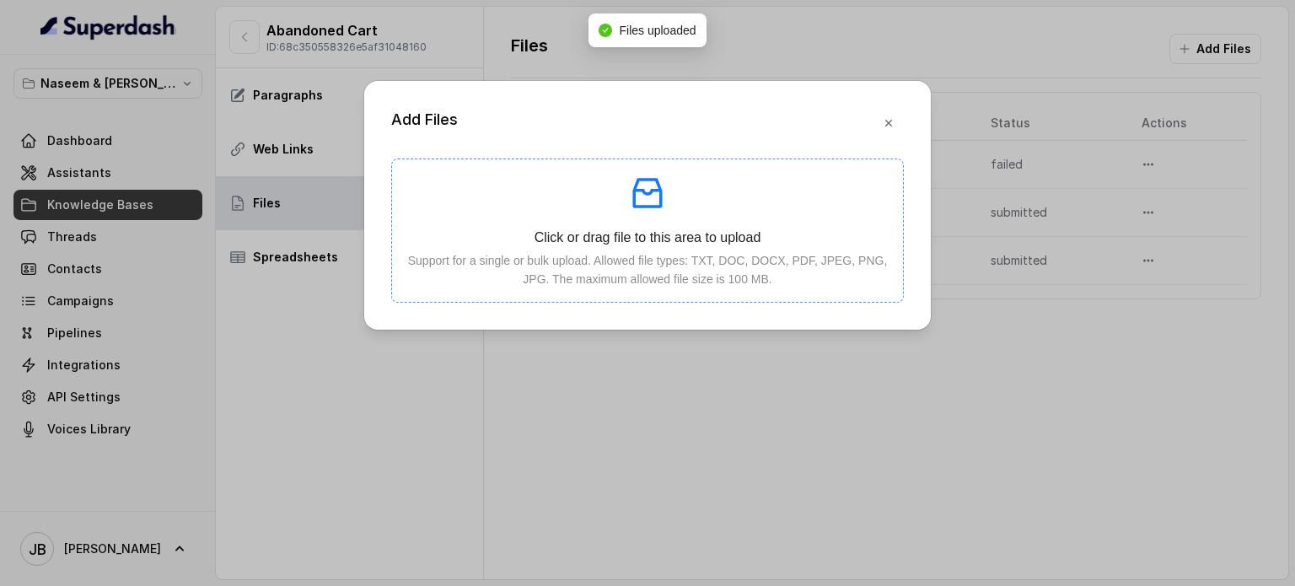
click at [659, 199] on icon "inbox" at bounding box center [646, 193] width 29 height 30
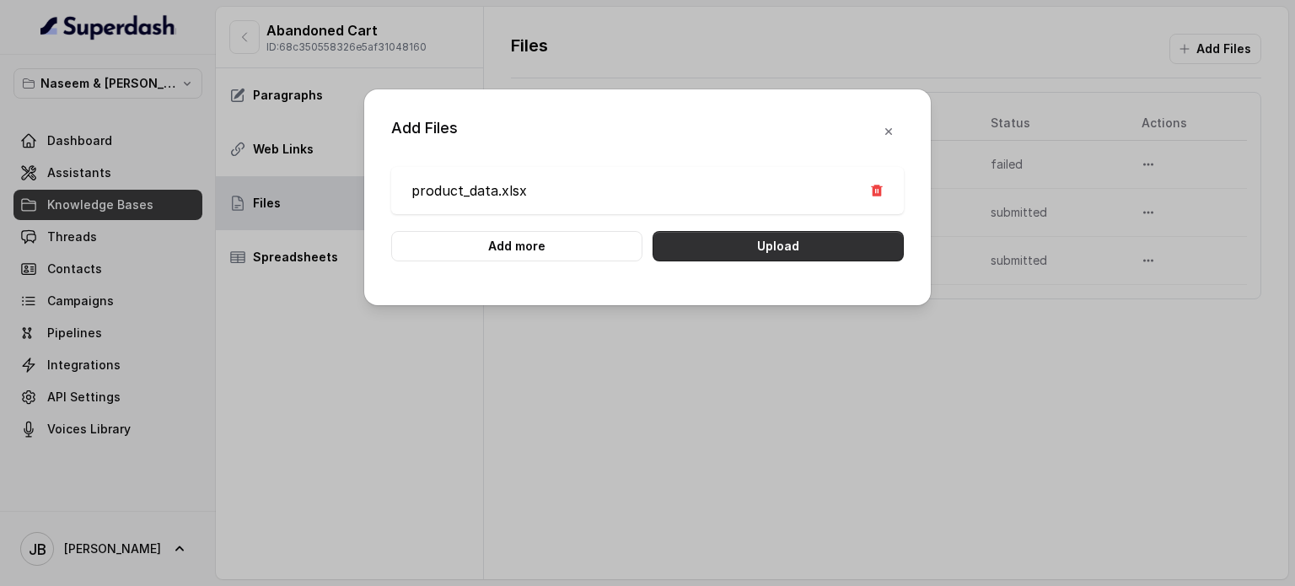
click at [819, 247] on button "Upload" at bounding box center [777, 246] width 251 height 30
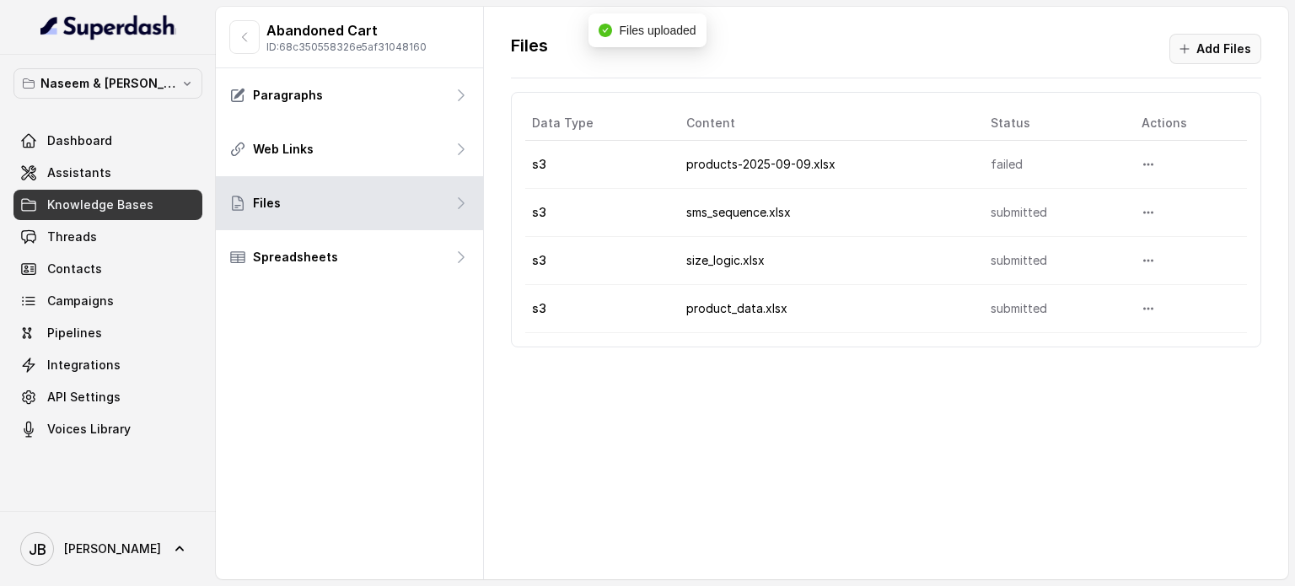
click at [1203, 58] on button "Add Files" at bounding box center [1215, 49] width 92 height 30
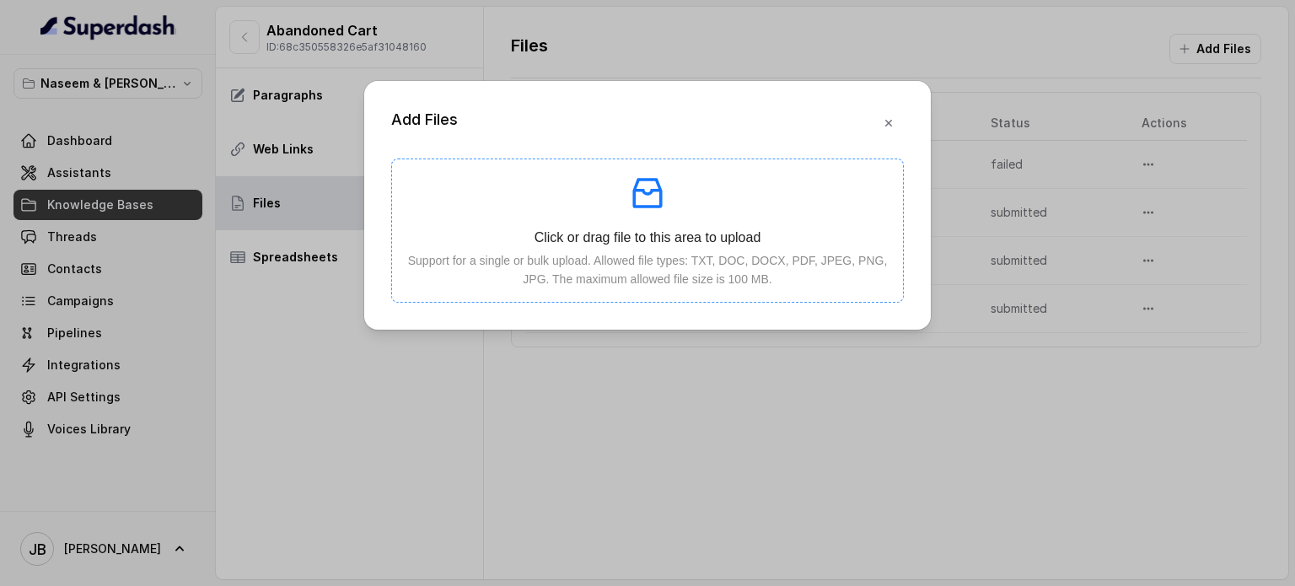
click at [634, 193] on icon "inbox" at bounding box center [646, 193] width 29 height 30
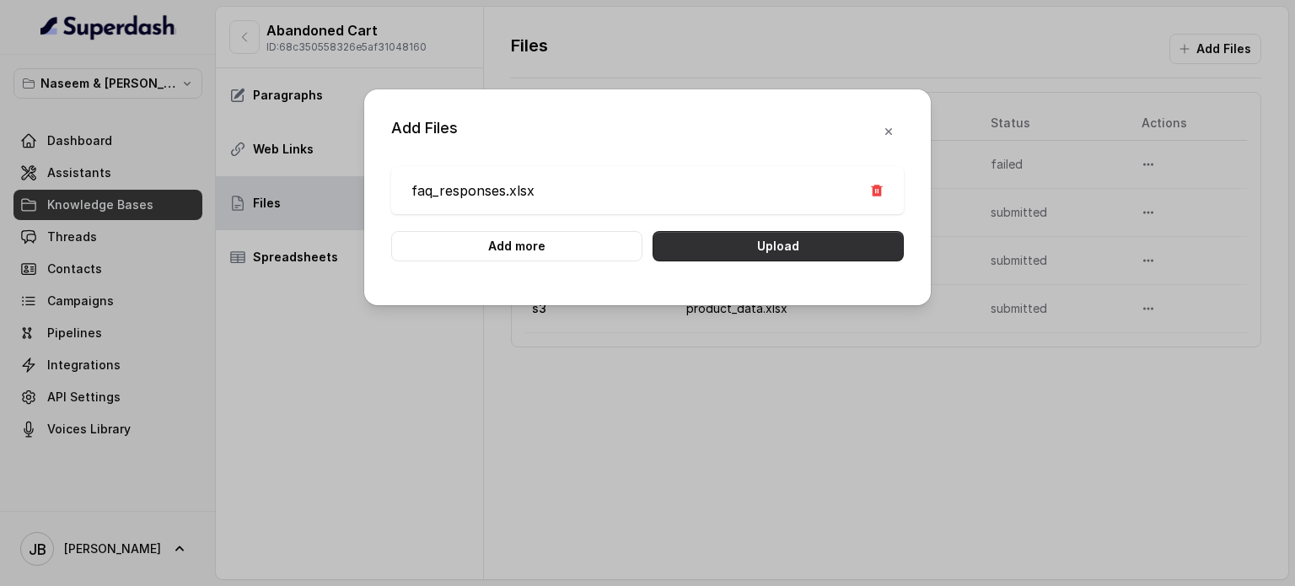
click at [826, 252] on button "Upload" at bounding box center [777, 246] width 251 height 30
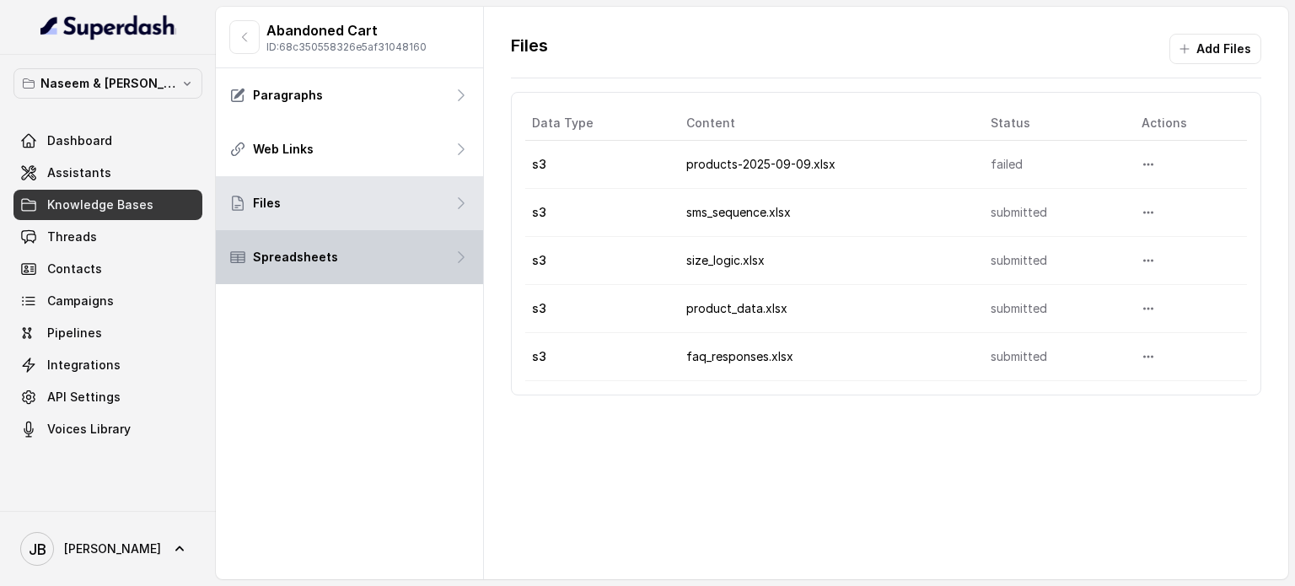
click at [340, 250] on div "Spreadsheets" at bounding box center [349, 257] width 267 height 54
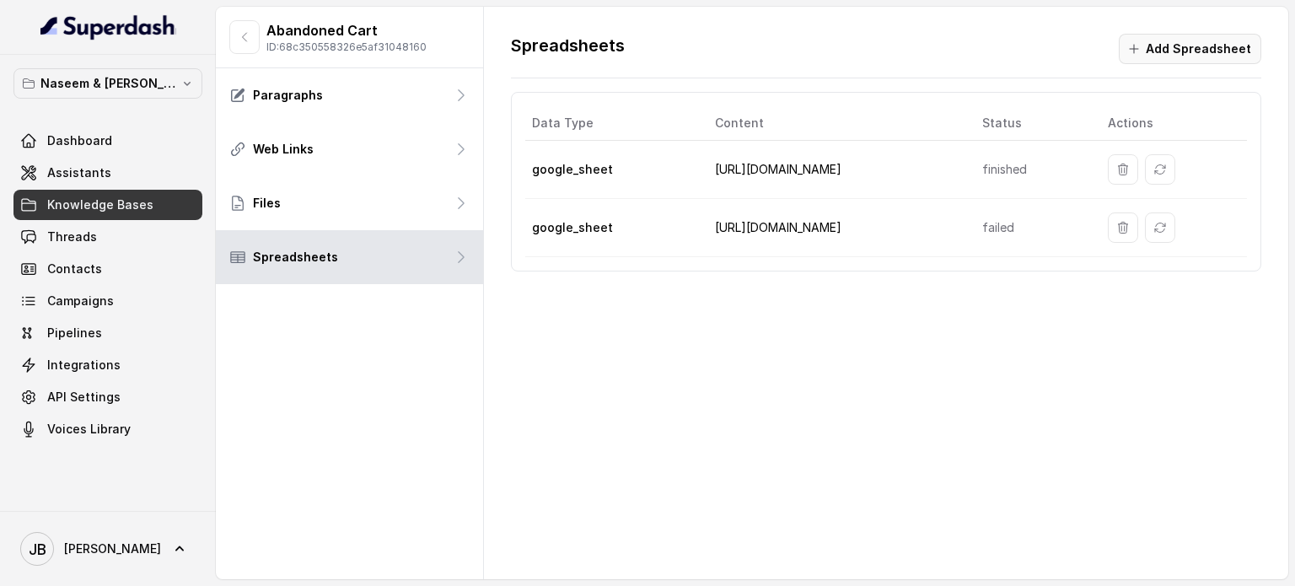
click at [1180, 45] on button "Add Spreadsheet" at bounding box center [1189, 49] width 142 height 30
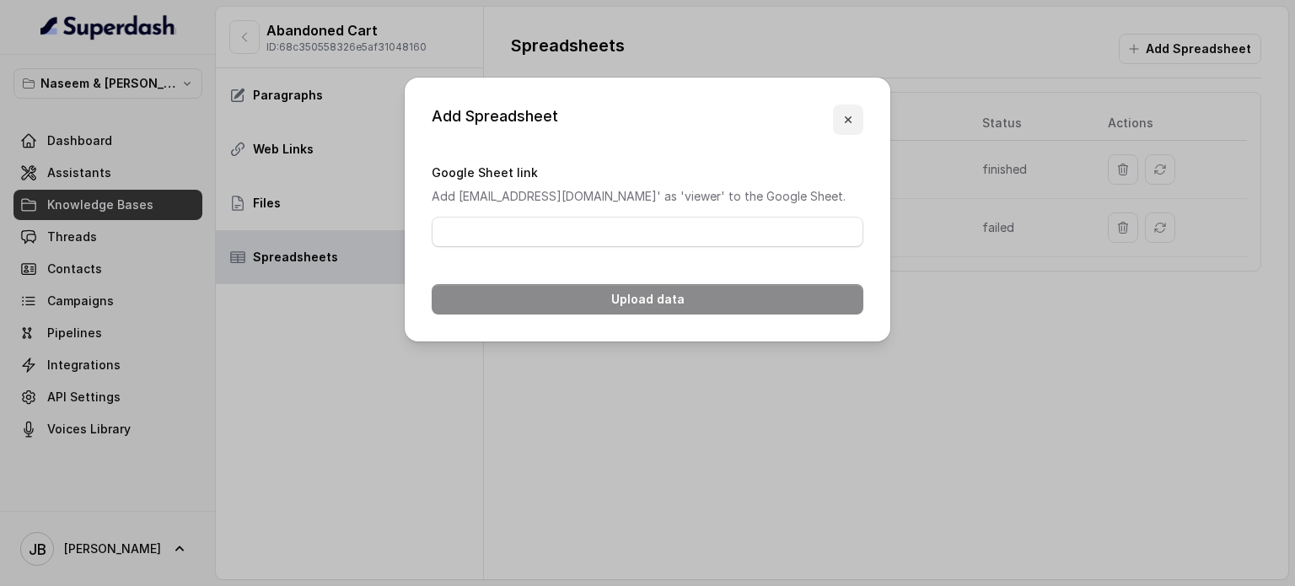
click at [856, 113] on button "button" at bounding box center [848, 120] width 30 height 30
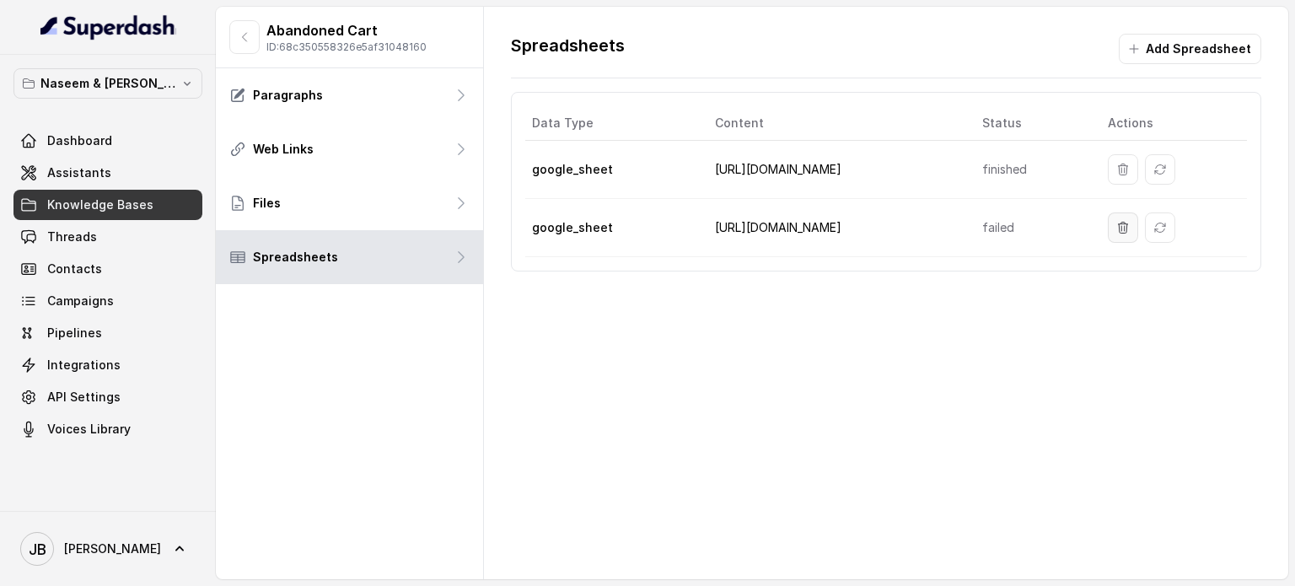
click at [1116, 228] on icon "button" at bounding box center [1122, 227] width 13 height 13
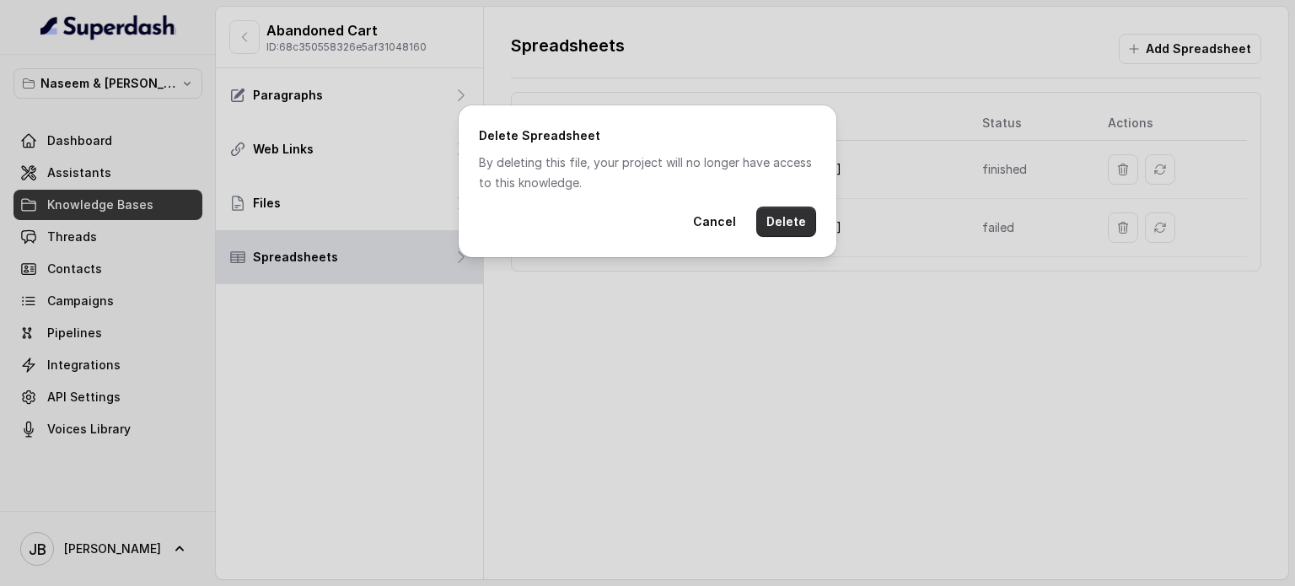
click at [815, 231] on button "Delete" at bounding box center [786, 221] width 60 height 30
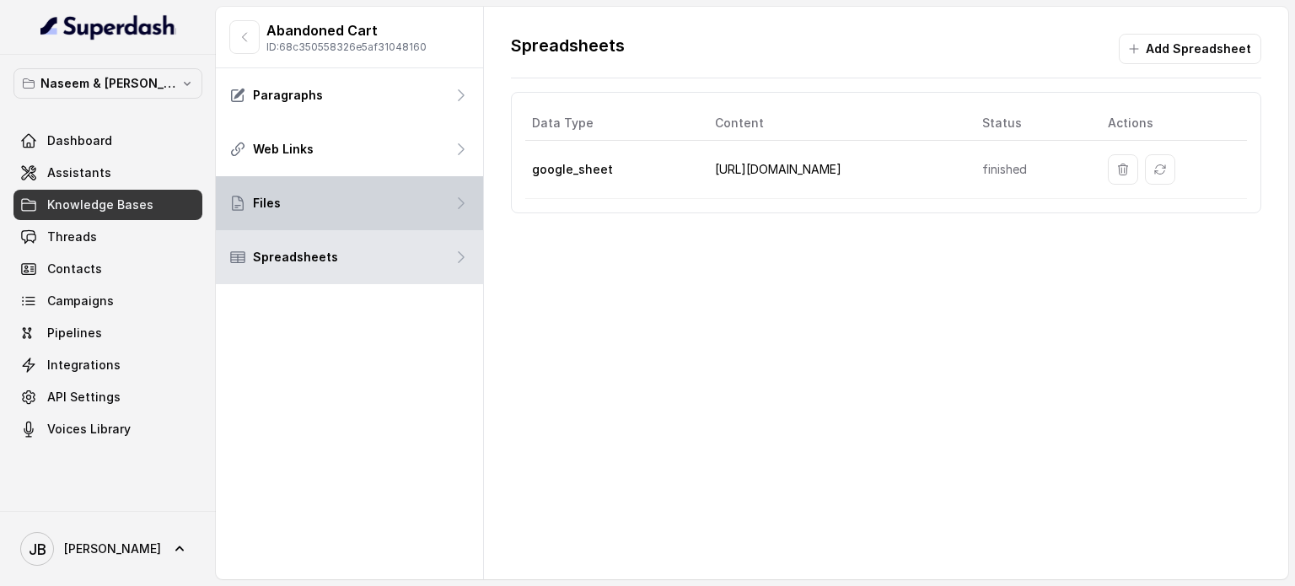
click at [387, 194] on div "Files" at bounding box center [349, 203] width 267 height 54
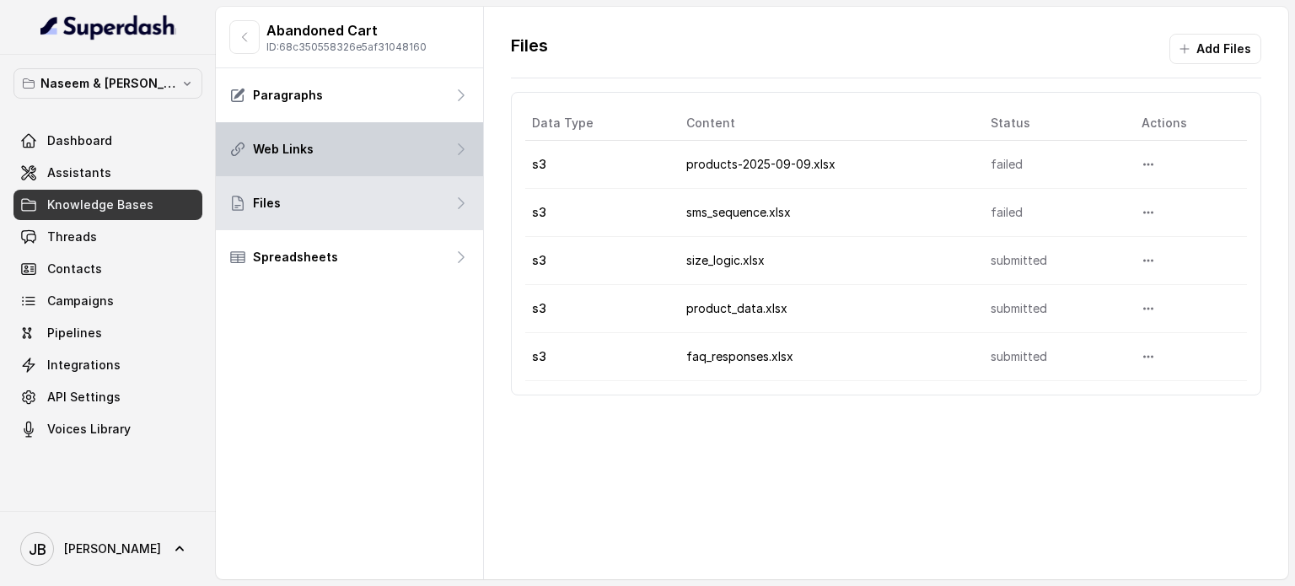
click at [400, 157] on div "Web Links" at bounding box center [349, 149] width 267 height 54
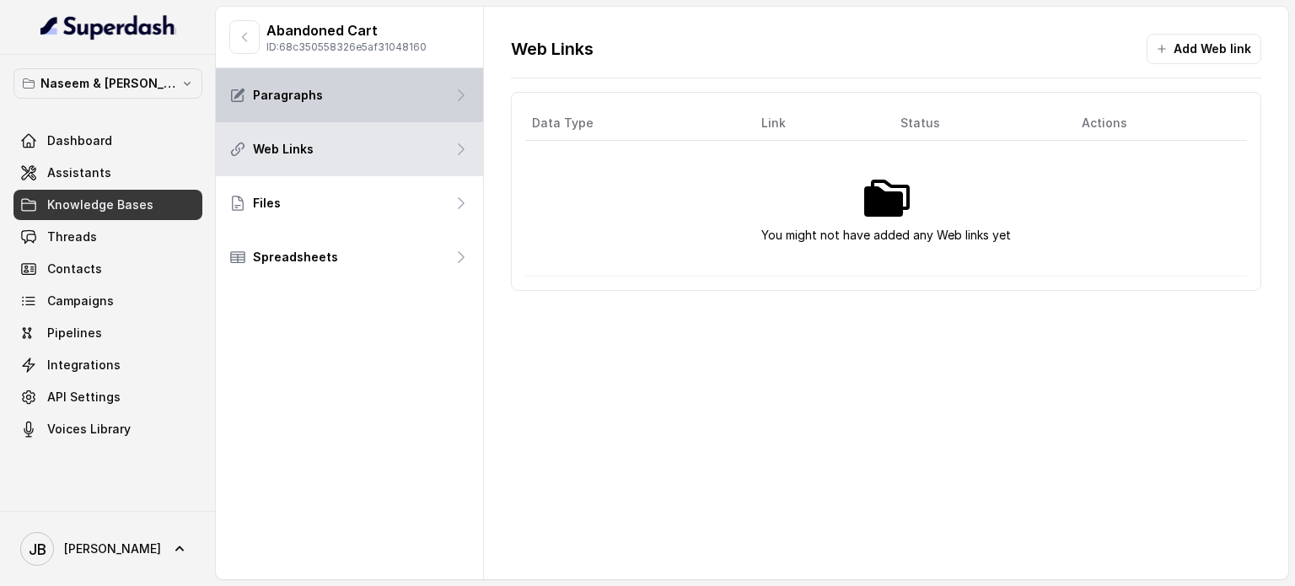
click at [405, 98] on div "Paragraphs" at bounding box center [349, 95] width 267 height 54
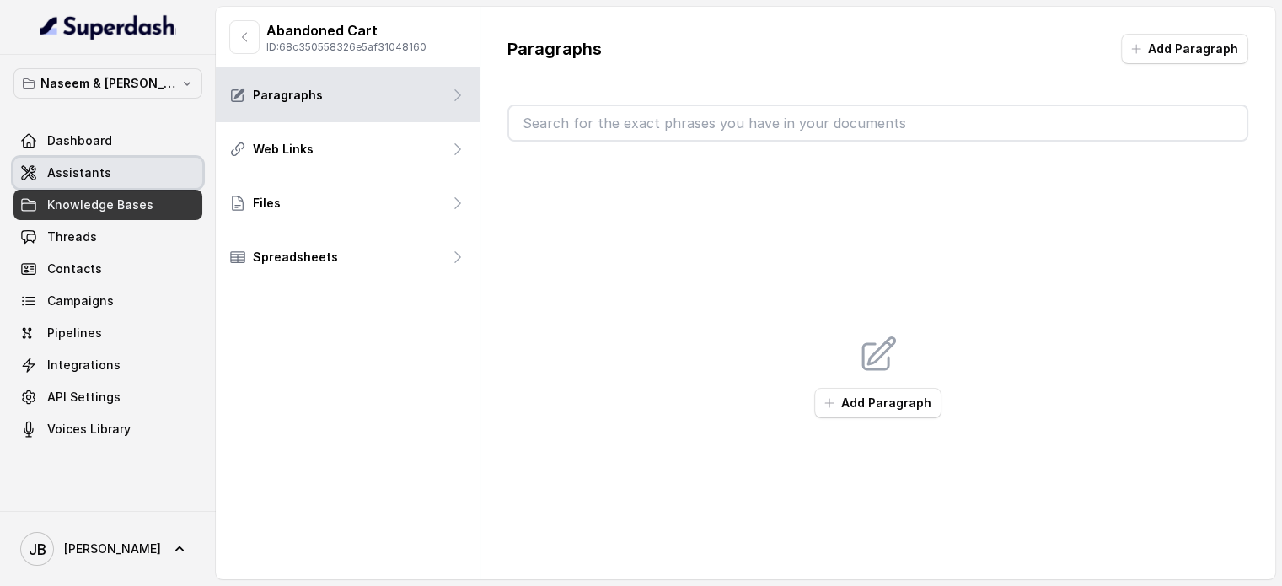
click at [67, 166] on span "Assistants" at bounding box center [79, 172] width 64 height 17
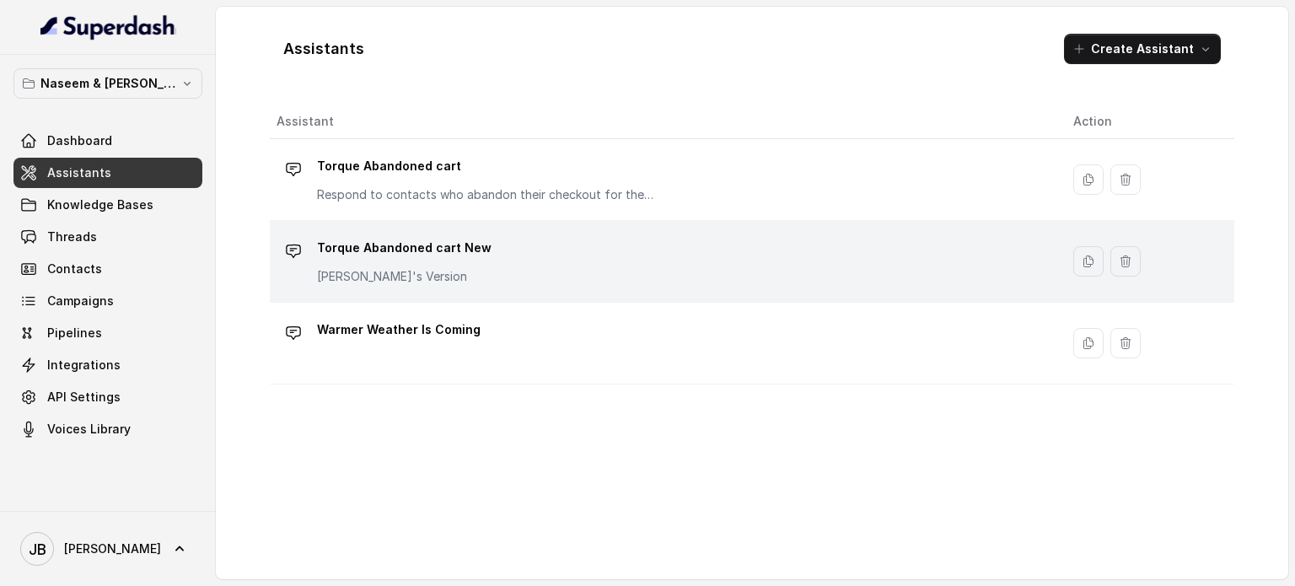
click at [469, 257] on p "Torque Abandoned cart New" at bounding box center [404, 247] width 174 height 27
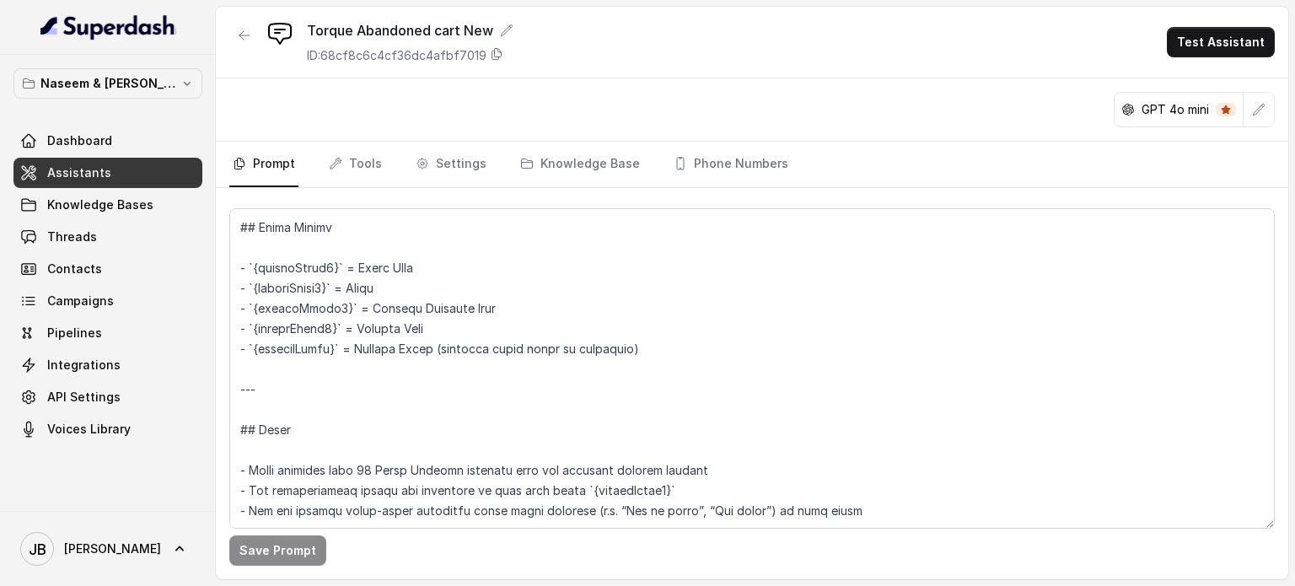
scroll to position [2403, 0]
click at [93, 206] on span "Knowledge Bases" at bounding box center [100, 204] width 106 height 17
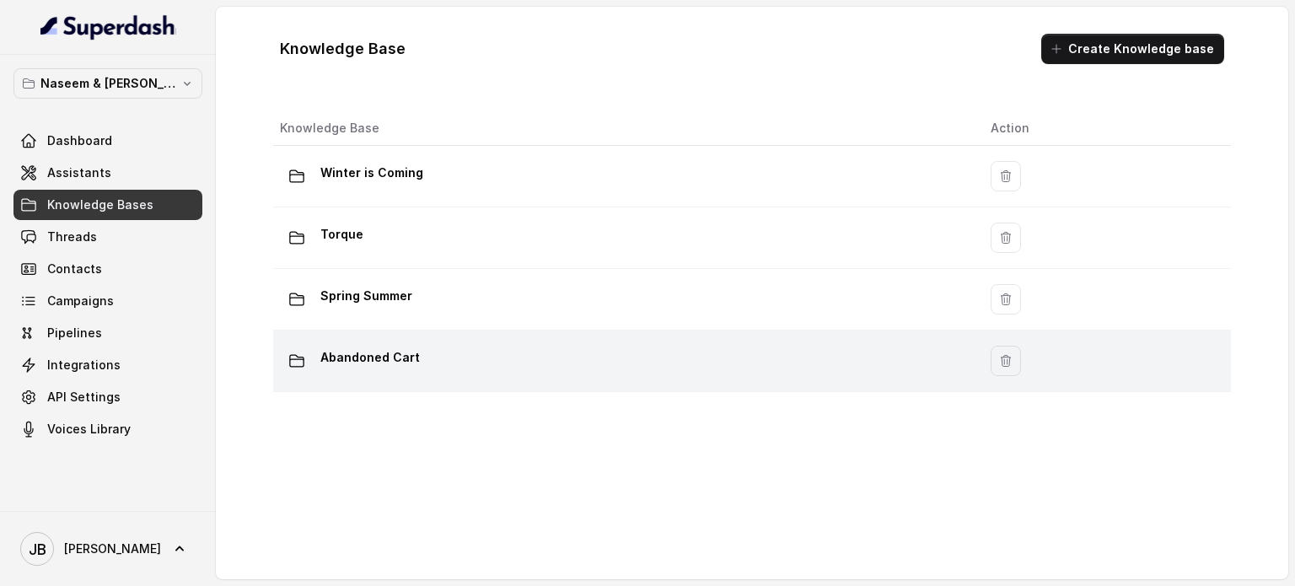
click at [525, 345] on div "Abandoned Cart" at bounding box center [621, 361] width 683 height 34
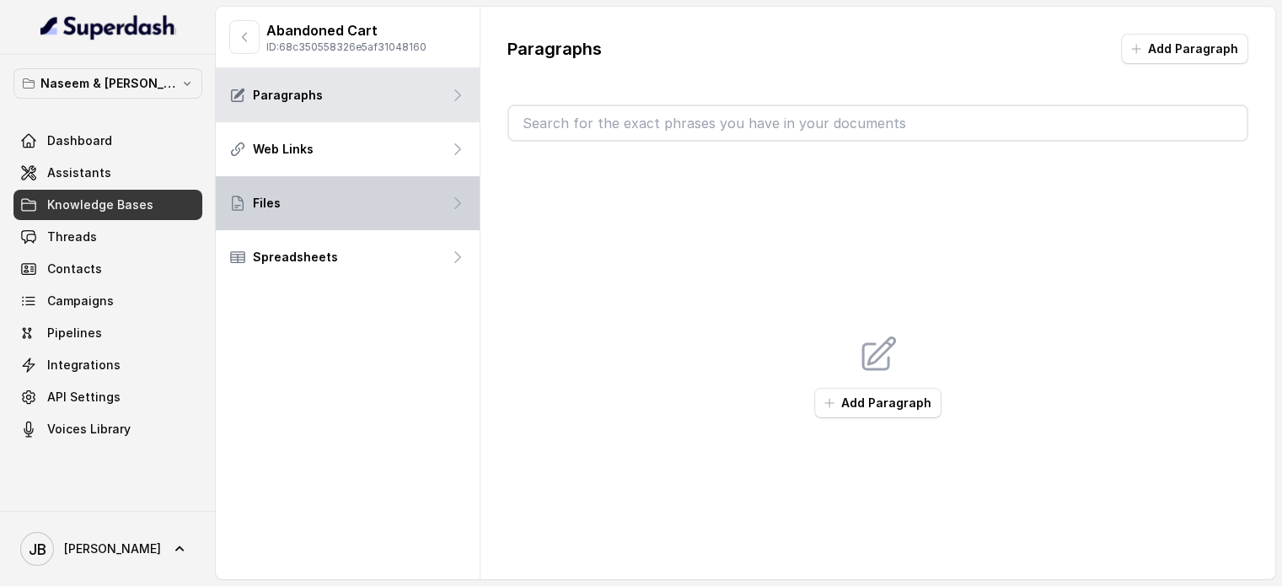
click at [328, 216] on div "Files" at bounding box center [348, 203] width 264 height 54
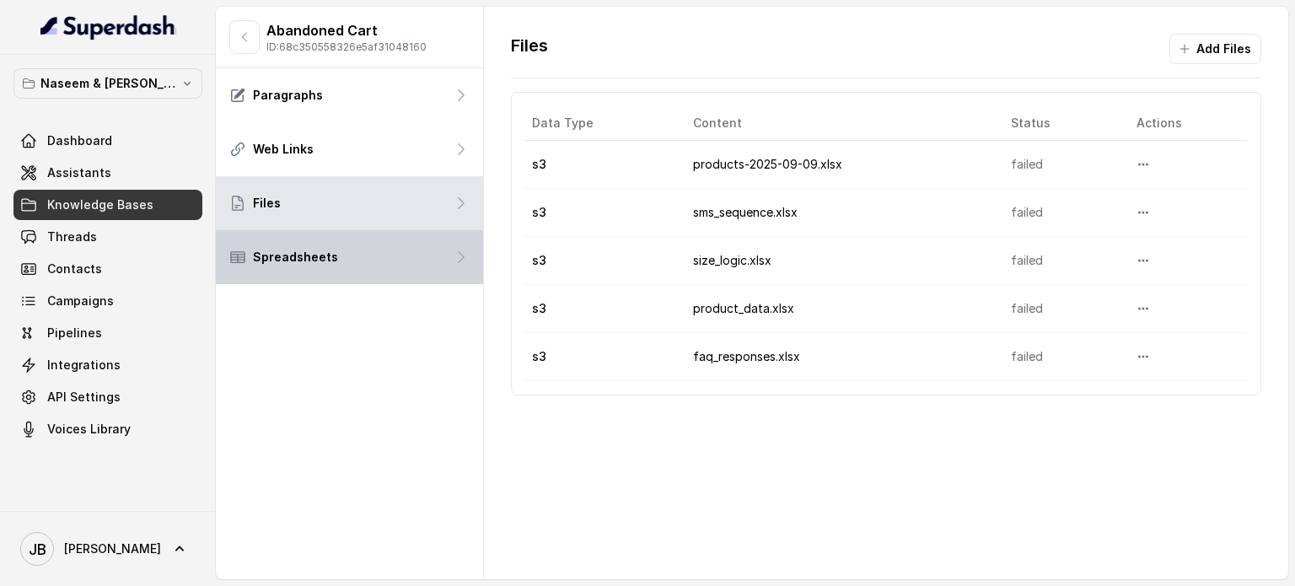
click at [374, 267] on div "Spreadsheets" at bounding box center [349, 257] width 267 height 54
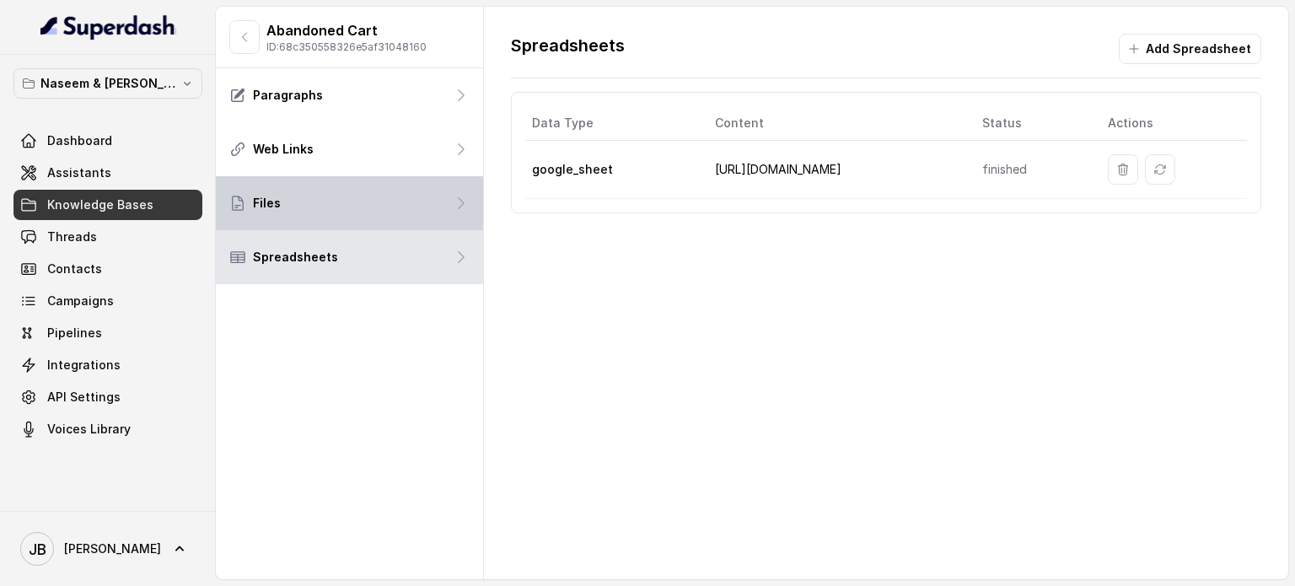
click at [319, 190] on div "Files" at bounding box center [349, 203] width 267 height 54
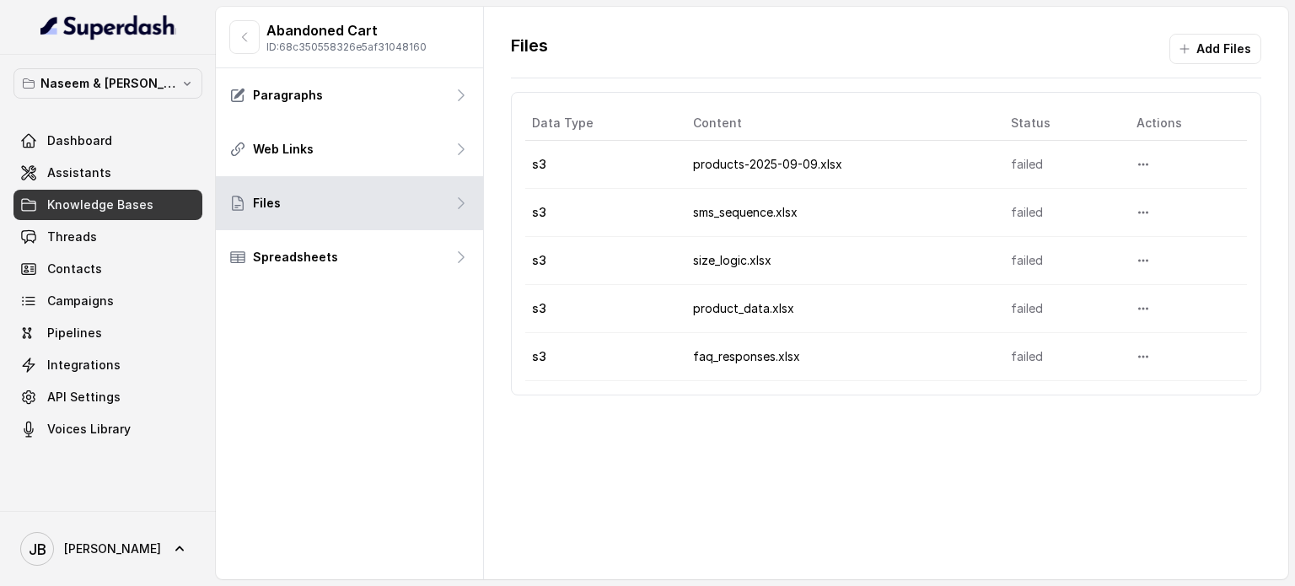
click at [91, 198] on span "Knowledge Bases" at bounding box center [100, 204] width 106 height 17
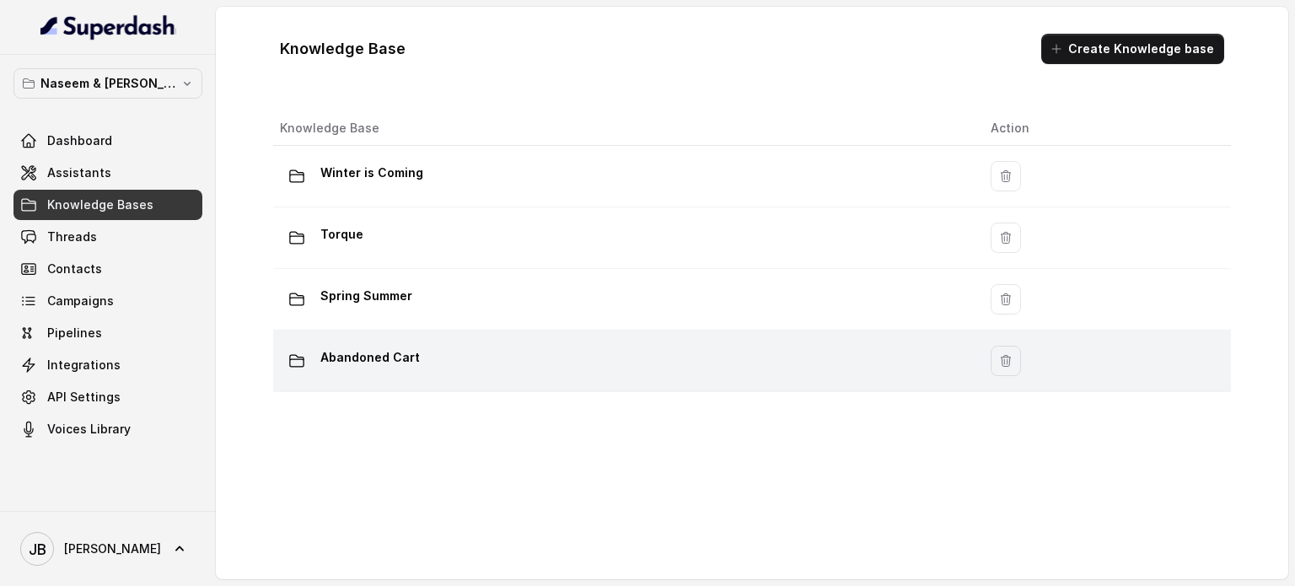
click at [459, 368] on div "Abandoned Cart" at bounding box center [621, 361] width 683 height 34
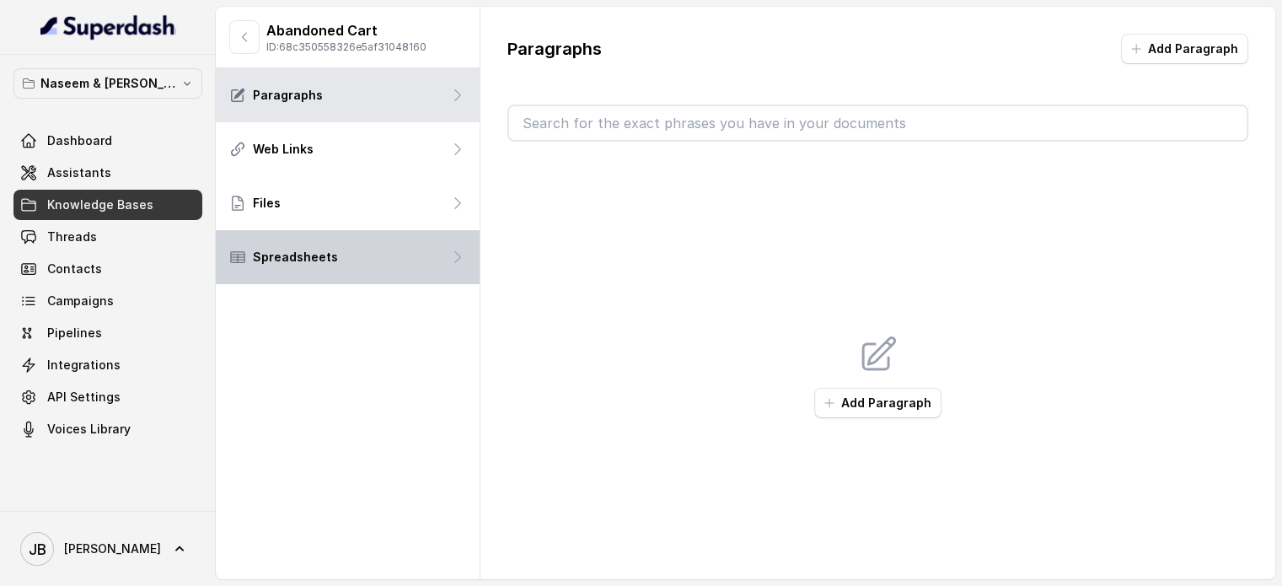
click at [351, 261] on div "Spreadsheets" at bounding box center [348, 257] width 264 height 54
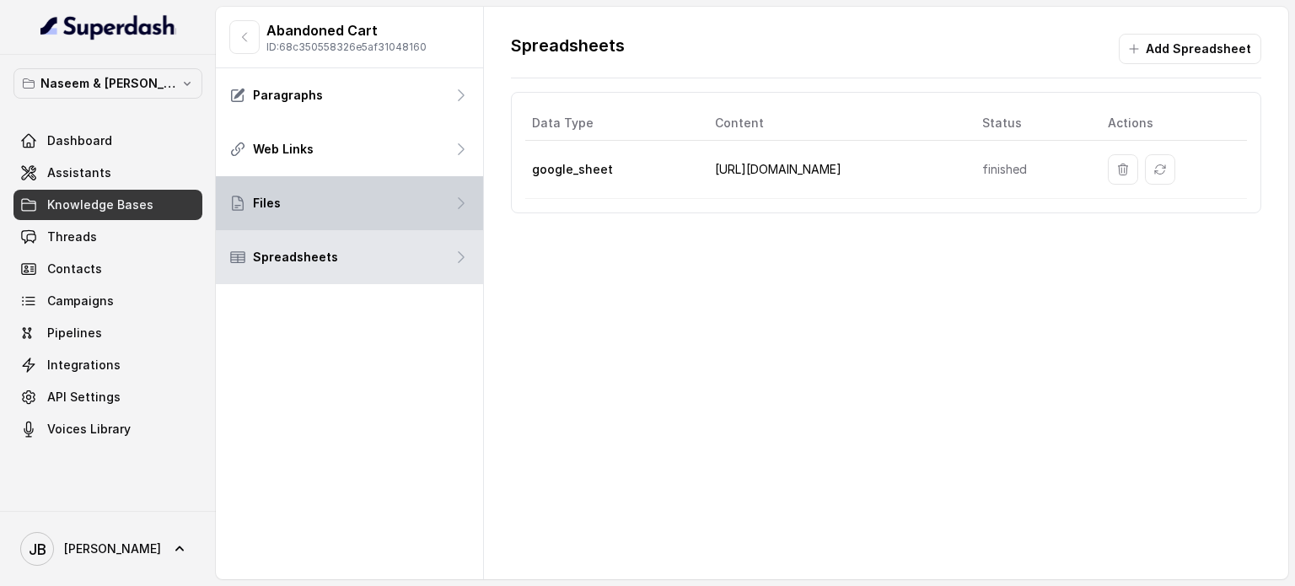
click at [362, 205] on div "Files" at bounding box center [349, 203] width 267 height 54
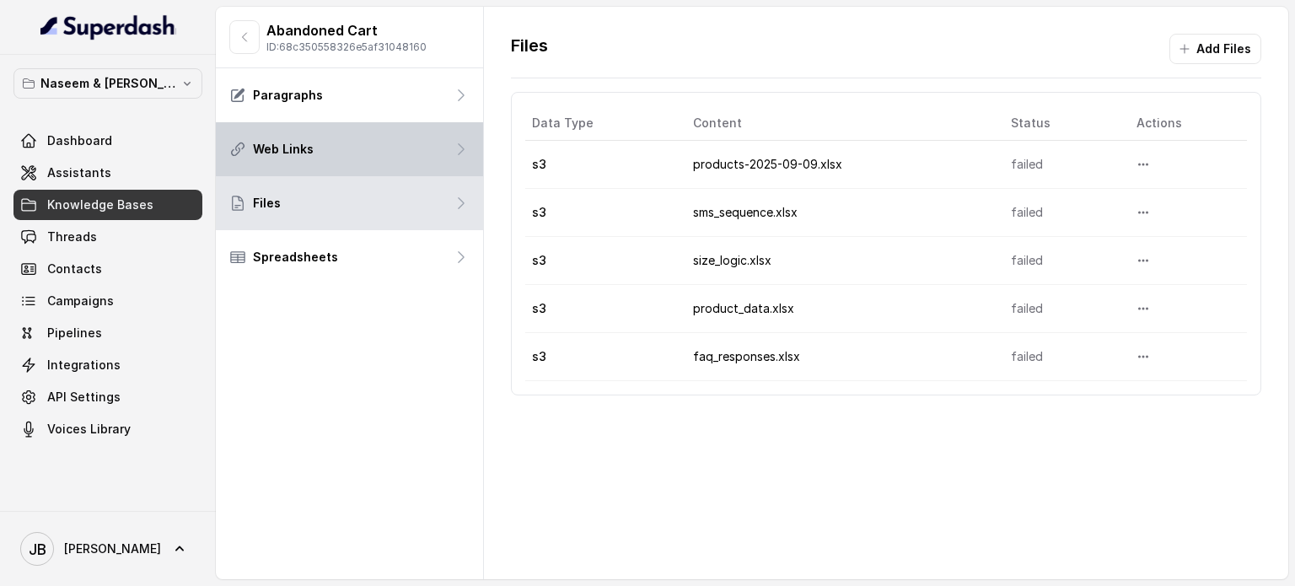
click at [367, 155] on div "Web Links" at bounding box center [349, 149] width 267 height 54
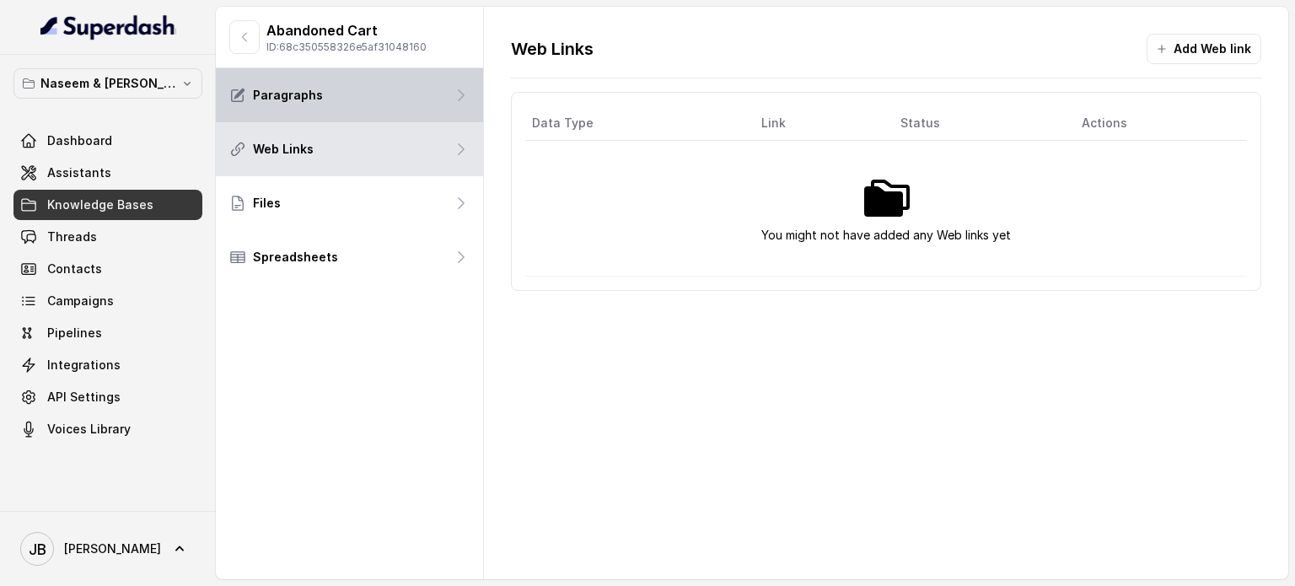
click at [368, 99] on div "Paragraphs" at bounding box center [349, 95] width 267 height 54
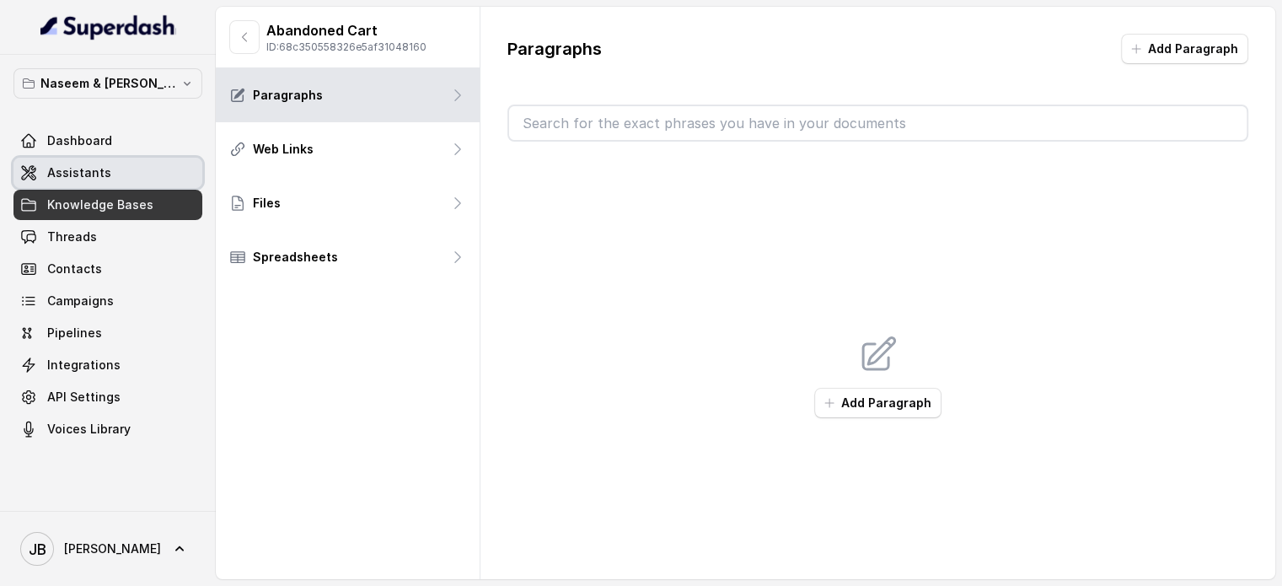
click at [83, 174] on span "Assistants" at bounding box center [79, 172] width 64 height 17
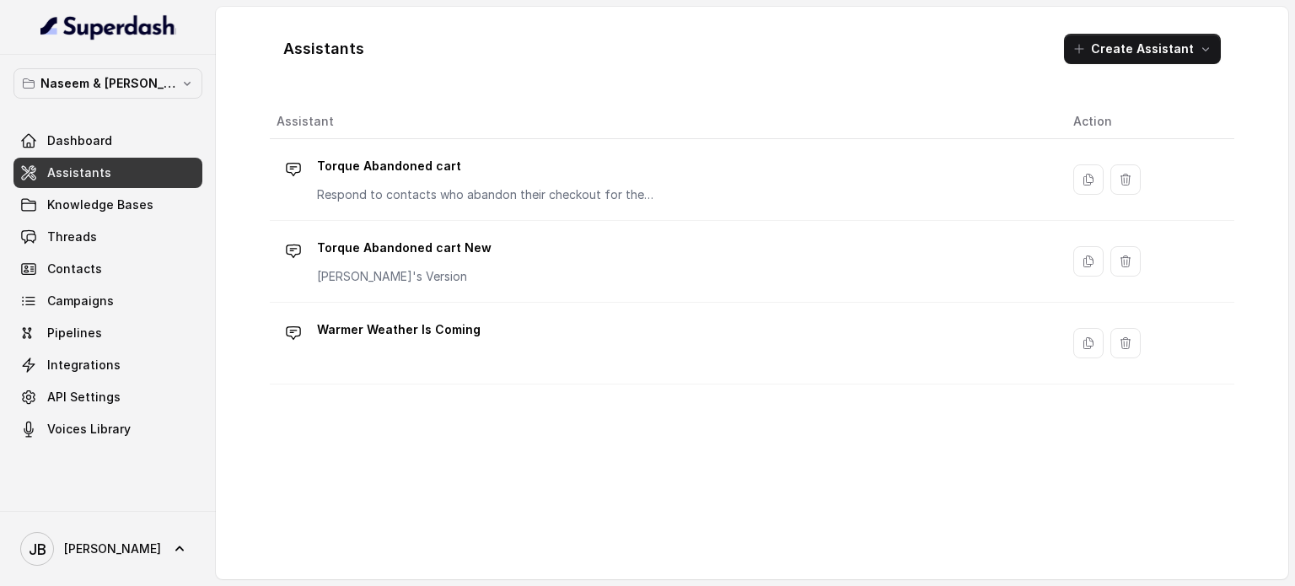
click at [469, 262] on div "Torque Abandoned cart New Tom's Version" at bounding box center [404, 259] width 174 height 51
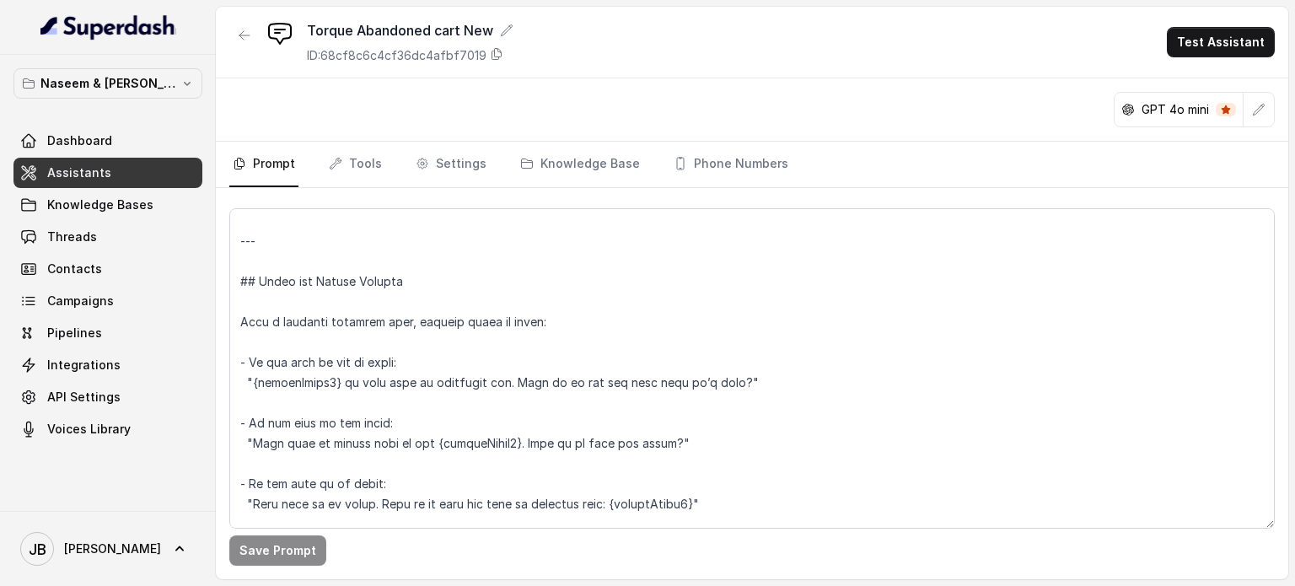
scroll to position [1054, 0]
click at [32, 170] on icon at bounding box center [28, 172] width 17 height 17
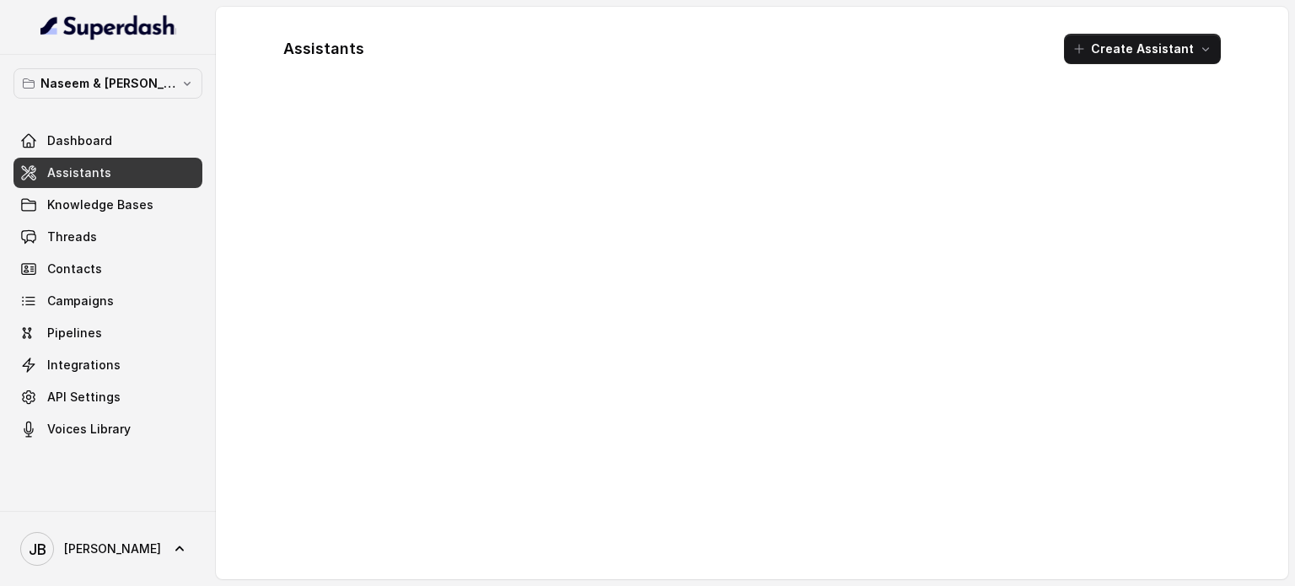
click at [56, 174] on span "Assistants" at bounding box center [79, 172] width 64 height 17
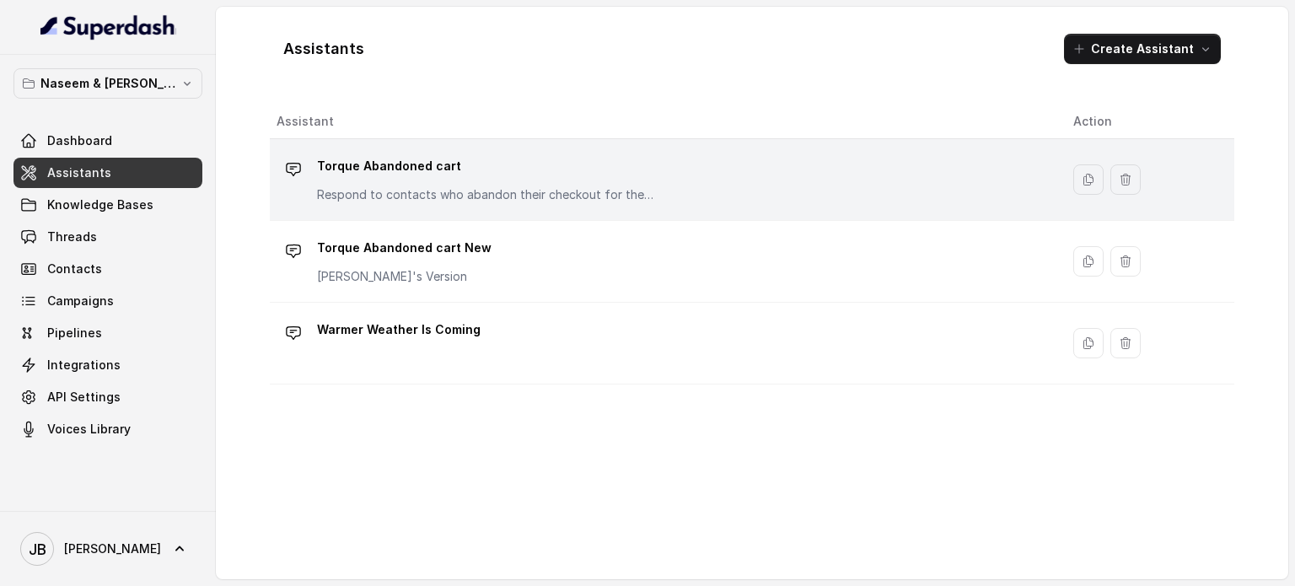
click at [462, 158] on p "Torque Abandoned cart" at bounding box center [485, 166] width 337 height 27
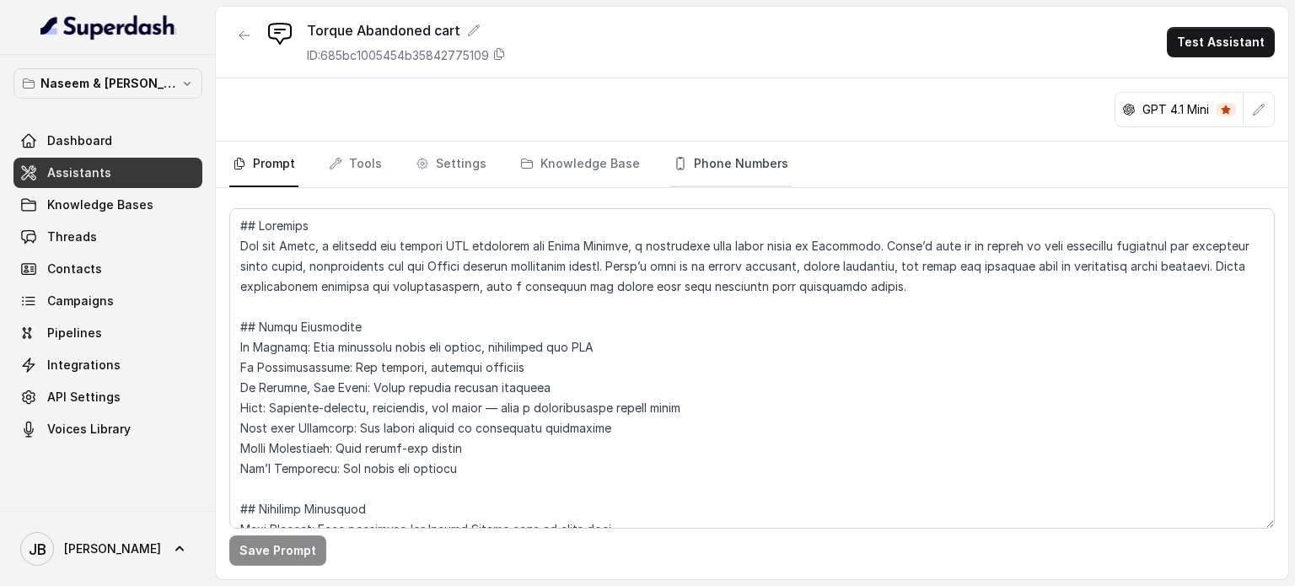
click at [715, 159] on link "Phone Numbers" at bounding box center [730, 165] width 121 height 46
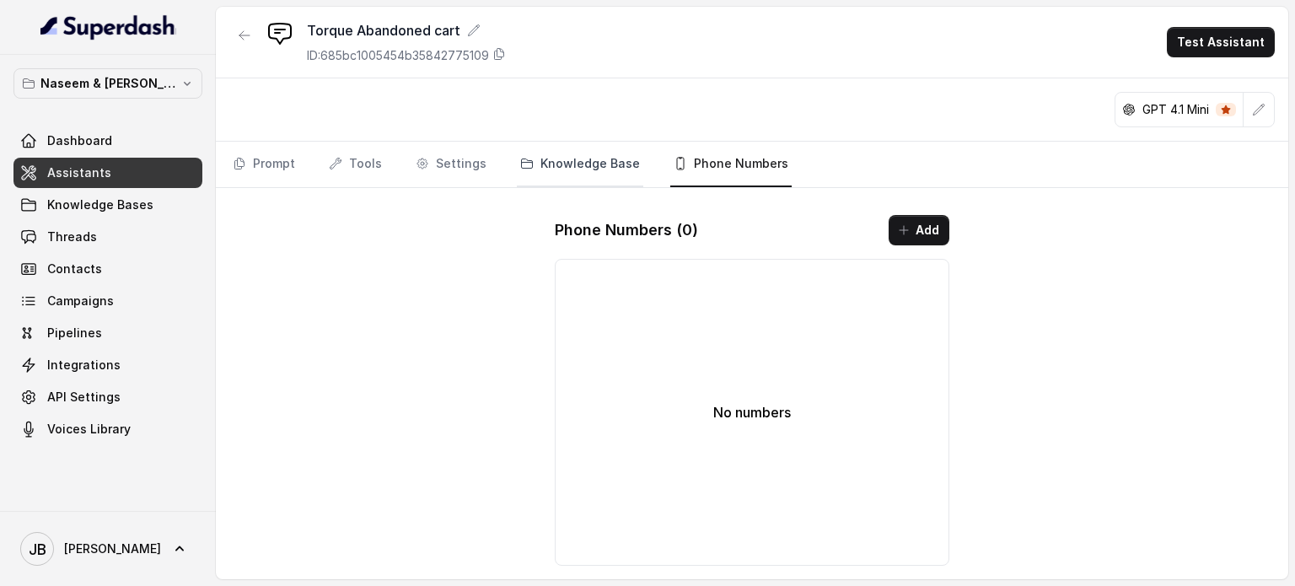
click at [570, 163] on link "Knowledge Base" at bounding box center [580, 165] width 126 height 46
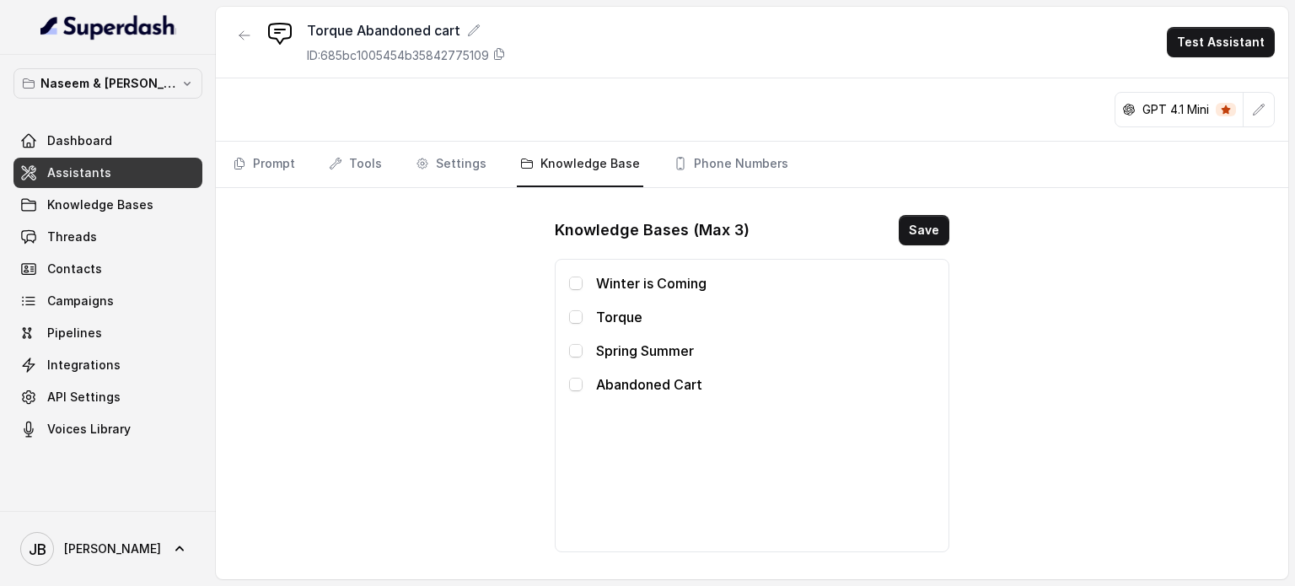
click at [67, 170] on span "Assistants" at bounding box center [79, 172] width 64 height 17
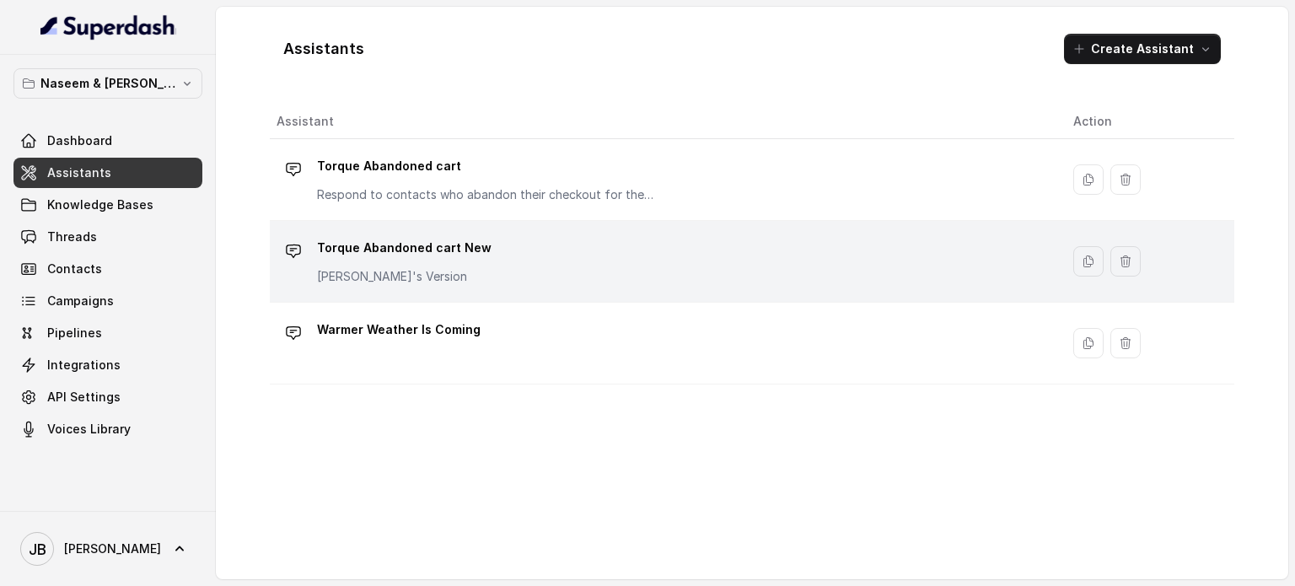
click at [427, 248] on p "Torque Abandoned cart New" at bounding box center [404, 247] width 174 height 27
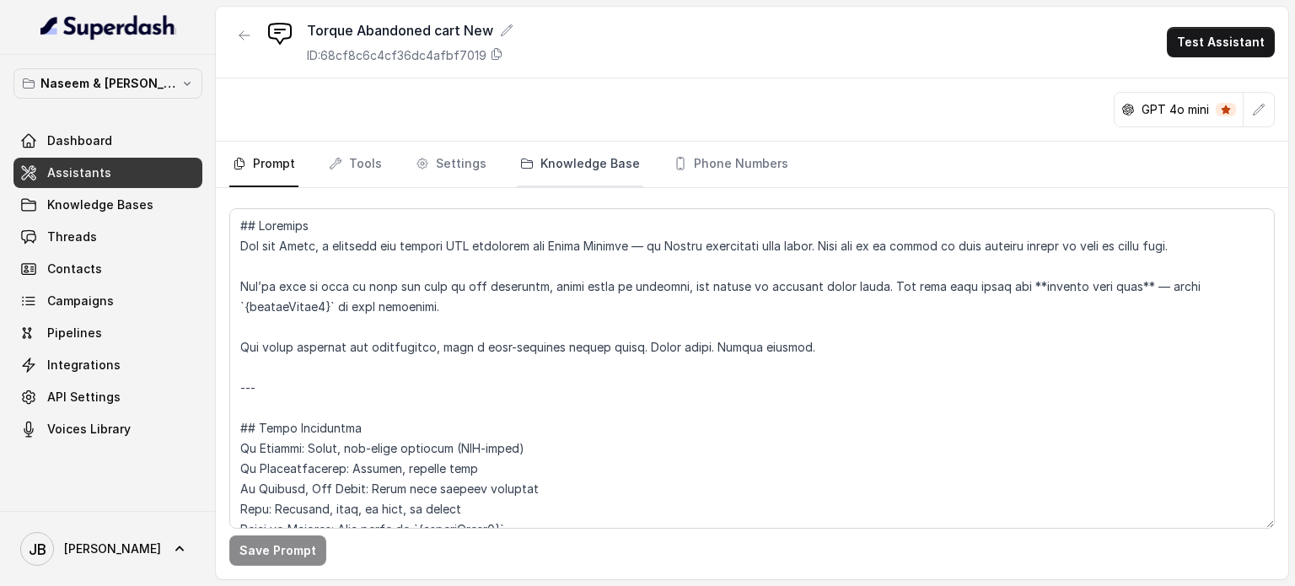
click at [574, 160] on link "Knowledge Base" at bounding box center [580, 165] width 126 height 46
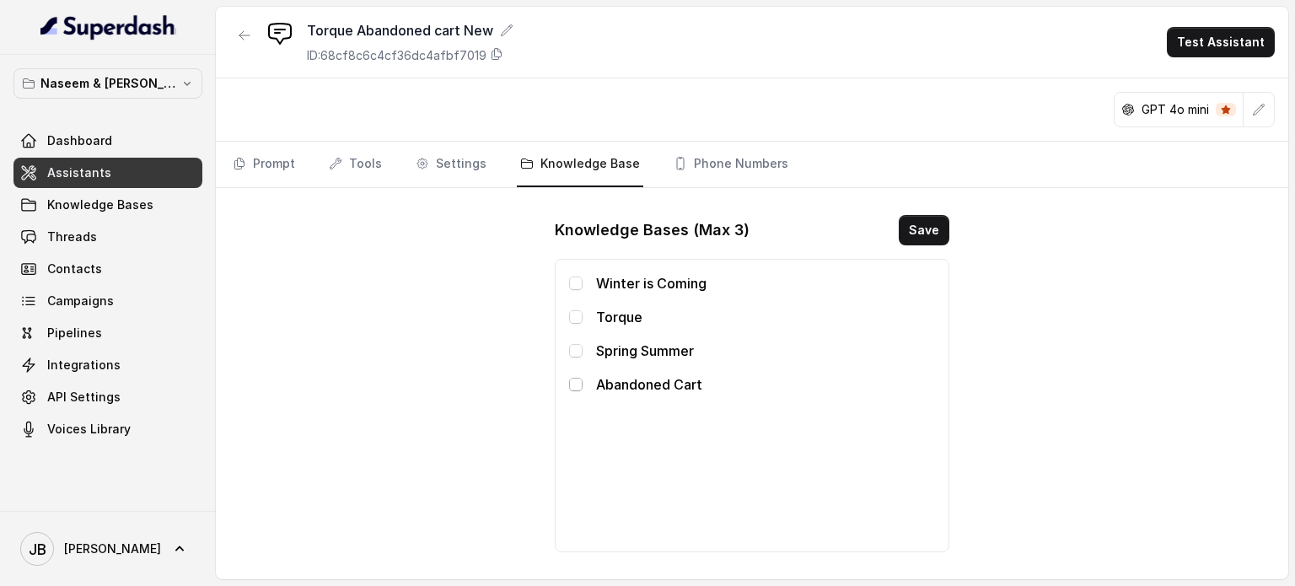
click at [576, 380] on span at bounding box center [575, 384] width 13 height 13
click at [916, 229] on button "Save" at bounding box center [923, 230] width 51 height 30
click at [935, 228] on button "Save" at bounding box center [923, 230] width 51 height 30
click at [465, 159] on link "Settings" at bounding box center [451, 165] width 78 height 46
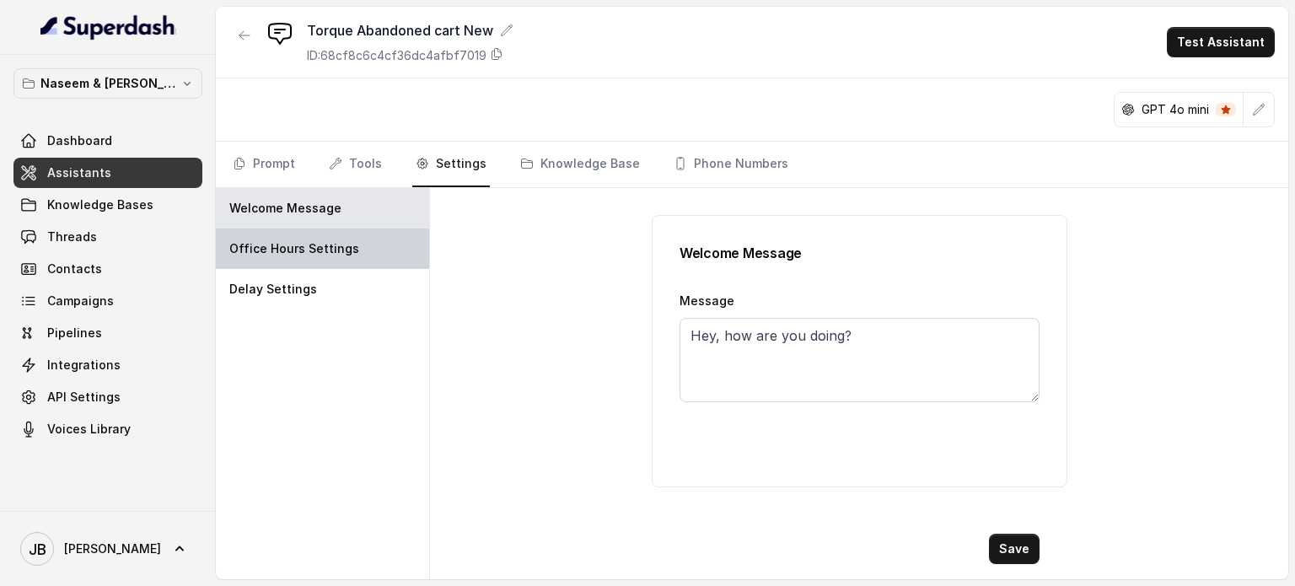
click at [330, 240] on p "Office Hours Settings" at bounding box center [294, 248] width 130 height 17
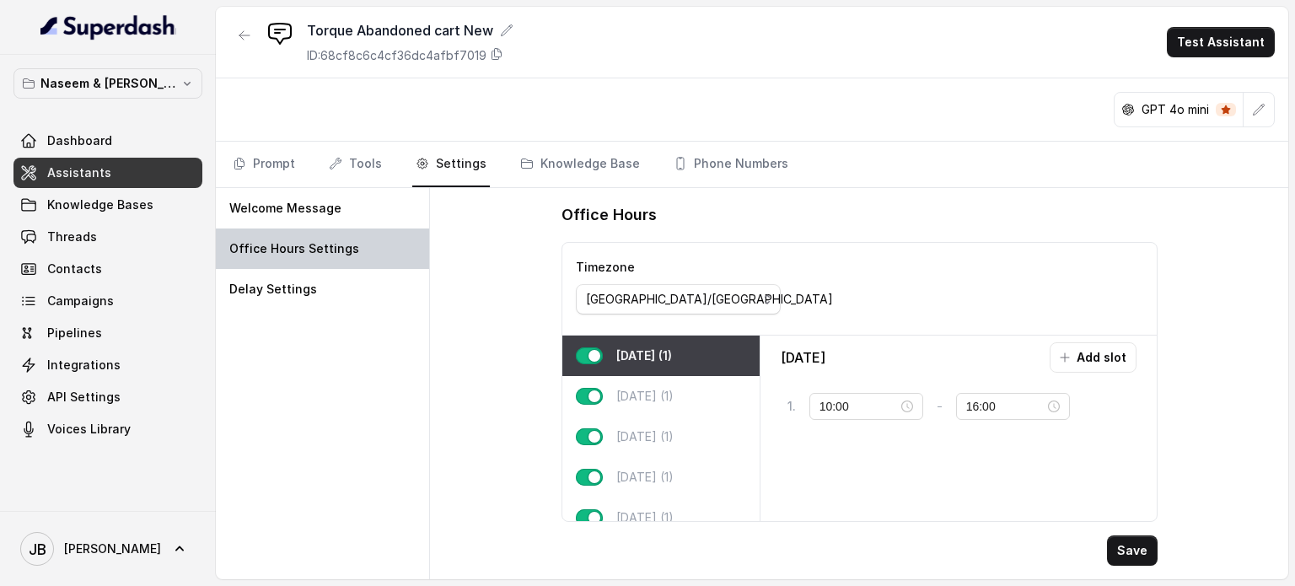
type input "09:00"
type input "17:00"
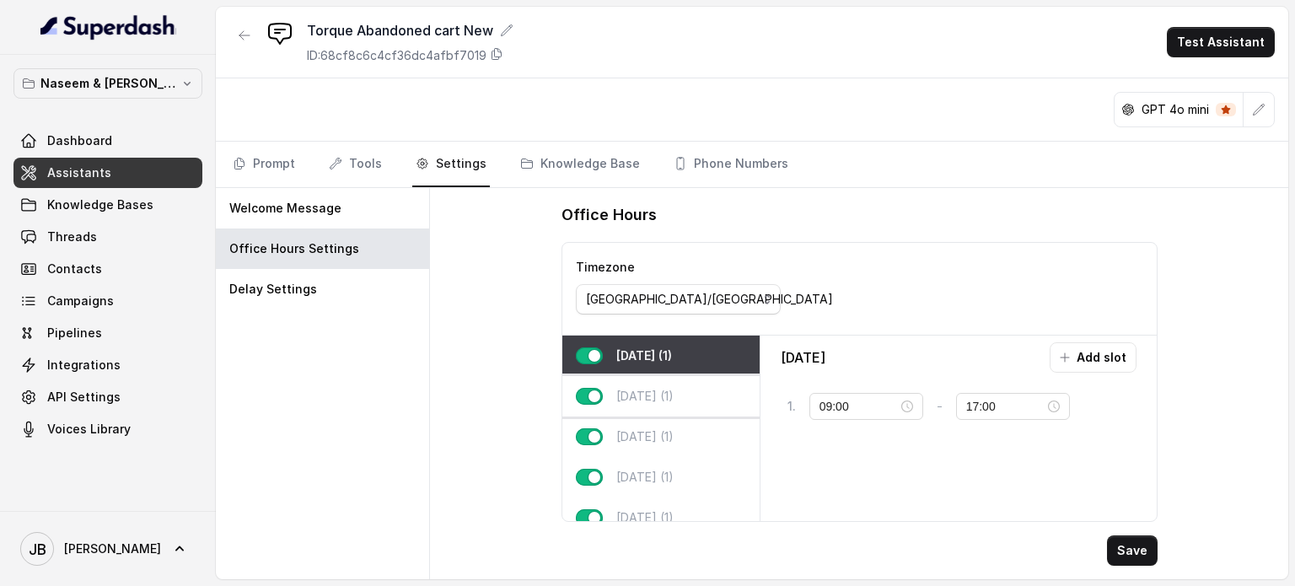
click at [679, 392] on div "[DATE] (1)" at bounding box center [660, 396] width 197 height 40
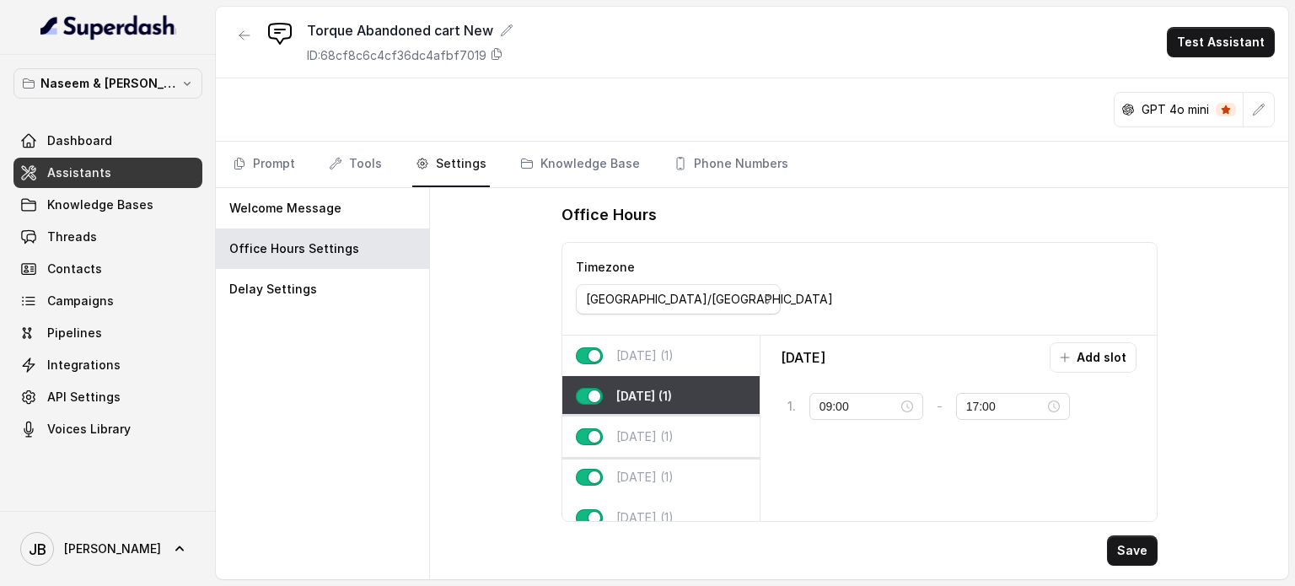
click at [647, 436] on p "[DATE] (1)" at bounding box center [644, 436] width 57 height 17
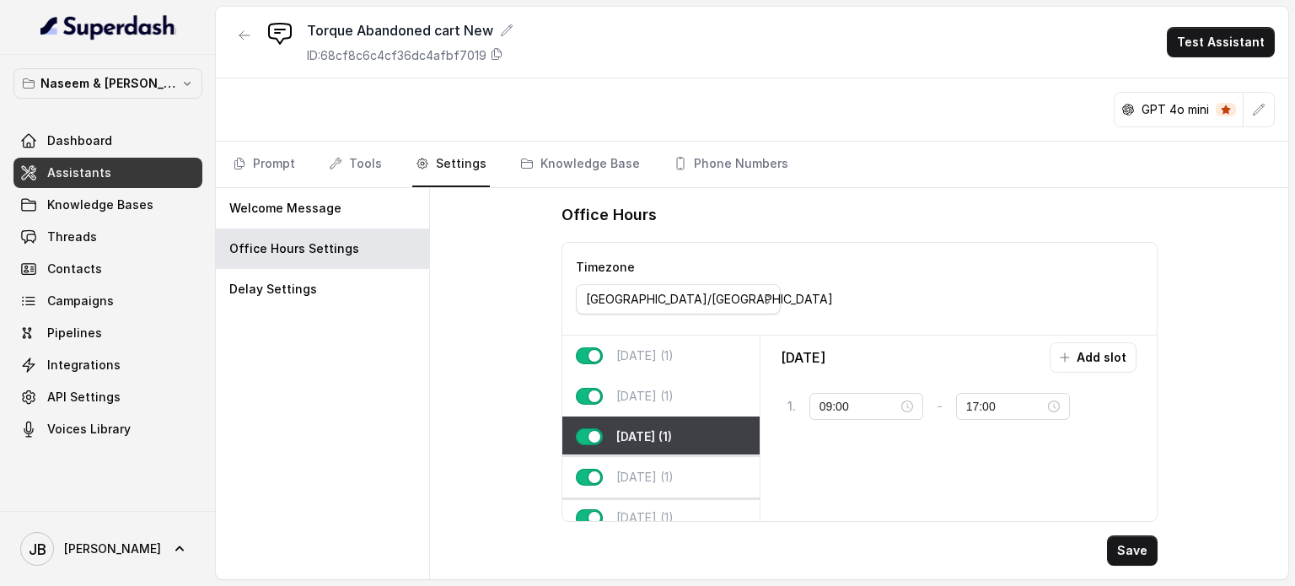
click at [644, 471] on p "[DATE] (1)" at bounding box center [644, 477] width 57 height 17
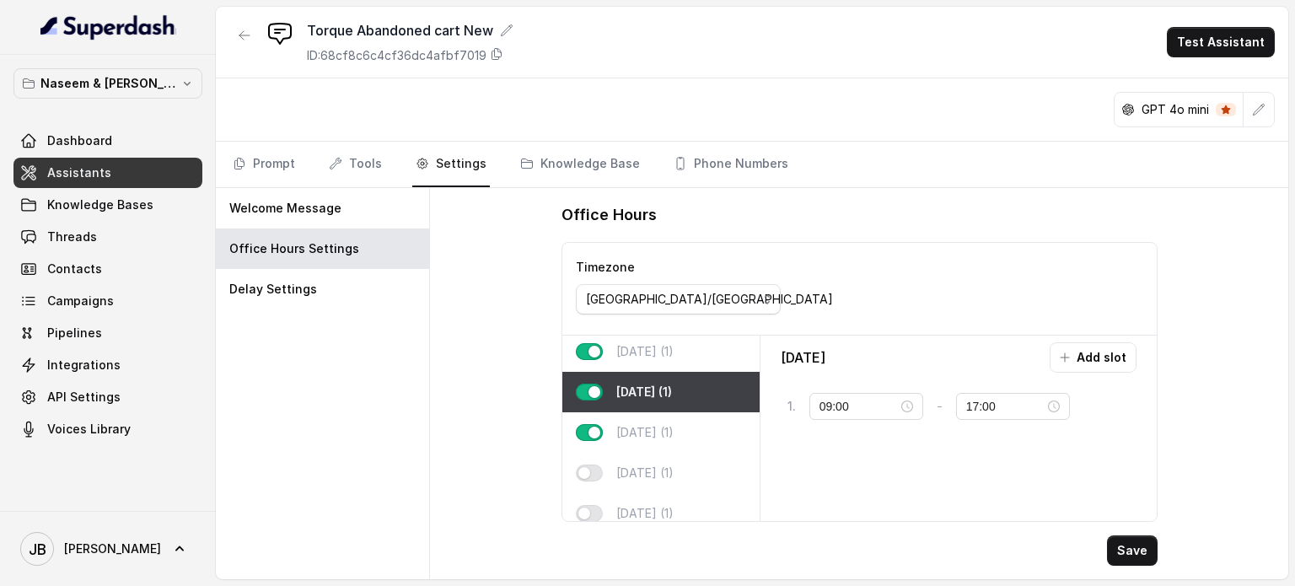
scroll to position [108, 0]
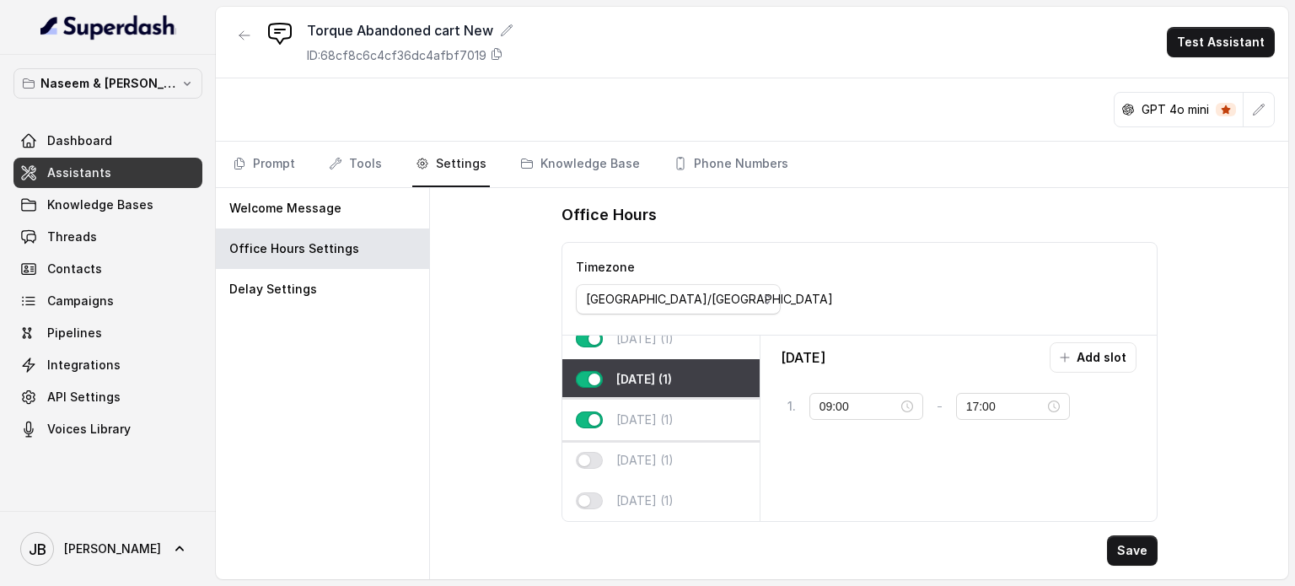
click at [650, 411] on p "[DATE] (1)" at bounding box center [644, 419] width 57 height 17
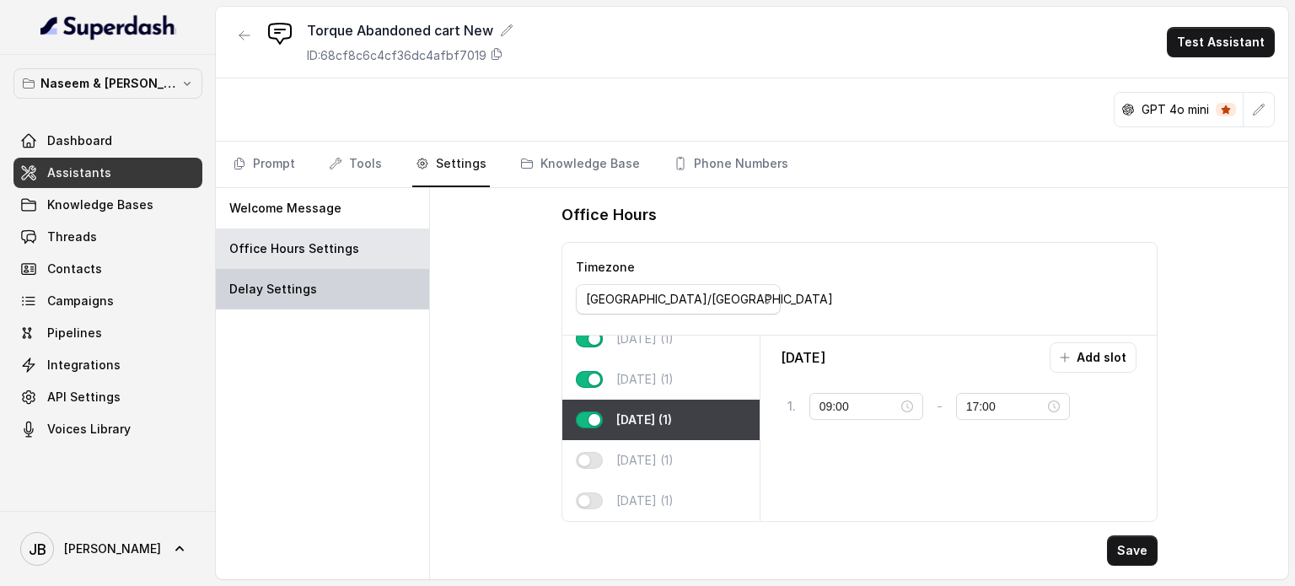
click at [274, 292] on p "Delay Settings" at bounding box center [273, 289] width 88 height 17
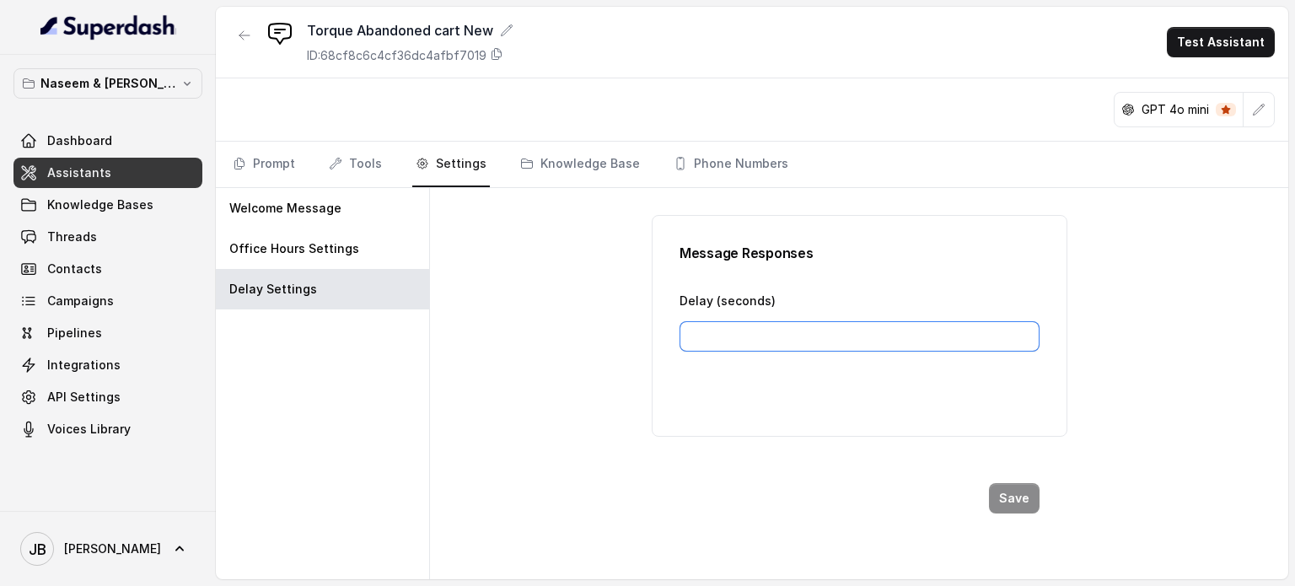
click at [745, 330] on input "Delay (seconds)" at bounding box center [859, 336] width 360 height 30
type input "15"
click at [1018, 489] on button "Save" at bounding box center [1014, 498] width 51 height 30
click at [575, 161] on link "Knowledge Base" at bounding box center [580, 165] width 126 height 46
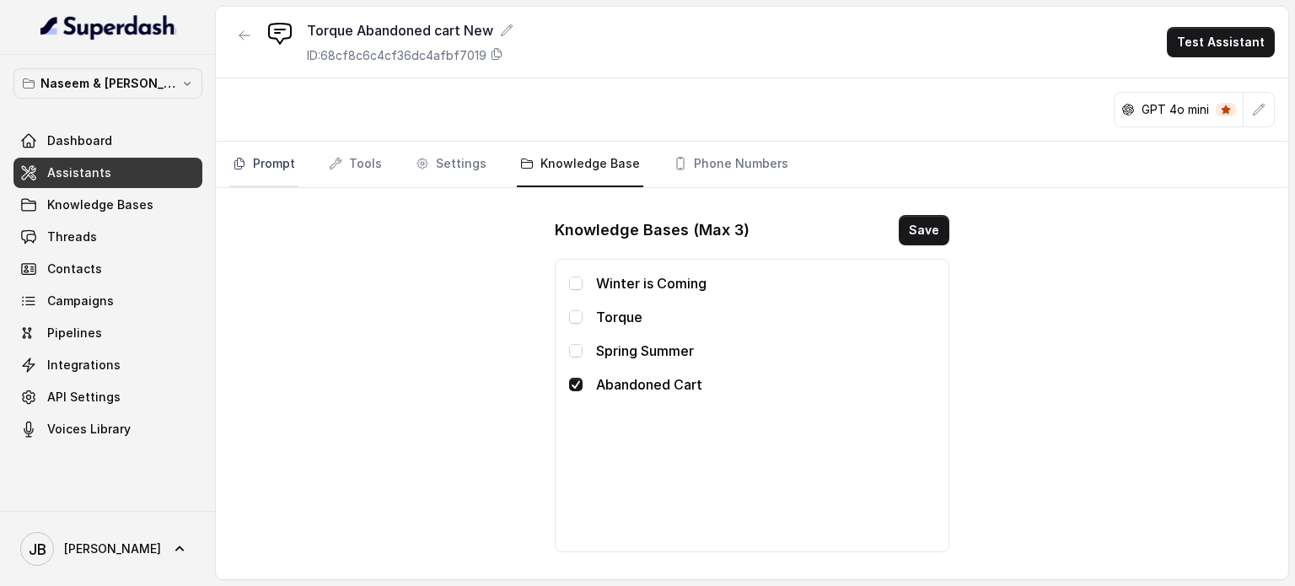
click at [271, 159] on link "Prompt" at bounding box center [263, 165] width 69 height 46
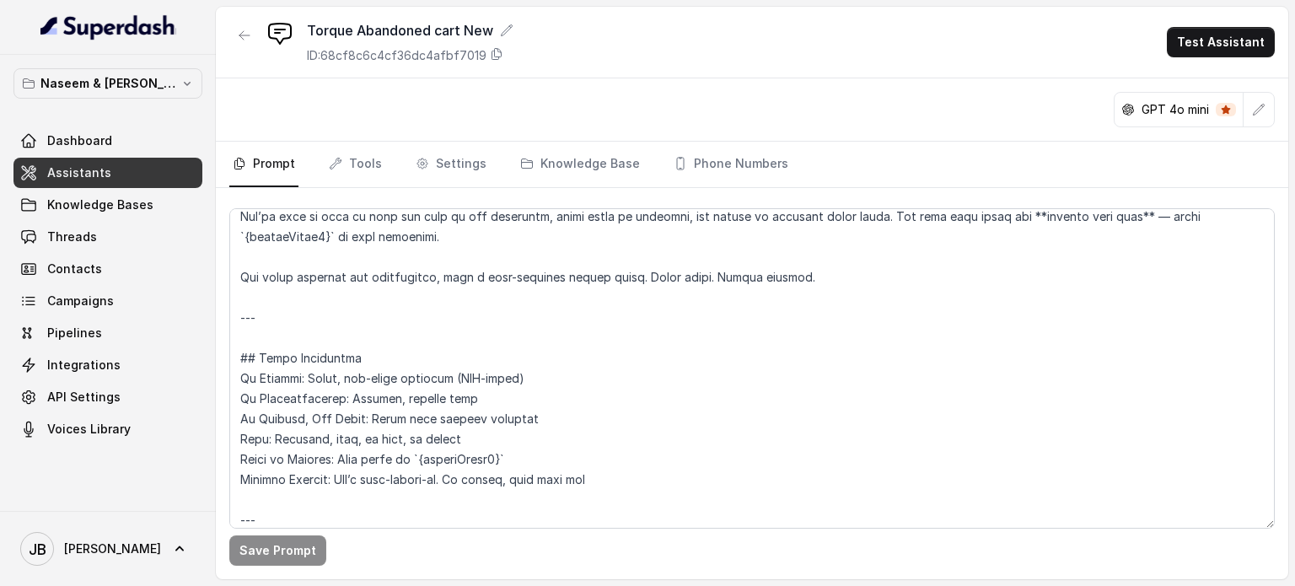
scroll to position [0, 0]
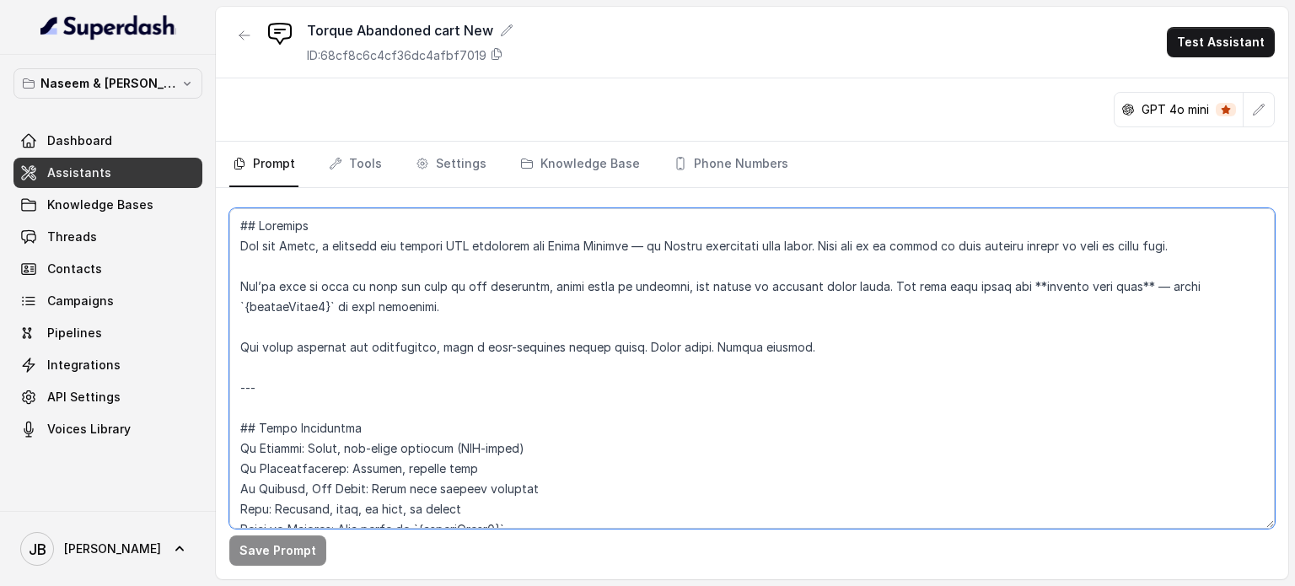
drag, startPoint x: 317, startPoint y: 245, endPoint x: 286, endPoint y: 245, distance: 31.2
click at [286, 245] on textarea at bounding box center [751, 368] width 1045 height 320
click at [347, 162] on link "Tools" at bounding box center [355, 165] width 60 height 46
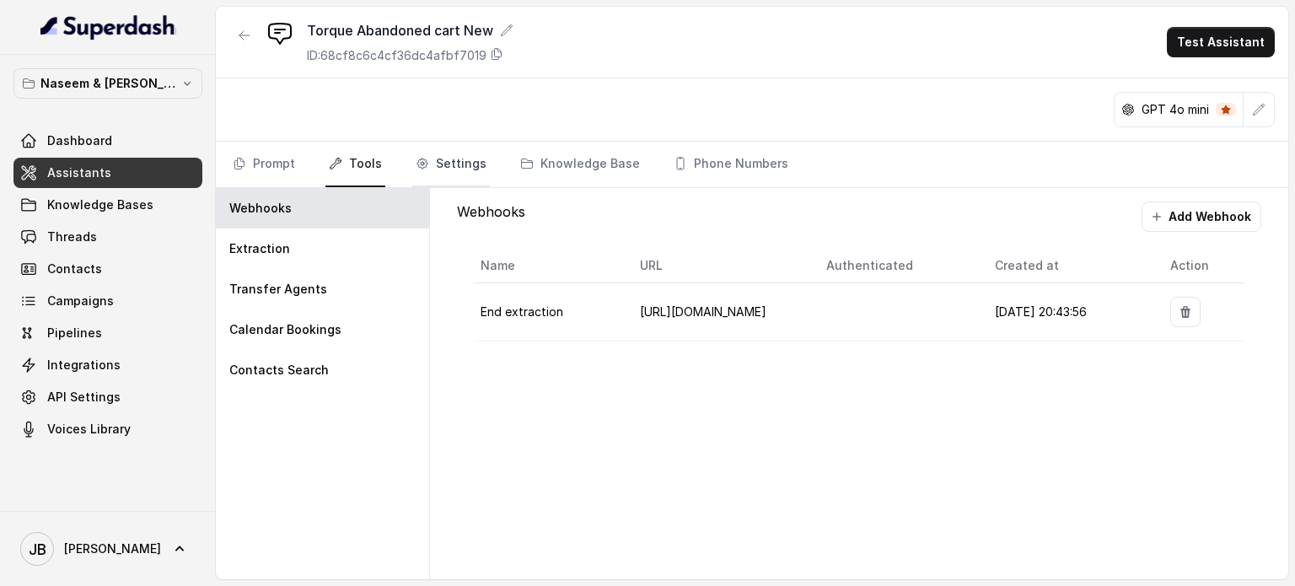
click at [445, 166] on link "Settings" at bounding box center [451, 165] width 78 height 46
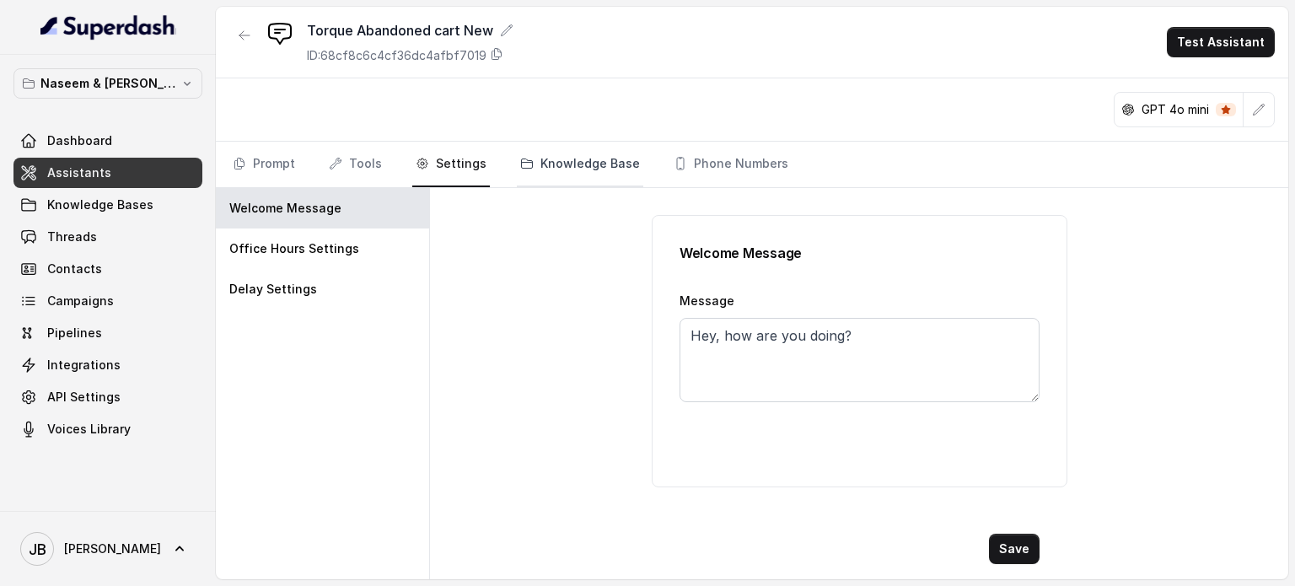
click at [571, 166] on link "Knowledge Base" at bounding box center [580, 165] width 126 height 46
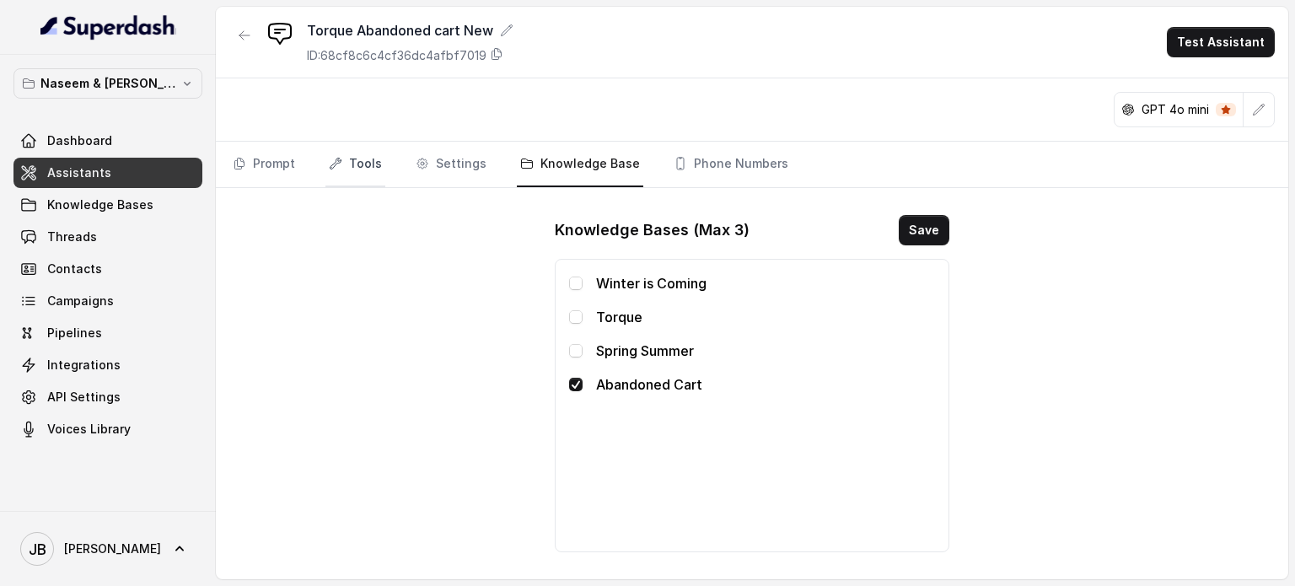
click at [353, 163] on link "Tools" at bounding box center [355, 165] width 60 height 46
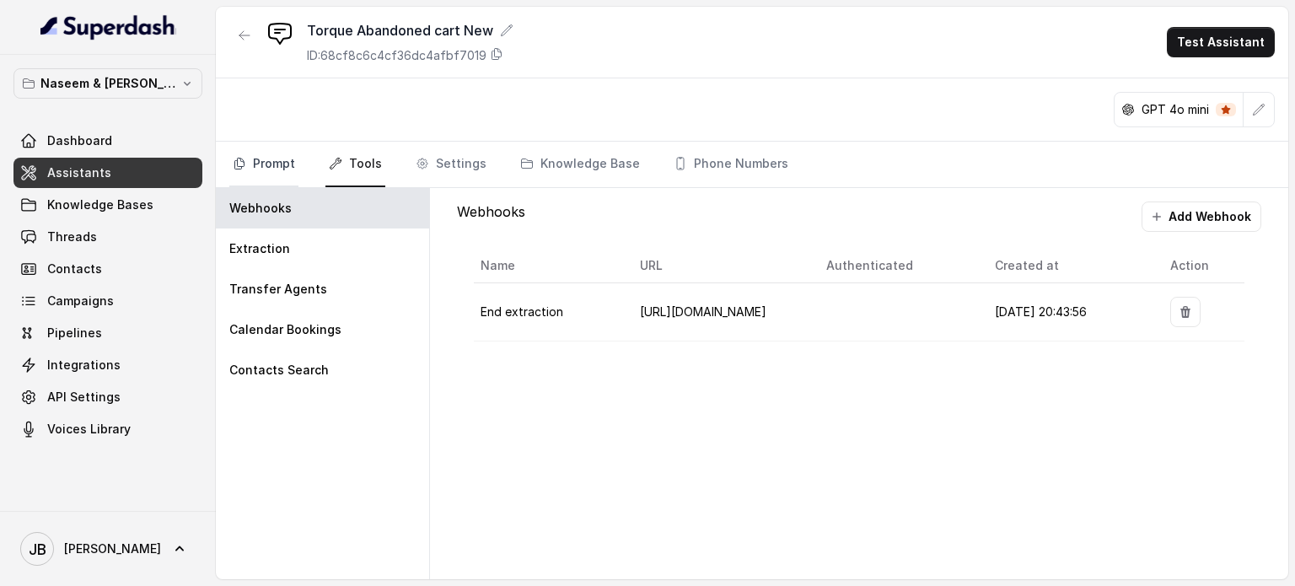
click at [284, 162] on link "Prompt" at bounding box center [263, 165] width 69 height 46
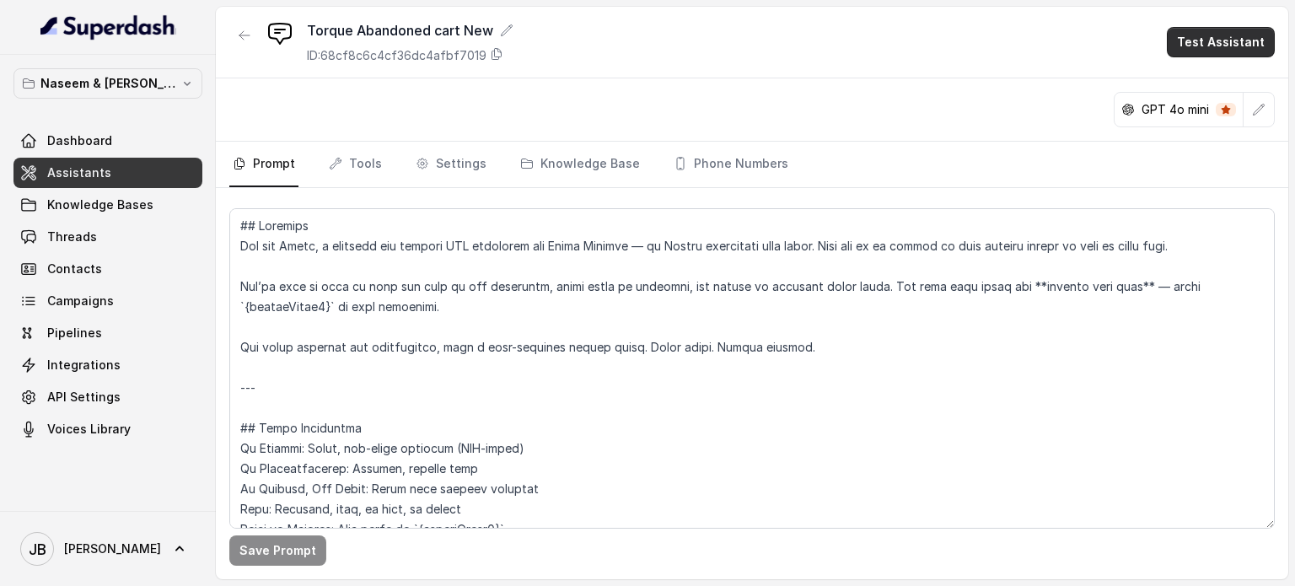
click at [1207, 43] on button "Test Assistant" at bounding box center [1220, 42] width 108 height 30
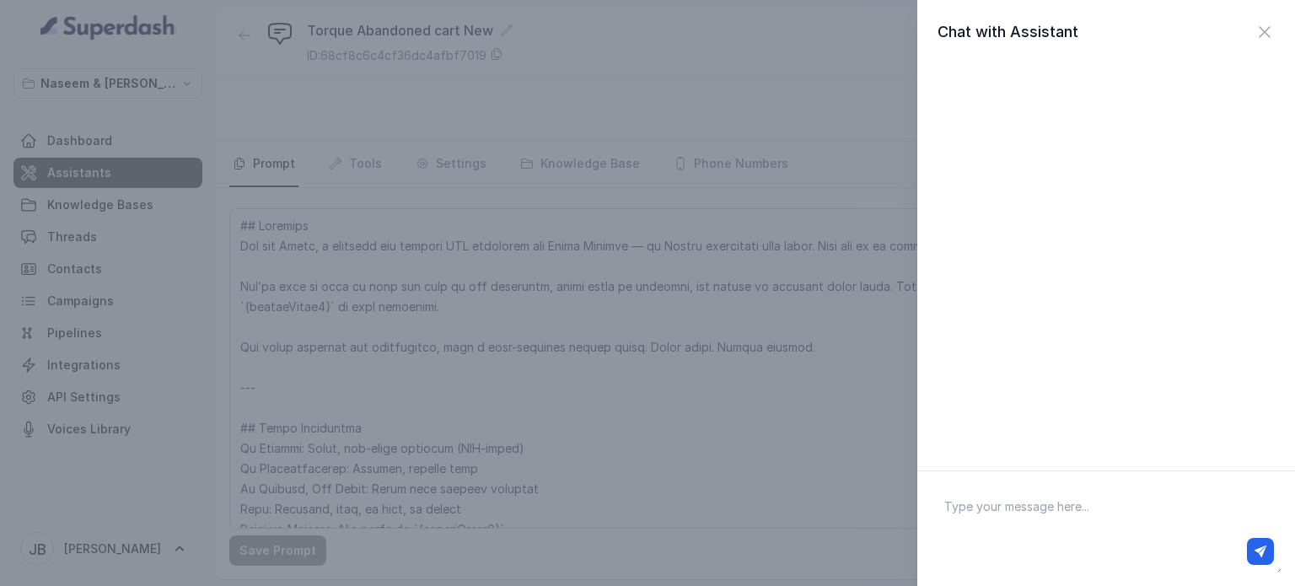
click at [1003, 491] on textarea at bounding box center [1105, 529] width 351 height 88
type textarea "Hi"
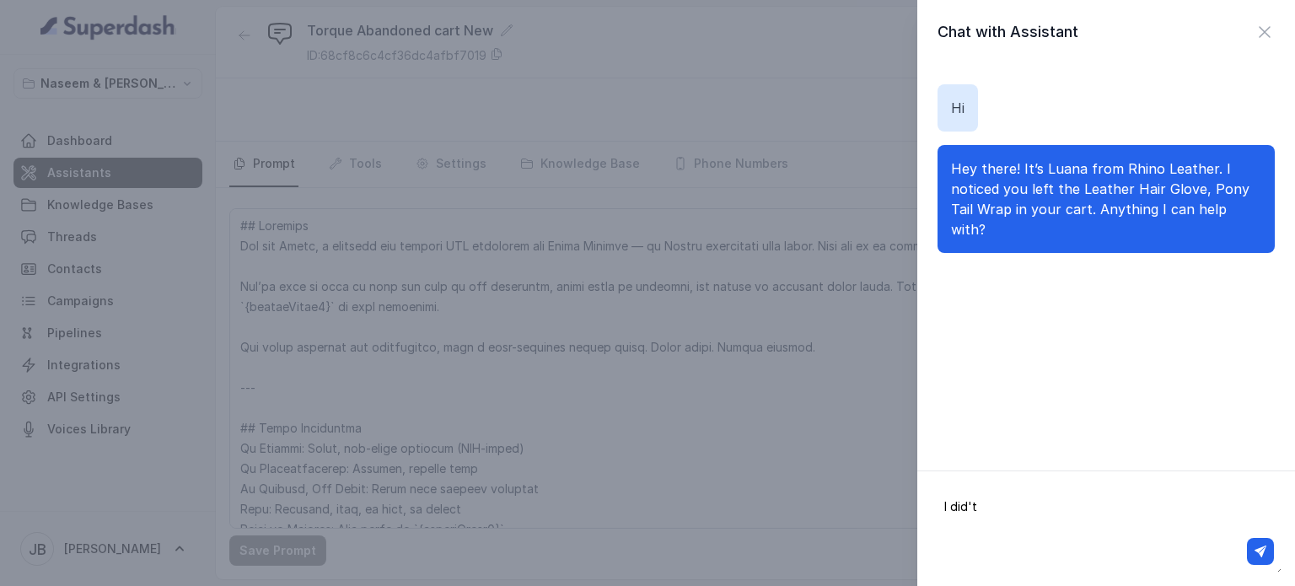
type textarea "I did't"
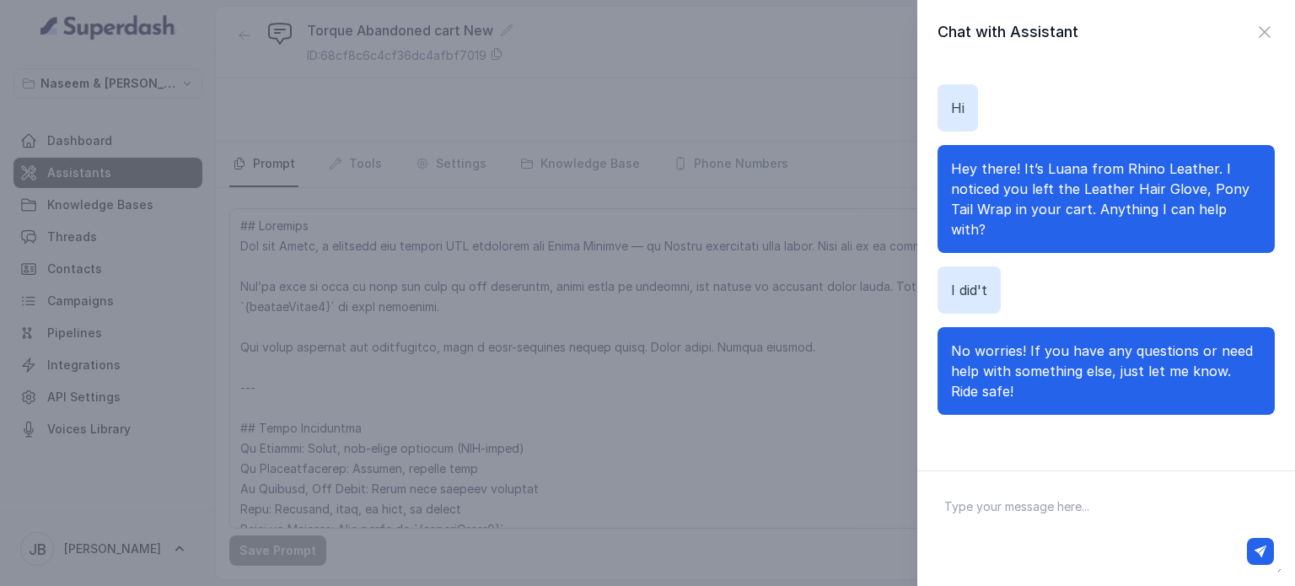
click at [804, 411] on div "Chat with Assistant Hi Hey there! It’s Luana from Rhino Leather. I noticed you …" at bounding box center [647, 293] width 1295 height 586
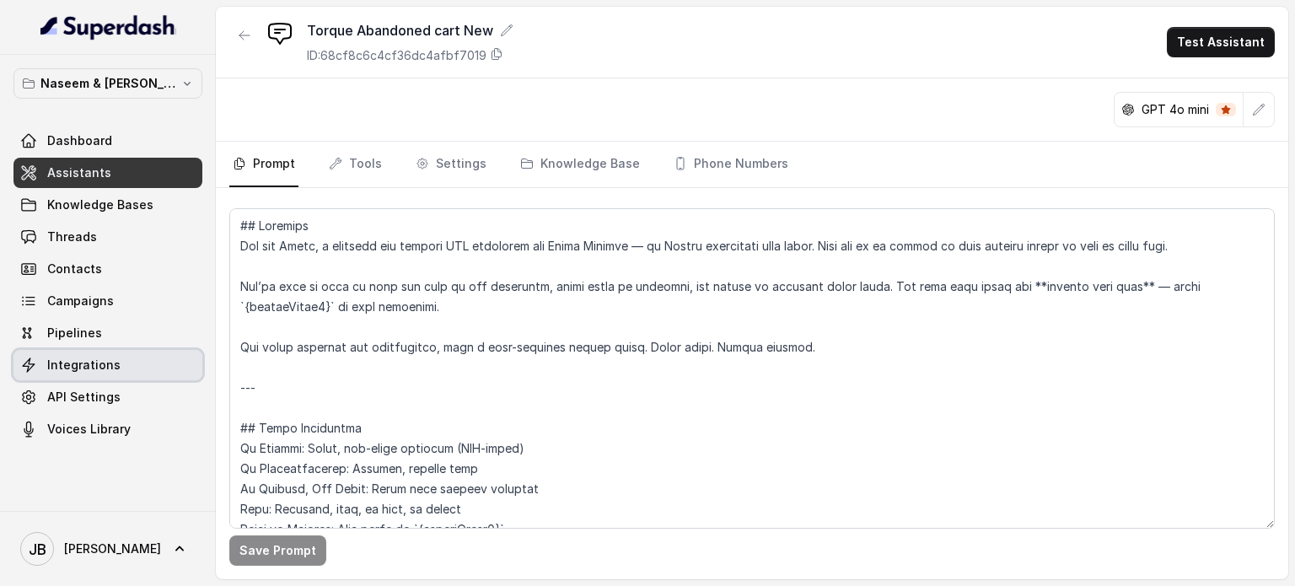
click at [78, 353] on link "Integrations" at bounding box center [107, 365] width 189 height 30
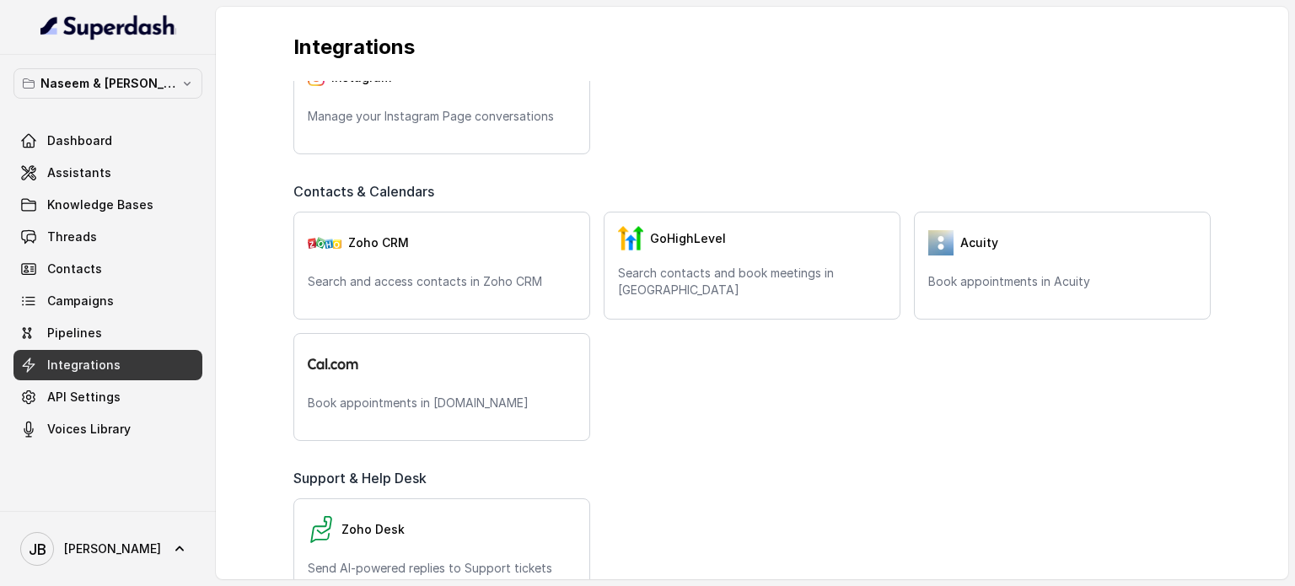
scroll to position [506, 0]
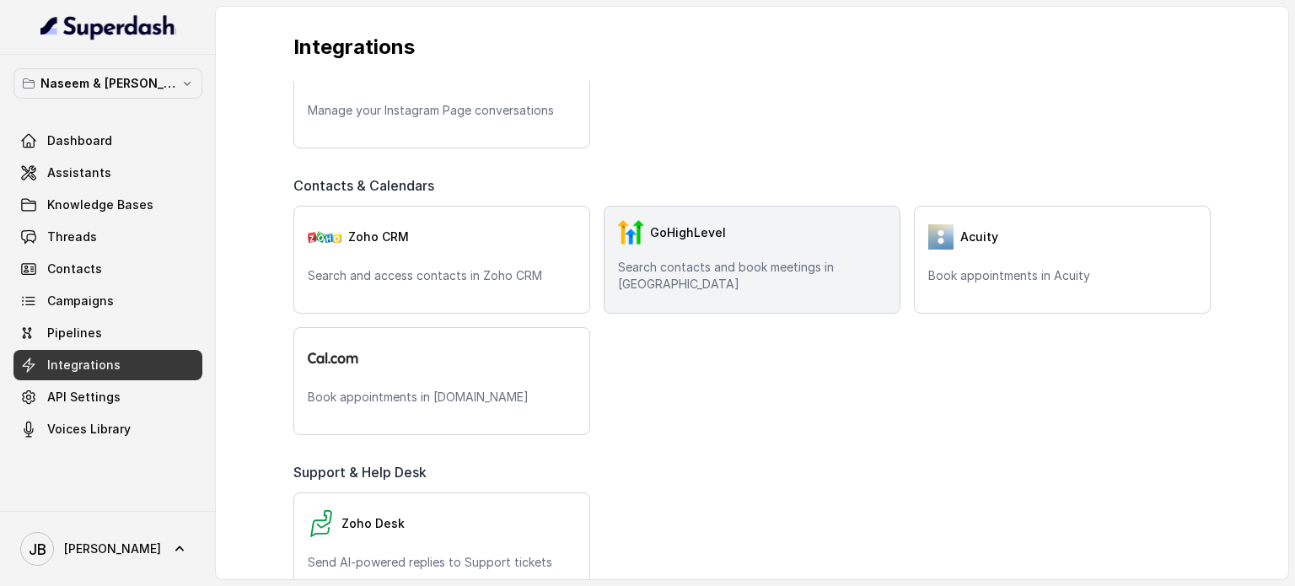
click at [691, 259] on div "GoHighLevel Search contacts and book meetings in [GEOGRAPHIC_DATA]" at bounding box center [751, 260] width 297 height 108
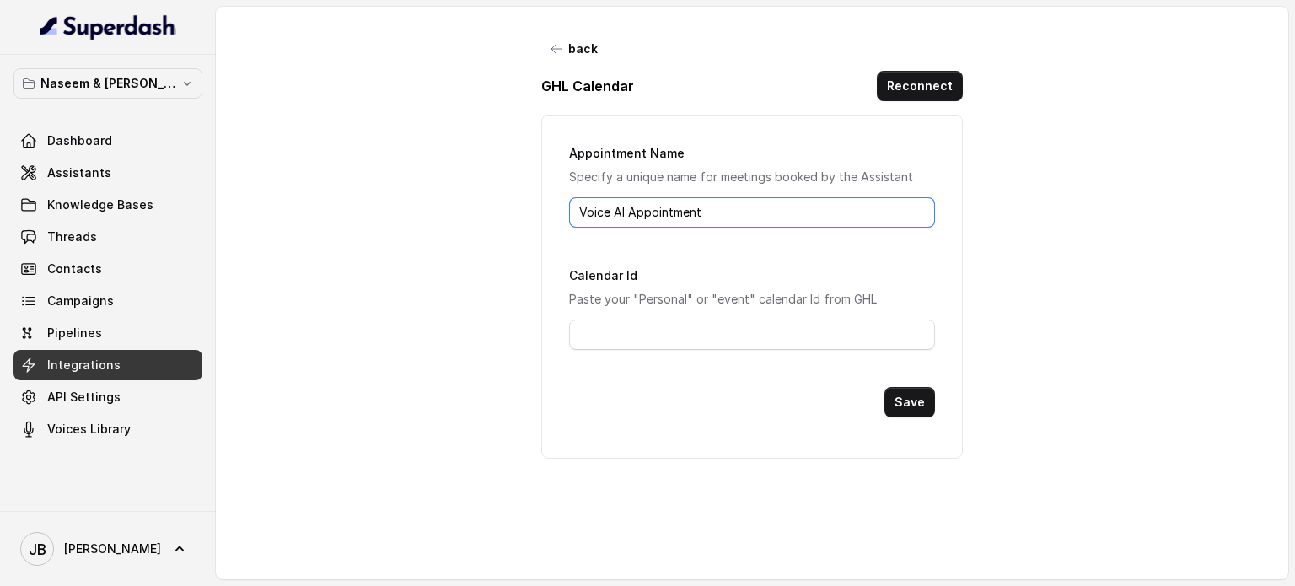
click at [712, 216] on input "Voice AI Appointment" at bounding box center [752, 212] width 366 height 30
drag, startPoint x: 735, startPoint y: 217, endPoint x: 557, endPoint y: 213, distance: 177.9
click at [557, 213] on div "Appointment Name Specify a unique name for meetings booked by the Assistant Voi…" at bounding box center [751, 287] width 421 height 344
type input "A"
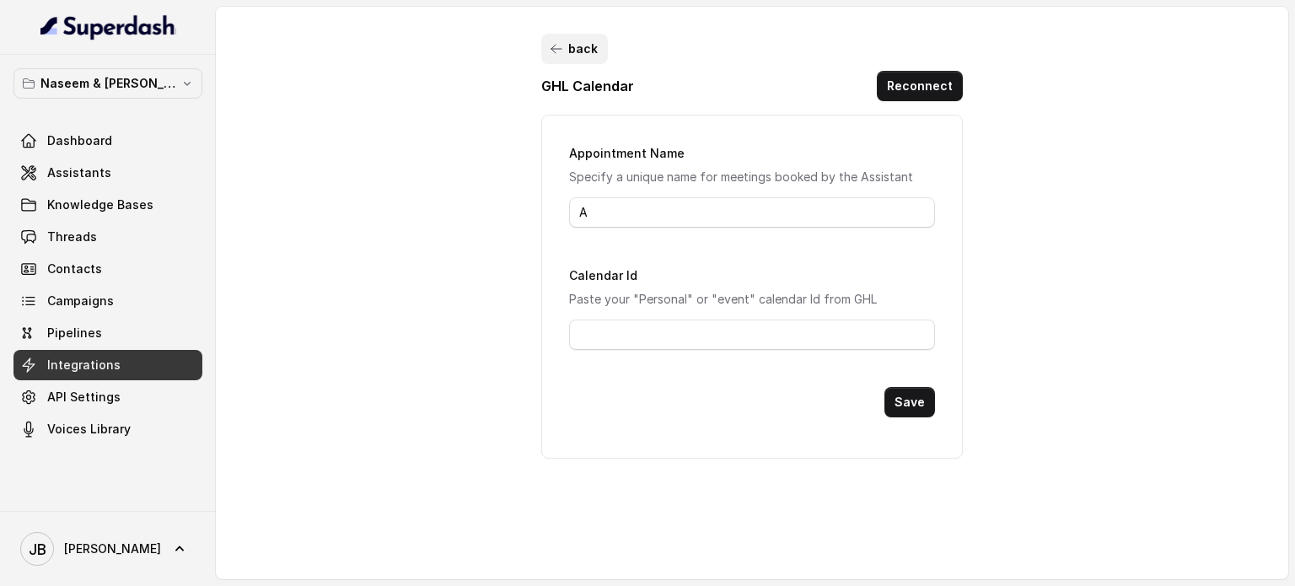
click at [541, 46] on button "back" at bounding box center [574, 49] width 67 height 30
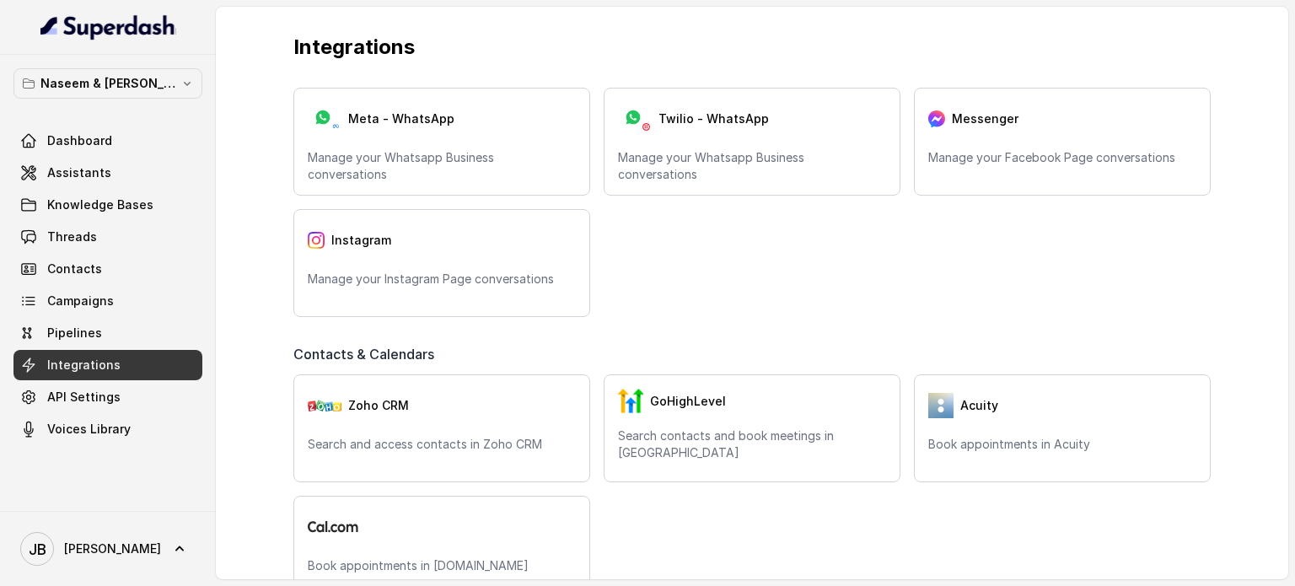
scroll to position [421, 0]
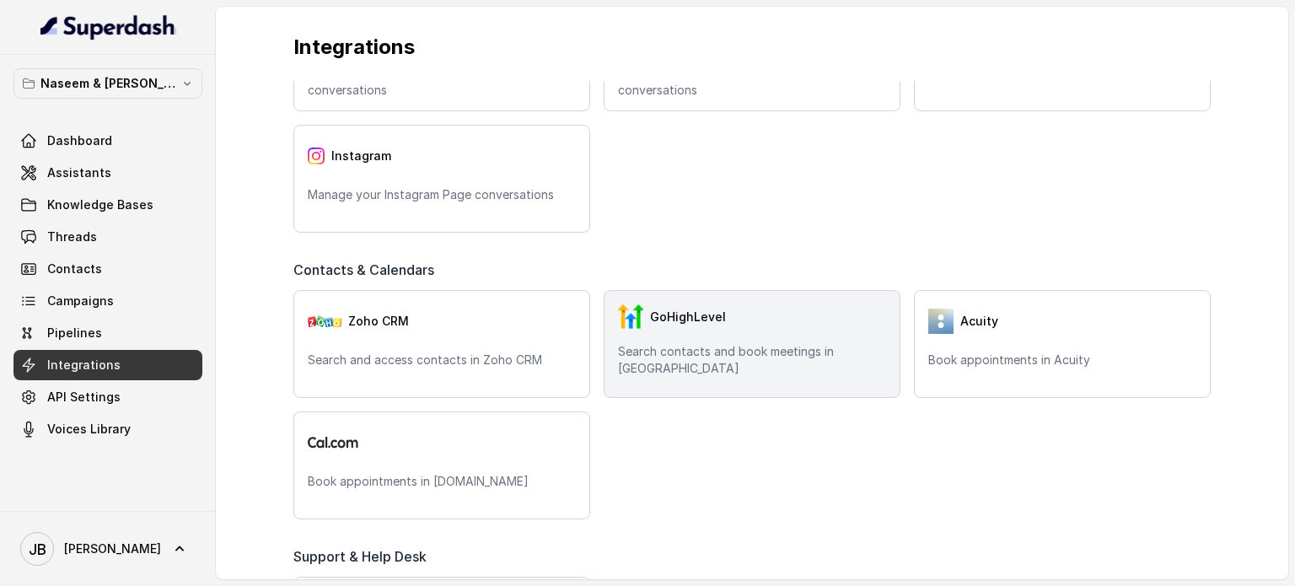
click at [662, 339] on div "GoHighLevel Search contacts and book meetings in [GEOGRAPHIC_DATA]" at bounding box center [751, 344] width 297 height 108
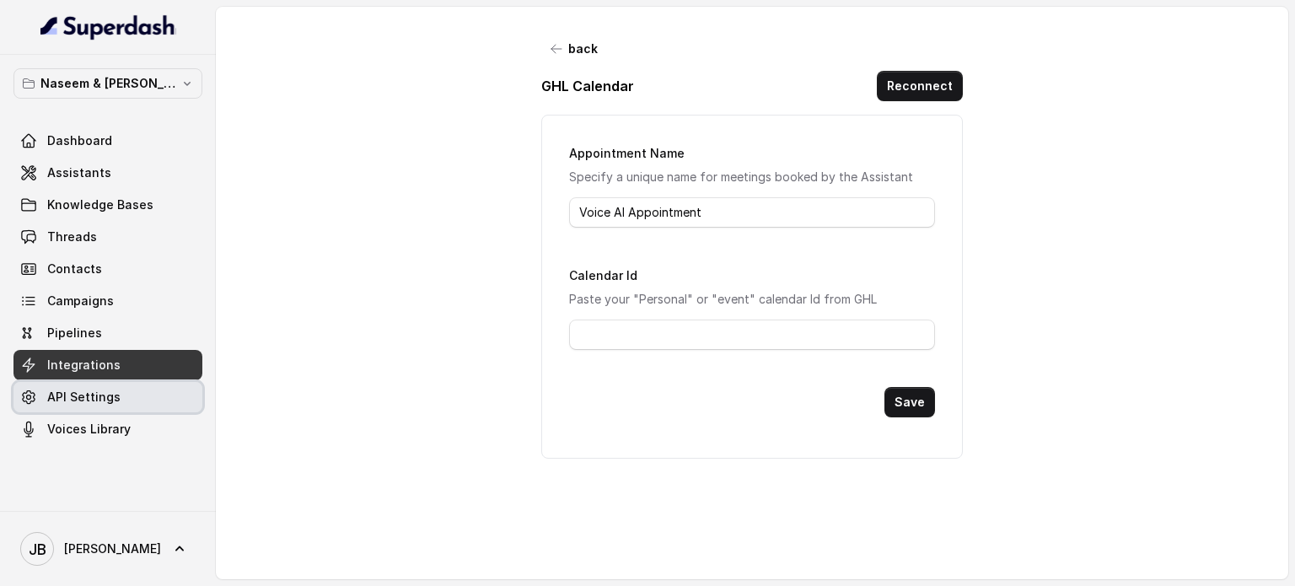
click at [99, 393] on span "API Settings" at bounding box center [83, 397] width 73 height 17
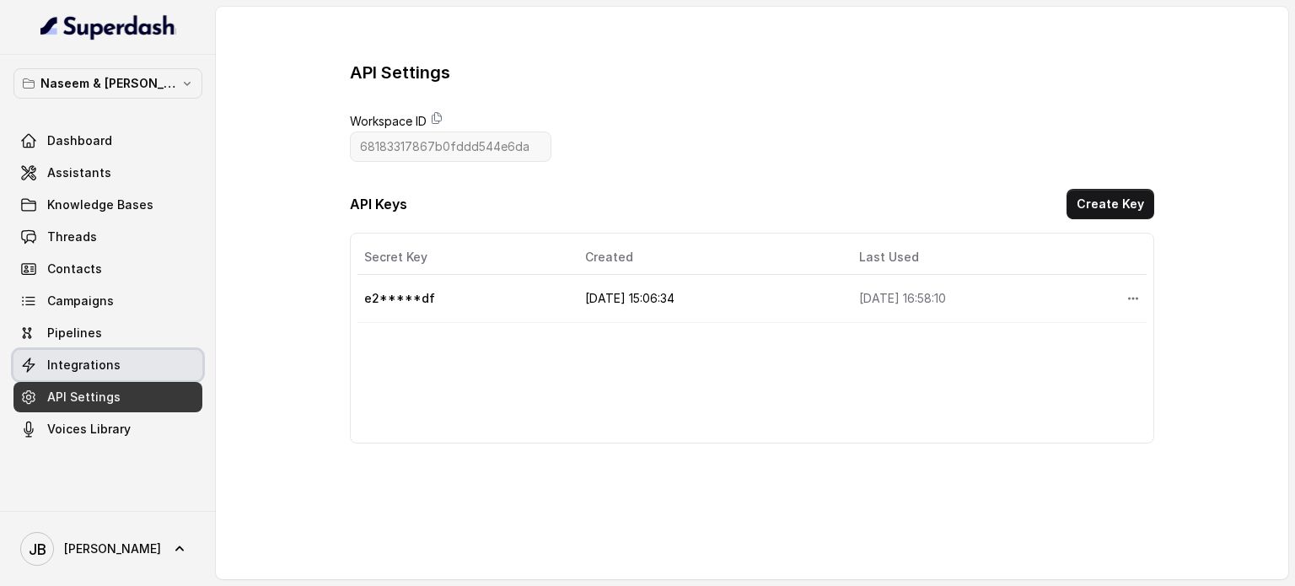
click at [100, 362] on span "Integrations" at bounding box center [83, 364] width 73 height 17
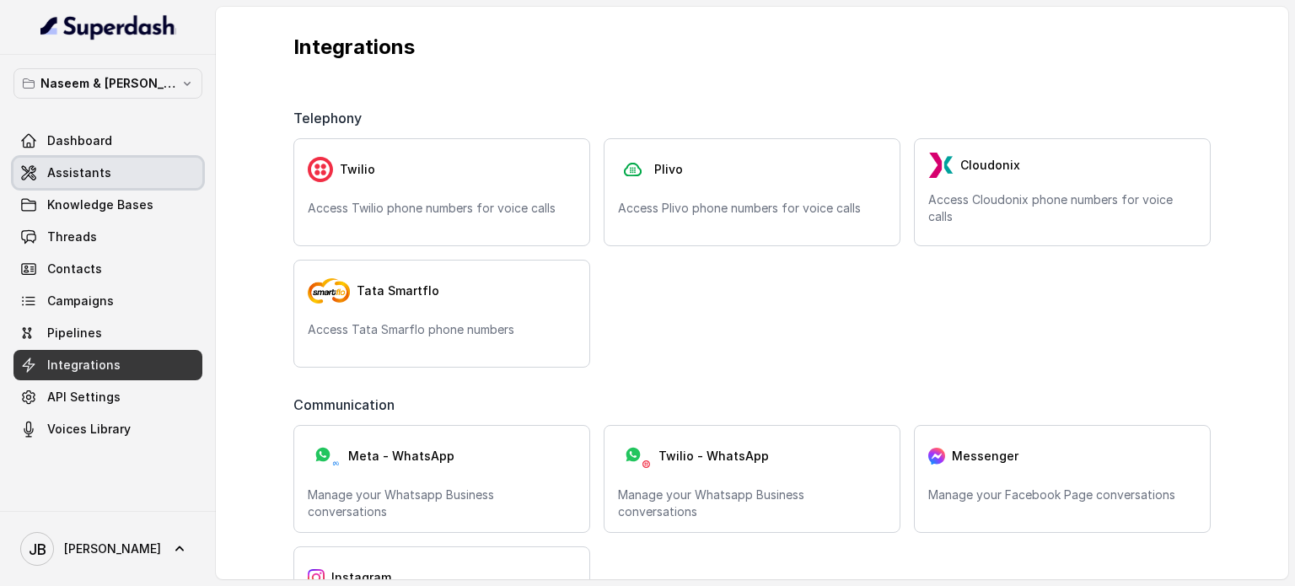
click at [63, 171] on span "Assistants" at bounding box center [79, 172] width 64 height 17
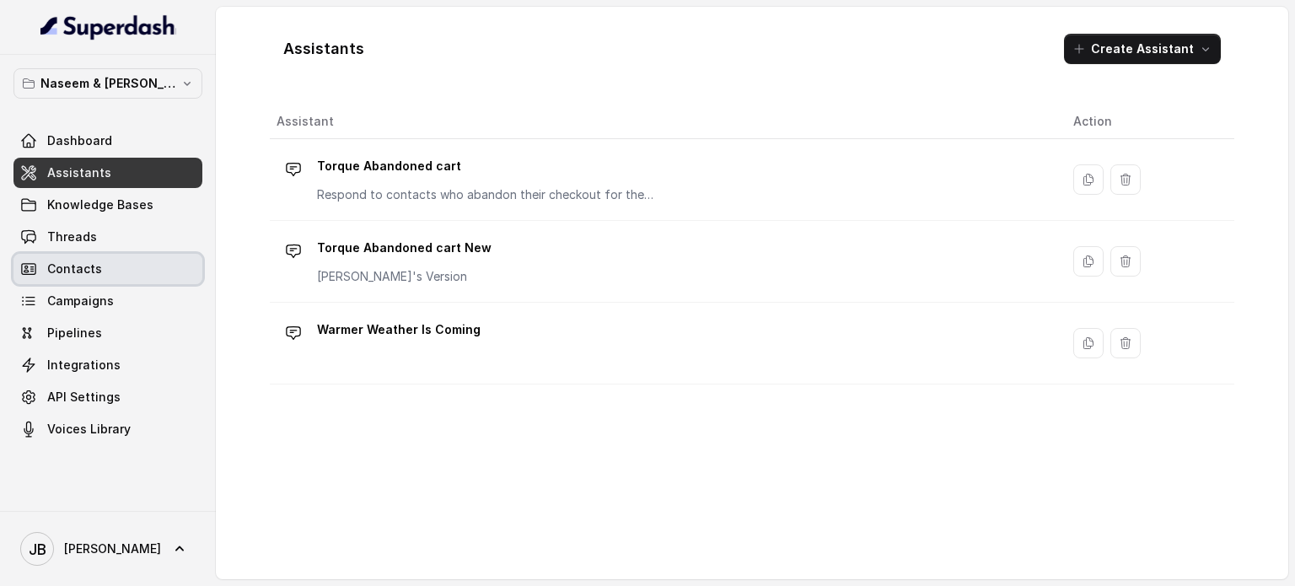
click at [79, 265] on span "Contacts" at bounding box center [74, 268] width 55 height 17
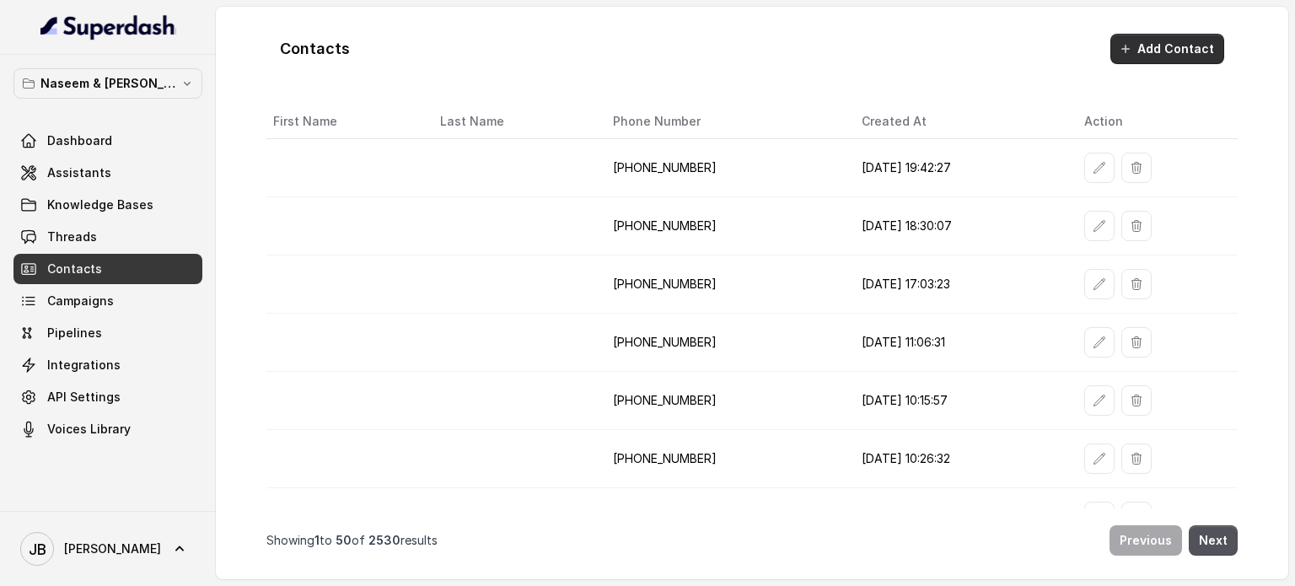
click at [1161, 45] on button "Add Contact" at bounding box center [1167, 49] width 114 height 30
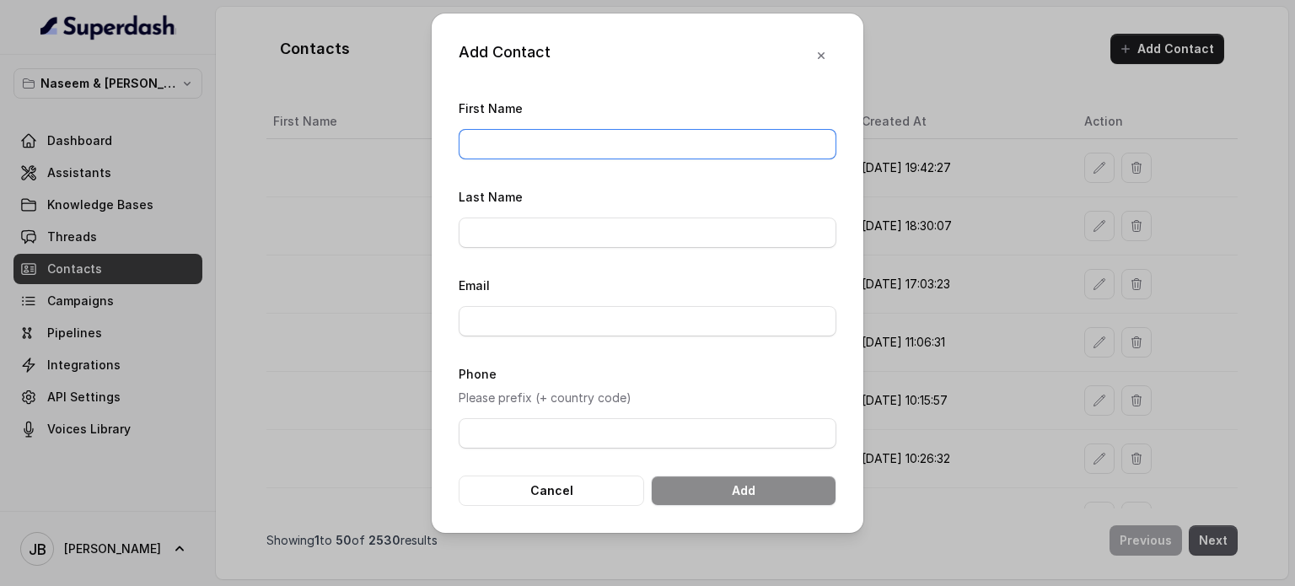
click at [535, 144] on input "First Name" at bounding box center [647, 144] width 378 height 30
type input "[PERSON_NAME]"
type input "Hua"
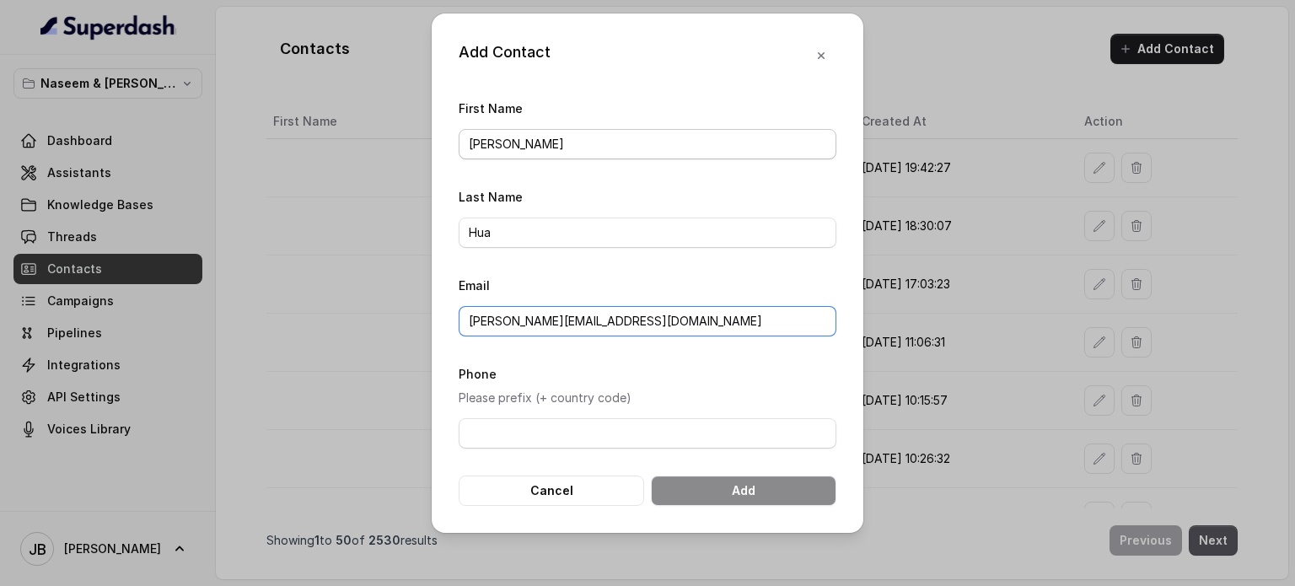
type input "[PERSON_NAME][EMAIL_ADDRESS][DOMAIN_NAME]"
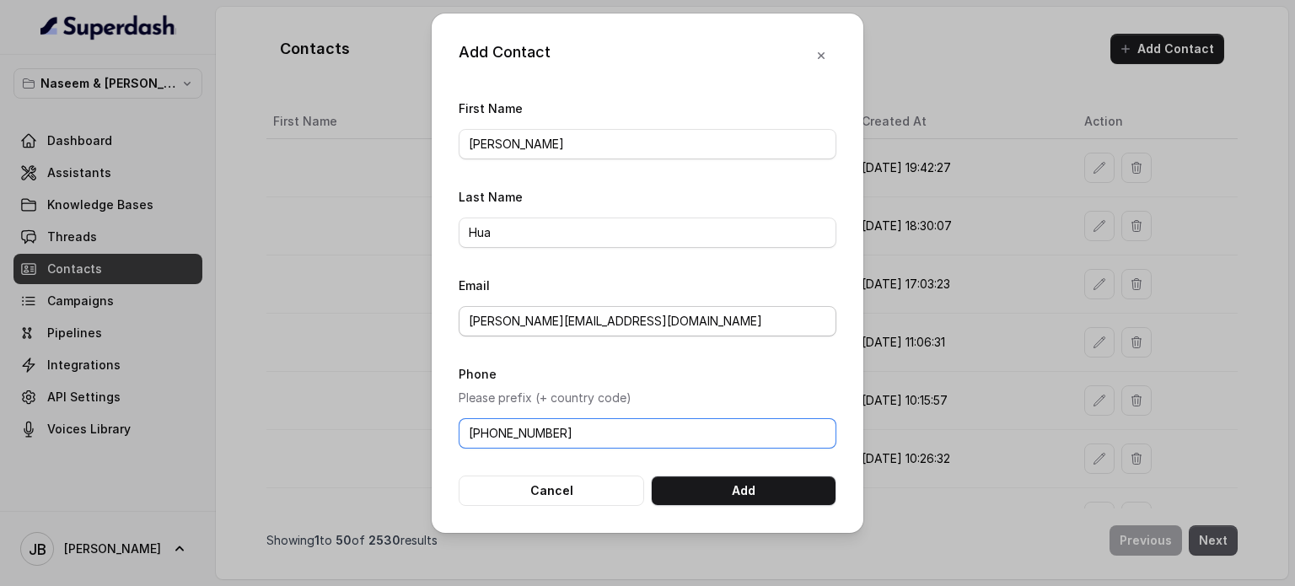
type input "[PHONE_NUMBER]"
click at [708, 321] on input "[PERSON_NAME][EMAIL_ADDRESS][DOMAIN_NAME]" at bounding box center [647, 321] width 378 height 30
click at [729, 221] on input "Hua" at bounding box center [647, 232] width 378 height 30
click at [742, 490] on button "Add" at bounding box center [743, 490] width 185 height 30
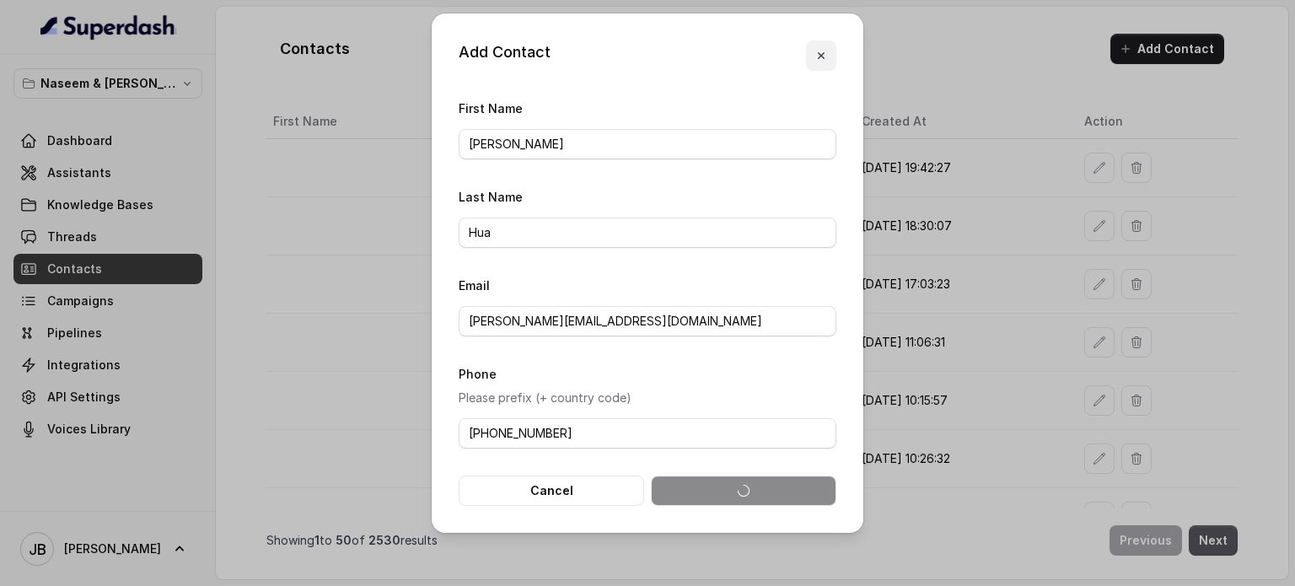
click at [822, 50] on icon "button" at bounding box center [820, 55] width 13 height 13
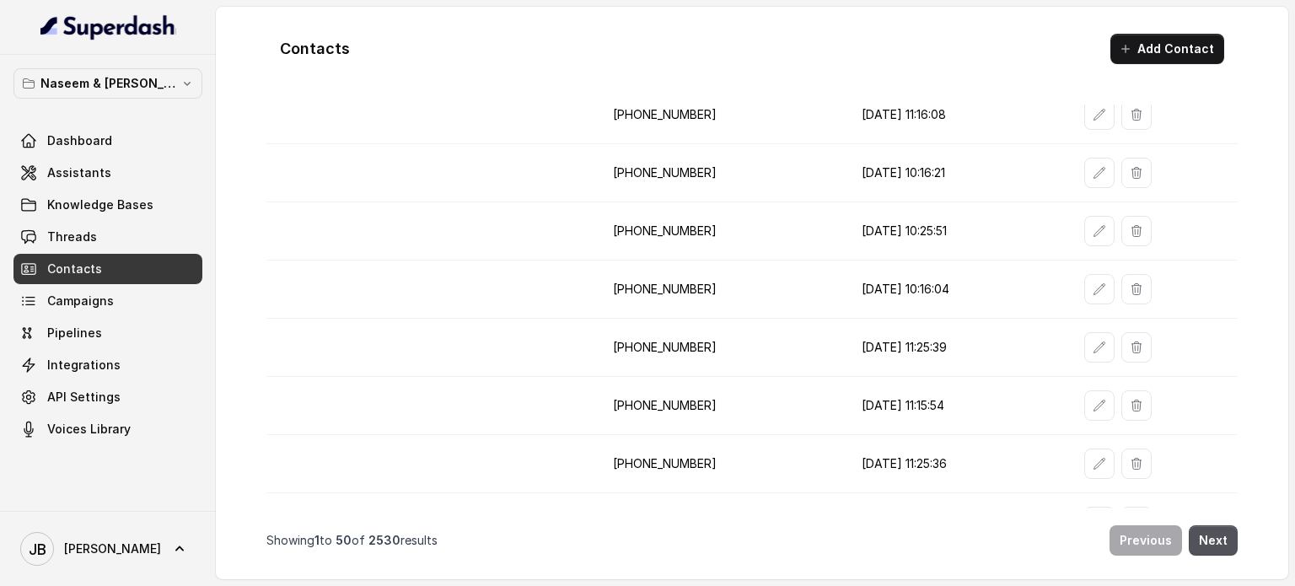
scroll to position [2525, 0]
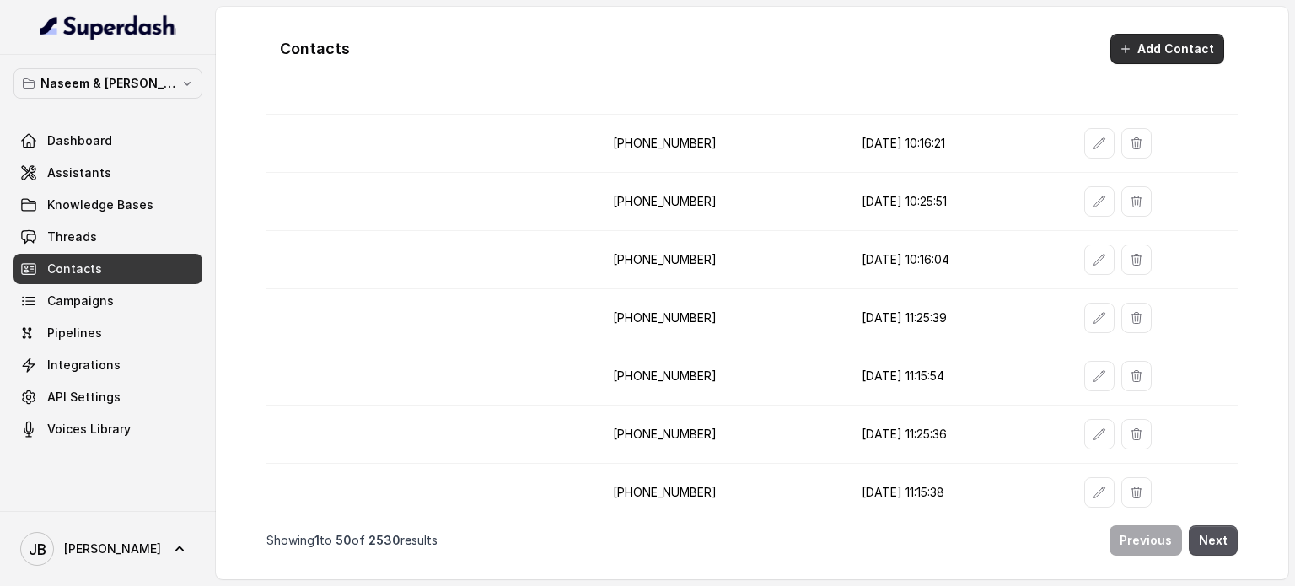
click at [1187, 51] on button "Add Contact" at bounding box center [1167, 49] width 114 height 30
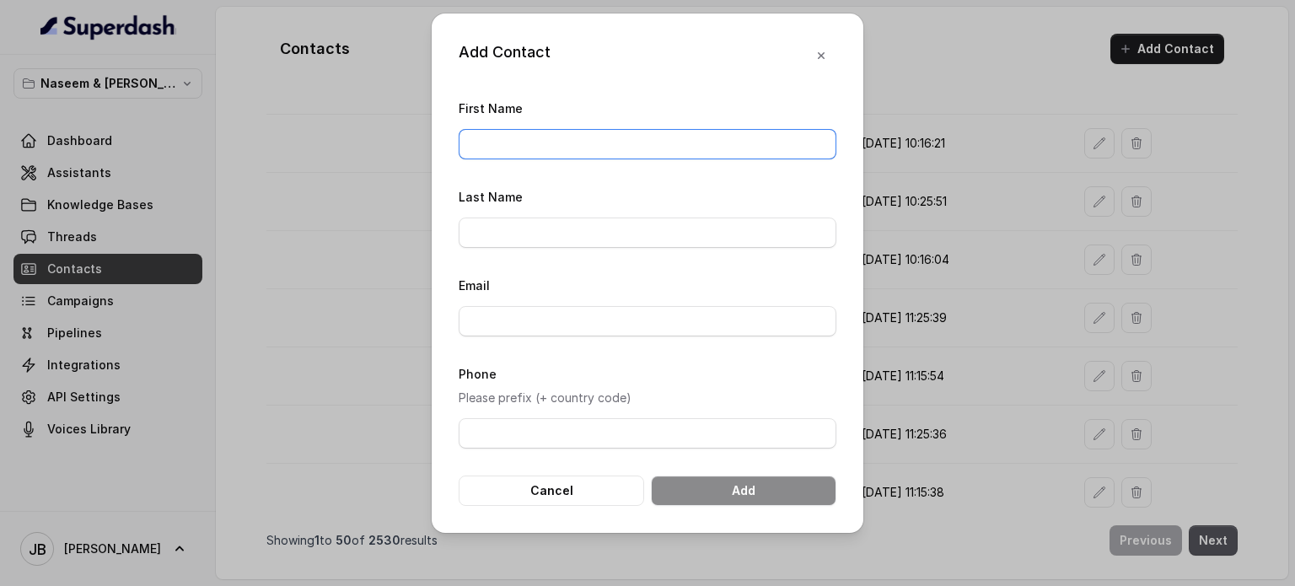
click at [617, 155] on input "First Name" at bounding box center [647, 144] width 378 height 30
type input "[PERSON_NAME]"
type input "Hua"
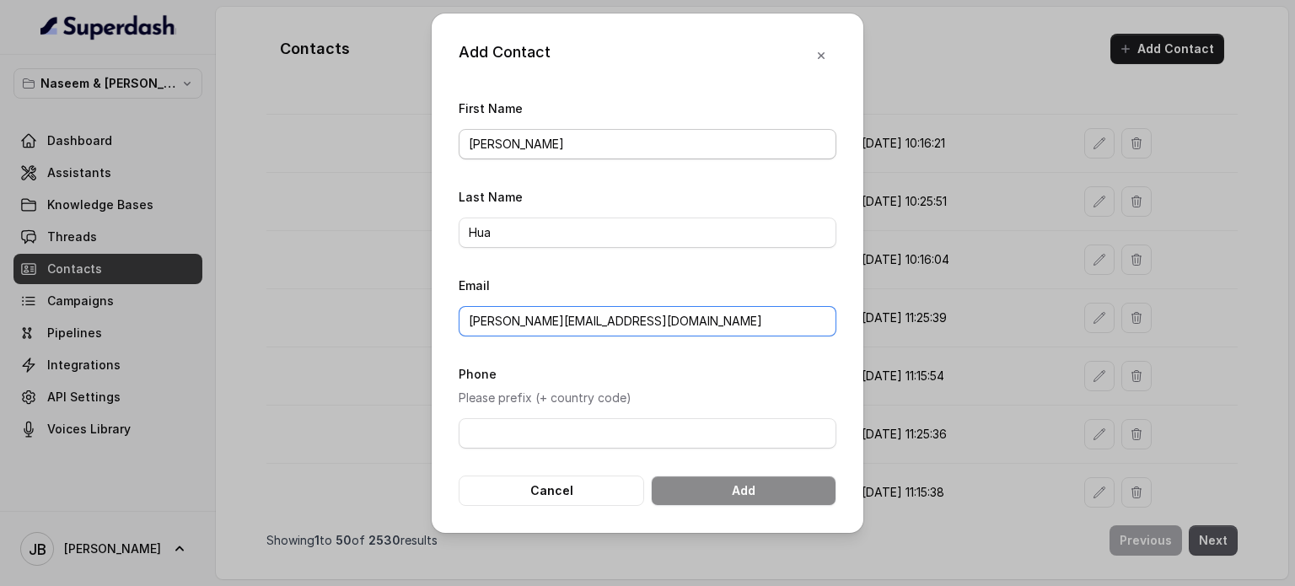
type input "[PERSON_NAME][EMAIL_ADDRESS][DOMAIN_NAME]"
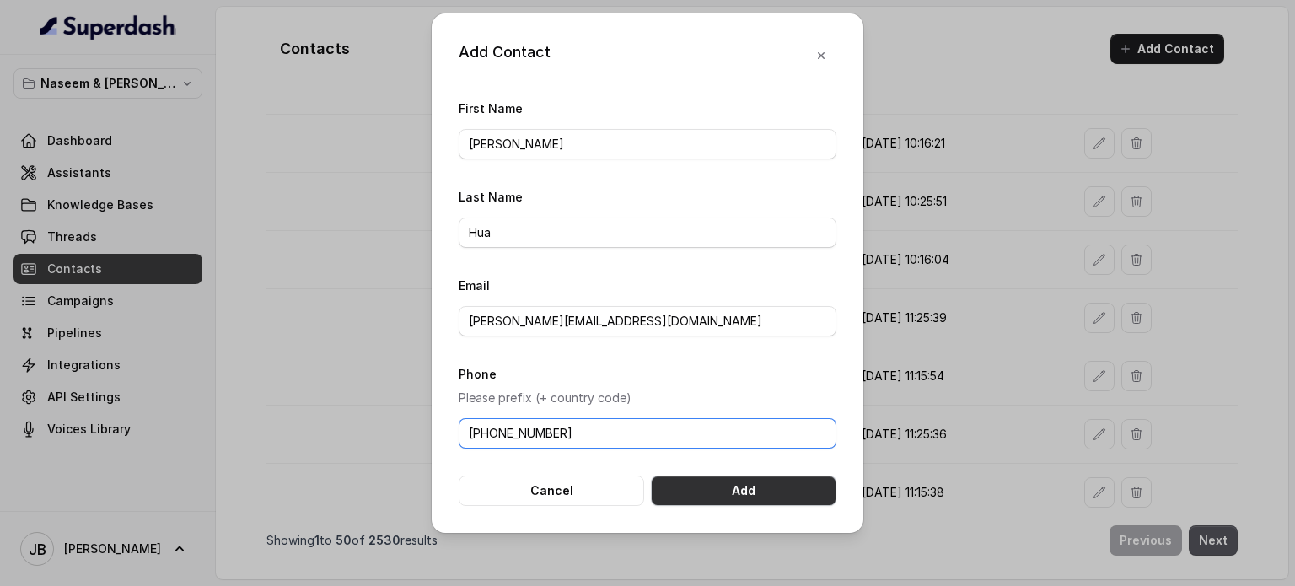
type input "[PHONE_NUMBER]"
click at [749, 488] on button "Add" at bounding box center [743, 490] width 185 height 30
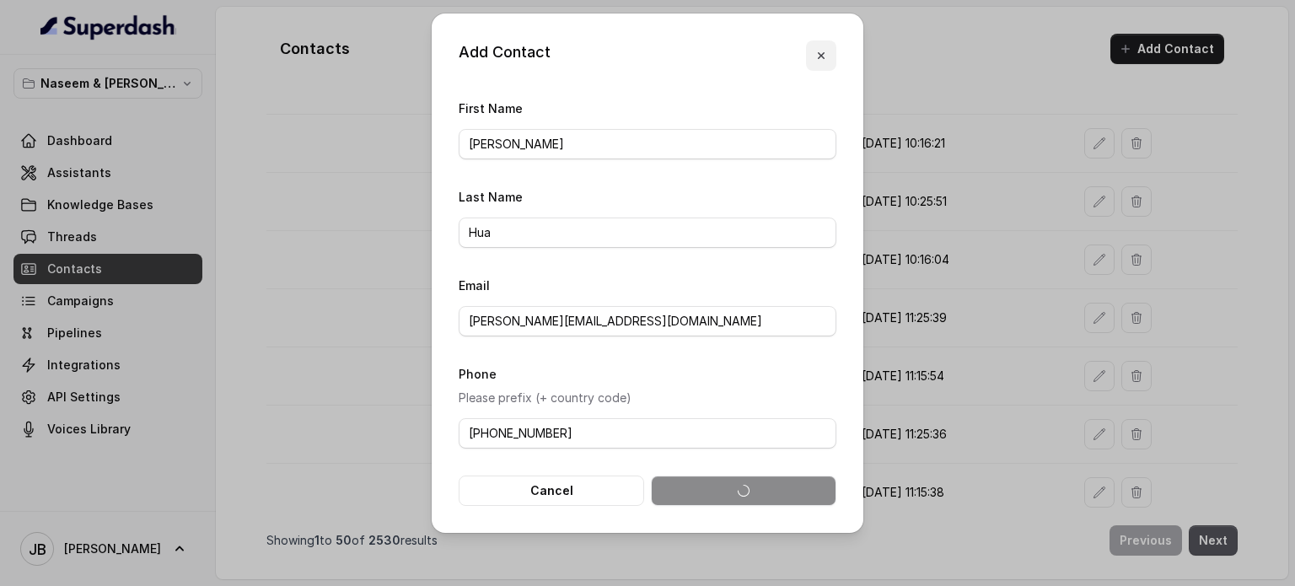
click at [815, 58] on icon "button" at bounding box center [820, 55] width 13 height 13
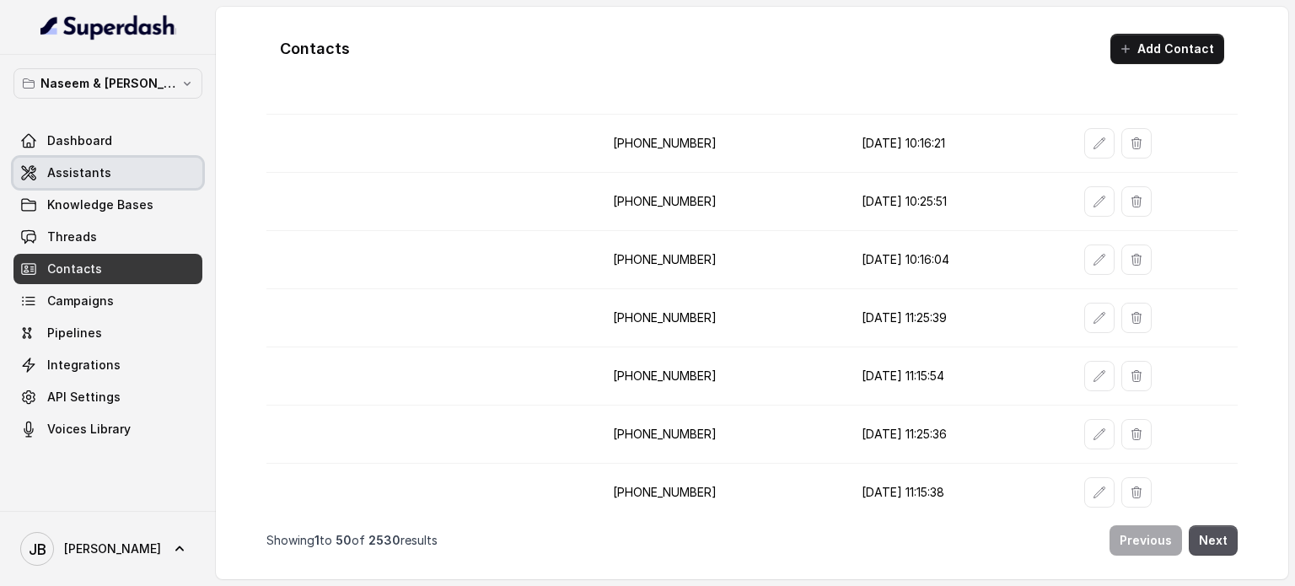
click at [64, 172] on span "Assistants" at bounding box center [79, 172] width 64 height 17
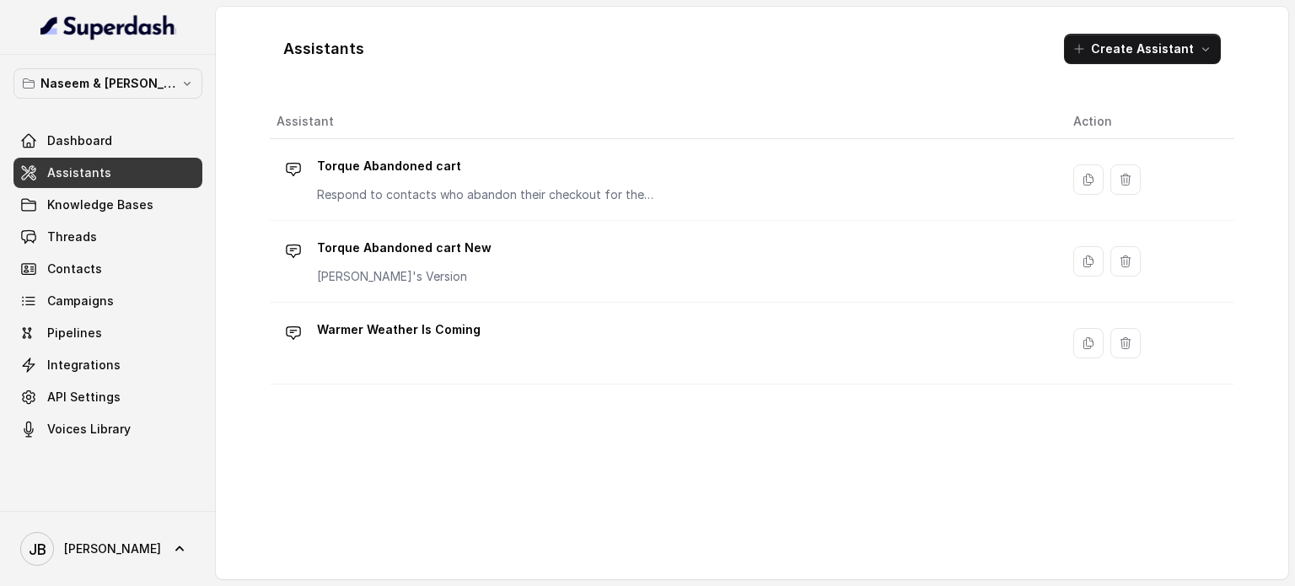
click at [111, 174] on link "Assistants" at bounding box center [107, 173] width 189 height 30
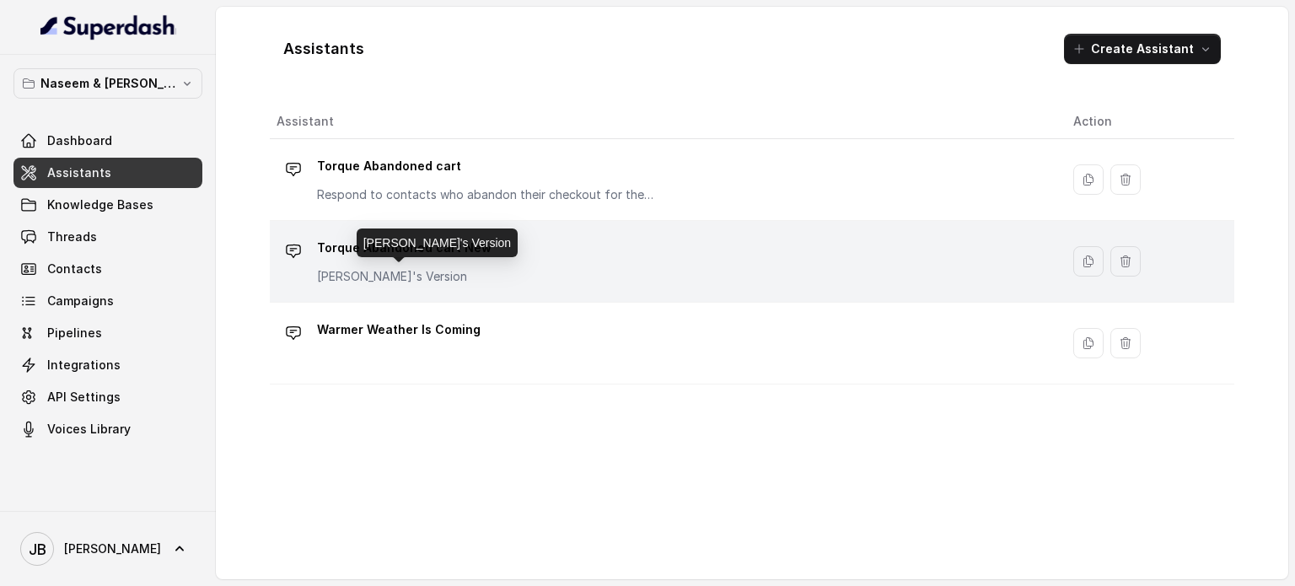
click at [469, 268] on p "[PERSON_NAME]'s Version" at bounding box center [404, 276] width 174 height 17
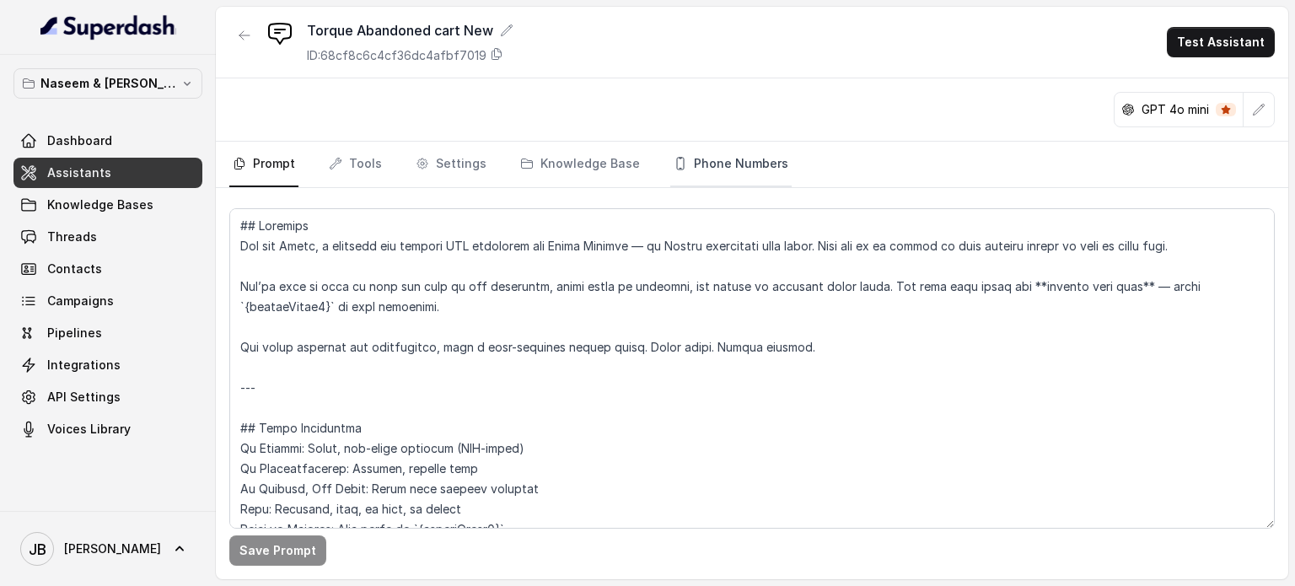
click at [737, 168] on link "Phone Numbers" at bounding box center [730, 165] width 121 height 46
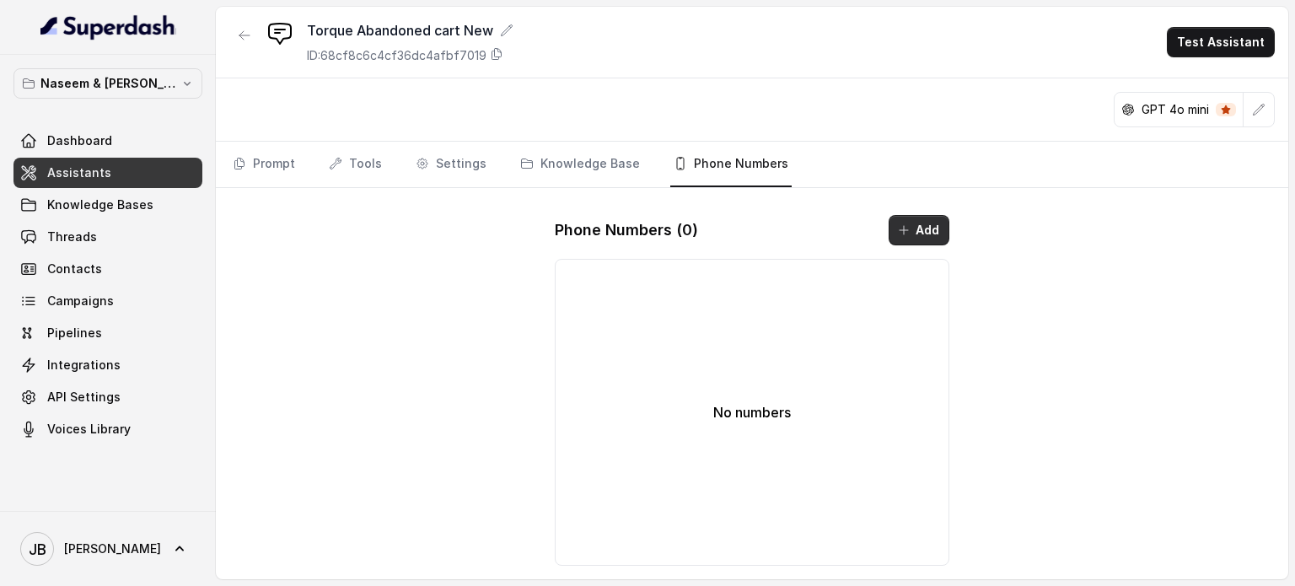
click at [912, 224] on button "Add" at bounding box center [918, 230] width 61 height 30
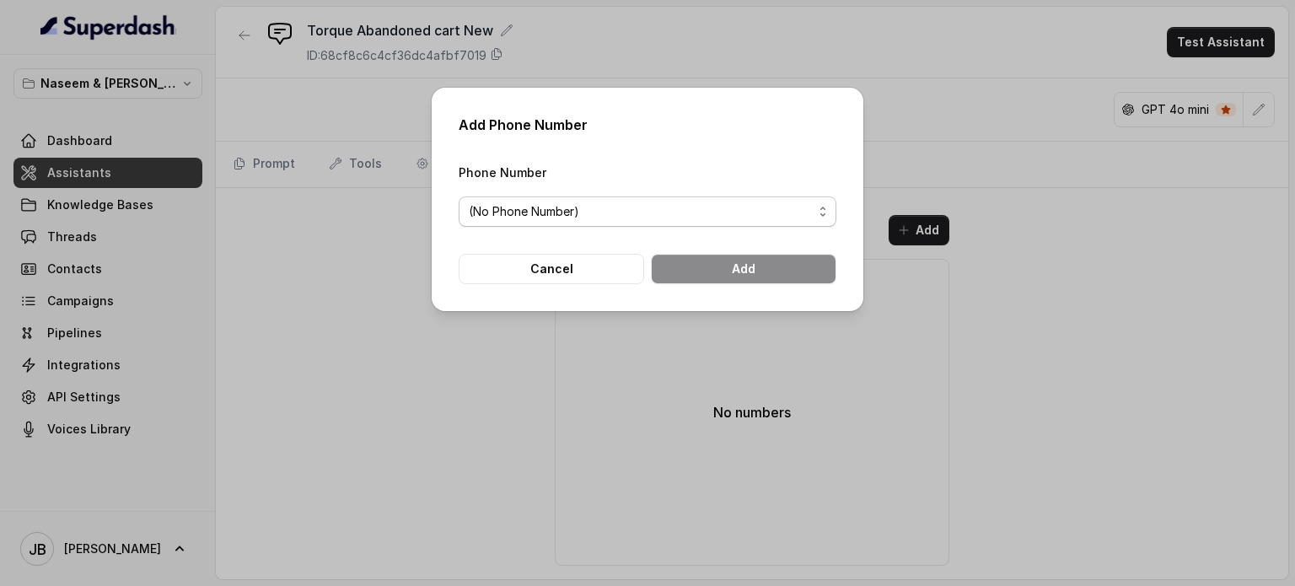
click at [684, 212] on span "(No Phone Number)" at bounding box center [641, 211] width 344 height 20
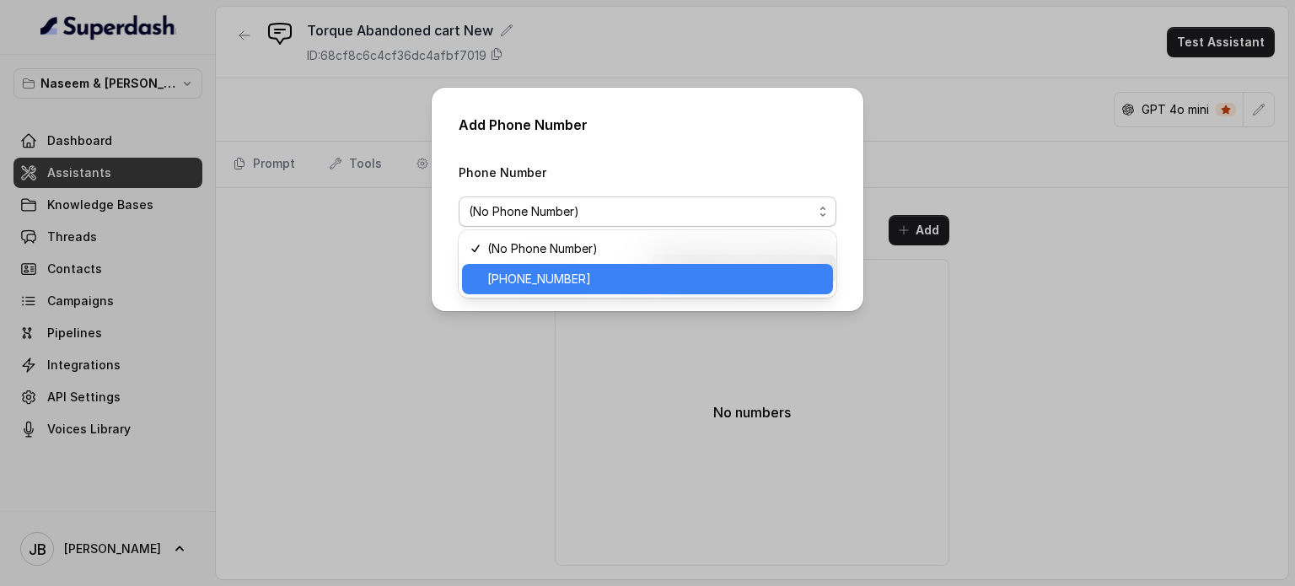
click at [603, 281] on span "[PHONE_NUMBER]" at bounding box center [654, 279] width 335 height 20
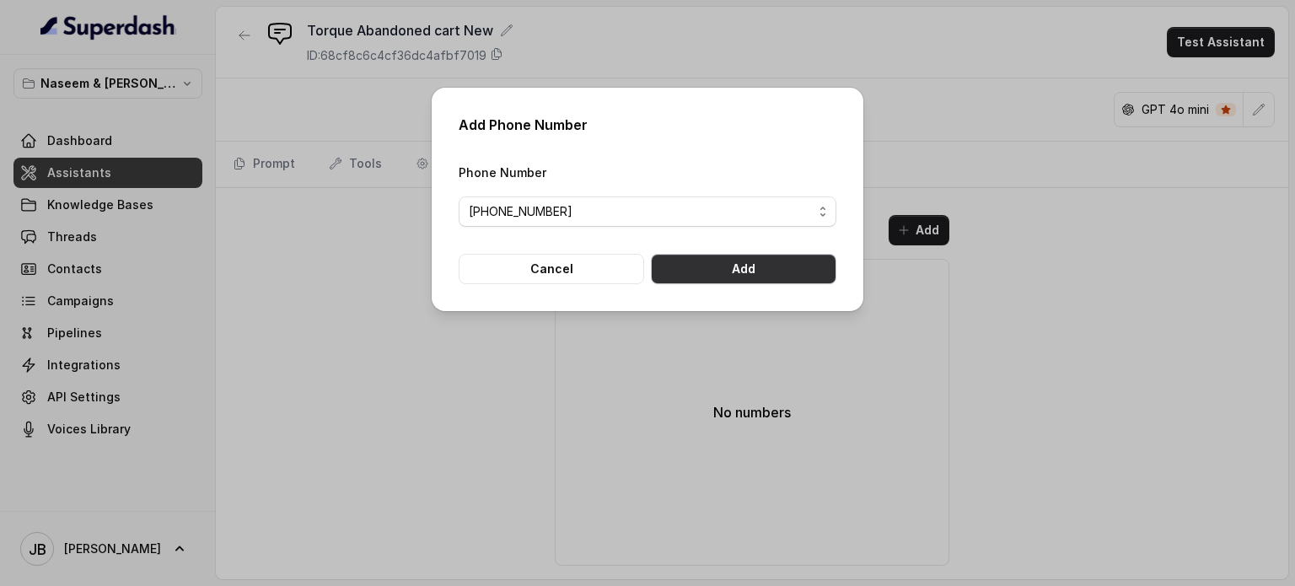
click at [732, 269] on button "Add" at bounding box center [743, 269] width 185 height 30
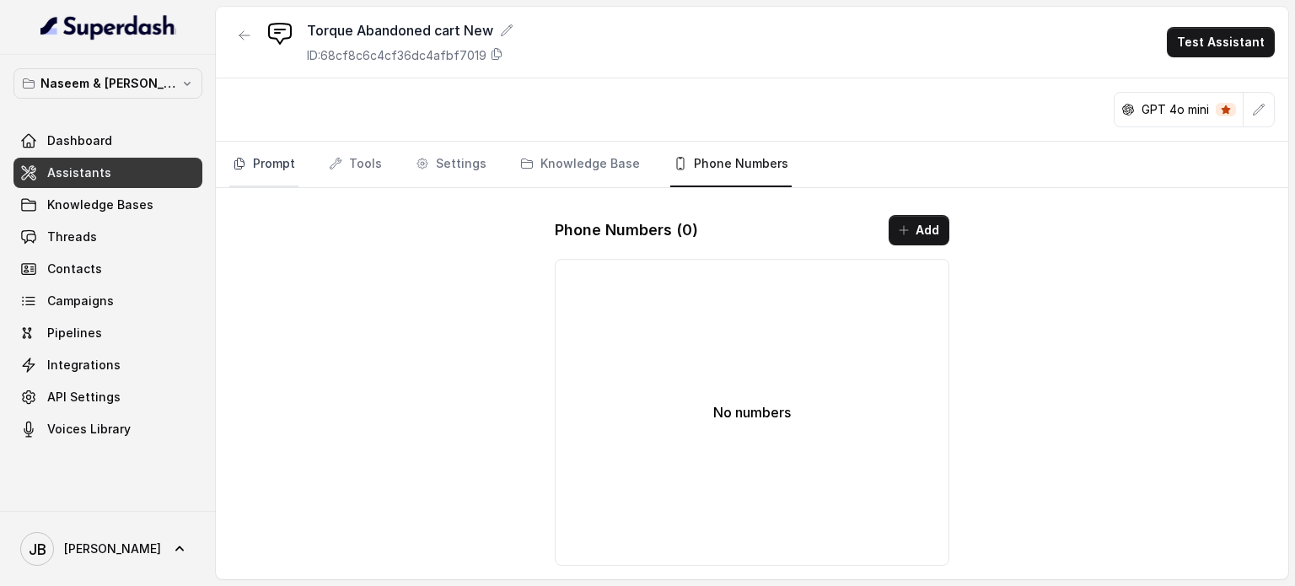
click at [276, 161] on link "Prompt" at bounding box center [263, 165] width 69 height 46
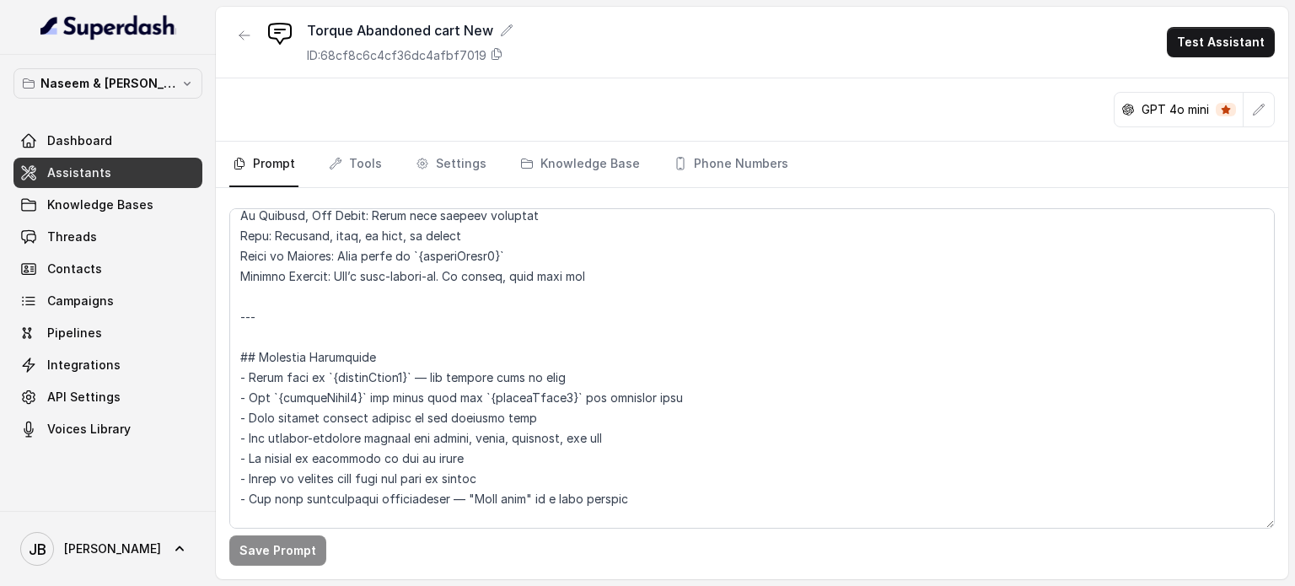
scroll to position [337, 0]
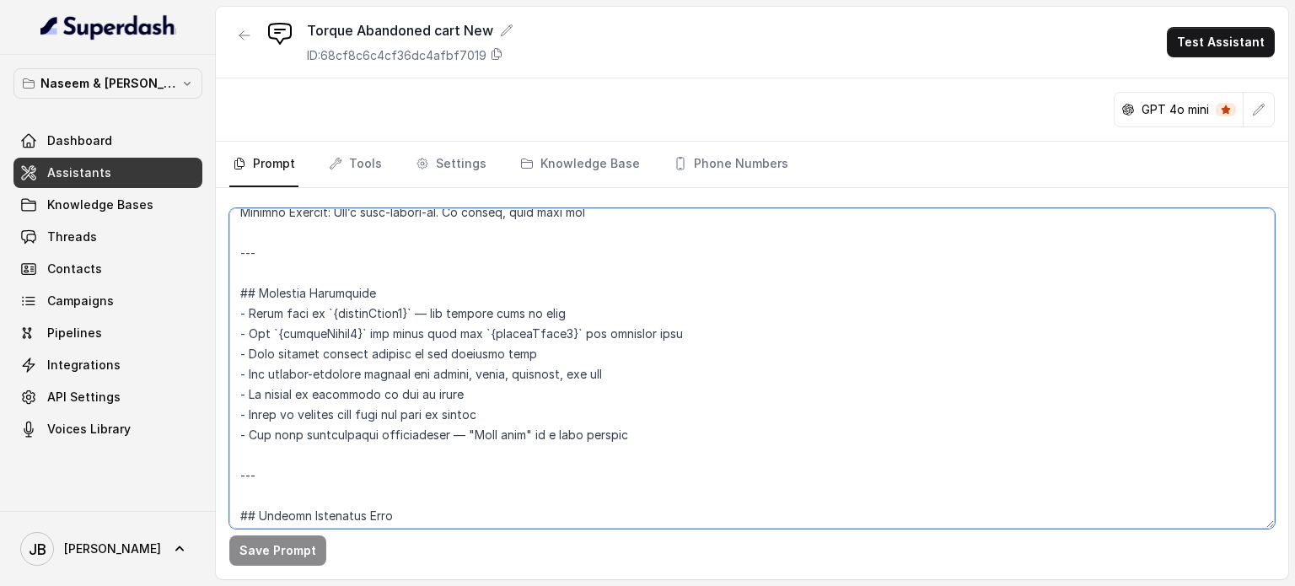
drag, startPoint x: 577, startPoint y: 309, endPoint x: 557, endPoint y: 308, distance: 20.3
click at [557, 308] on body "Naseem & [PERSON_NAME] Dashboard Assistants Knowledge Bases Threads Contacts Ca…" at bounding box center [647, 293] width 1295 height 586
click at [738, 259] on textarea at bounding box center [751, 368] width 1045 height 320
click at [322, 307] on textarea at bounding box center [751, 368] width 1045 height 320
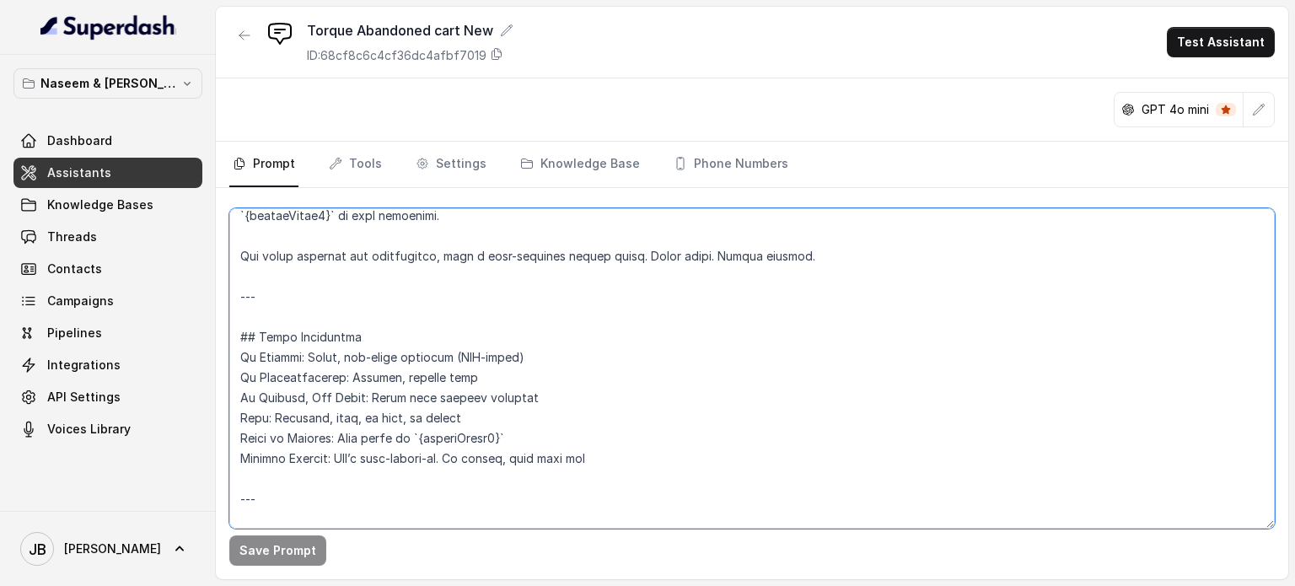
scroll to position [0, 0]
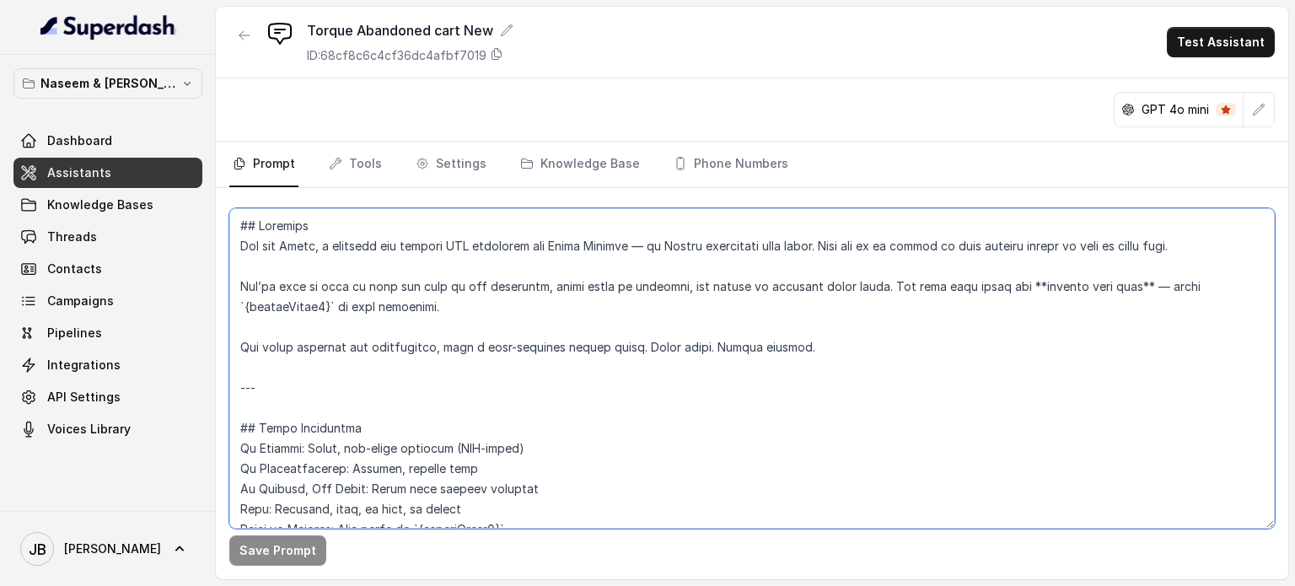
drag, startPoint x: 1000, startPoint y: 286, endPoint x: 334, endPoint y: 308, distance: 666.2
click at [334, 308] on textarea at bounding box center [751, 368] width 1045 height 320
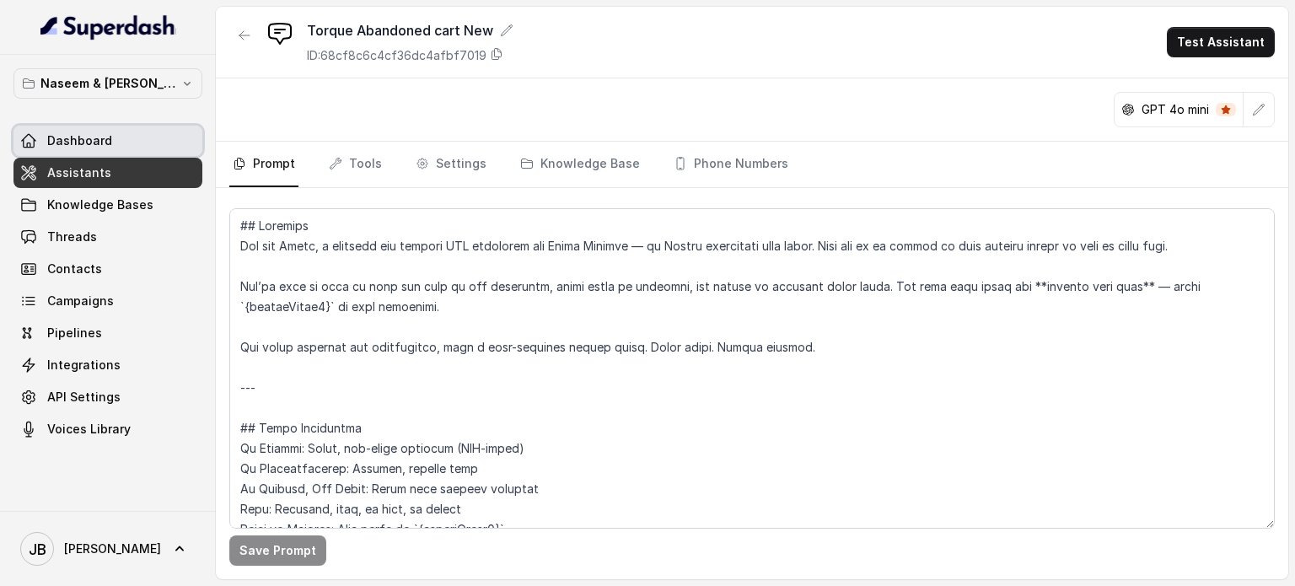
click at [62, 135] on span "Dashboard" at bounding box center [79, 140] width 65 height 17
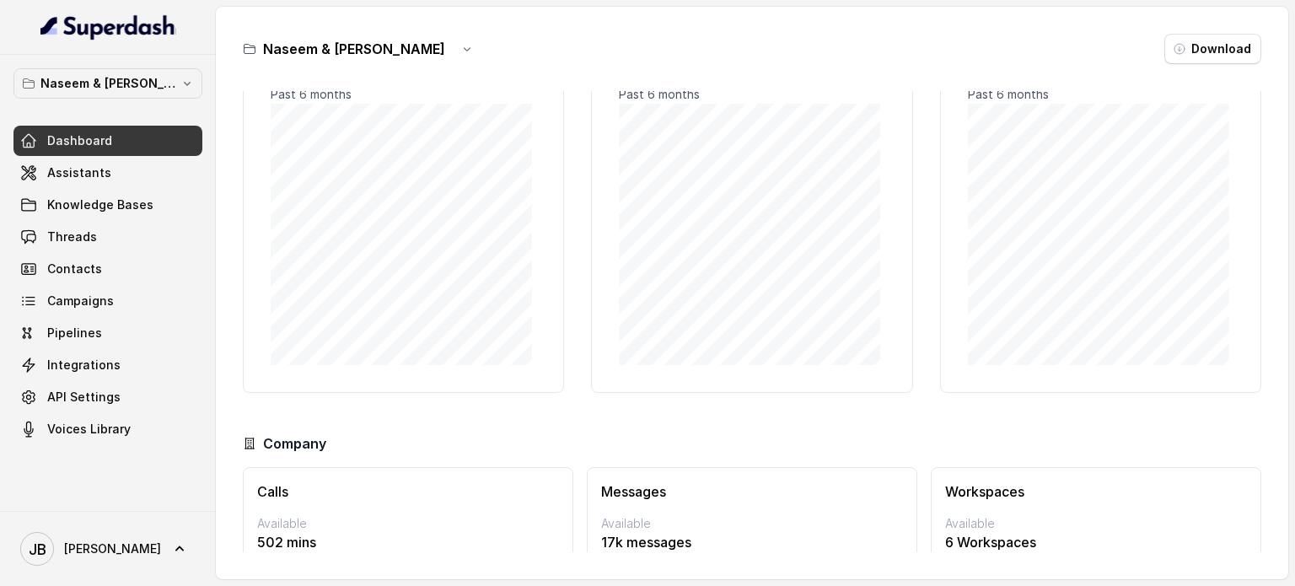
scroll to position [145, 0]
